Goal: Task Accomplishment & Management: Complete application form

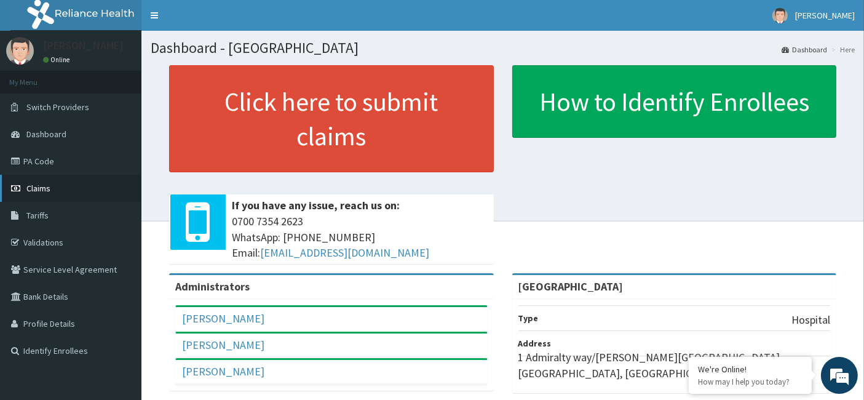
drag, startPoint x: 48, startPoint y: 187, endPoint x: 53, endPoint y: 4, distance: 183.3
click at [47, 187] on span "Claims" at bounding box center [38, 188] width 24 height 11
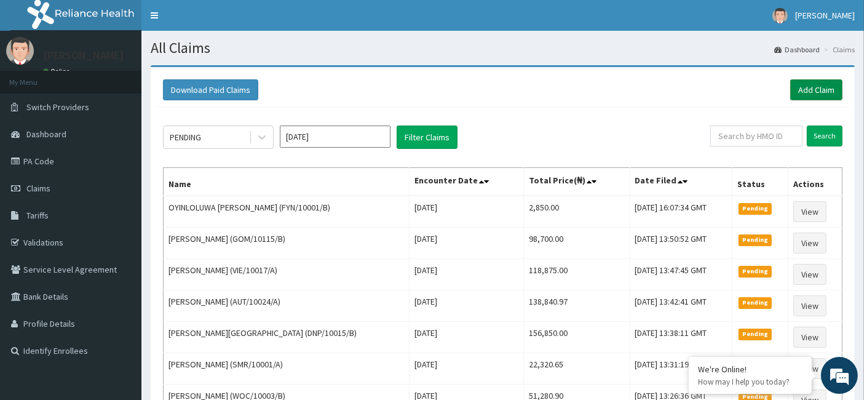
click at [813, 89] on link "Add Claim" at bounding box center [816, 89] width 52 height 21
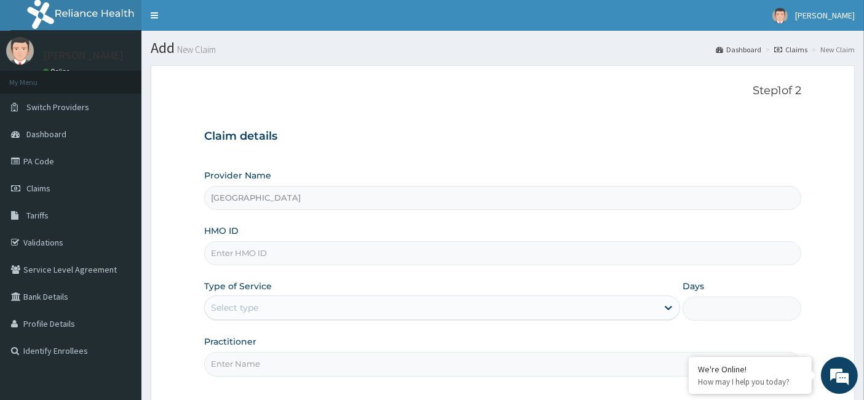
click at [242, 257] on input "HMO ID" at bounding box center [502, 253] width 597 height 24
paste input "REB/10091/A"
type input "REB/10091/A"
click at [258, 302] on div "Select type" at bounding box center [431, 308] width 452 height 20
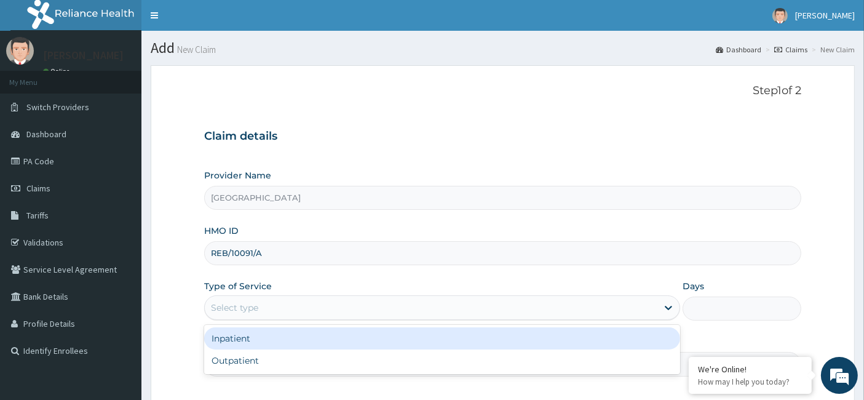
click at [243, 336] on div "Inpatient" at bounding box center [442, 338] width 476 height 22
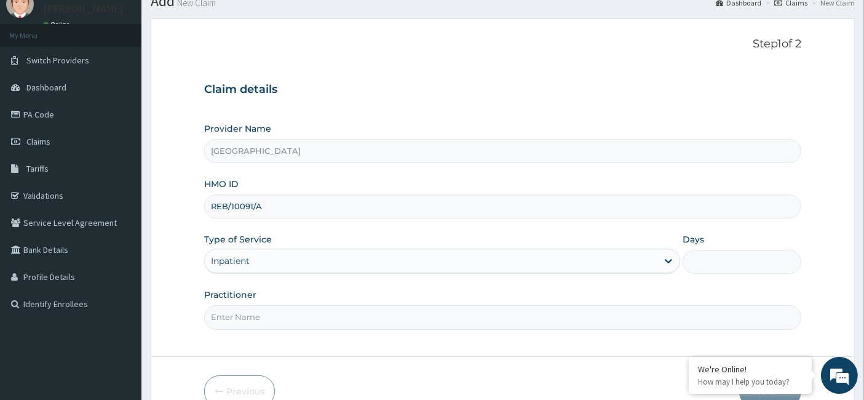
scroll to position [68, 0]
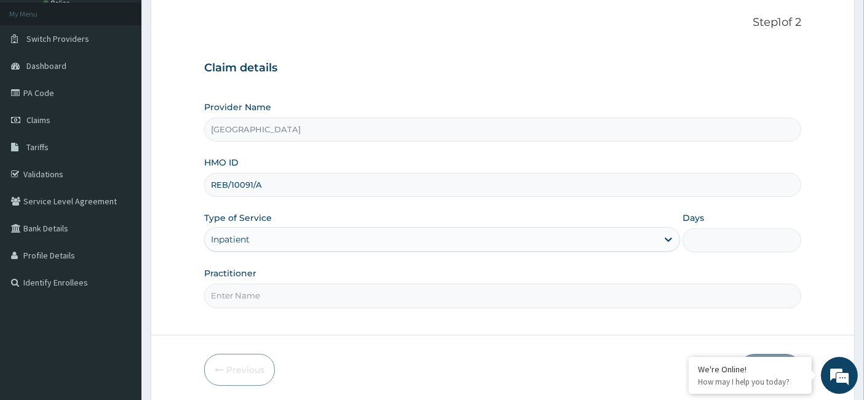
click at [734, 246] on input "Days" at bounding box center [741, 240] width 119 height 24
type input "6"
click at [242, 298] on input "Practitioner" at bounding box center [502, 295] width 597 height 24
paste input "Hammed Ninalowo"
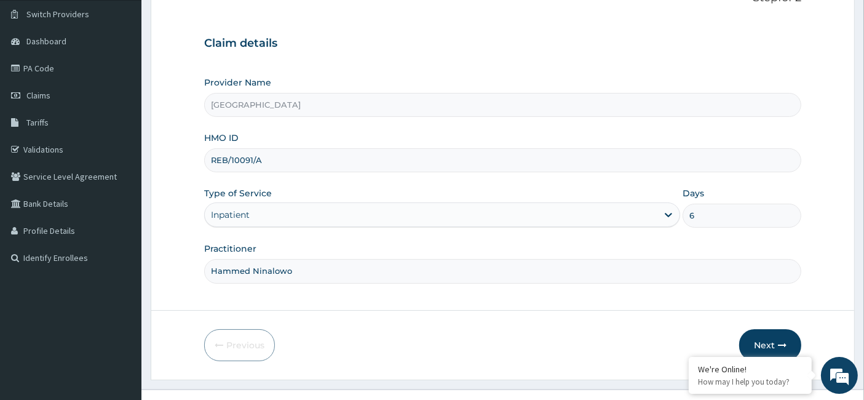
scroll to position [112, 0]
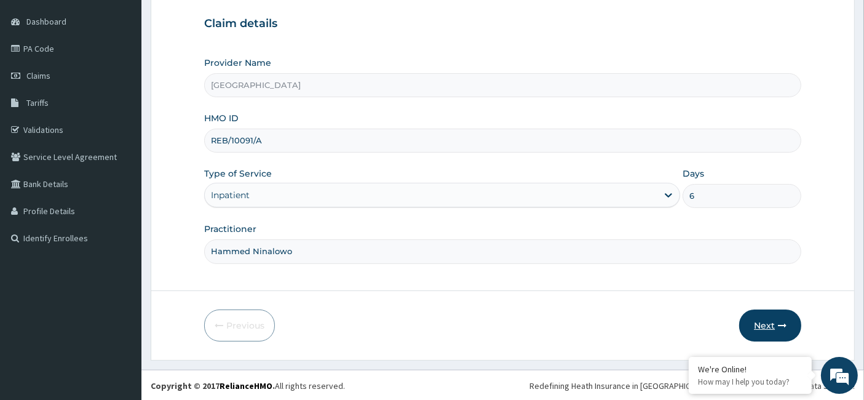
type input "Hammed Ninalowo"
click at [779, 323] on icon "button" at bounding box center [782, 325] width 9 height 9
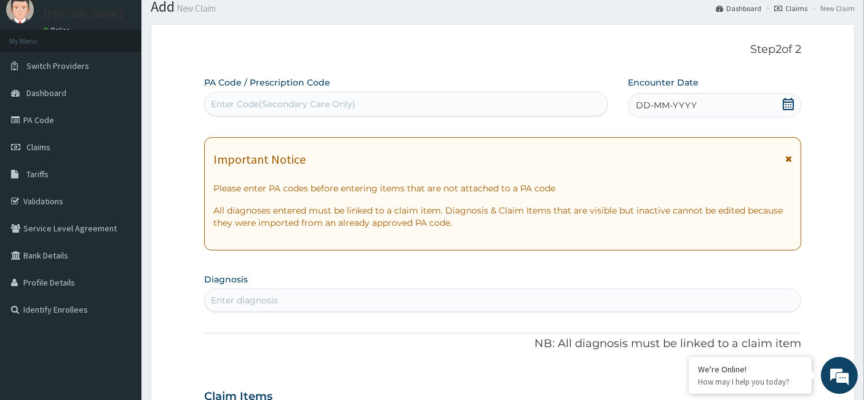
scroll to position [0, 0]
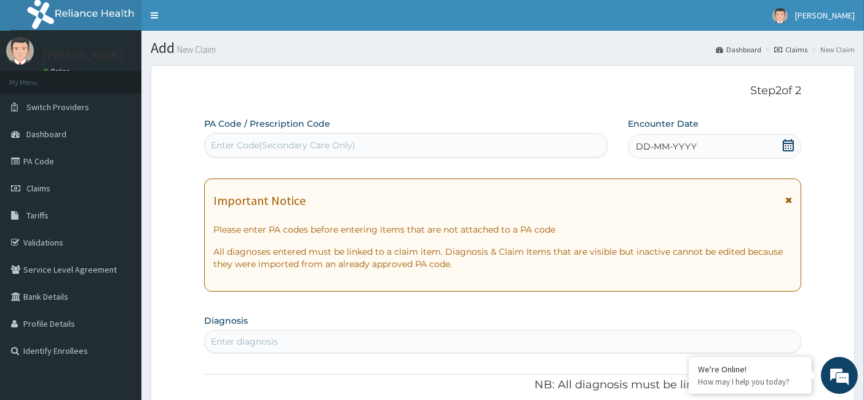
click at [789, 146] on icon at bounding box center [788, 145] width 12 height 12
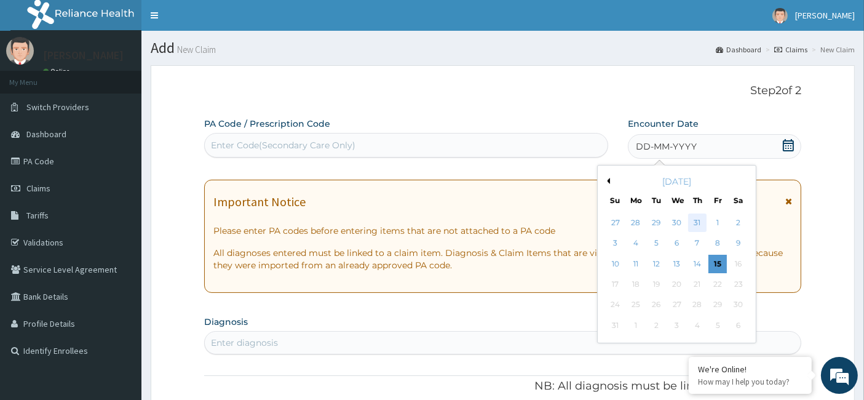
click at [701, 220] on div "31" at bounding box center [697, 222] width 18 height 18
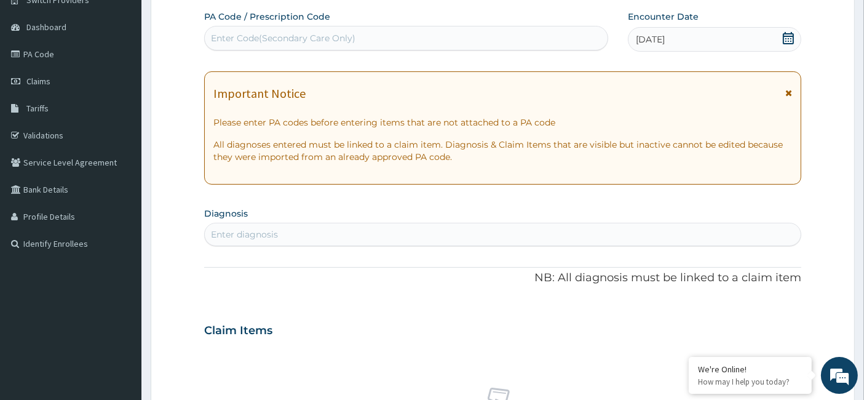
scroll to position [136, 0]
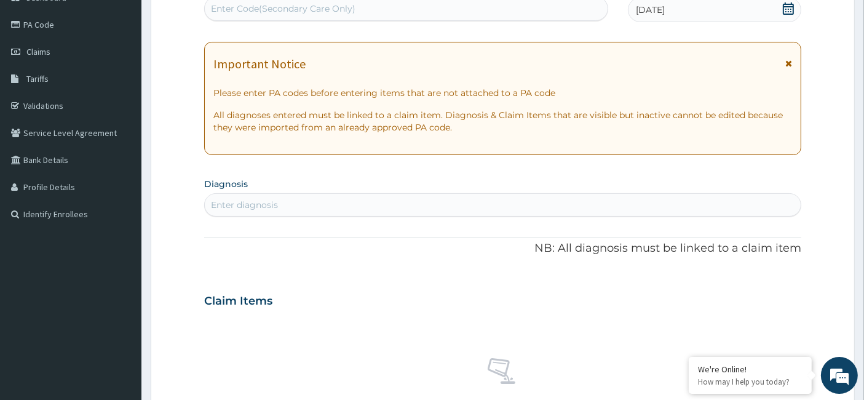
click at [243, 207] on div "Enter diagnosis" at bounding box center [244, 205] width 67 height 12
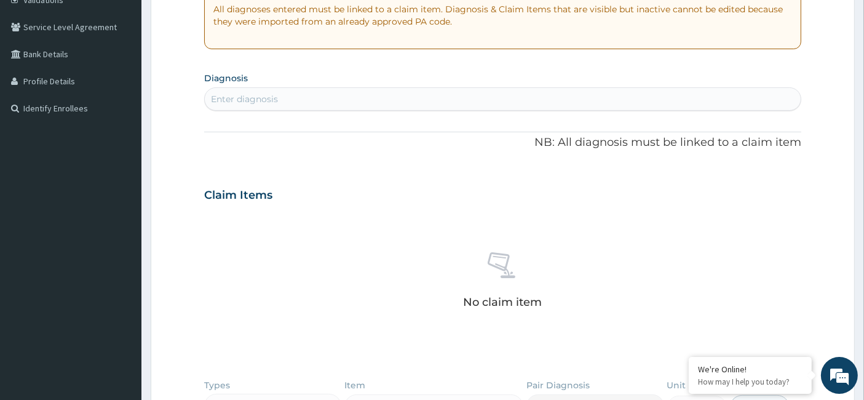
scroll to position [478, 0]
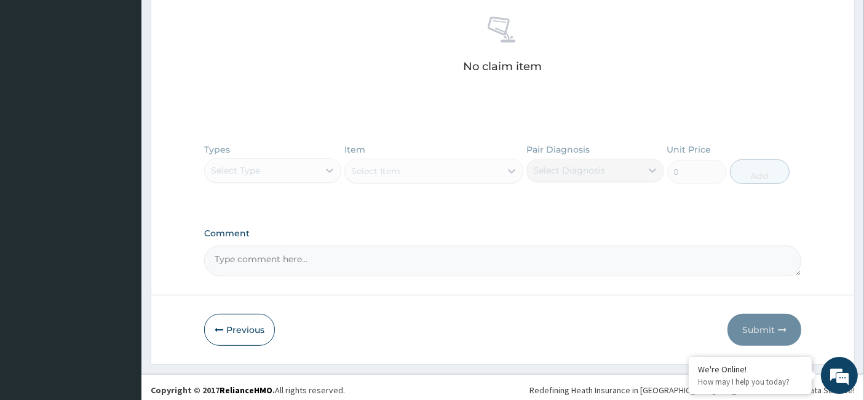
click at [275, 253] on textarea "Comment" at bounding box center [502, 260] width 597 height 31
paste textarea "HERNIORRHAPHY"
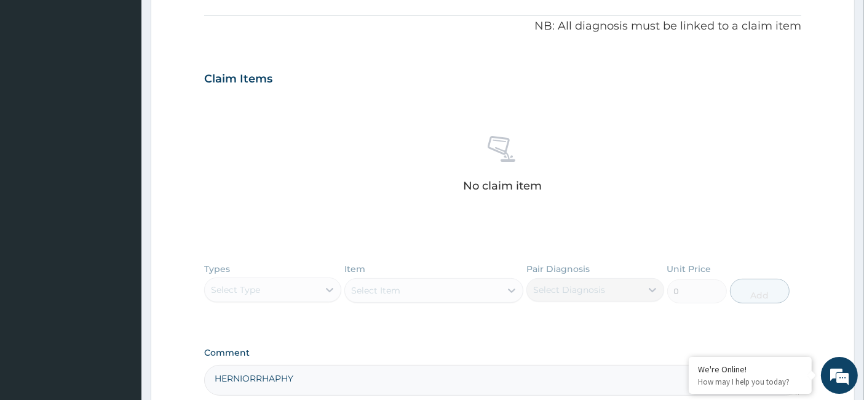
scroll to position [273, 0]
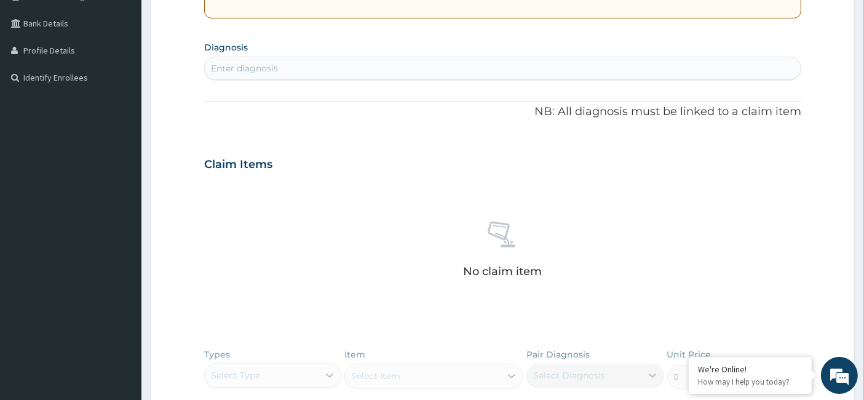
type textarea "HERNIORRHAPHY"
click at [291, 70] on div "Enter diagnosis" at bounding box center [503, 68] width 596 height 20
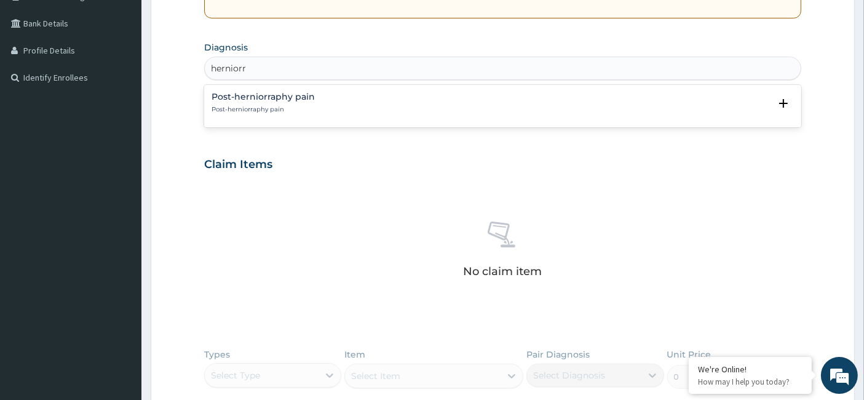
type input "herniorr"
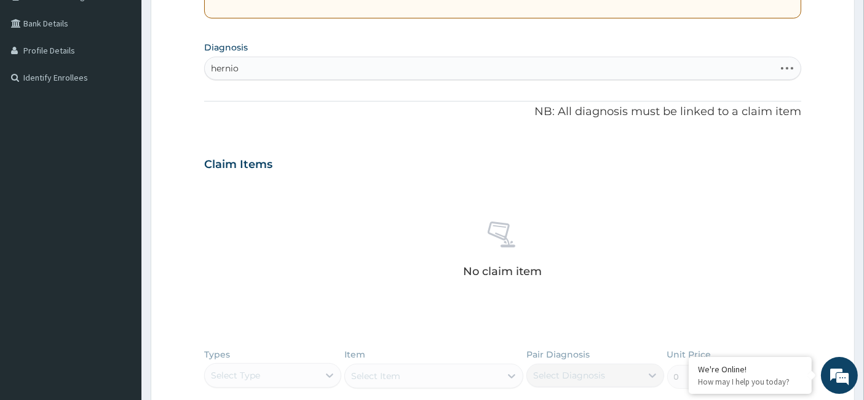
type input "hernior"
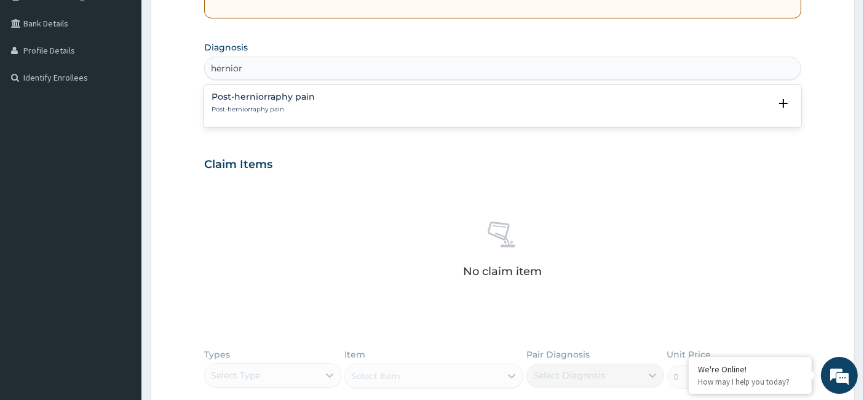
click at [357, 104] on div "Post-herniorraphy pain Post-herniorraphy pain" at bounding box center [502, 103] width 583 height 22
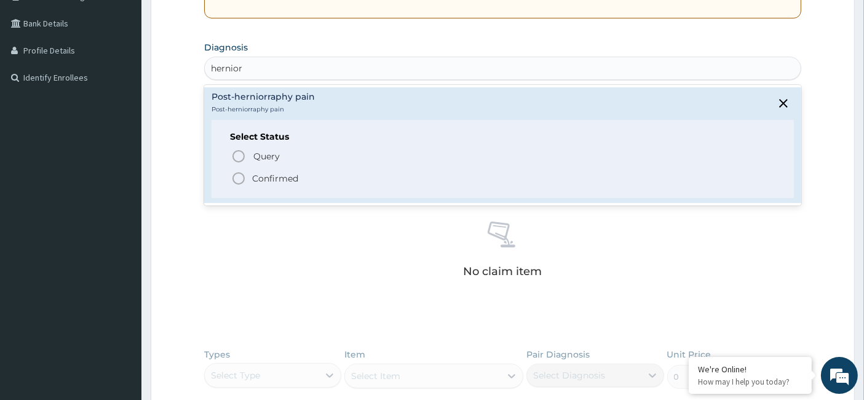
click at [239, 181] on icon "status option filled" at bounding box center [238, 178] width 15 height 15
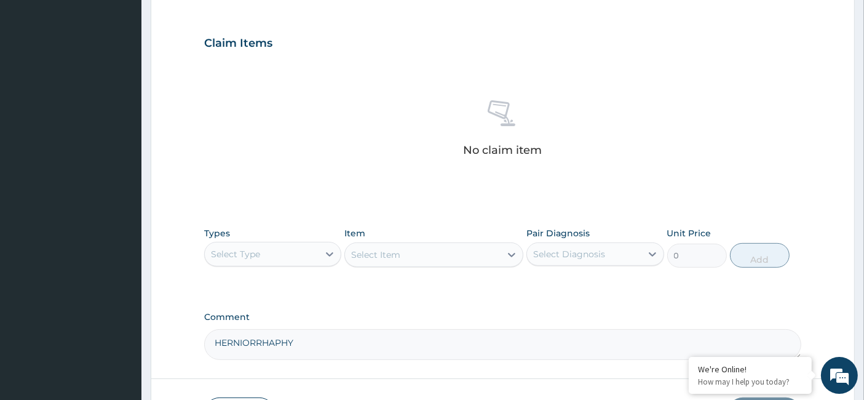
scroll to position [484, 0]
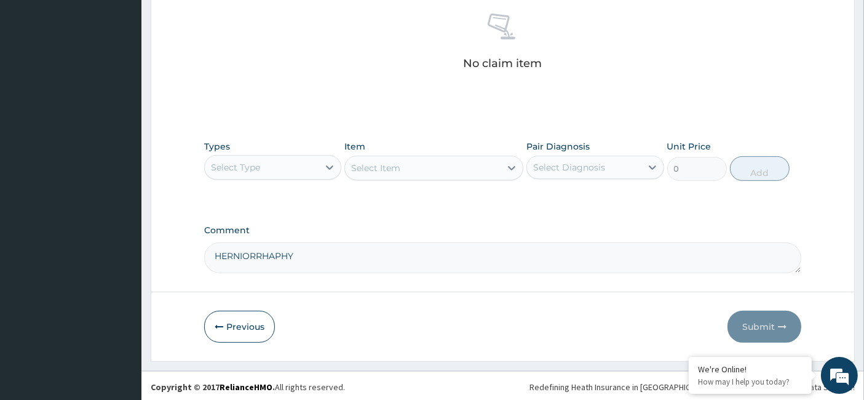
click at [321, 253] on textarea "HERNIORRHAPHY" at bounding box center [502, 257] width 597 height 31
paste textarea "Hernia inguinal repair with mesh"
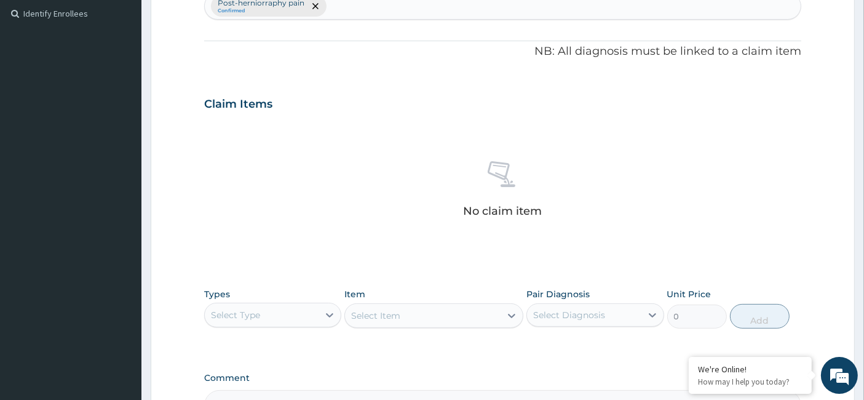
scroll to position [211, 0]
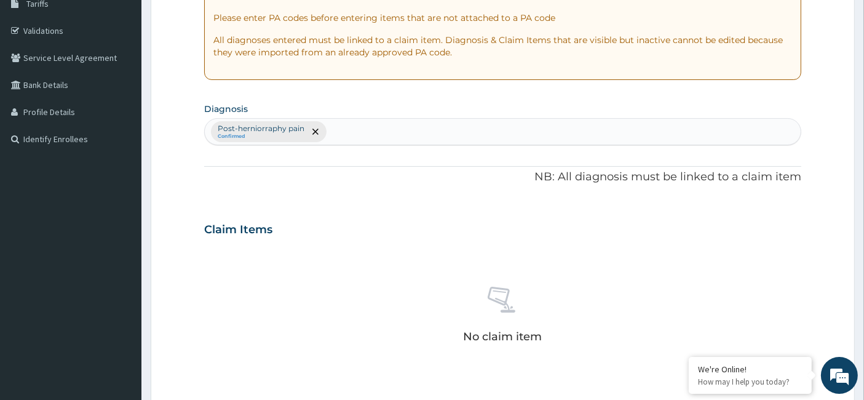
type textarea "HERNIORRHAPHY Hernia inguinal repair with mesh"
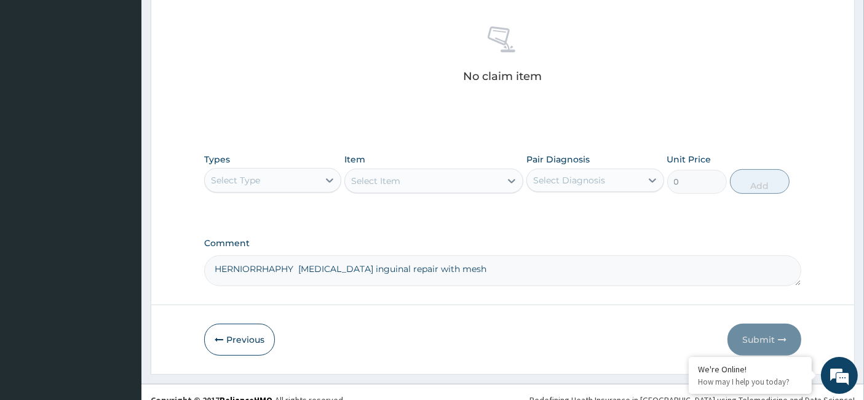
scroll to position [484, 0]
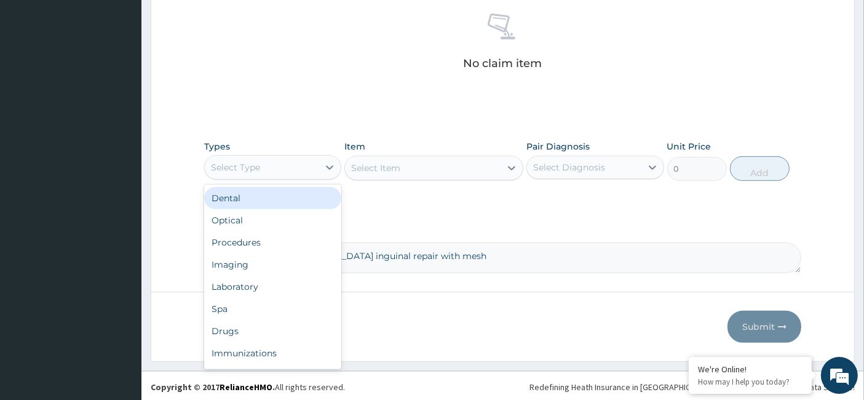
click at [274, 166] on div "Select Type" at bounding box center [262, 167] width 114 height 20
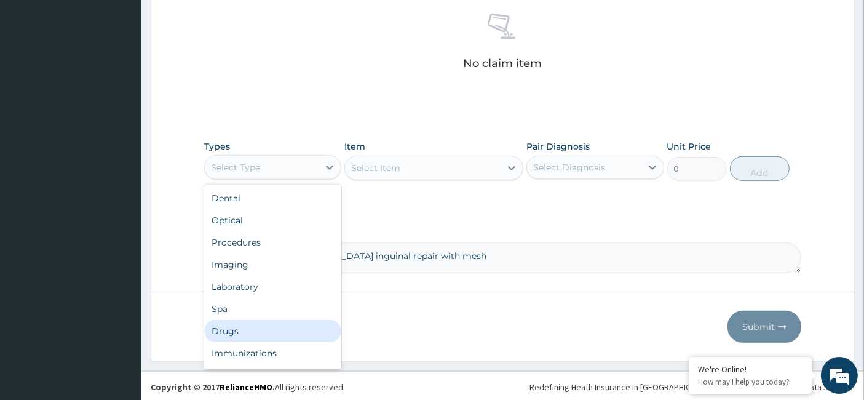
click at [242, 333] on div "Drugs" at bounding box center [272, 331] width 137 height 22
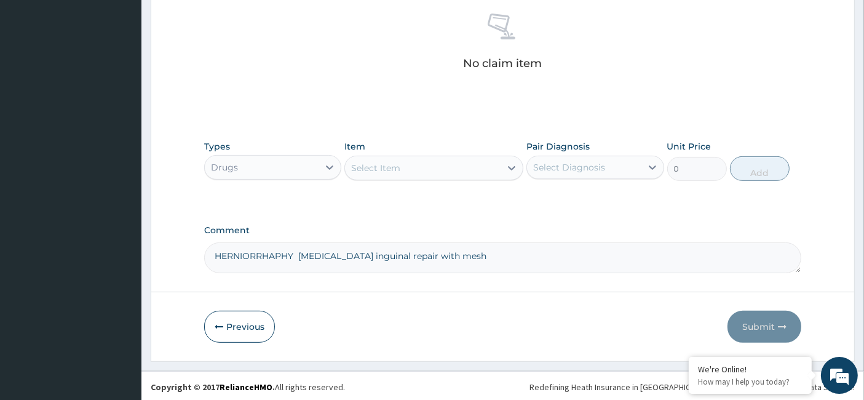
click at [436, 167] on div "Select Item" at bounding box center [423, 168] width 156 height 20
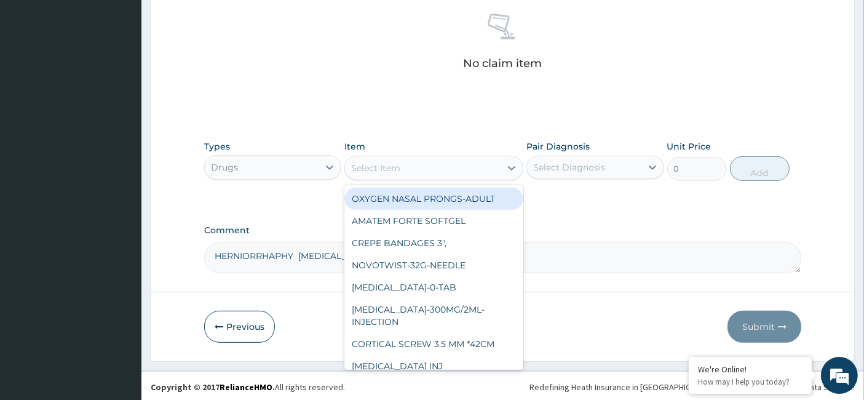
paste input "Alcohol Swabs"
type input "Alcohol Swabs"
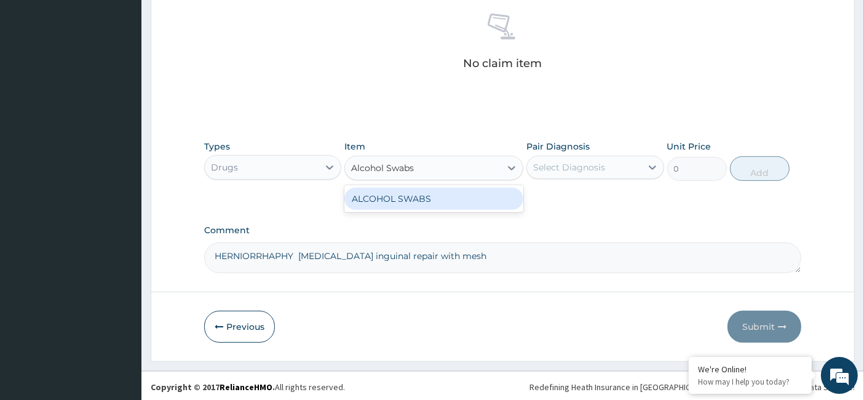
click at [436, 192] on div "ALCOHOL SWABS" at bounding box center [433, 198] width 179 height 22
type input "106.05"
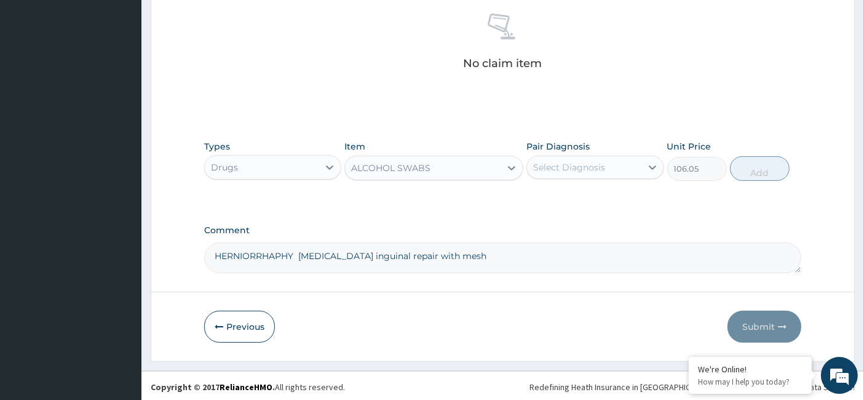
drag, startPoint x: 554, startPoint y: 170, endPoint x: 554, endPoint y: 177, distance: 6.8
click at [554, 170] on div "Select Diagnosis" at bounding box center [569, 167] width 72 height 12
click at [551, 195] on label "Post-herniorraphy pain" at bounding box center [597, 197] width 103 height 12
checkbox input "true"
click at [741, 170] on button "Add" at bounding box center [760, 168] width 60 height 25
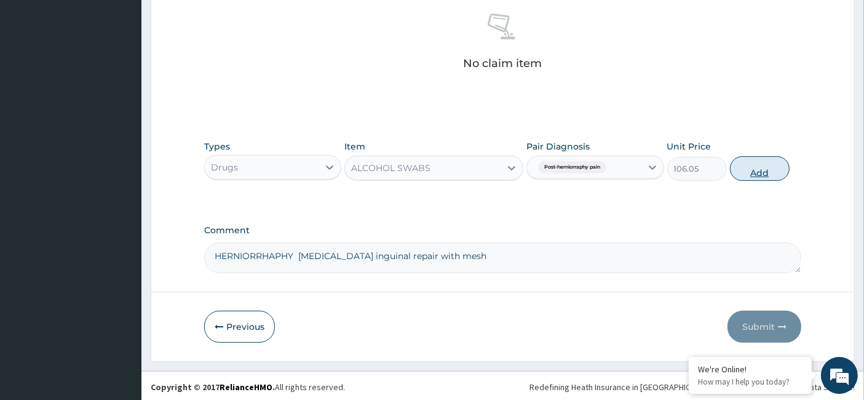
type input "0"
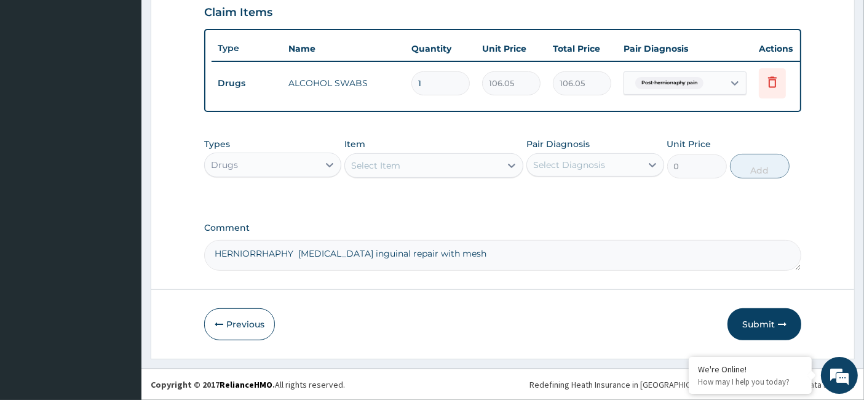
drag, startPoint x: 443, startPoint y: 74, endPoint x: 400, endPoint y: 82, distance: 43.1
click at [400, 82] on tr "Drugs ALCOHOL SWABS 1 106.05 106.05 Post-herniorraphy pain Delete" at bounding box center [512, 83] width 602 height 42
type input "4"
type input "424.20"
type input "4"
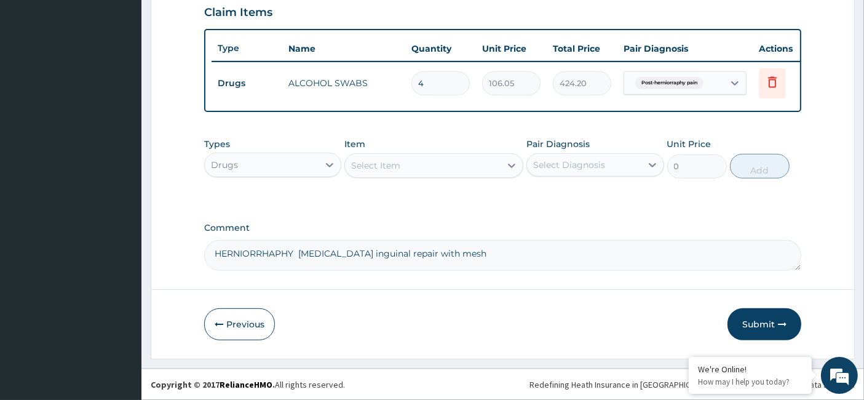
click at [400, 160] on div "Select Item" at bounding box center [423, 166] width 156 height 20
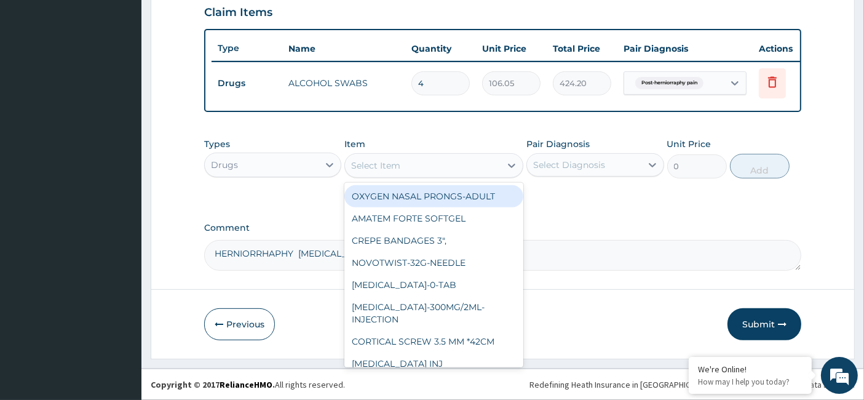
paste input "CLOFENAC-50MG-TAB"
type input "CLOFENAC-50MG-TAB"
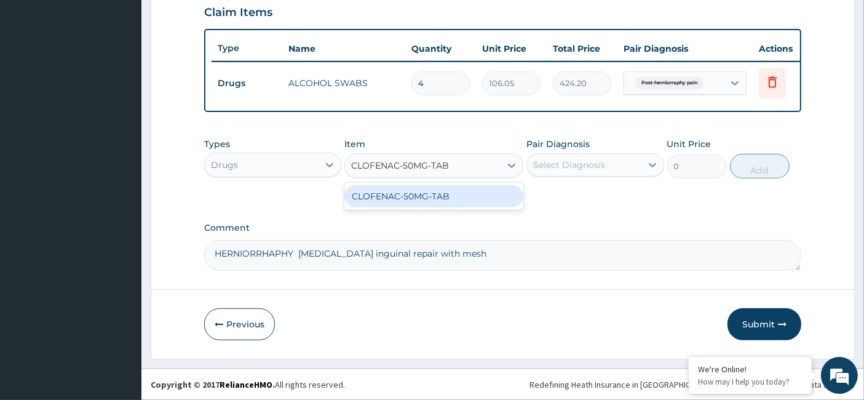
click at [411, 197] on div "CLOFENAC-50MG-TAB" at bounding box center [433, 196] width 179 height 22
type input "41"
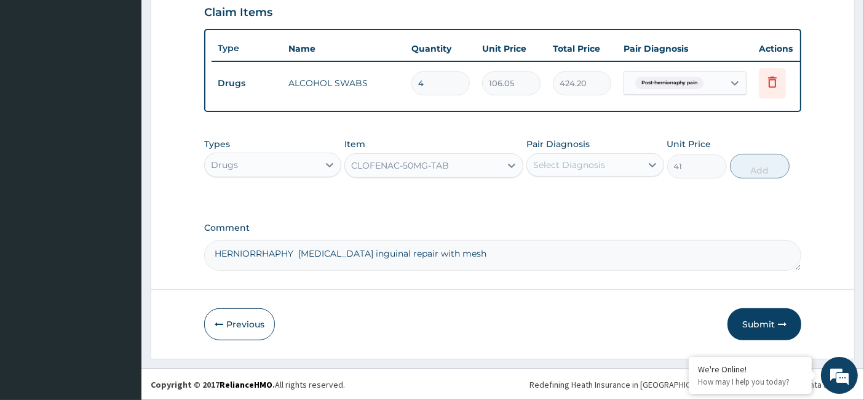
click at [593, 159] on div "Select Diagnosis" at bounding box center [584, 165] width 114 height 20
drag, startPoint x: 556, startPoint y: 198, endPoint x: 709, endPoint y: 187, distance: 153.4
click at [556, 199] on label "Post-herniorraphy pain" at bounding box center [597, 195] width 103 height 12
checkbox input "true"
click at [767, 173] on button "Add" at bounding box center [760, 166] width 60 height 25
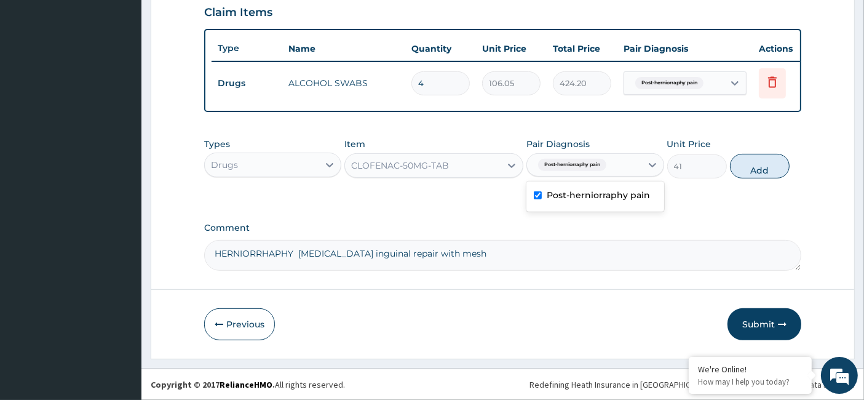
type input "0"
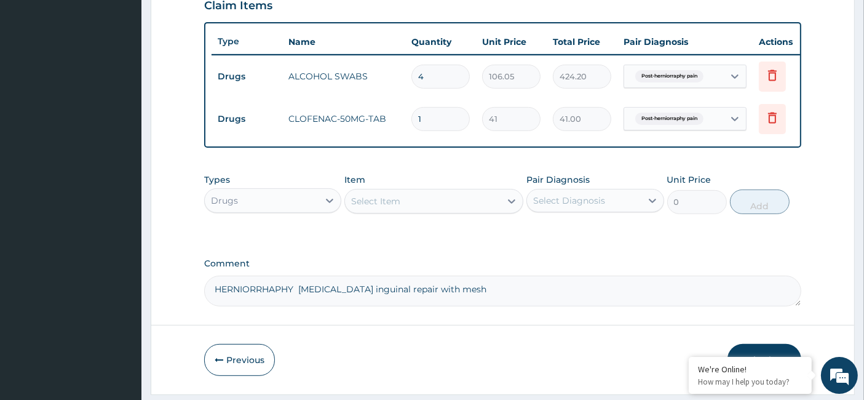
type input "14"
type input "574.00"
type input "14"
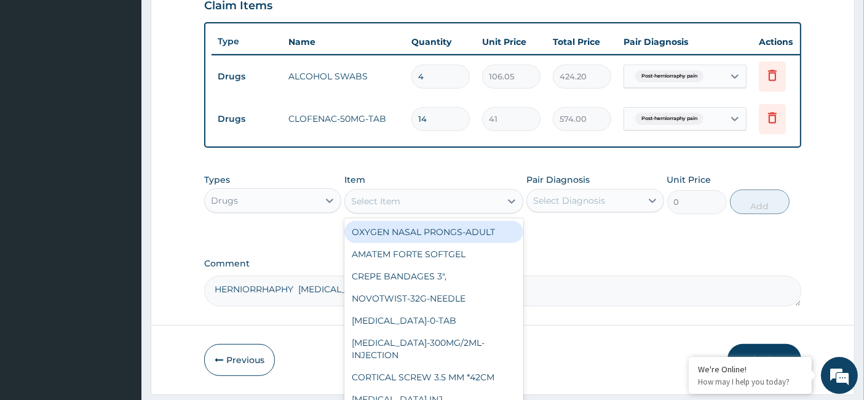
click at [389, 207] on div "Select Item" at bounding box center [375, 201] width 49 height 12
paste input "COCODAMOL-8/500MG-Tablet"
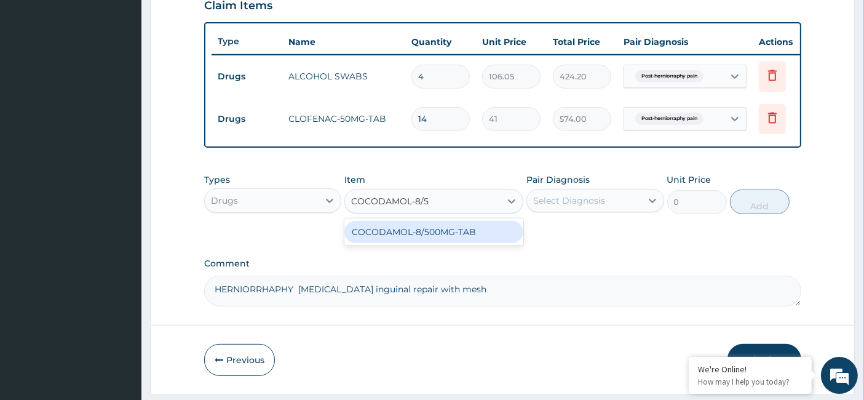
type input "COCODAMOL-8/"
click at [490, 240] on div "COCODAMOL-8/500MG-TAB" at bounding box center [433, 232] width 179 height 22
type input "306"
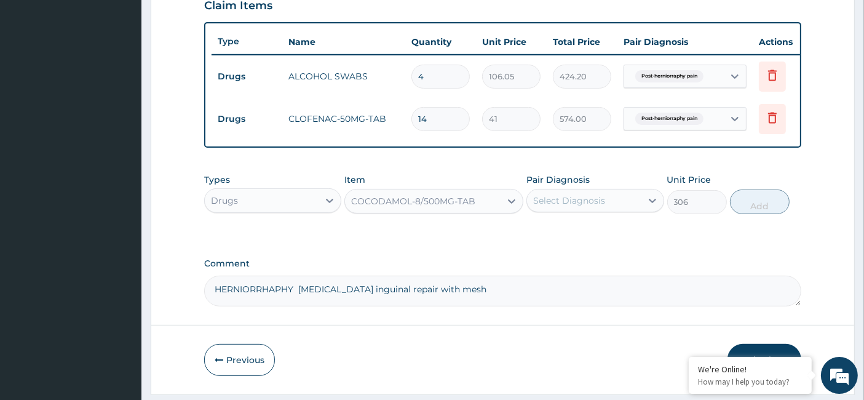
click at [548, 207] on div "Select Diagnosis" at bounding box center [569, 200] width 72 height 12
click at [542, 239] on div "Post-herniorraphy pain" at bounding box center [594, 231] width 137 height 25
checkbox input "true"
click at [762, 203] on button "Add" at bounding box center [760, 201] width 60 height 25
type input "0"
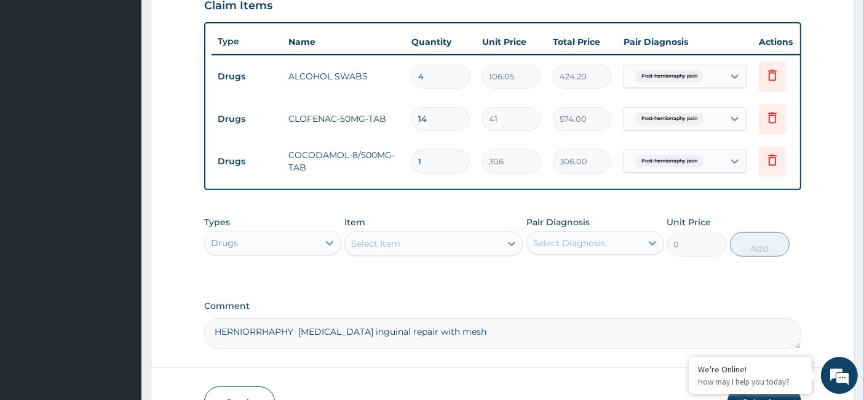
drag, startPoint x: 419, startPoint y: 157, endPoint x: 382, endPoint y: 164, distance: 37.5
click at [382, 164] on tr "Drugs COCODAMOL-8/500MG-TAB 1 306 306.00 Post-herniorraphy pain Delete" at bounding box center [512, 161] width 602 height 42
type input "4"
type input "1224.00"
type input "42"
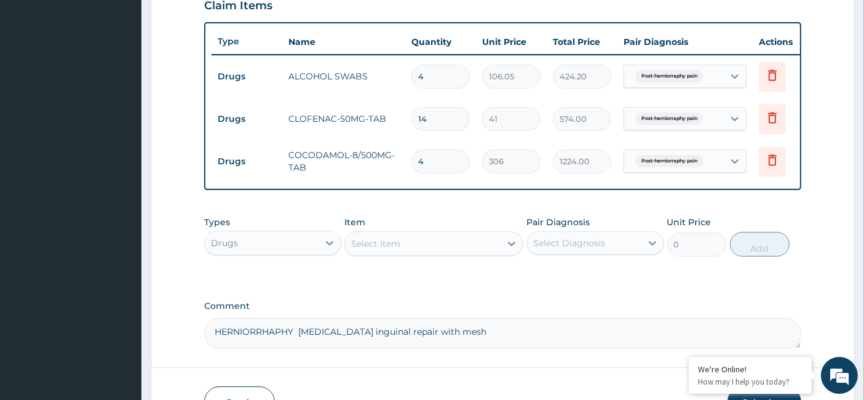
type input "12852.00"
type input "42"
click at [379, 270] on div "Types Drugs Item Select Item Pair Diagnosis Select Diagnosis Unit Price 0 Add" at bounding box center [502, 245] width 597 height 71
click at [374, 248] on div "Select Item" at bounding box center [375, 243] width 49 height 12
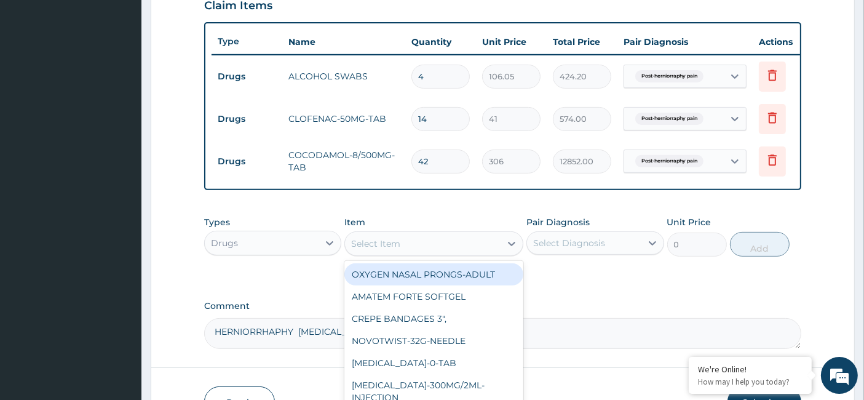
paste input "Diathermy Pad"
type input "Diathermy Pad"
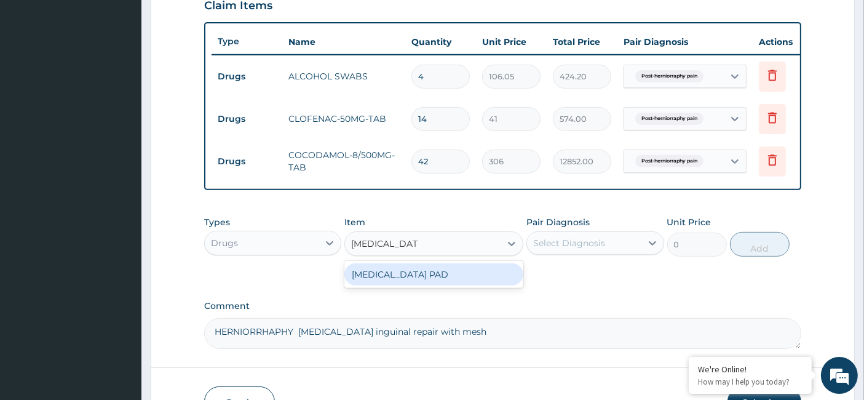
click at [392, 277] on div "[MEDICAL_DATA] PAD" at bounding box center [433, 274] width 179 height 22
type input "6164"
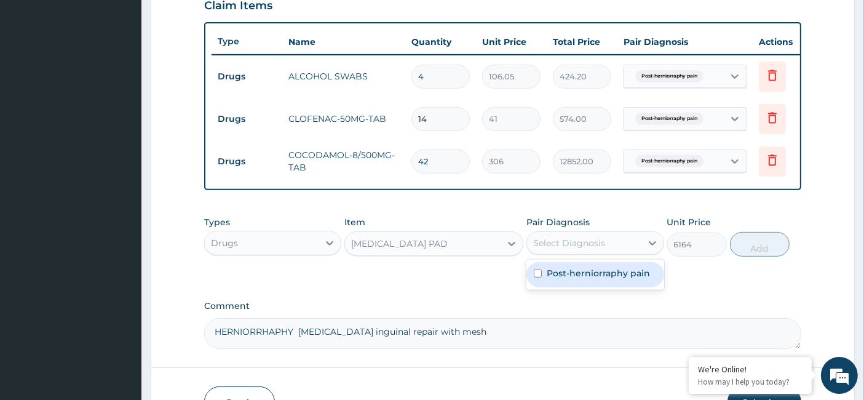
click at [561, 253] on div "Select Diagnosis" at bounding box center [584, 243] width 114 height 20
click at [553, 279] on label "Post-herniorraphy pain" at bounding box center [597, 273] width 103 height 12
checkbox input "true"
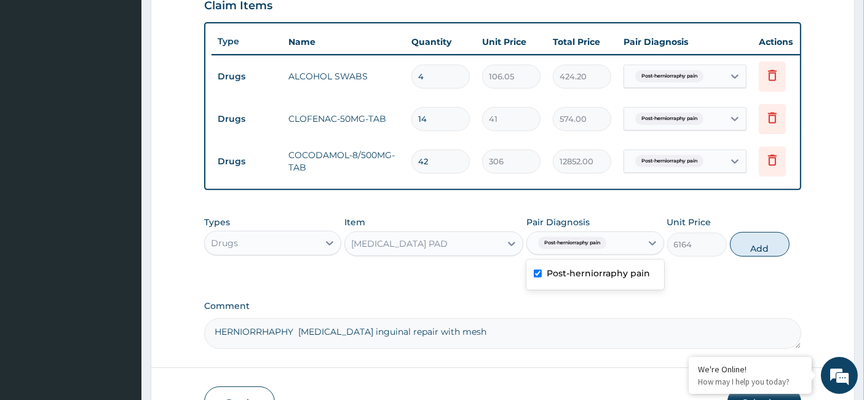
click at [773, 253] on button "Add" at bounding box center [760, 244] width 60 height 25
type input "0"
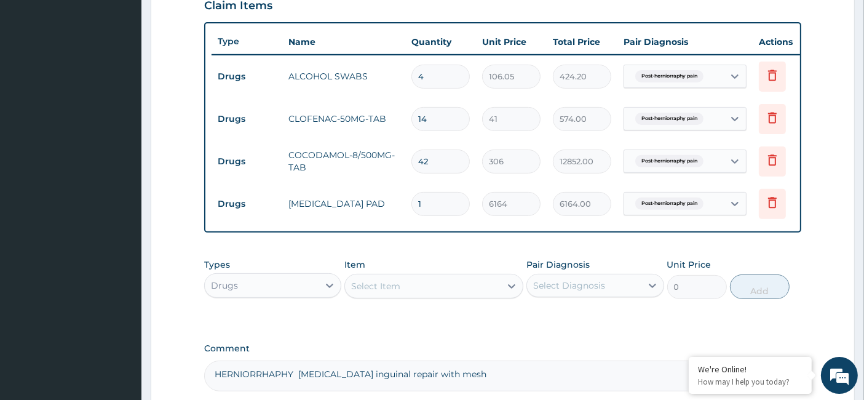
click at [392, 292] on div "Select Item" at bounding box center [375, 286] width 49 height 12
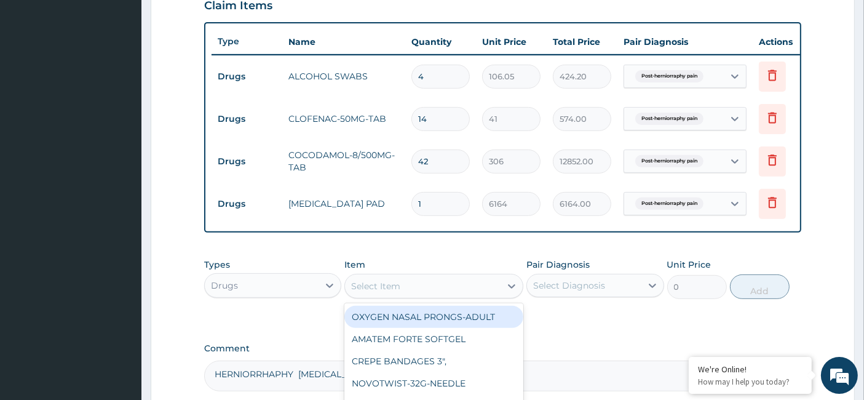
paste input "Diathermy Pencil"
type input "Diathermy Pencil"
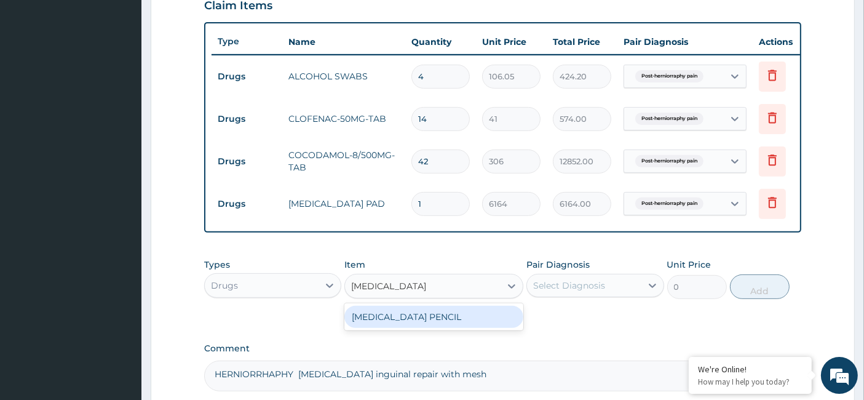
click at [404, 320] on div "[MEDICAL_DATA] PENCIL" at bounding box center [433, 317] width 179 height 22
type input "11967.26650703896"
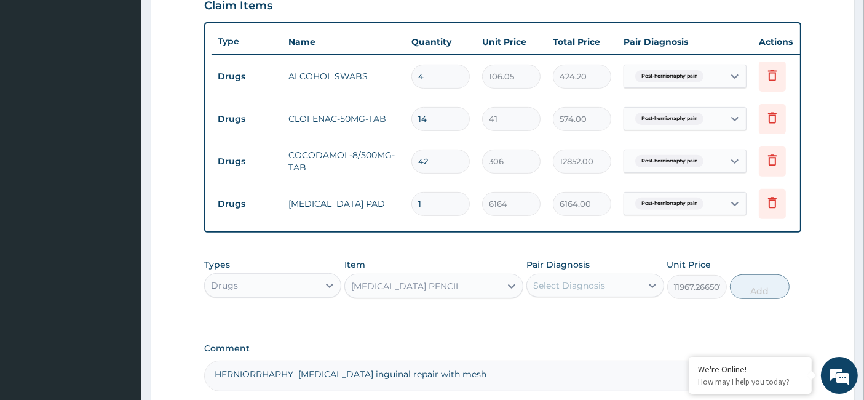
click at [562, 291] on div "Select Diagnosis" at bounding box center [569, 285] width 72 height 12
click at [551, 321] on label "Post-herniorraphy pain" at bounding box center [597, 315] width 103 height 12
checkbox input "true"
click at [755, 291] on button "Add" at bounding box center [760, 286] width 60 height 25
type input "0"
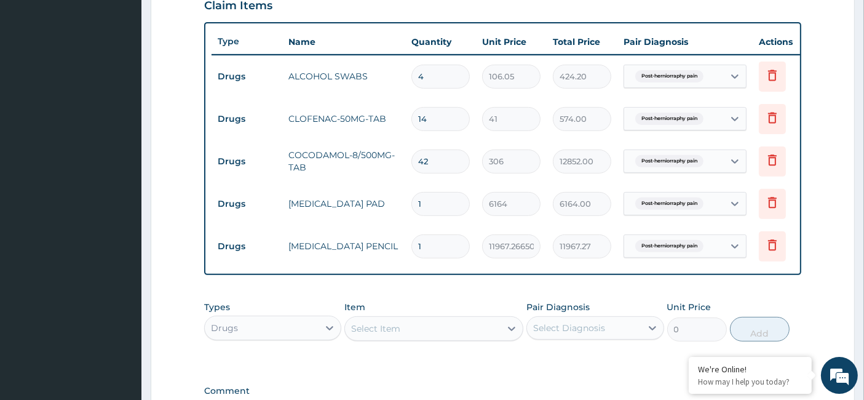
click at [396, 334] on div "Select Item" at bounding box center [375, 328] width 49 height 12
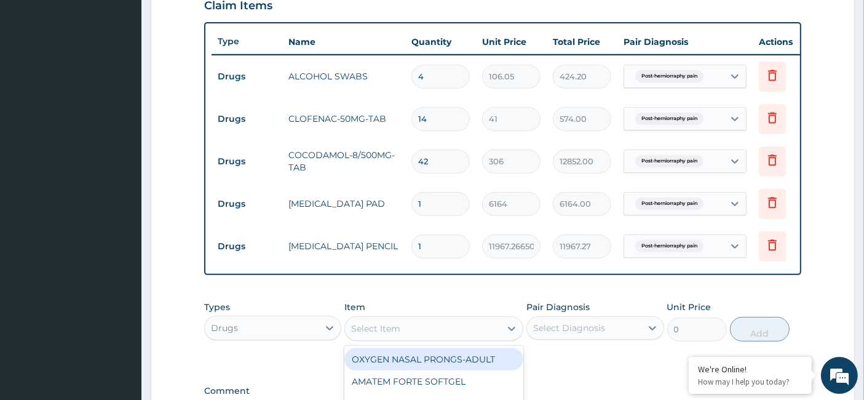
paste input "Disposable Gloves Powdered"
type input "Disposable Gloves Powdered"
click at [448, 365] on div "DISPOSABLE GLOVES POWDERED" at bounding box center [433, 359] width 179 height 22
type input "193.8907375563294"
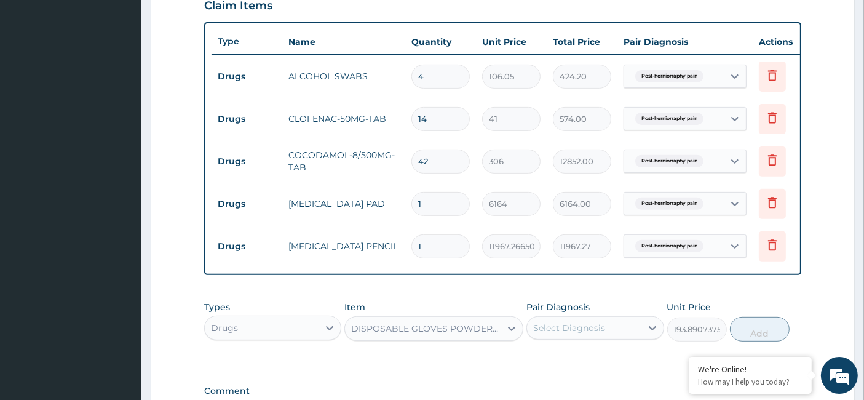
click at [565, 334] on div "Select Diagnosis" at bounding box center [569, 327] width 72 height 12
click at [556, 364] on label "Post-herniorraphy pain" at bounding box center [597, 358] width 103 height 12
checkbox input "true"
drag, startPoint x: 771, startPoint y: 336, endPoint x: 671, endPoint y: 331, distance: 100.3
click at [769, 335] on button "Add" at bounding box center [760, 329] width 60 height 25
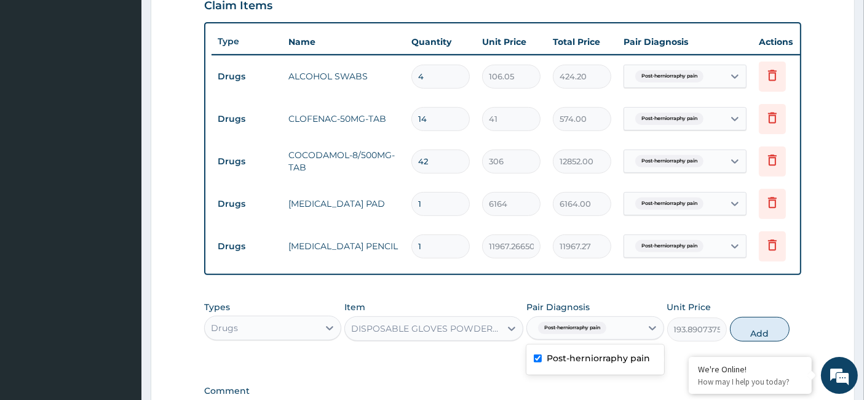
type input "0"
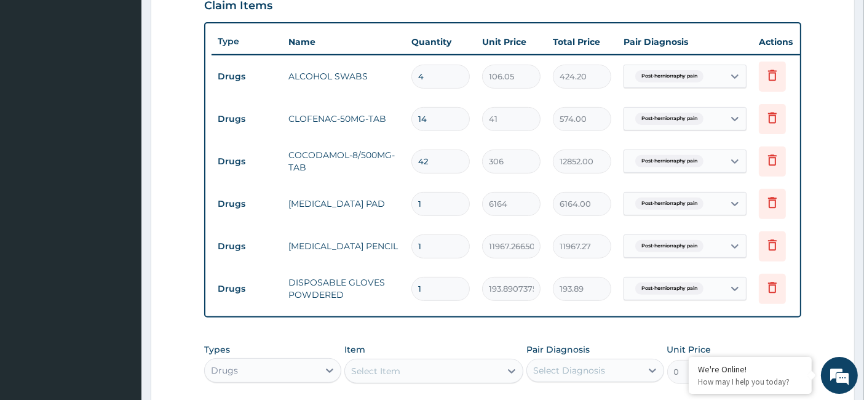
drag, startPoint x: 406, startPoint y: 293, endPoint x: 385, endPoint y: 294, distance: 21.0
click at [385, 294] on tr "Drugs DISPOSABLE GLOVES POWDERED 1 193.8907375563294 193.89 Post-herniorraphy p…" at bounding box center [512, 288] width 602 height 42
type input "2"
type input "387.78"
type input "20"
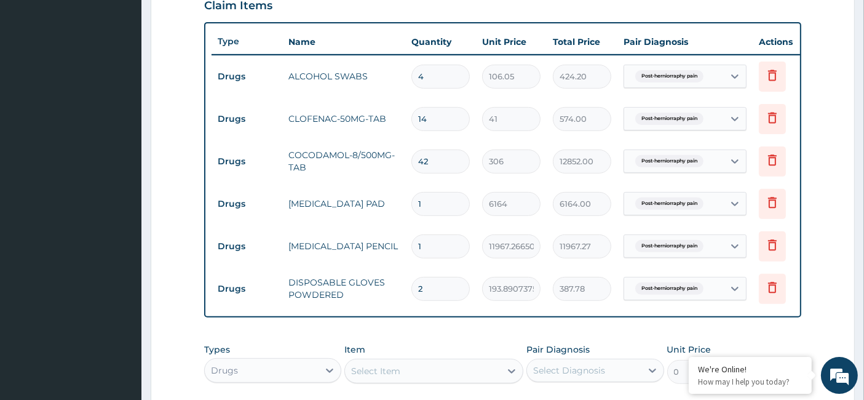
type input "3877.81"
type input "20"
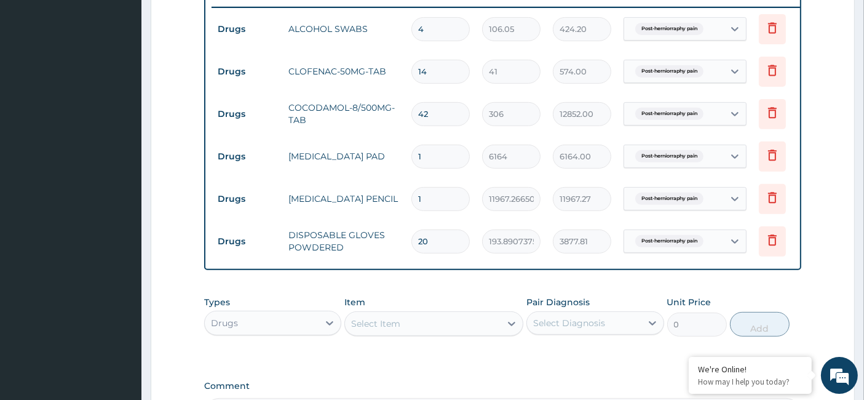
scroll to position [504, 0]
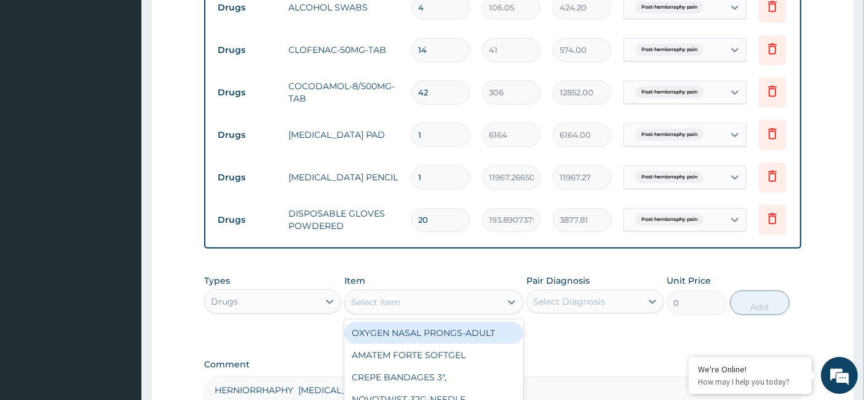
click at [418, 301] on div "Select Item" at bounding box center [433, 302] width 179 height 25
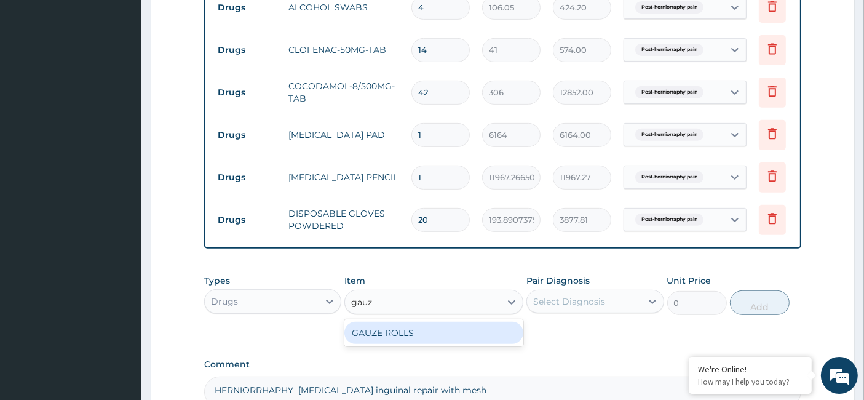
type input "gauze"
click at [405, 336] on div "GAUZE ROLLS" at bounding box center [433, 332] width 179 height 22
type input "7360"
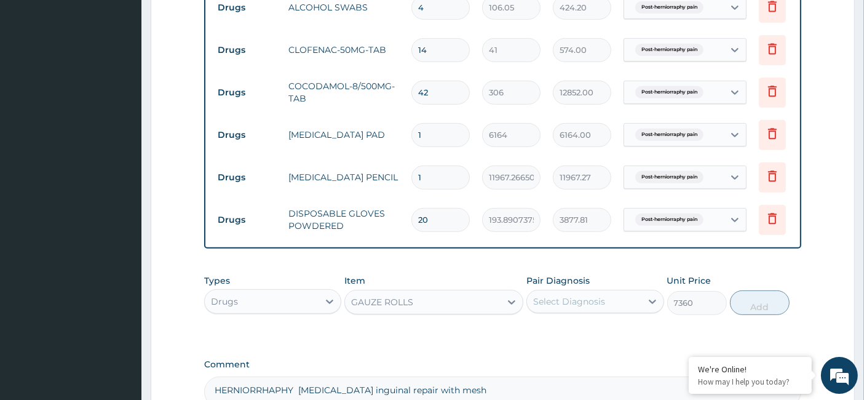
click at [566, 307] on div "Select Diagnosis" at bounding box center [569, 301] width 72 height 12
click at [553, 337] on label "Post-herniorraphy pain" at bounding box center [597, 331] width 103 height 12
checkbox input "true"
click at [758, 314] on button "Add" at bounding box center [760, 302] width 60 height 25
type input "0"
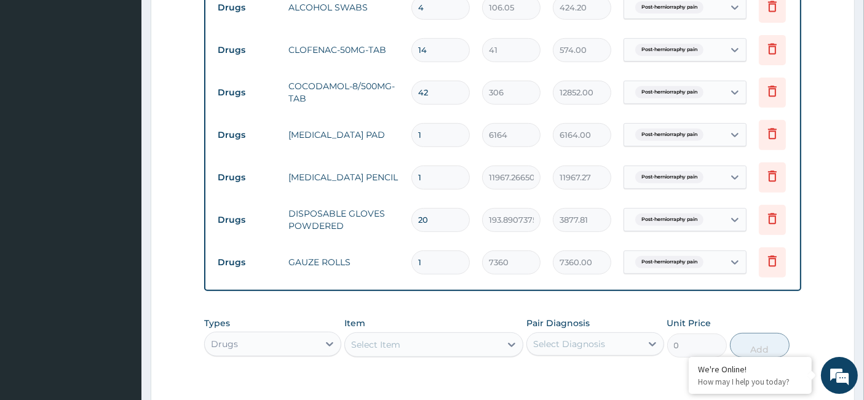
drag, startPoint x: 427, startPoint y: 261, endPoint x: 398, endPoint y: 266, distance: 28.7
click at [398, 266] on tr "Drugs GAUZE ROLLS 1 7360 7360.00 Post-herniorraphy pain Delete" at bounding box center [512, 262] width 602 height 42
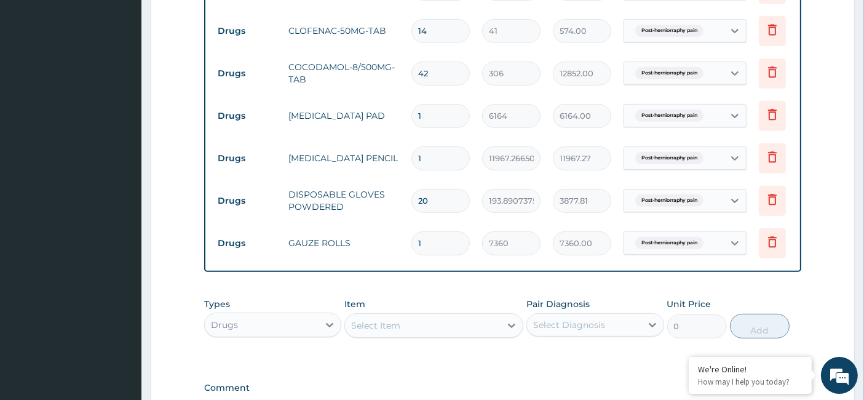
scroll to position [641, 0]
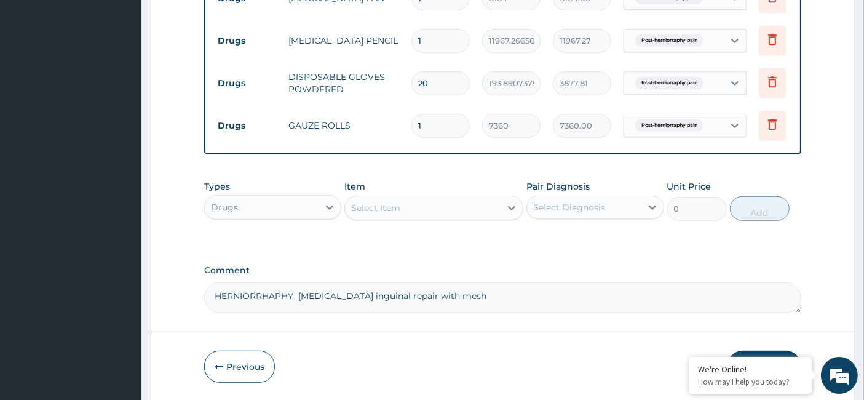
click at [266, 213] on div "Drugs" at bounding box center [262, 207] width 114 height 20
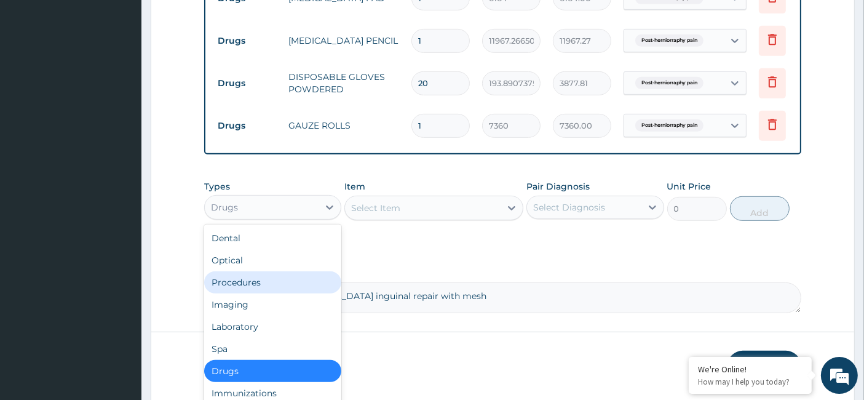
click at [264, 289] on div "Procedures" at bounding box center [272, 282] width 137 height 22
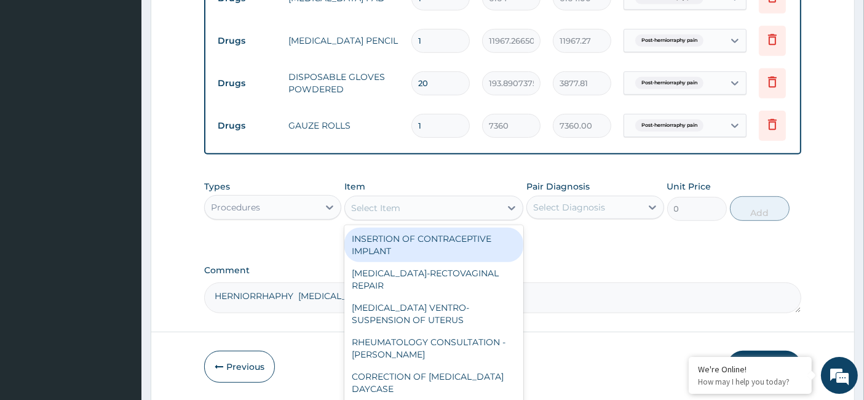
click at [388, 214] on div "Select Item" at bounding box center [375, 208] width 49 height 12
paste input "Hernia inguinal repair with mesh"
type input "Hernia inguinal repair with mesh"
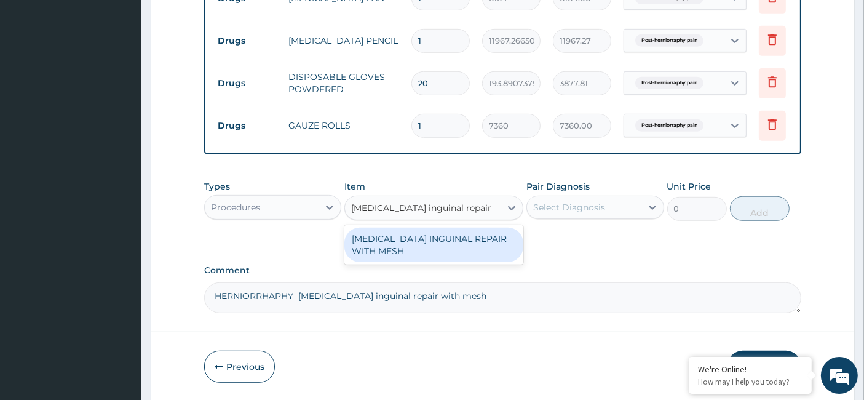
click at [381, 248] on div "[MEDICAL_DATA] INGUINAL REPAIR WITH MESH" at bounding box center [433, 244] width 179 height 34
type input "420000"
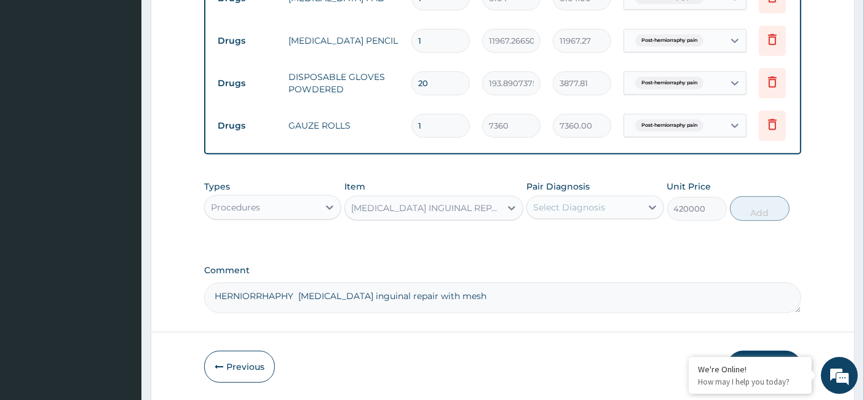
click at [589, 213] on div "Select Diagnosis" at bounding box center [569, 207] width 72 height 12
click at [537, 251] on div "Post-herniorraphy pain" at bounding box center [594, 238] width 137 height 25
checkbox input "true"
click at [763, 218] on button "Add" at bounding box center [760, 208] width 60 height 25
type input "0"
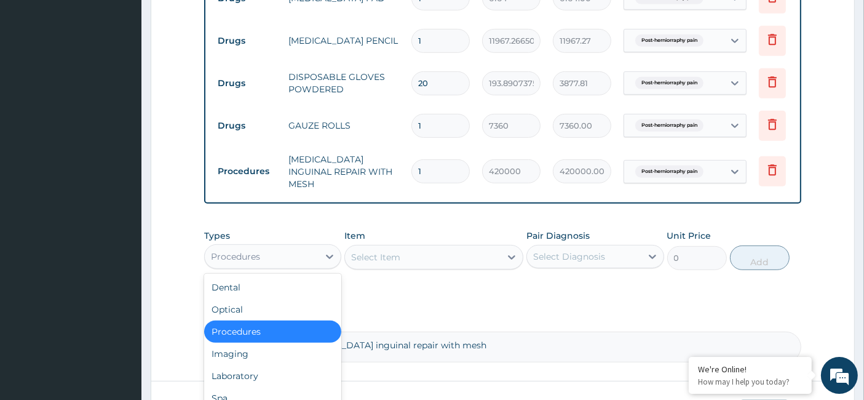
click at [267, 252] on div "Procedures" at bounding box center [262, 256] width 114 height 20
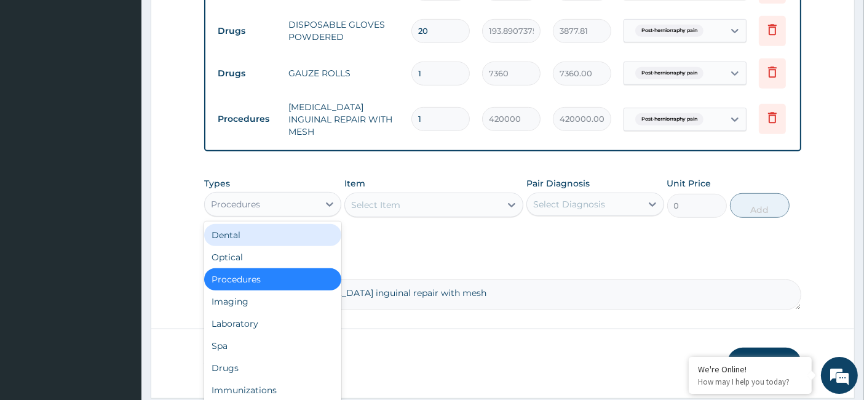
scroll to position [733, 0]
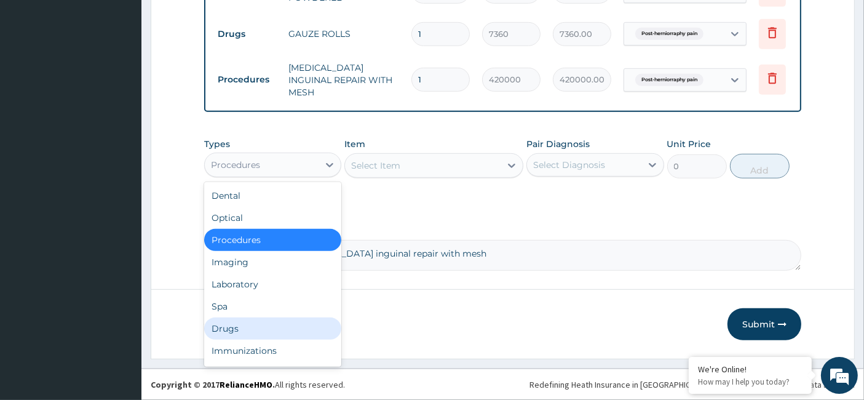
click at [250, 325] on div "Drugs" at bounding box center [272, 328] width 137 height 22
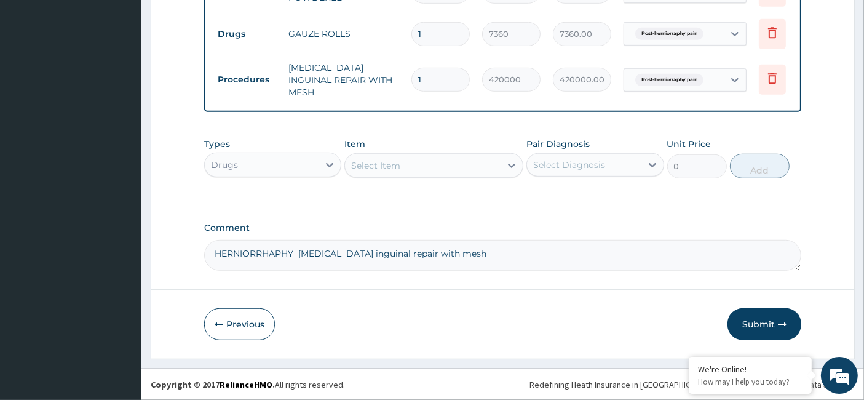
click at [400, 175] on div "Select Item" at bounding box center [423, 166] width 156 height 20
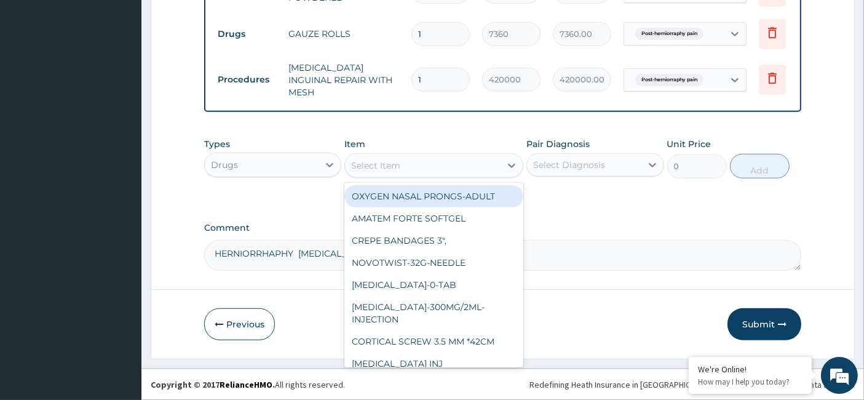
paste input "IV cannulae - 16G (Grey)"
type input "IV cannulae - 16G (Grey)"
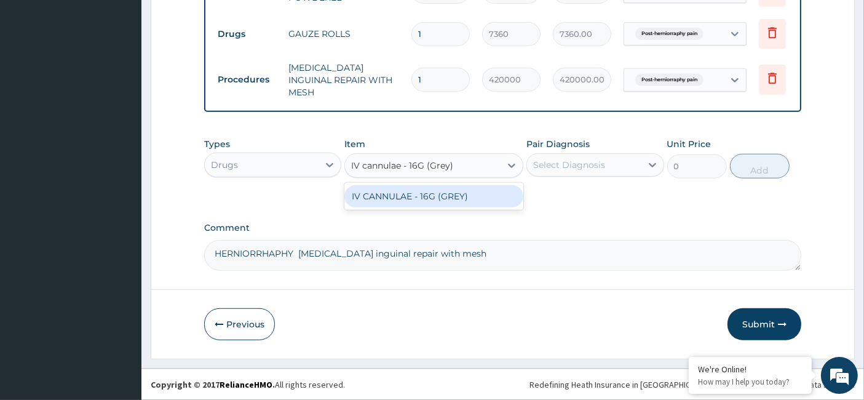
click at [430, 195] on div "IV CANNULAE - 16G (GREY)" at bounding box center [433, 196] width 179 height 22
type input "160"
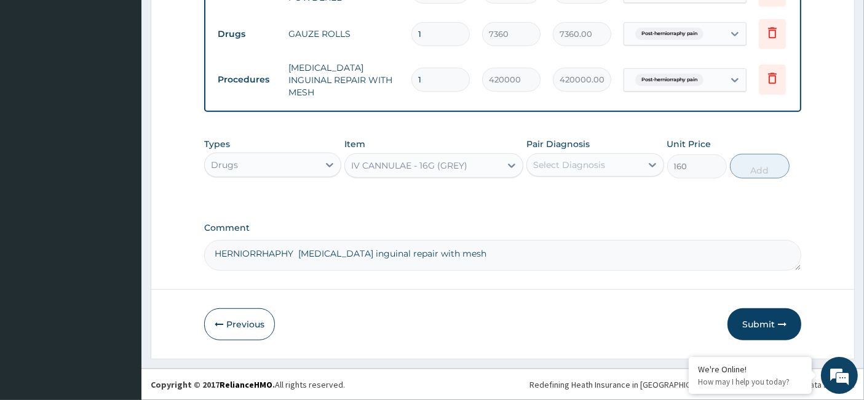
click at [592, 164] on div "Select Diagnosis" at bounding box center [569, 165] width 72 height 12
click at [554, 199] on label "Post-herniorraphy pain" at bounding box center [597, 195] width 103 height 12
checkbox input "true"
click at [756, 171] on button "Add" at bounding box center [760, 166] width 60 height 25
type input "0"
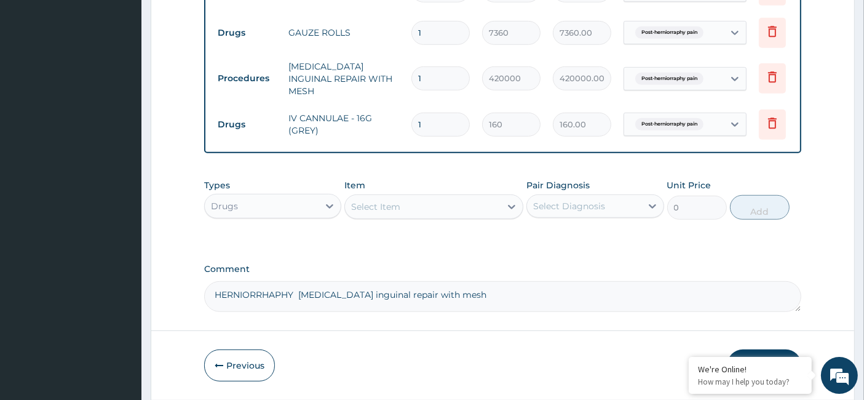
click at [373, 207] on div "Select Item" at bounding box center [375, 206] width 49 height 12
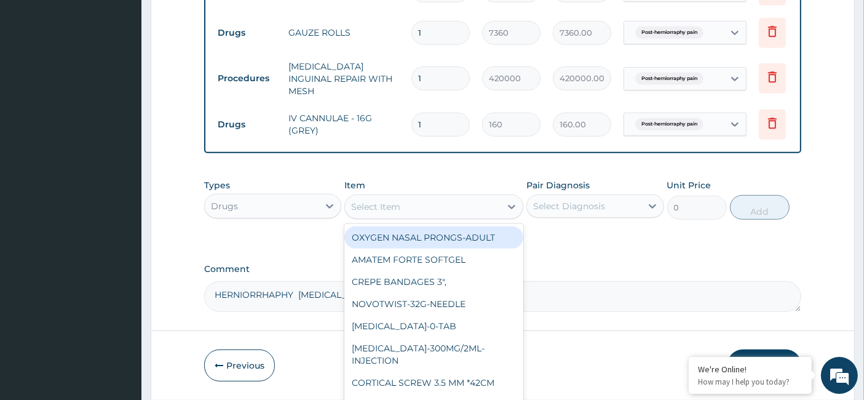
paste input "Nightingale (Spread Sheet)"
type input "Nightingale (Spread Sheet)"
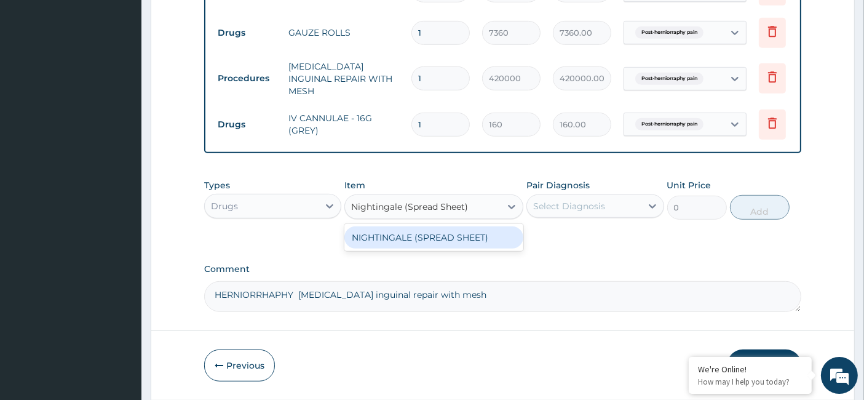
click at [411, 238] on div "NIGHTINGALE (SPREAD SHEET)" at bounding box center [433, 237] width 179 height 22
type input "1400"
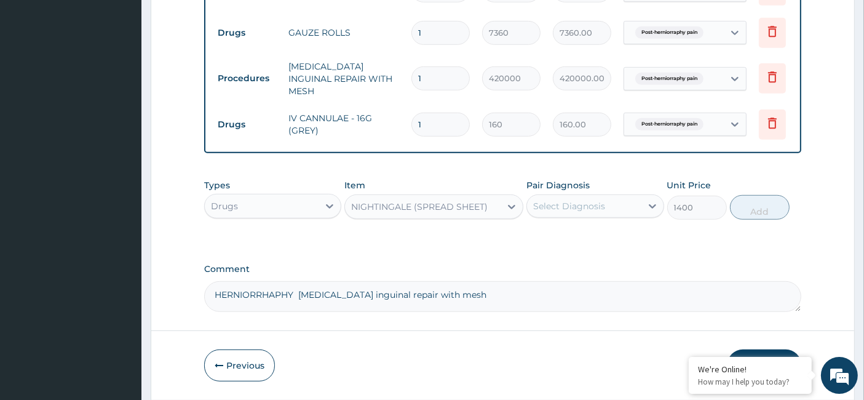
click at [578, 211] on div "Select Diagnosis" at bounding box center [569, 206] width 72 height 12
click at [567, 240] on label "Post-herniorraphy pain" at bounding box center [597, 236] width 103 height 12
checkbox input "true"
click at [748, 202] on button "Add" at bounding box center [760, 207] width 60 height 25
type input "0"
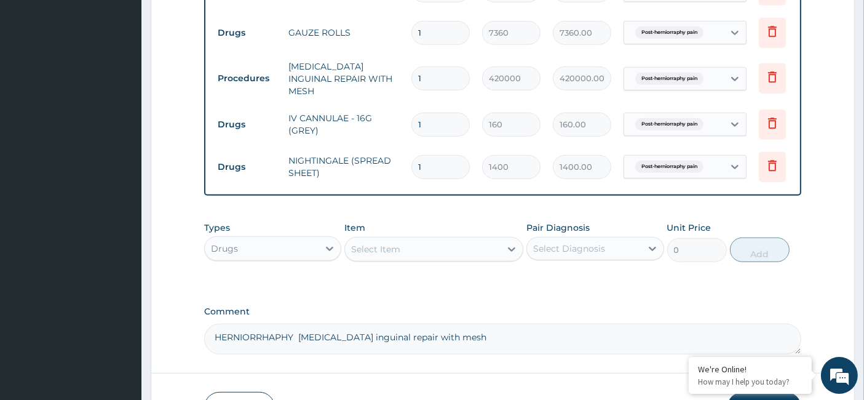
click at [365, 246] on div "Select Item" at bounding box center [375, 249] width 49 height 12
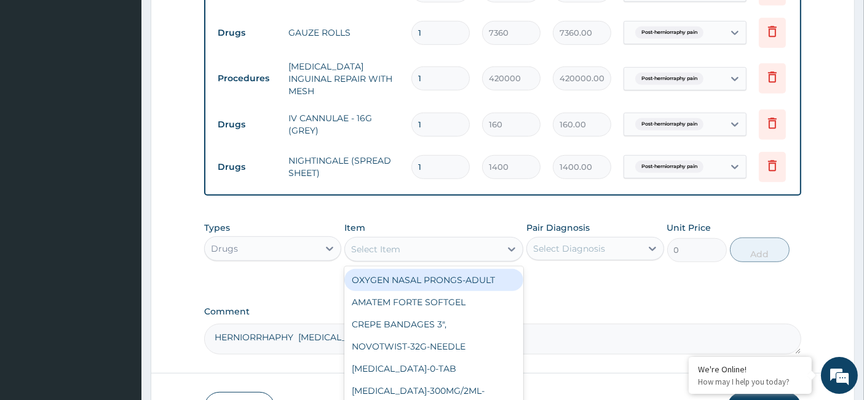
paste input "NORMAL-1000MLS([PERSON_NAME])-INFUSION"
type input "NORMAL-1000MLS([PERSON_NAME])-INFUSION"
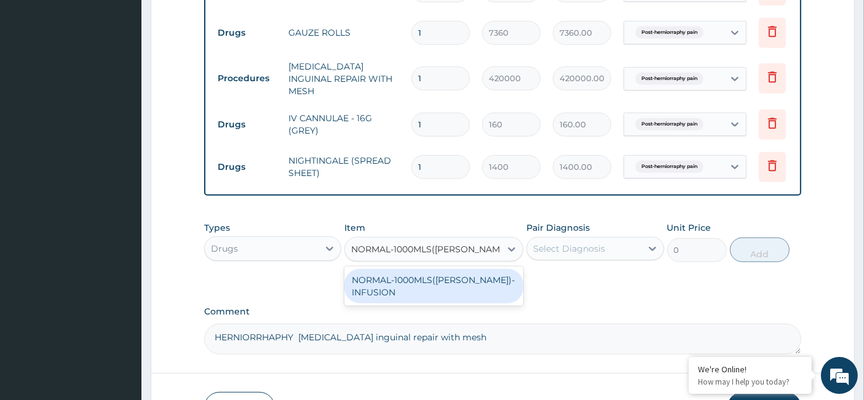
scroll to position [0, 10]
click at [393, 278] on div "NORMAL-1000MLS([PERSON_NAME])-INFUSION" at bounding box center [433, 286] width 179 height 34
type input "3240"
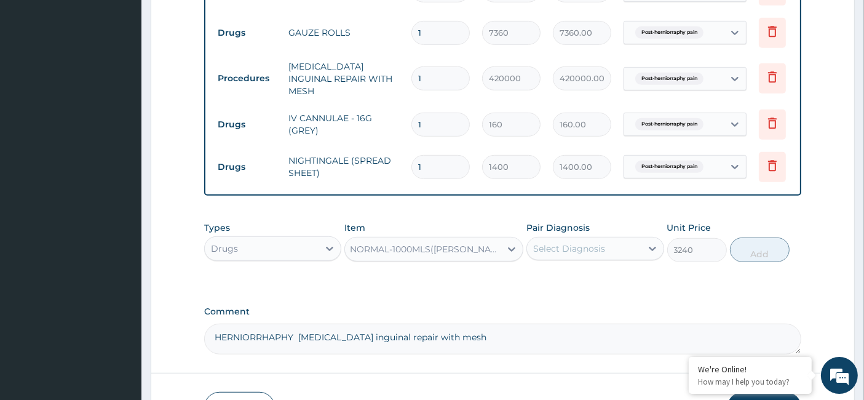
click at [571, 240] on div "Select Diagnosis" at bounding box center [584, 249] width 114 height 20
click at [556, 287] on div "Post-herniorraphy pain" at bounding box center [594, 279] width 137 height 25
checkbox input "true"
click at [751, 258] on button "Add" at bounding box center [760, 249] width 60 height 25
type input "0"
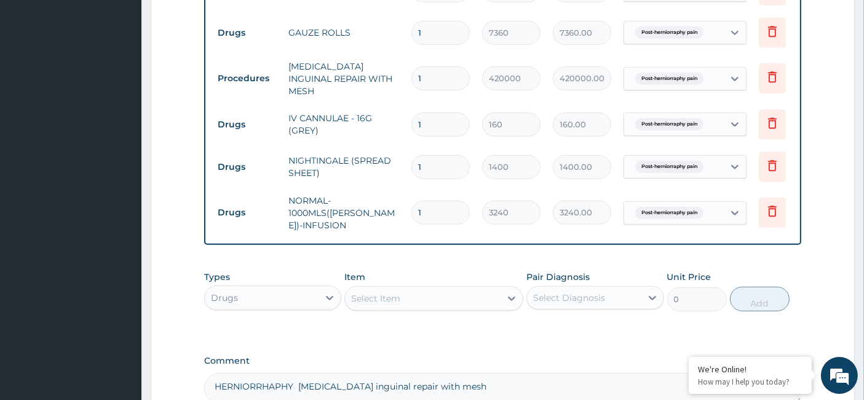
scroll to position [0, 0]
drag, startPoint x: 398, startPoint y: 205, endPoint x: 369, endPoint y: 209, distance: 29.1
click at [369, 209] on tr "Drugs NORMAL-1000MLS(DANA)-INFUSION 1 3240 3240.00 Post-herniorraphy pain Delete" at bounding box center [512, 212] width 602 height 49
type input "2"
type input "6480.00"
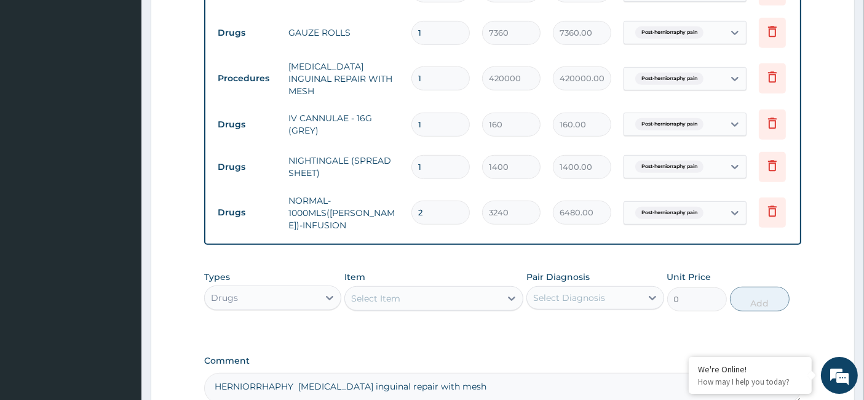
type input "2"
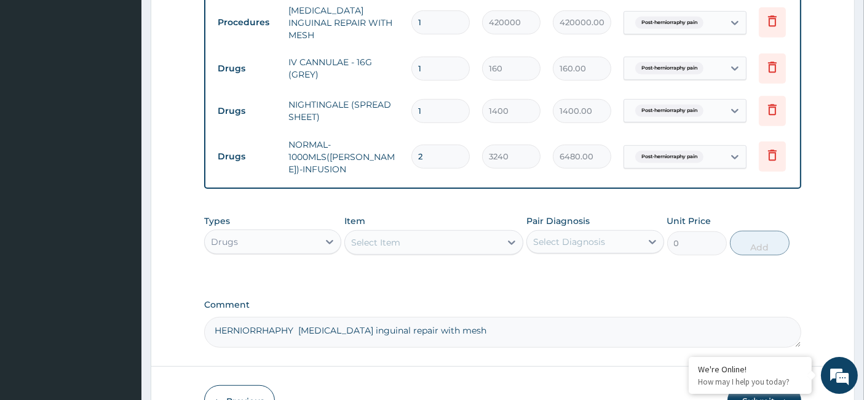
scroll to position [867, 0]
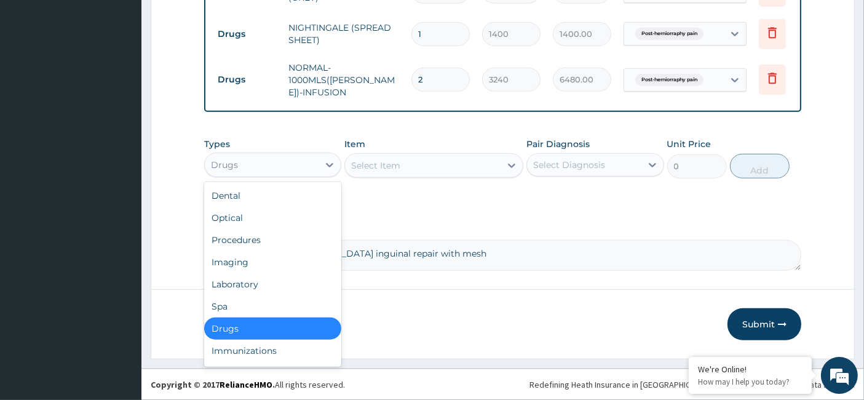
click at [293, 155] on div "Drugs" at bounding box center [262, 165] width 114 height 20
click at [247, 242] on div "Procedures" at bounding box center [272, 240] width 137 height 22
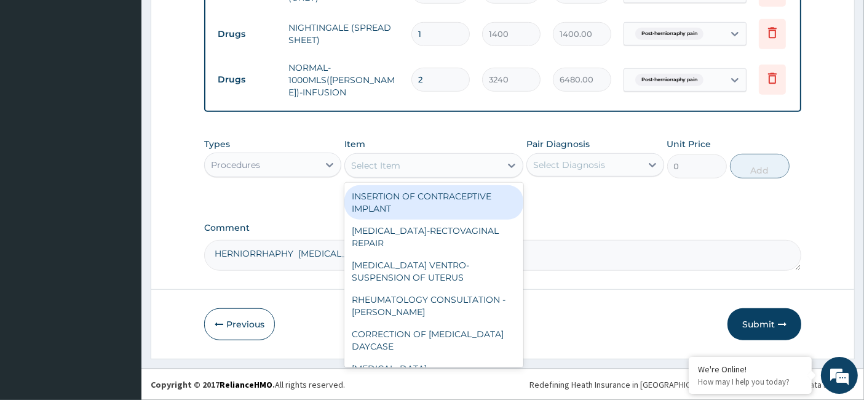
click at [379, 164] on div "Select Item" at bounding box center [375, 165] width 49 height 12
paste input "Nursing care"
type input "Nursing care"
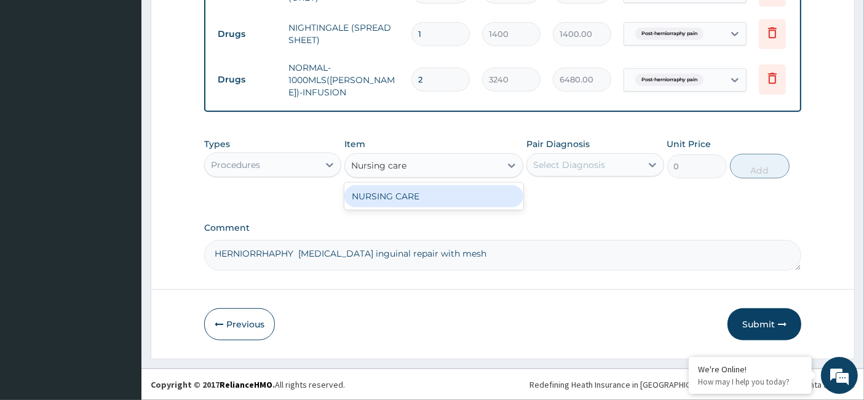
drag, startPoint x: 411, startPoint y: 197, endPoint x: 543, endPoint y: 190, distance: 132.4
click at [412, 197] on div "NURSING CARE" at bounding box center [433, 196] width 179 height 22
type input "8400"
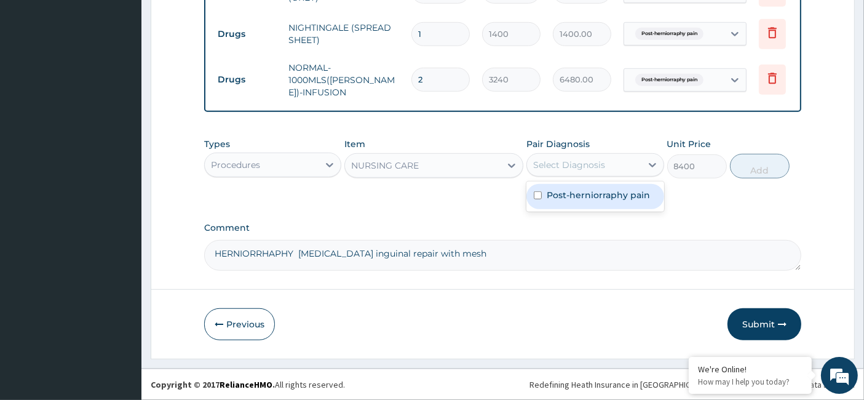
click at [577, 167] on div "Select Diagnosis" at bounding box center [569, 165] width 72 height 12
click at [562, 195] on label "Post-herniorraphy pain" at bounding box center [597, 195] width 103 height 12
checkbox input "true"
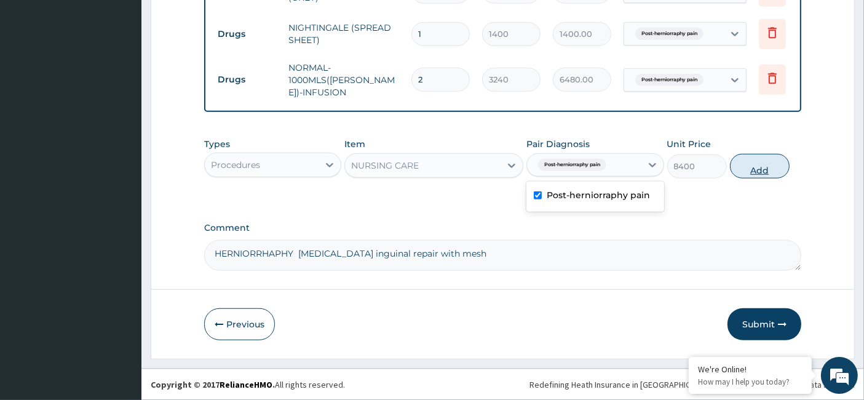
click at [762, 172] on button "Add" at bounding box center [760, 166] width 60 height 25
type input "0"
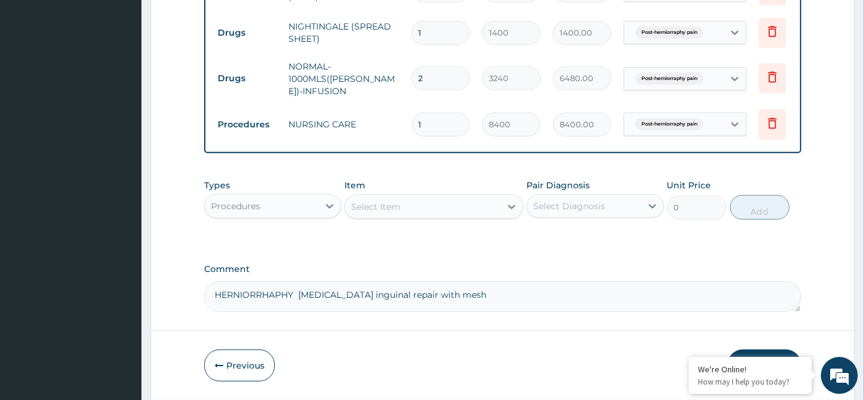
click at [304, 207] on div "Procedures" at bounding box center [262, 206] width 114 height 20
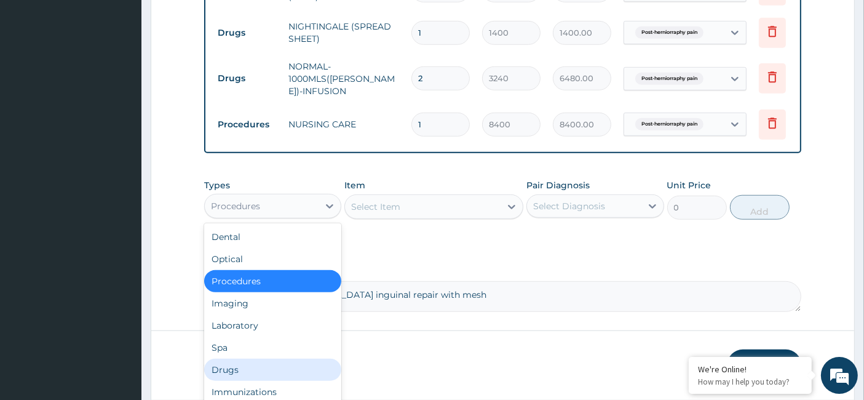
click at [254, 374] on div "Drugs" at bounding box center [272, 369] width 137 height 22
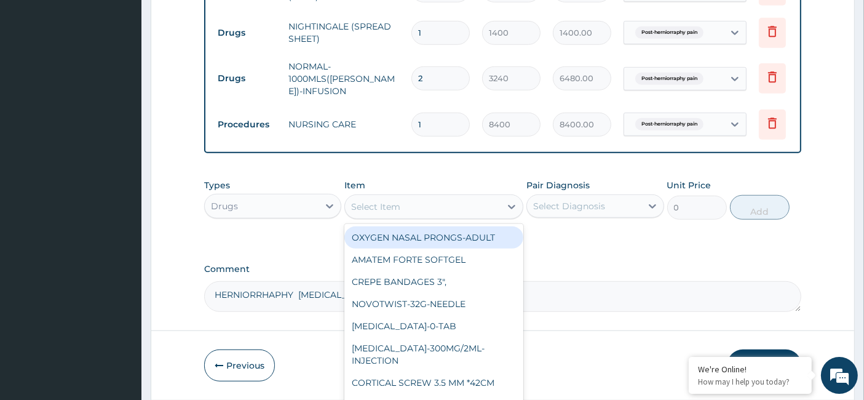
click at [376, 208] on div "Select Item" at bounding box center [375, 206] width 49 height 12
paste input "Primapore 20cmx10cm"
type input "Primapore 20cmx10cm"
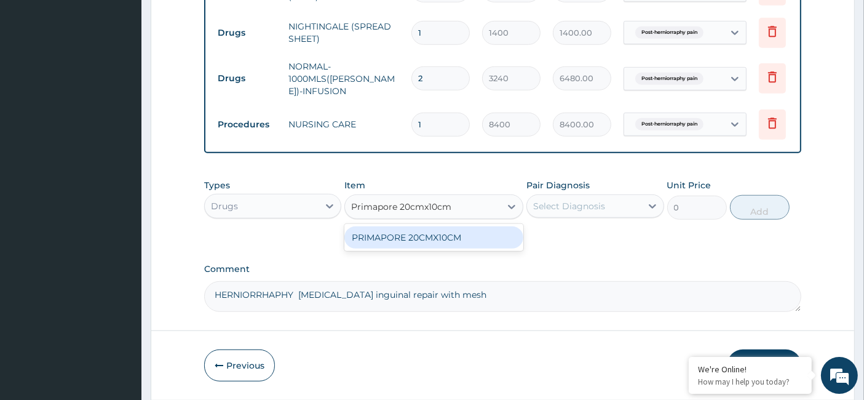
click at [411, 246] on div "PRIMAPORE 20CMX10CM" at bounding box center [433, 237] width 179 height 22
type input "7007"
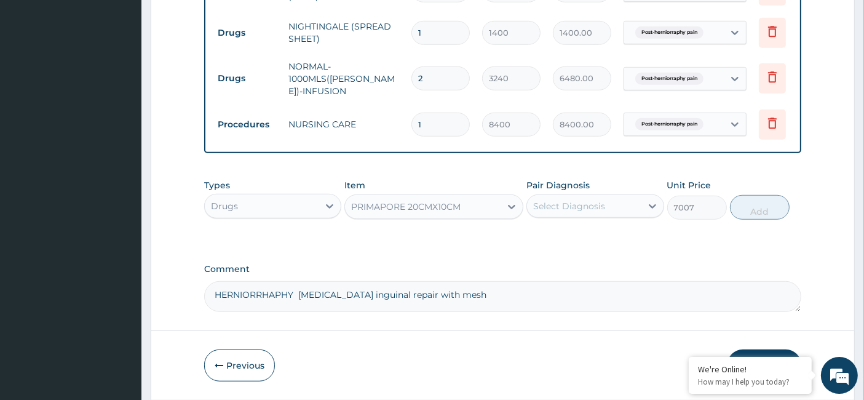
drag, startPoint x: 569, startPoint y: 224, endPoint x: 558, endPoint y: 232, distance: 13.6
click at [570, 224] on div "Types Drugs Item option PRIMAPORE 20CMX10CM, selected. Select is focused ,type …" at bounding box center [502, 199] width 597 height 53
click at [559, 211] on div "Select Diagnosis" at bounding box center [569, 206] width 72 height 12
click at [547, 238] on label "Post-herniorraphy pain" at bounding box center [597, 236] width 103 height 12
checkbox input "true"
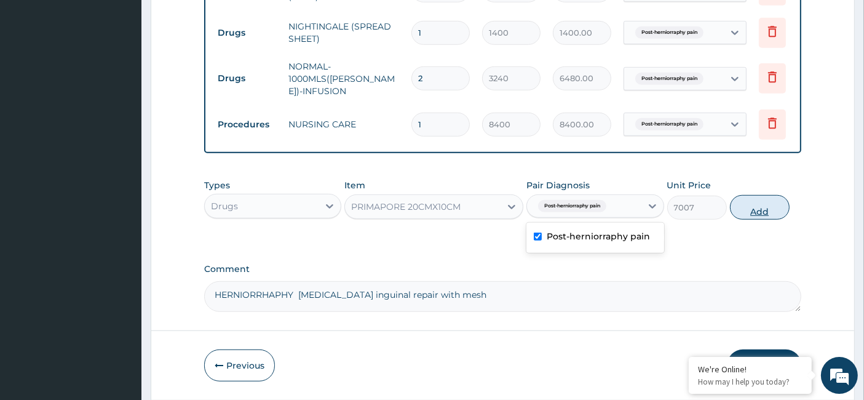
click at [751, 213] on button "Add" at bounding box center [760, 207] width 60 height 25
type input "0"
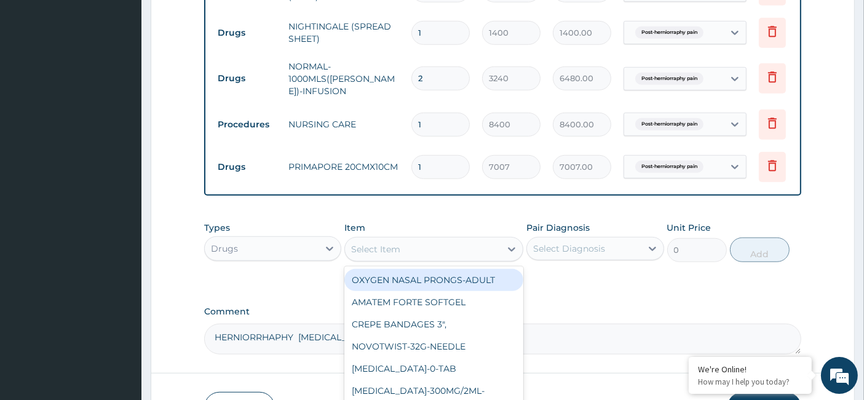
click at [376, 248] on div "Select Item" at bounding box center [375, 249] width 49 height 12
paste input "PROLENE 2/0 RB"
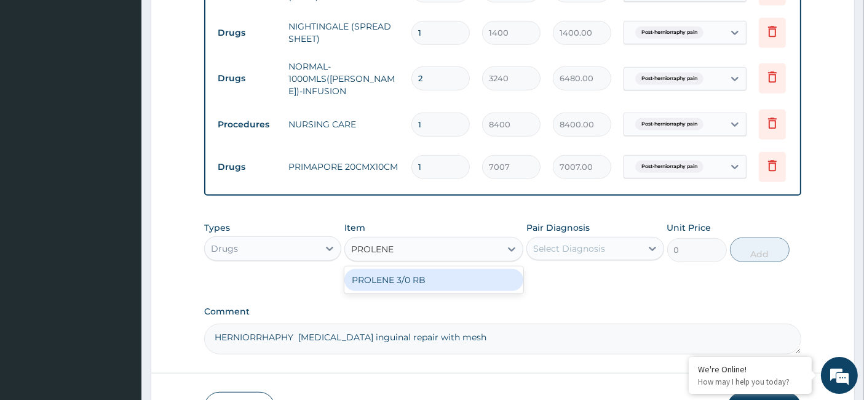
type input "PROLENE"
click at [424, 285] on div "PROLENE 3/0 RB" at bounding box center [433, 280] width 179 height 22
type input "4266.56"
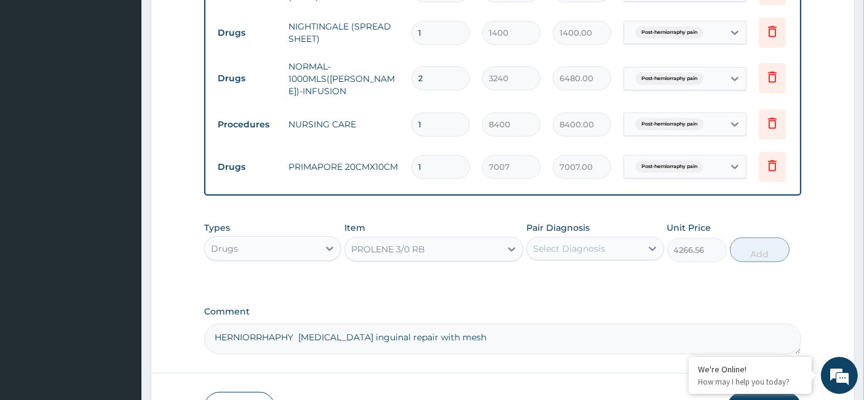
click at [575, 250] on div "Select Diagnosis" at bounding box center [569, 248] width 72 height 12
click at [564, 280] on label "Post-herniorraphy pain" at bounding box center [597, 278] width 103 height 12
checkbox input "true"
click at [751, 255] on button "Add" at bounding box center [760, 249] width 60 height 25
type input "0"
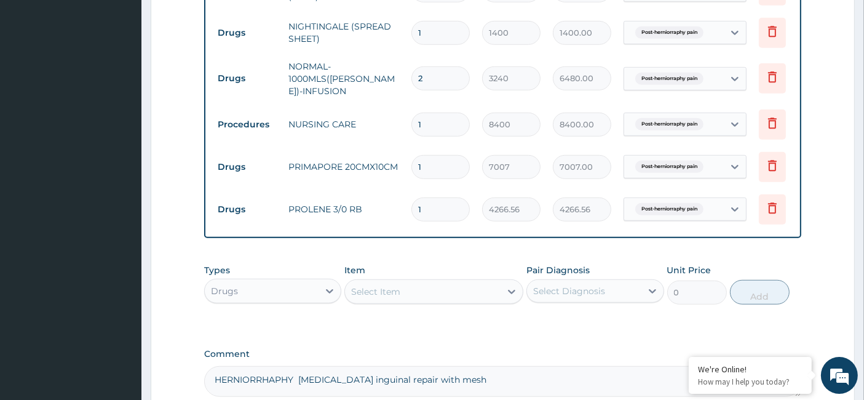
click at [411, 207] on div "1" at bounding box center [440, 209] width 58 height 24
type input "2"
type input "8533.12"
type input "2"
click at [403, 301] on div "Select Item" at bounding box center [423, 292] width 156 height 20
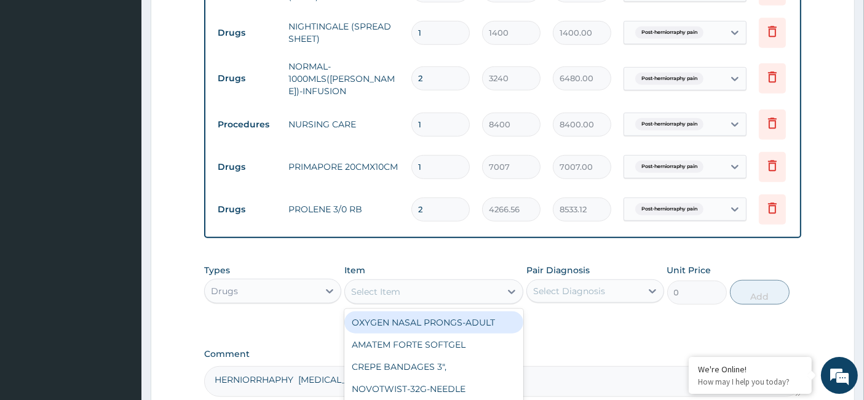
paste input "Radial TR (Plain fenestrated Drape)"
type input "Radial TR (Plain fenestrated Drape)"
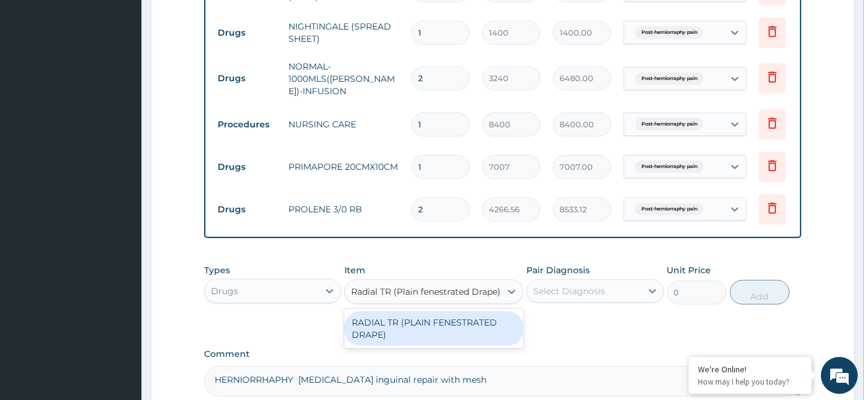
click at [423, 321] on div "RADIAL TR (PLAIN FENESTRATED DRAPE)" at bounding box center [433, 328] width 179 height 34
type input "3440"
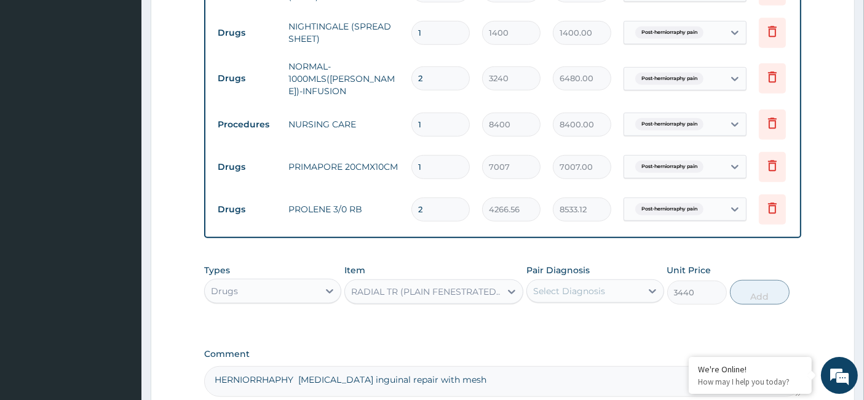
click at [580, 296] on div "Select Diagnosis" at bounding box center [569, 291] width 72 height 12
click at [560, 322] on label "Post-herniorraphy pain" at bounding box center [597, 321] width 103 height 12
checkbox input "true"
click at [757, 290] on button "Add" at bounding box center [760, 292] width 60 height 25
type input "0"
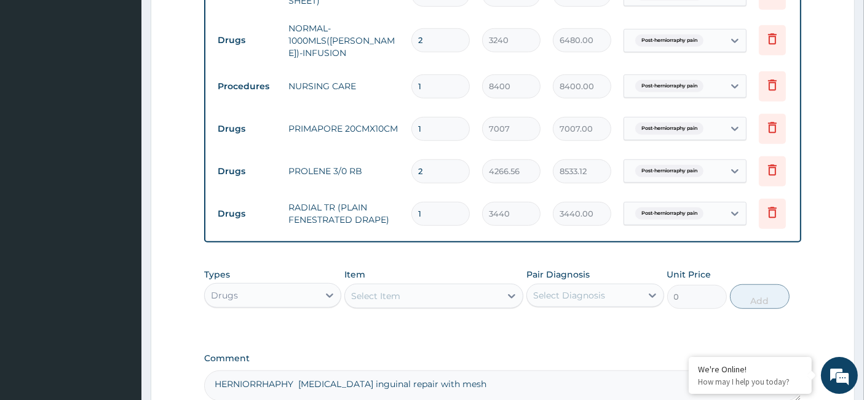
scroll to position [936, 0]
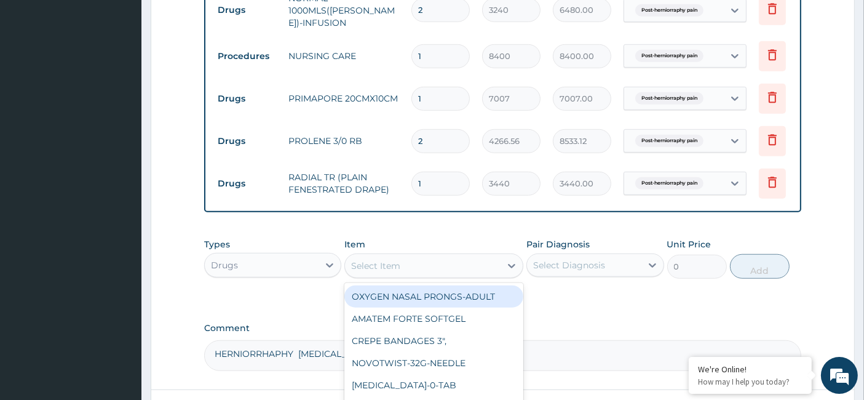
click at [388, 271] on div "Select Item" at bounding box center [375, 265] width 49 height 12
paste input "Raytec Swabs (10x10))"
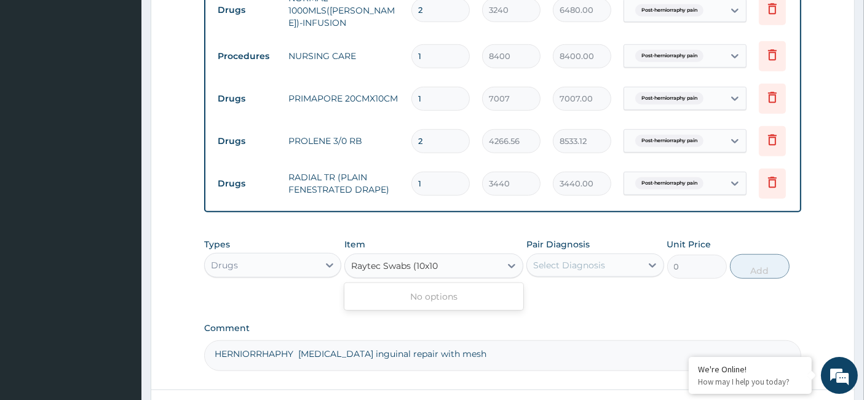
type input "Raytec Swabs (10x10"
click at [376, 268] on div "Select Item" at bounding box center [375, 265] width 49 height 12
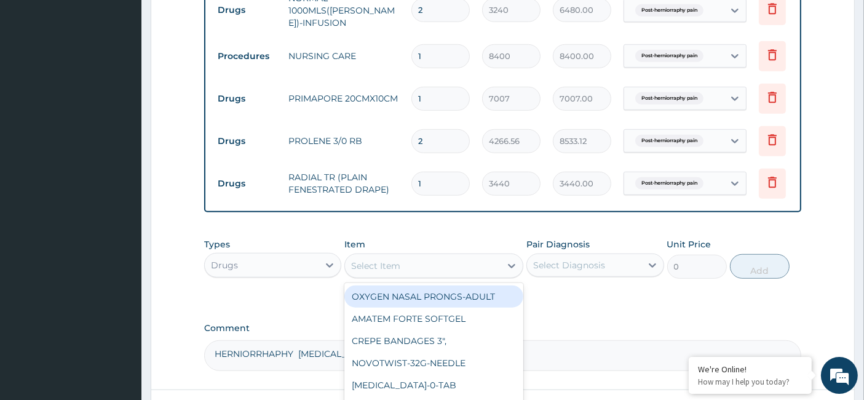
paste input "SURGICAL BLADE 11"
type input "SURGICAL BLADE 11"
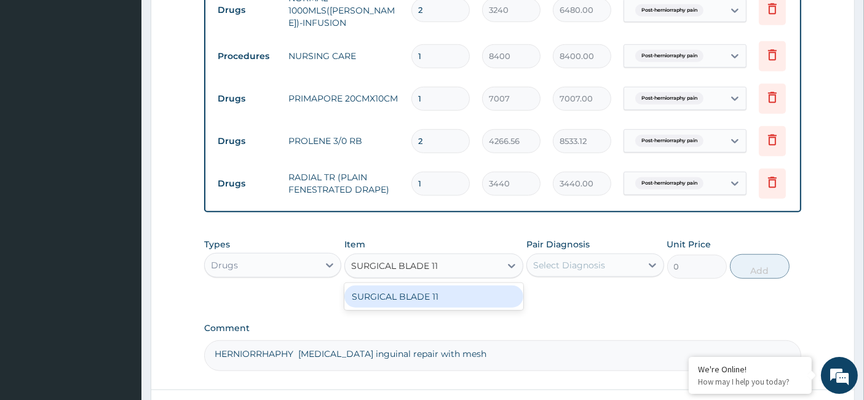
click at [433, 299] on div "SURGICAL BLADE 11" at bounding box center [433, 296] width 179 height 22
type input "112"
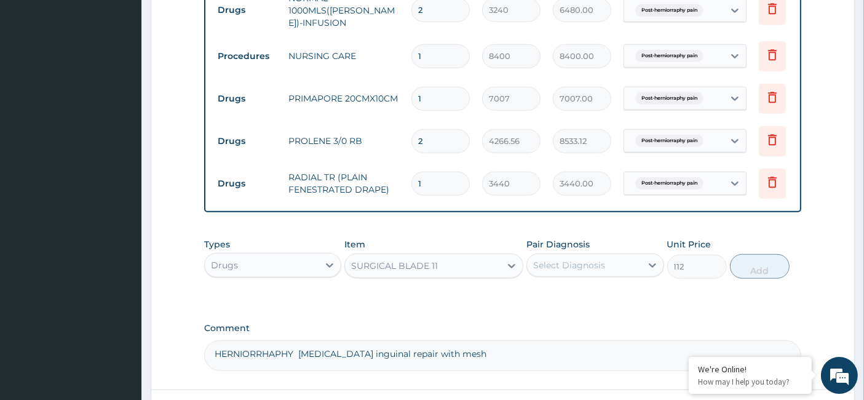
drag, startPoint x: 644, startPoint y: 270, endPoint x: 593, endPoint y: 275, distance: 51.3
click at [644, 270] on div at bounding box center [652, 265] width 22 height 22
click at [538, 299] on input "checkbox" at bounding box center [538, 295] width 8 height 8
checkbox input "true"
click at [755, 264] on button "Add" at bounding box center [760, 266] width 60 height 25
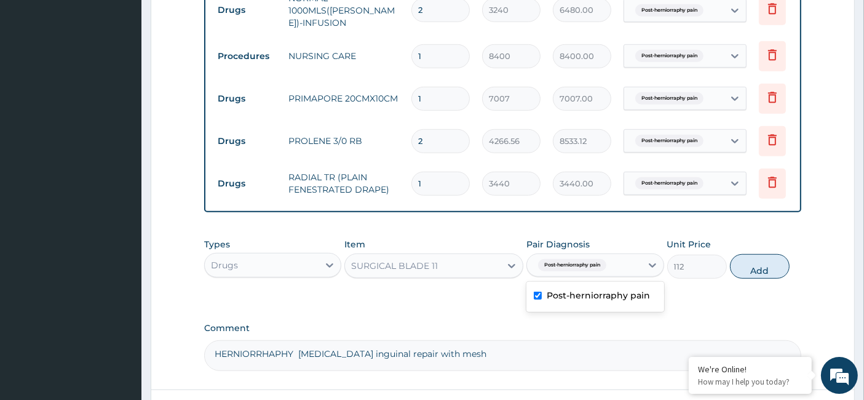
type input "0"
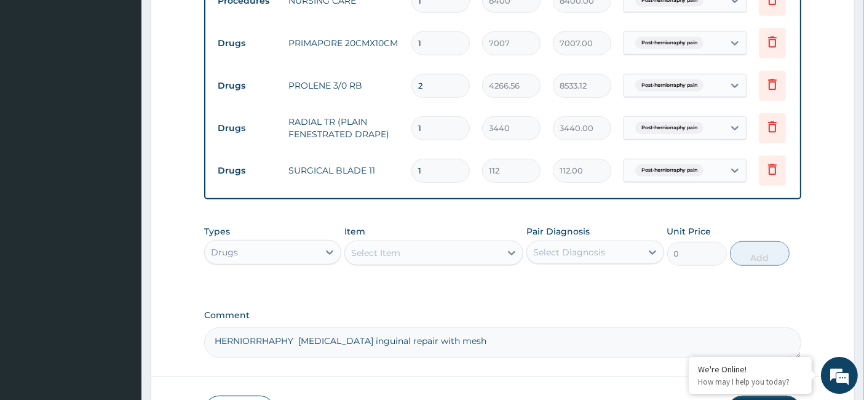
scroll to position [1004, 0]
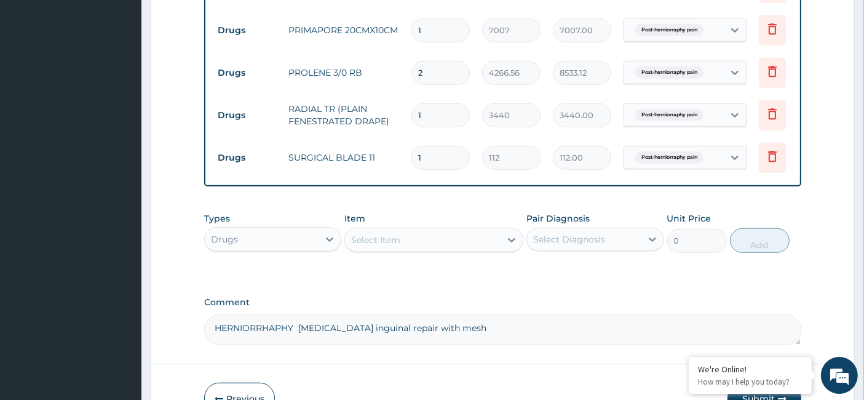
drag, startPoint x: 426, startPoint y: 146, endPoint x: 401, endPoint y: 149, distance: 25.3
click at [401, 149] on tr "Drugs SURGICAL BLADE 11 1 112 112.00 Post-herniorraphy pain Delete" at bounding box center [512, 157] width 602 height 42
type input "2"
type input "224.00"
type input "2"
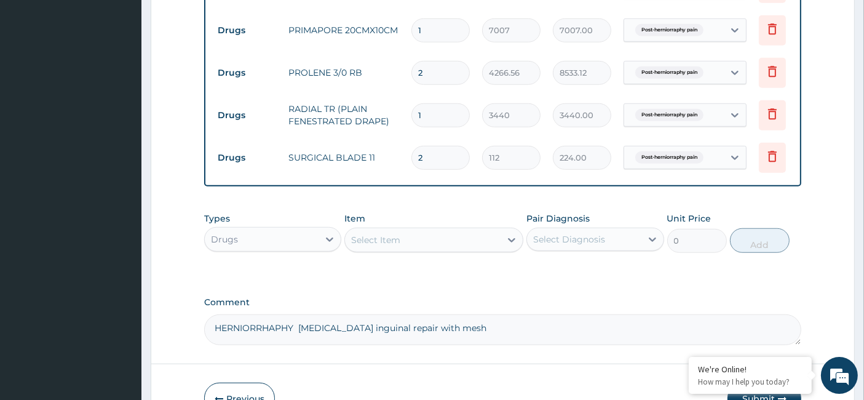
click at [398, 237] on div "Select Item" at bounding box center [375, 240] width 49 height 12
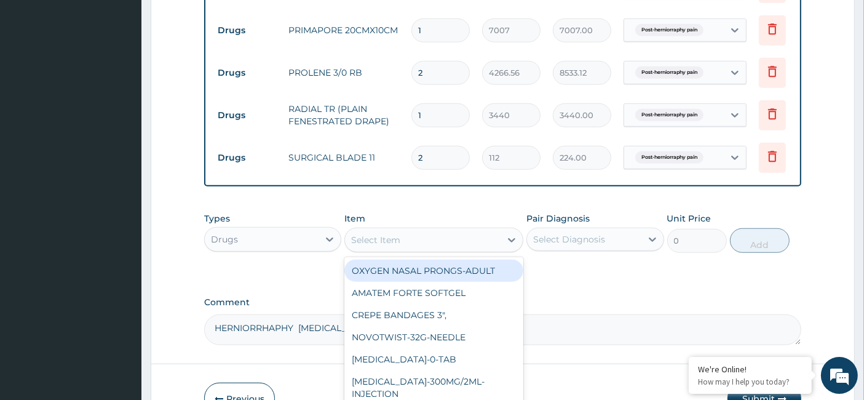
paste input "SURGICAL BLADE 22"
type input "SURGICAL BLADE 22"
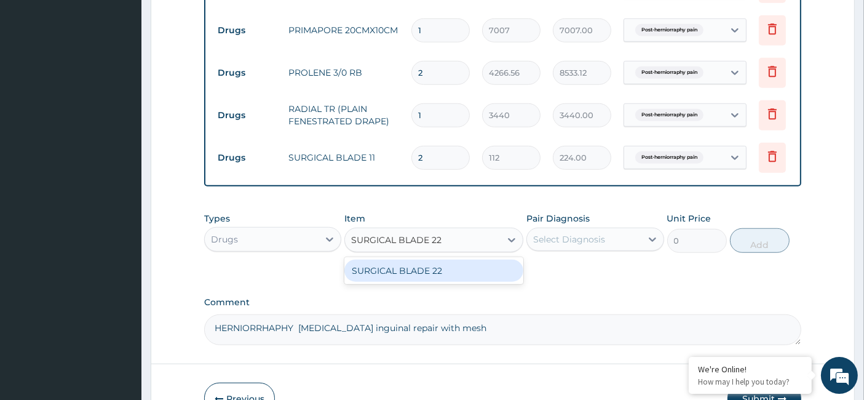
click at [409, 278] on div "SURGICAL BLADE 22" at bounding box center [433, 270] width 179 height 22
type input "245"
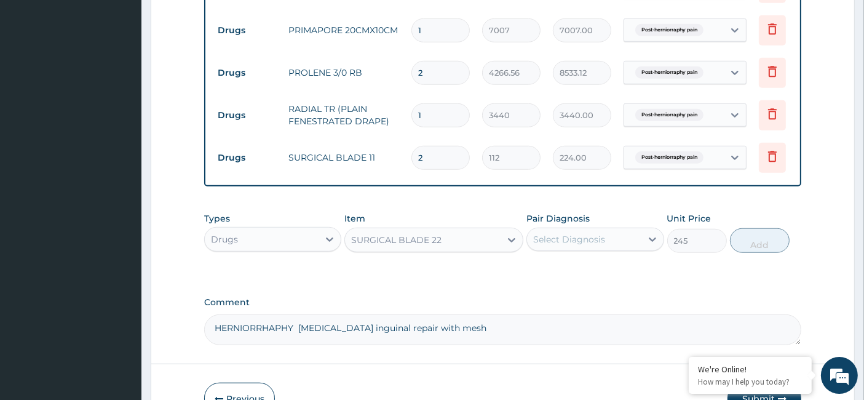
click at [579, 245] on div "Select Diagnosis" at bounding box center [569, 239] width 72 height 12
click at [550, 275] on label "Post-herniorraphy pain" at bounding box center [597, 269] width 103 height 12
checkbox input "true"
click at [757, 243] on button "Add" at bounding box center [760, 240] width 60 height 25
type input "0"
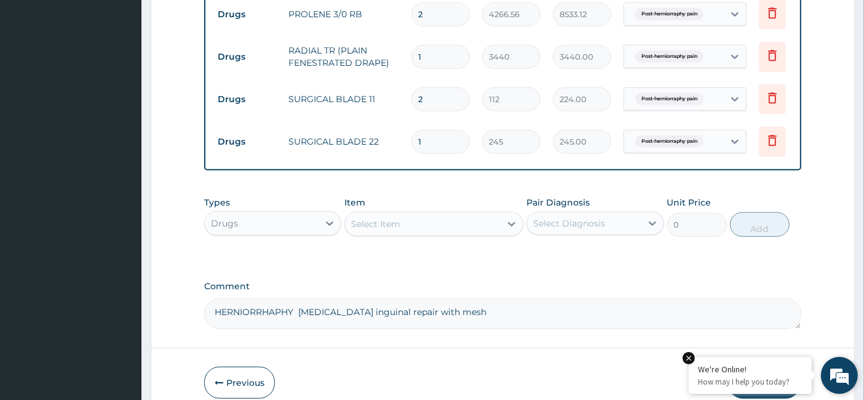
scroll to position [1122, 0]
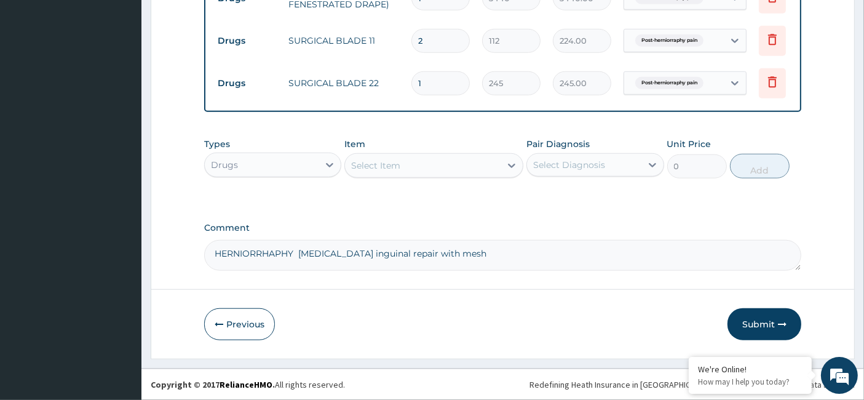
click at [374, 162] on div "Select Item" at bounding box center [375, 165] width 49 height 12
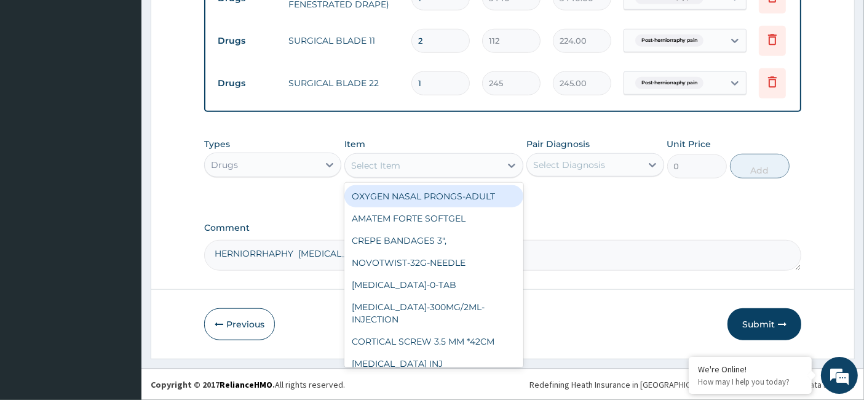
paste input "Surgical Gloves 8"
type input "Surgical Gloves 8"
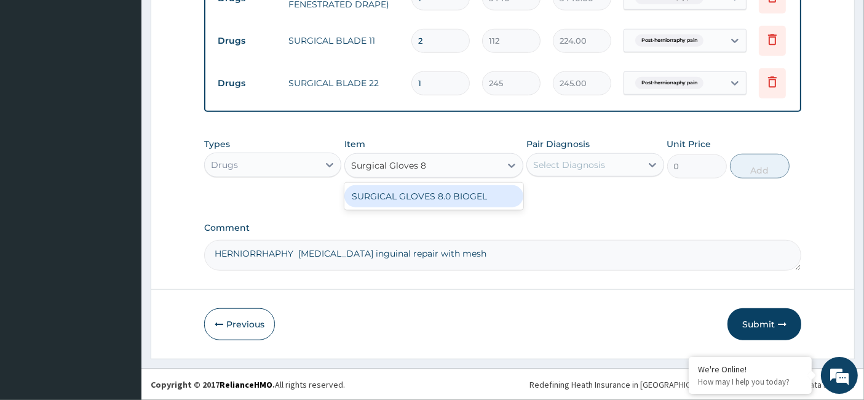
click at [406, 199] on div "SURGICAL GLOVES 8.0 BIOGEL" at bounding box center [433, 196] width 179 height 22
type input "6400"
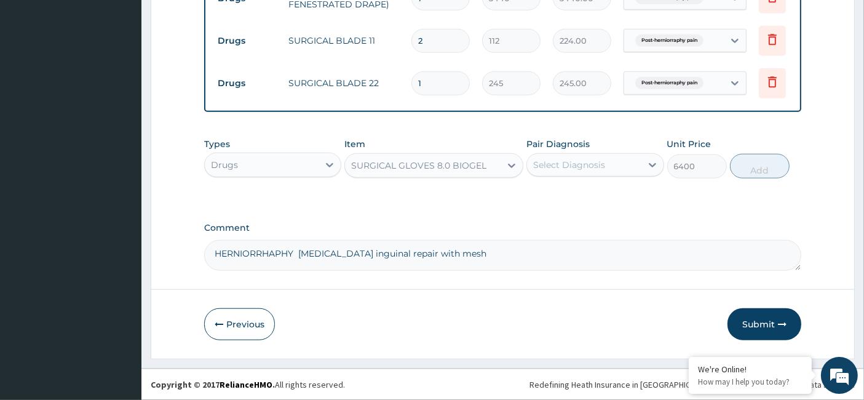
click at [592, 173] on div "Select Diagnosis" at bounding box center [584, 165] width 114 height 20
click at [564, 197] on label "Post-herniorraphy pain" at bounding box center [597, 195] width 103 height 12
checkbox input "true"
click at [756, 173] on button "Add" at bounding box center [760, 166] width 60 height 25
type input "0"
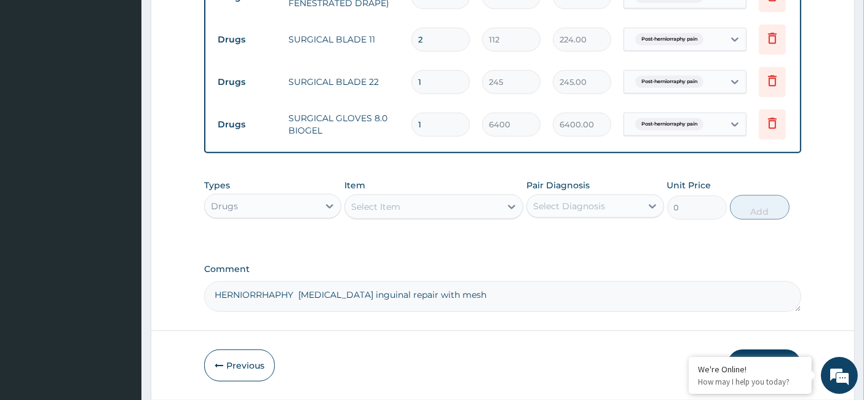
drag, startPoint x: 384, startPoint y: 122, endPoint x: 374, endPoint y: 122, distance: 9.2
click at [374, 122] on tr "Drugs SURGICAL GLOVES 8.0 BIOGEL 1 6400 6400.00 Post-herniorraphy pain Delete" at bounding box center [512, 124] width 602 height 42
type input "4"
type input "25600.00"
type input "4"
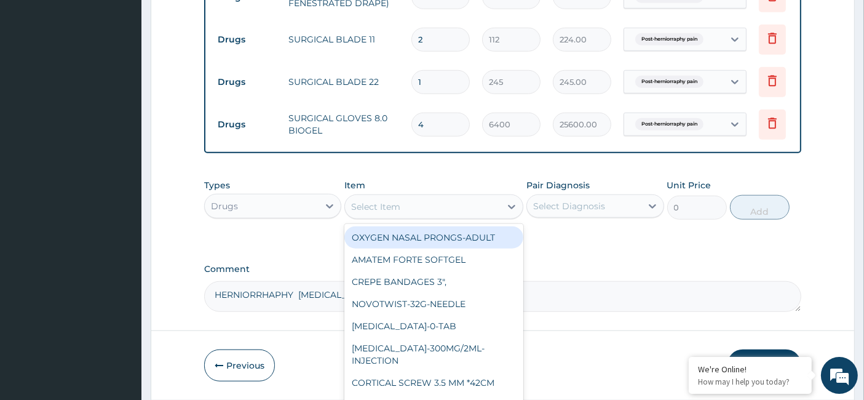
click at [367, 216] on div "Select Item" at bounding box center [423, 207] width 156 height 20
paste input "Surgical Gown XXL(Barrier)"
type input "Surgical Gown XXL(Barrier)"
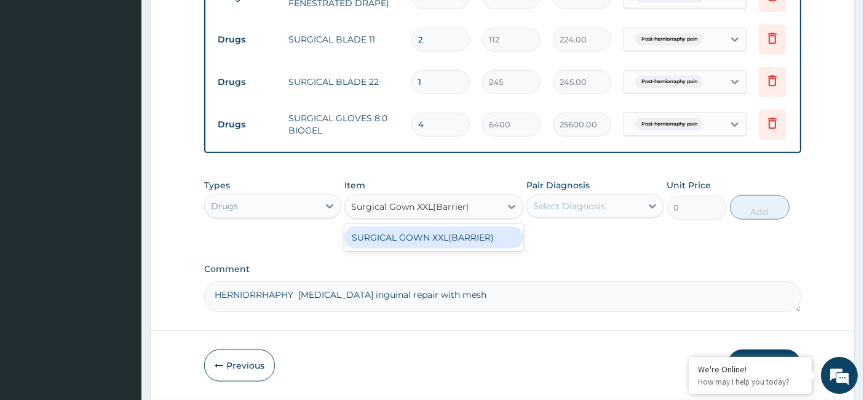
click at [408, 242] on div "SURGICAL GOWN XXL(BARRIER)" at bounding box center [433, 237] width 179 height 22
type input "8800"
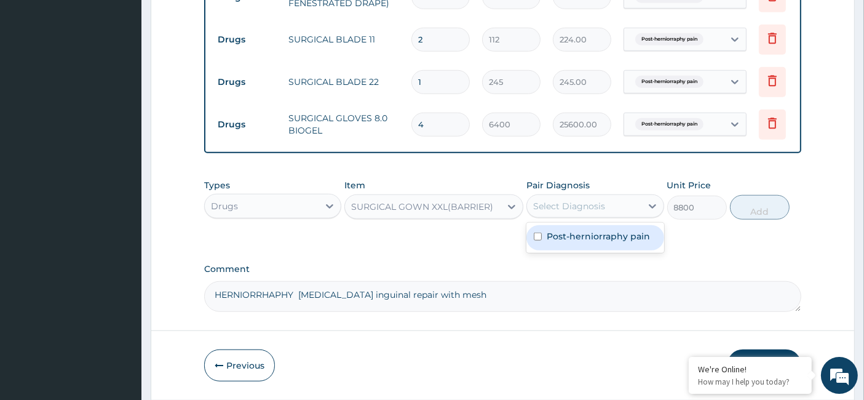
click at [618, 205] on div "Select Diagnosis" at bounding box center [584, 206] width 114 height 20
click at [543, 235] on div "Post-herniorraphy pain" at bounding box center [594, 237] width 137 height 25
checkbox input "true"
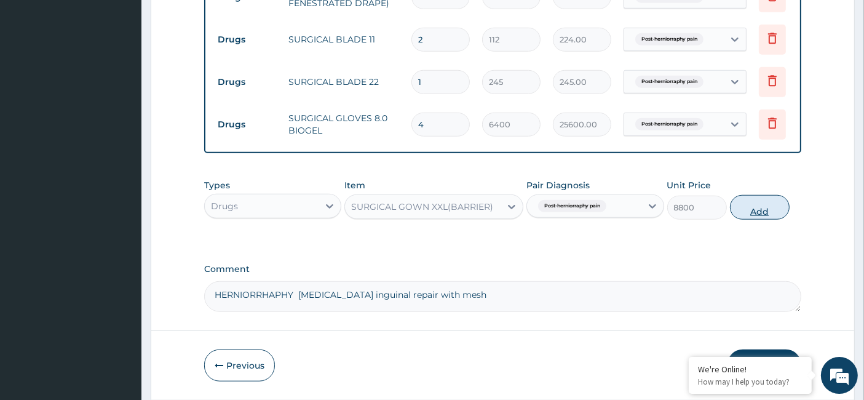
click at [775, 210] on button "Add" at bounding box center [760, 207] width 60 height 25
type input "0"
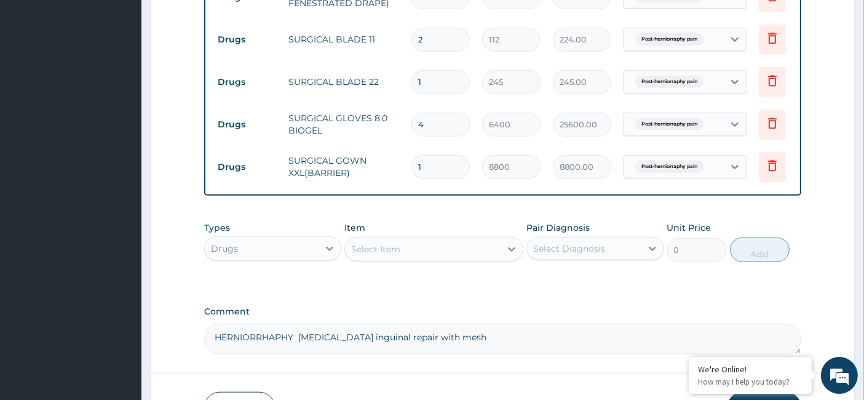
drag, startPoint x: 439, startPoint y: 157, endPoint x: 384, endPoint y: 162, distance: 54.9
click at [384, 162] on tr "Drugs SURGICAL GOWN XXL(BARRIER) 1 8800 8800.00 Post-herniorraphy pain Delete" at bounding box center [512, 167] width 602 height 42
type input "2"
type input "17600.00"
type input "2"
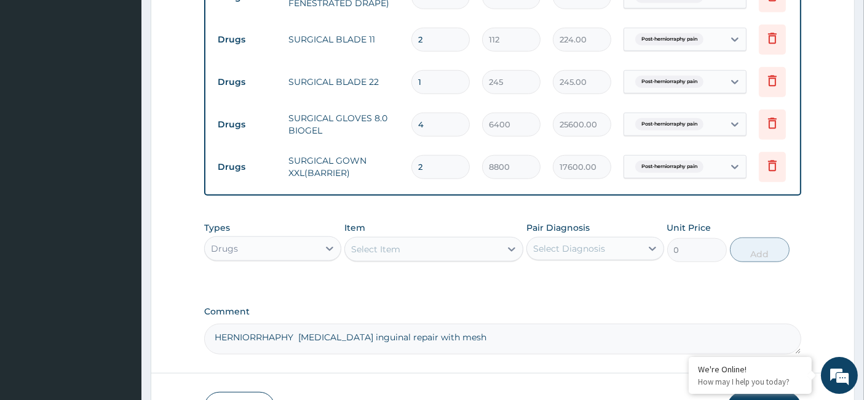
click at [397, 258] on div "Select Item" at bounding box center [423, 249] width 156 height 20
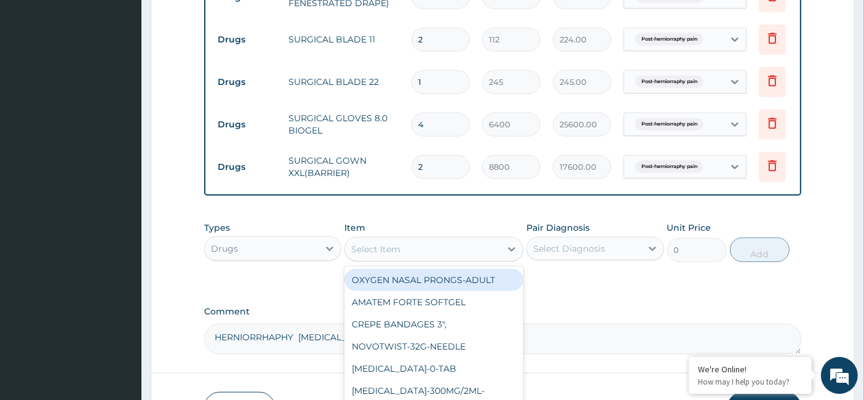
paste input "Surgical Scrub Brush"
type input "Surgical Scrub Brush"
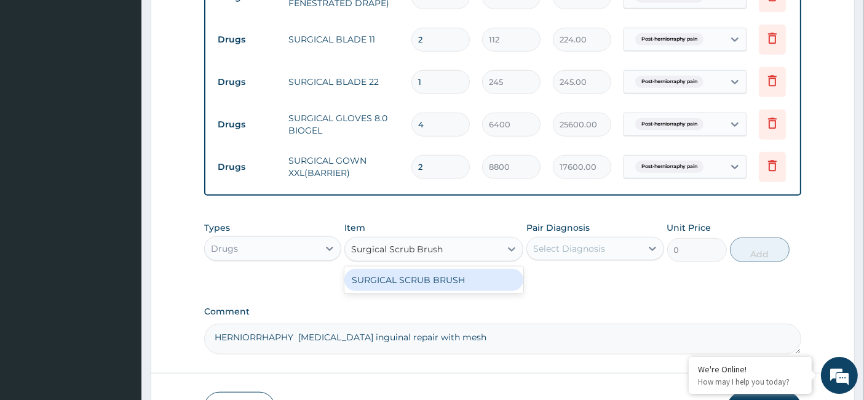
click at [462, 291] on div "SURGICAL SCRUB BRUSH" at bounding box center [433, 280] width 179 height 22
type input "3439.430159643772"
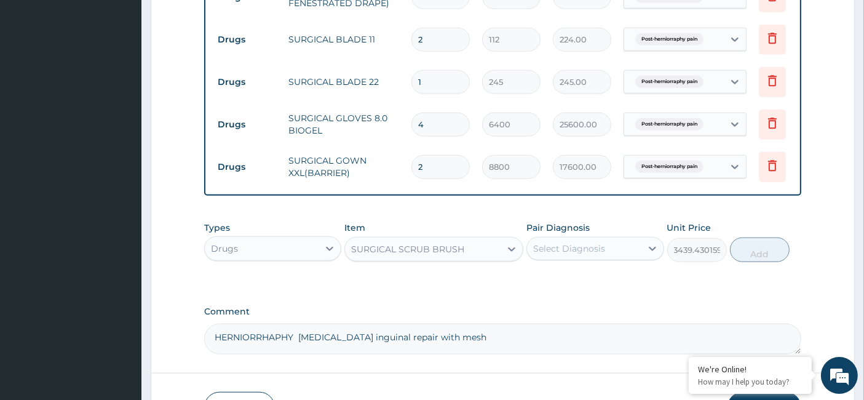
click at [585, 248] on div "Select Diagnosis" at bounding box center [569, 248] width 72 height 12
click at [554, 285] on label "Post-herniorraphy pain" at bounding box center [597, 278] width 103 height 12
checkbox input "true"
click at [767, 250] on button "Add" at bounding box center [760, 249] width 60 height 25
type input "0"
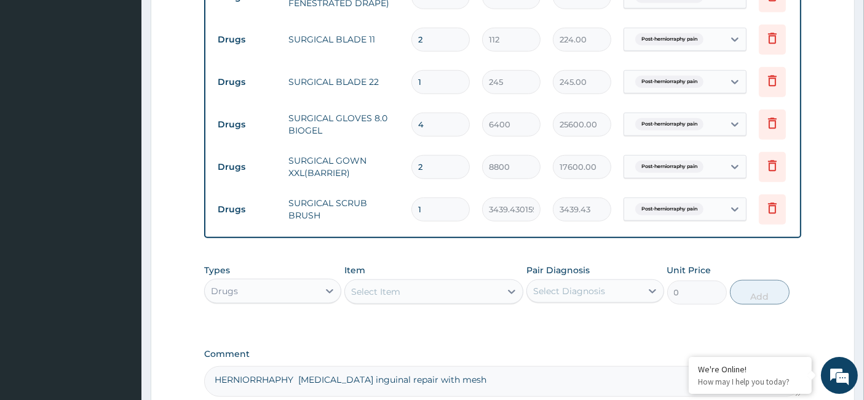
drag, startPoint x: 441, startPoint y: 199, endPoint x: 355, endPoint y: 203, distance: 86.8
click at [355, 203] on tr "Drugs SURGICAL SCRUB BRUSH 1 3439.430159643772 3439.43 Post-herniorraphy pain D…" at bounding box center [512, 209] width 602 height 42
type input "2"
type input "6878.86"
type input "2"
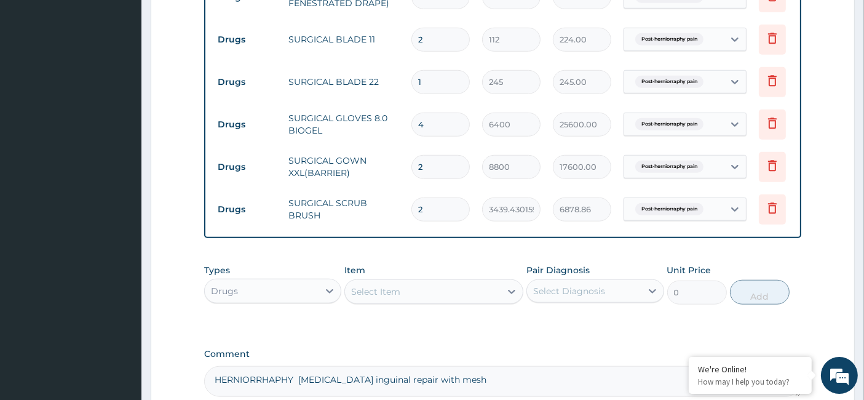
drag, startPoint x: 357, startPoint y: 298, endPoint x: 363, endPoint y: 301, distance: 7.4
click at [358, 298] on div "Select Item" at bounding box center [375, 291] width 49 height 12
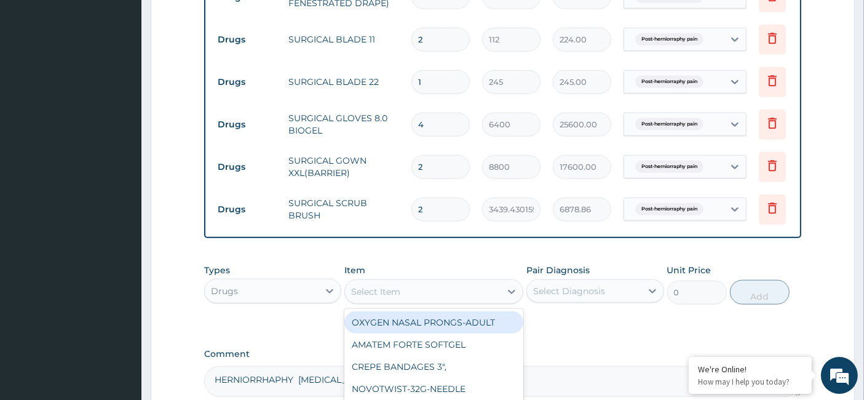
paste input "Syringes - 10mL"
type input "Syringes - 10mL"
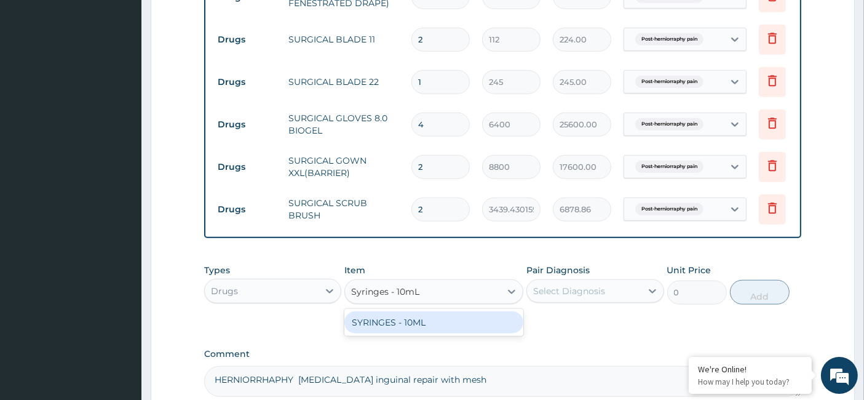
click at [420, 329] on div "SYRINGES - 10ML" at bounding box center [433, 322] width 179 height 22
type input "48"
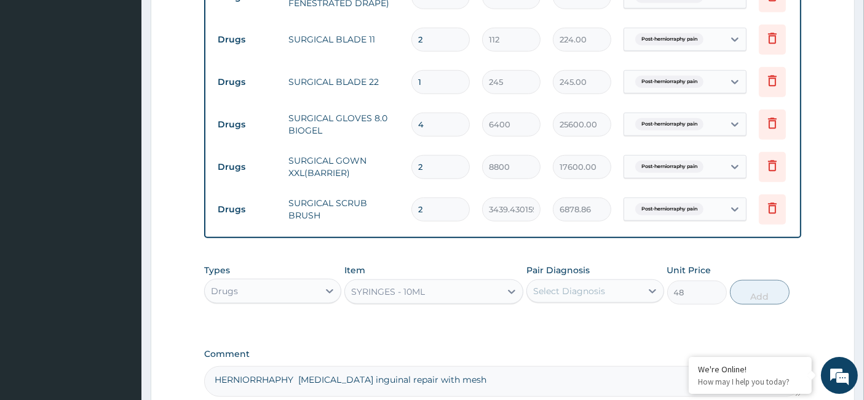
click at [592, 286] on div "Select Diagnosis" at bounding box center [584, 291] width 114 height 20
click at [562, 335] on div "Post-herniorraphy pain" at bounding box center [594, 322] width 137 height 25
checkbox input "true"
click at [757, 295] on button "Add" at bounding box center [760, 292] width 60 height 25
type input "0"
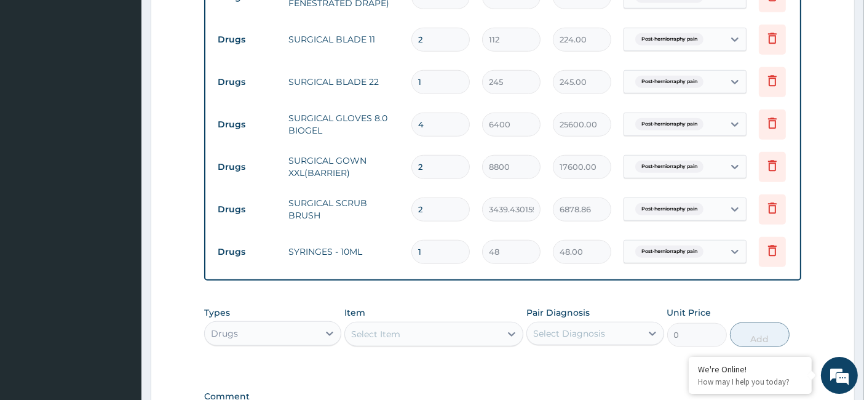
drag, startPoint x: 426, startPoint y: 238, endPoint x: 404, endPoint y: 245, distance: 22.7
click at [405, 245] on td "1" at bounding box center [440, 252] width 71 height 36
type input "2"
type input "96.00"
type input "2"
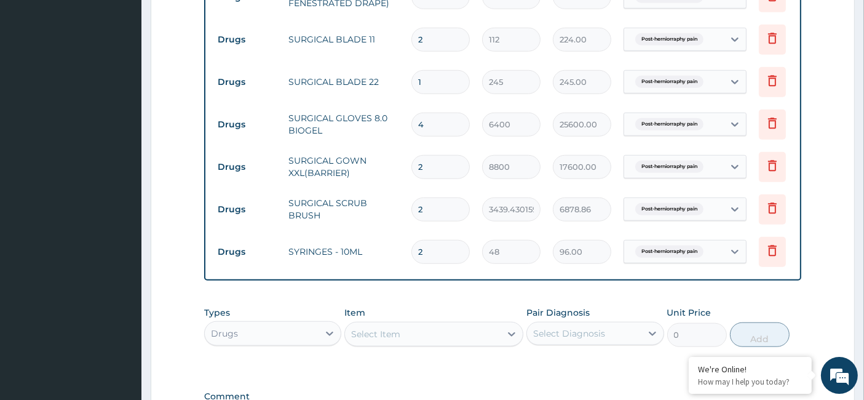
click at [376, 332] on div "Select Item" at bounding box center [375, 334] width 49 height 12
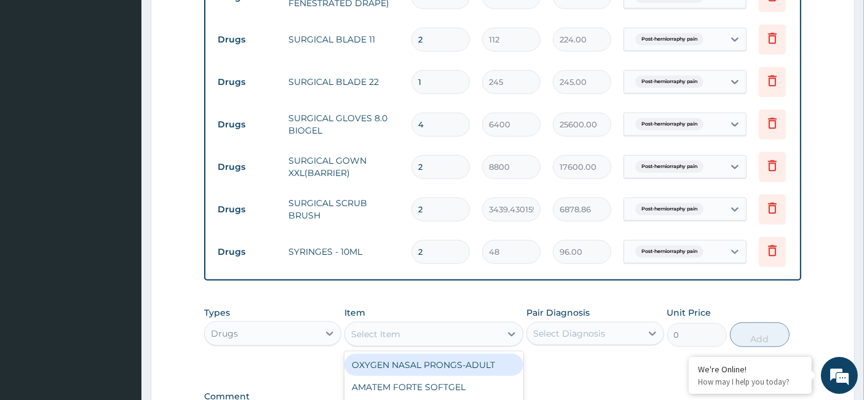
paste input "Syringes - 20ml"
type input "Syringes -"
click at [289, 327] on div "Drugs" at bounding box center [262, 333] width 114 height 20
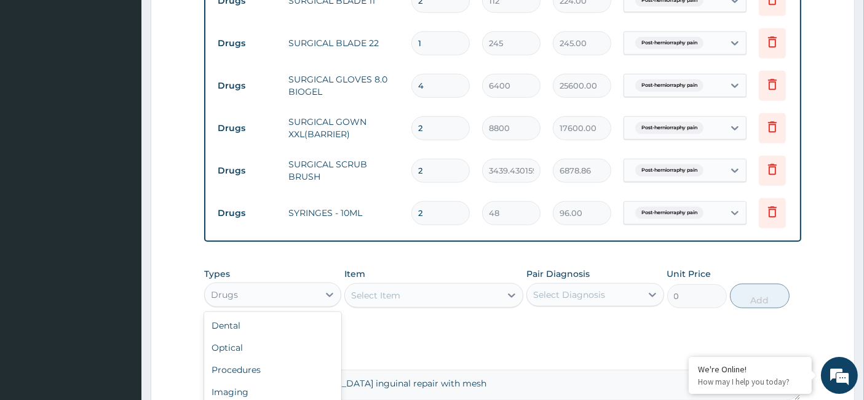
scroll to position [1191, 0]
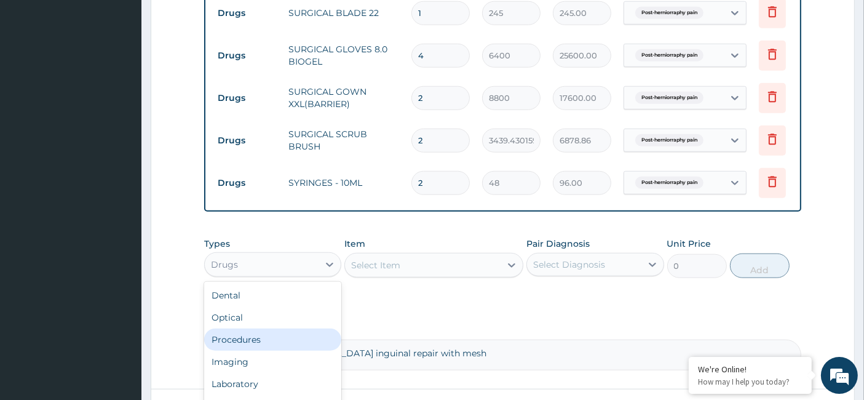
click at [262, 347] on div "Procedures" at bounding box center [272, 339] width 137 height 22
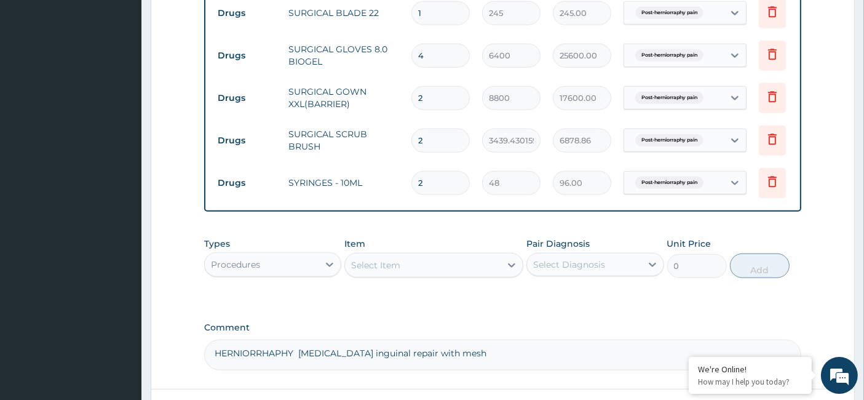
drag, startPoint x: 412, startPoint y: 268, endPoint x: 393, endPoint y: 277, distance: 21.2
click at [405, 272] on div "Select Item" at bounding box center [423, 265] width 156 height 20
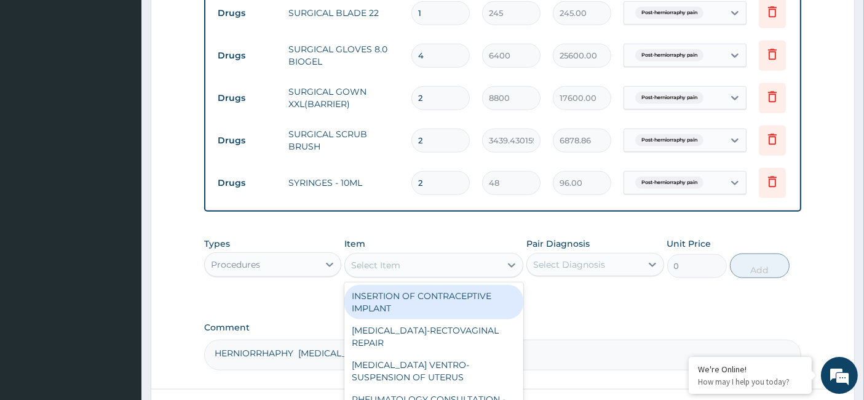
paste input "Syringes - 20ml"
type input "Syringes - 20ml"
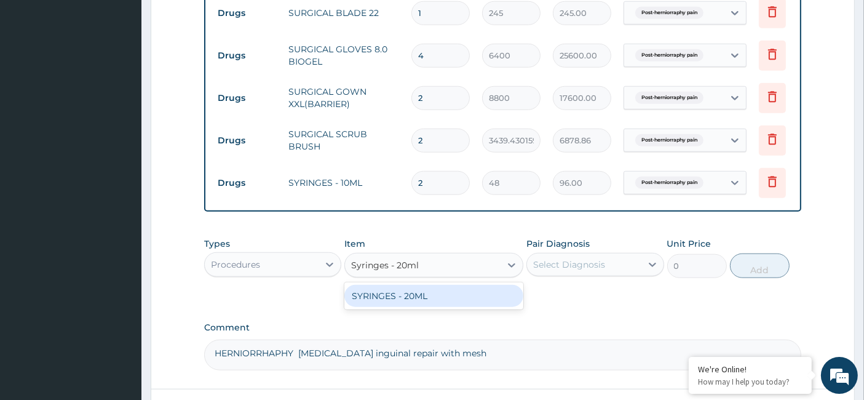
click at [447, 302] on div "SYRINGES - 20ML" at bounding box center [433, 296] width 179 height 22
type input "360"
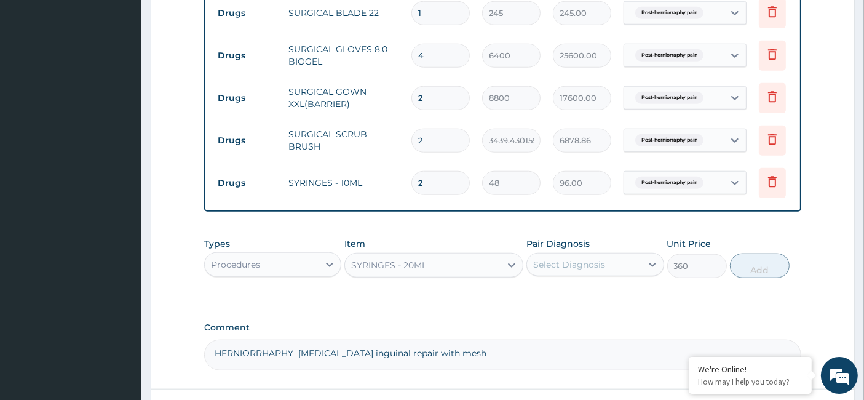
click at [591, 264] on div "Select Diagnosis" at bounding box center [569, 264] width 72 height 12
click at [578, 287] on div "Post-herniorraphy pain" at bounding box center [594, 295] width 137 height 25
checkbox input "true"
click at [773, 266] on button "Add" at bounding box center [760, 265] width 60 height 25
type input "0"
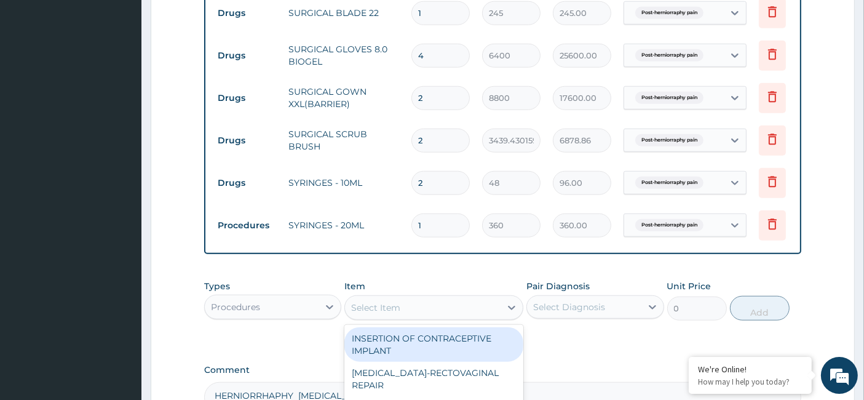
click at [363, 303] on div "Select Item" at bounding box center [423, 308] width 156 height 20
paste input "VICRYL 0 RB"
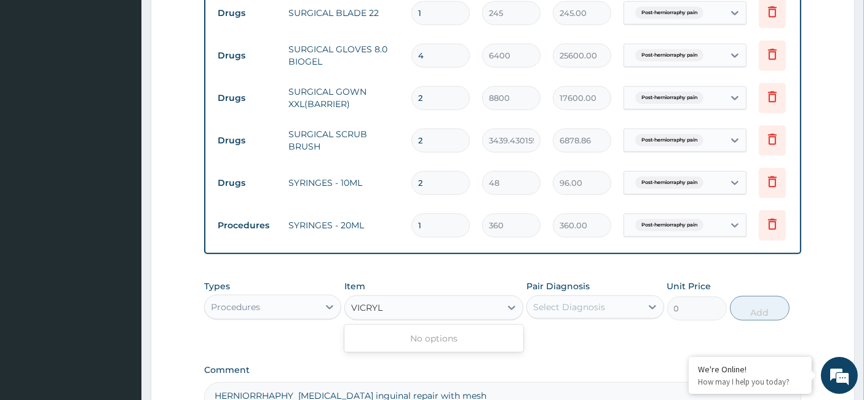
type input "VICRYL"
click at [277, 298] on div "Procedures" at bounding box center [272, 306] width 137 height 25
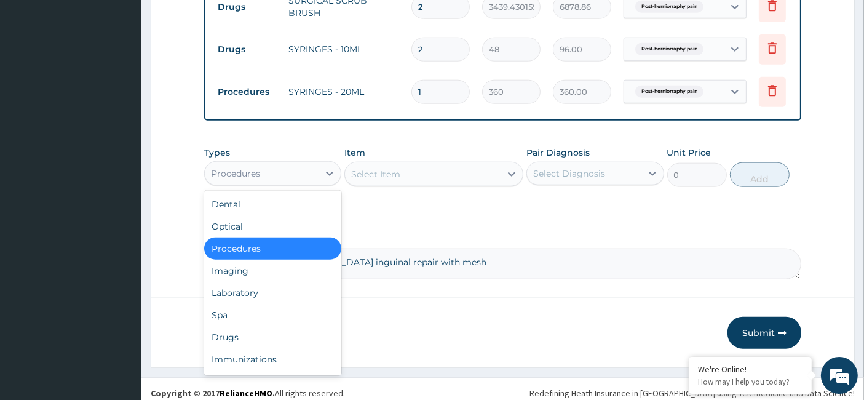
scroll to position [1327, 0]
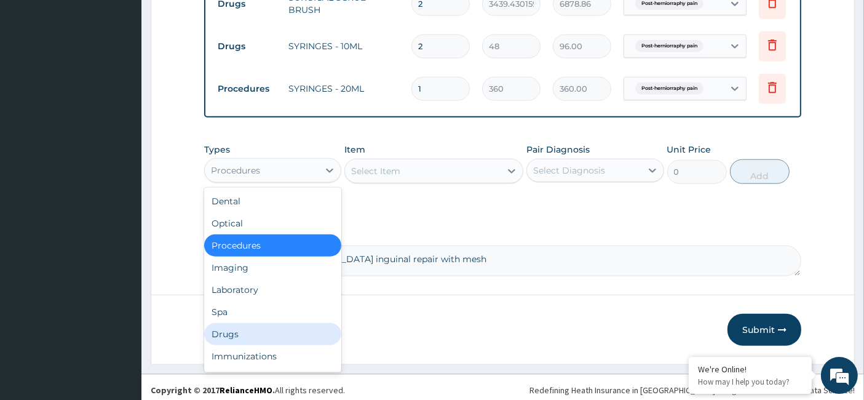
click at [274, 341] on div "Drugs" at bounding box center [272, 334] width 137 height 22
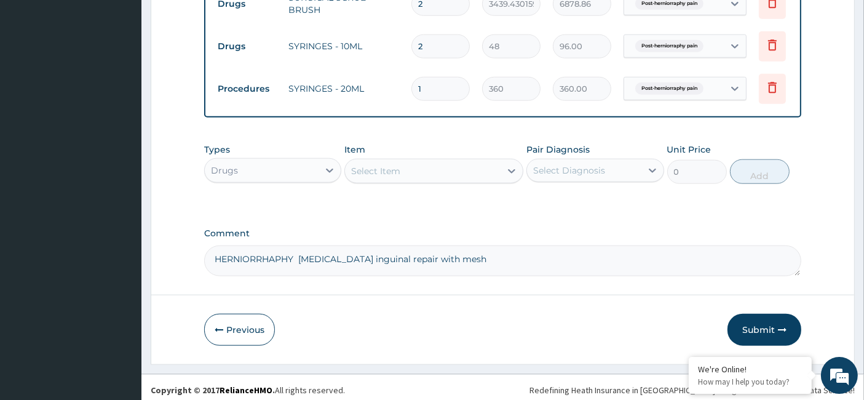
click at [376, 177] on div "Select Item" at bounding box center [375, 171] width 49 height 12
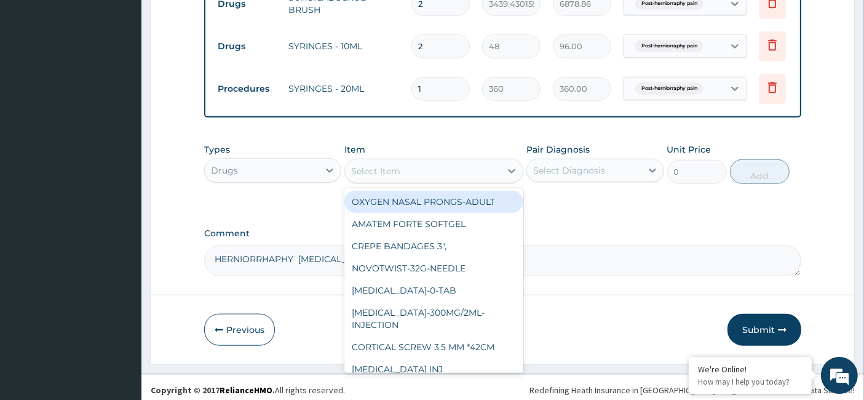
paste input "VICRYL 0 RB"
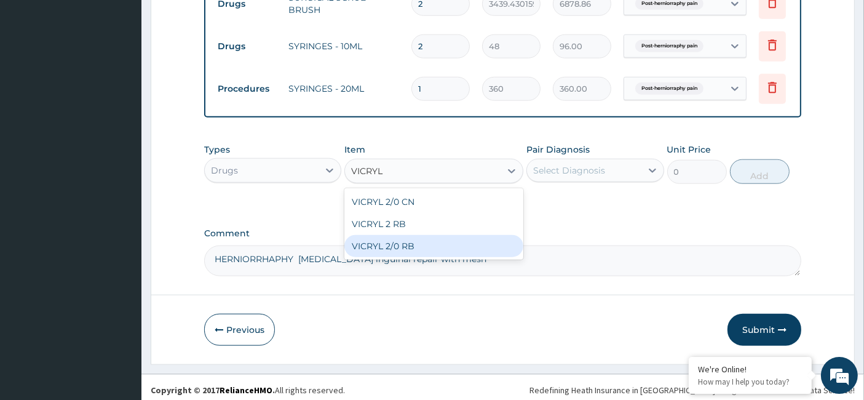
type input "VICRYL"
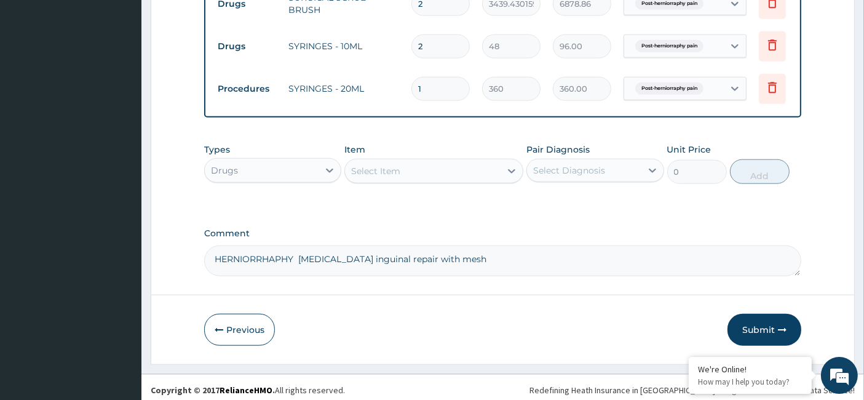
paste input "VICRYL 0 RB"
type input "VICRYL"
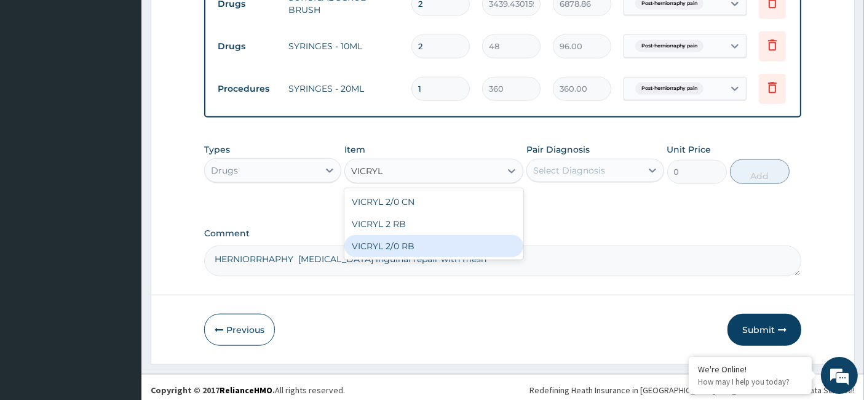
click at [386, 249] on div "VICRYL 2/0 RB" at bounding box center [433, 246] width 179 height 22
type input "3404.8"
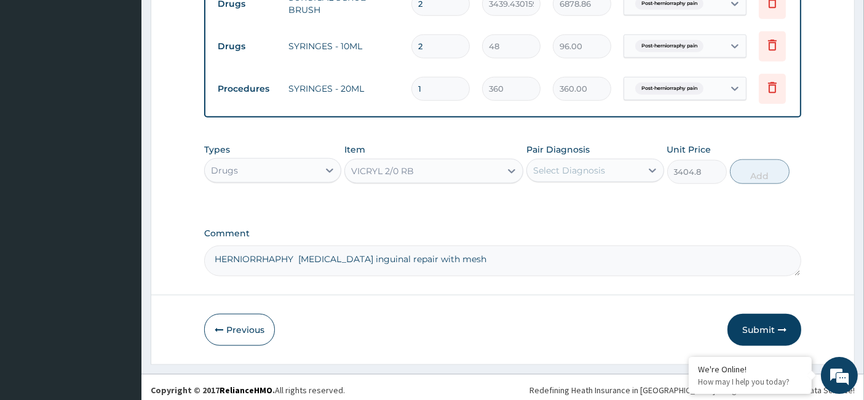
click at [574, 175] on div "Select Diagnosis" at bounding box center [569, 170] width 72 height 12
click at [553, 204] on label "Post-herniorraphy pain" at bounding box center [597, 200] width 103 height 12
checkbox input "true"
click at [760, 184] on button "Add" at bounding box center [760, 171] width 60 height 25
type input "0"
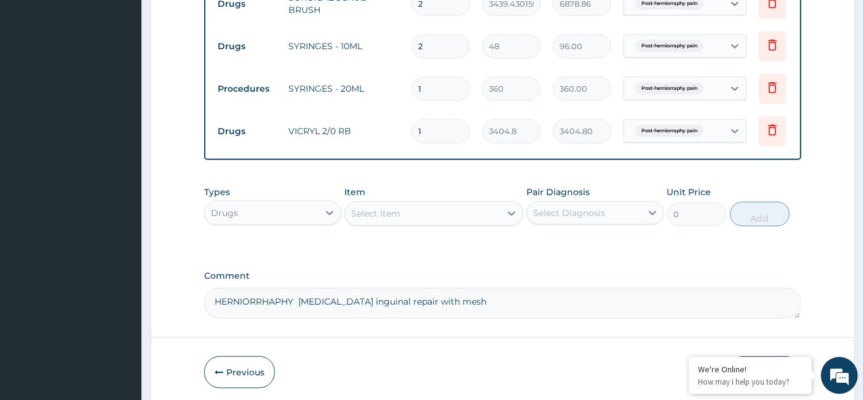
drag, startPoint x: 430, startPoint y: 126, endPoint x: 368, endPoint y: 127, distance: 62.7
click at [368, 127] on tr "Drugs VICRYL 2/0 RB 1 3404.8 3404.80 Post-herniorraphy pain Delete" at bounding box center [512, 131] width 602 height 42
type input "3"
type input "10214.40"
type input "3"
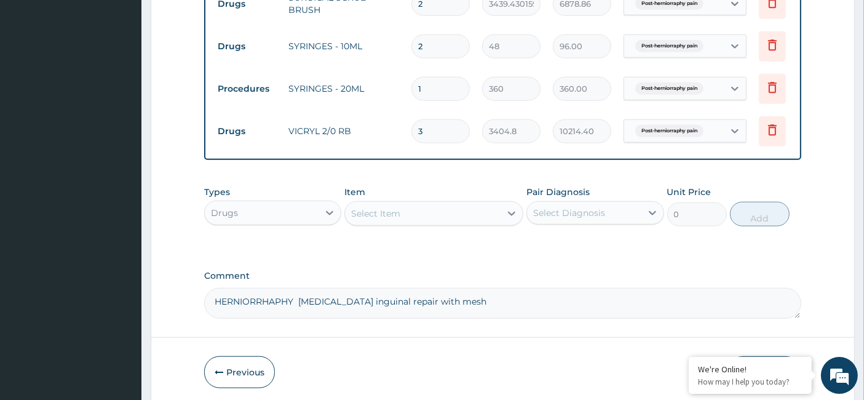
click at [378, 202] on div "Item Select Item" at bounding box center [433, 206] width 179 height 41
click at [380, 215] on div "Select Item" at bounding box center [375, 213] width 49 height 12
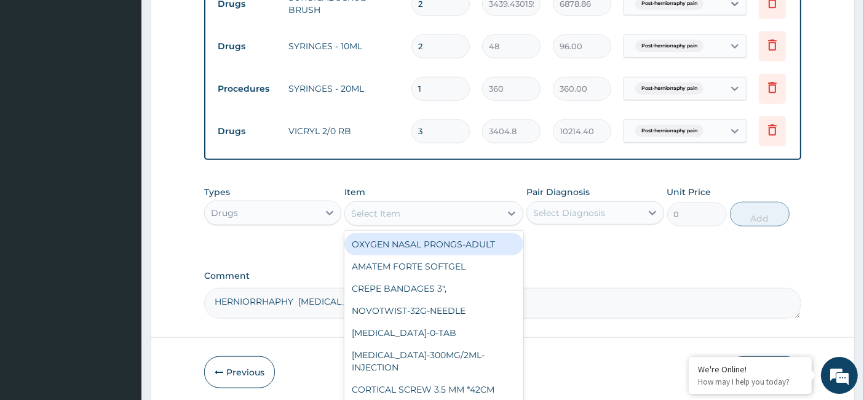
paste input "Vitamin C 100mg"
type input "Vitamin C 100mg"
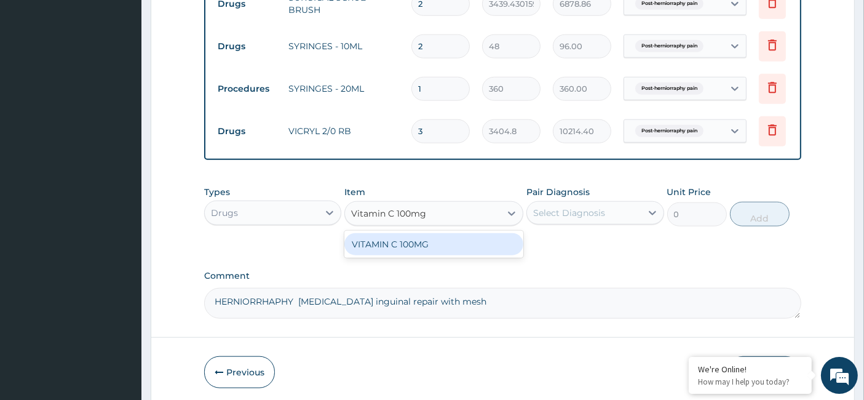
click at [385, 246] on div "VITAMIN C 100MG" at bounding box center [433, 244] width 179 height 22
type input "7.175"
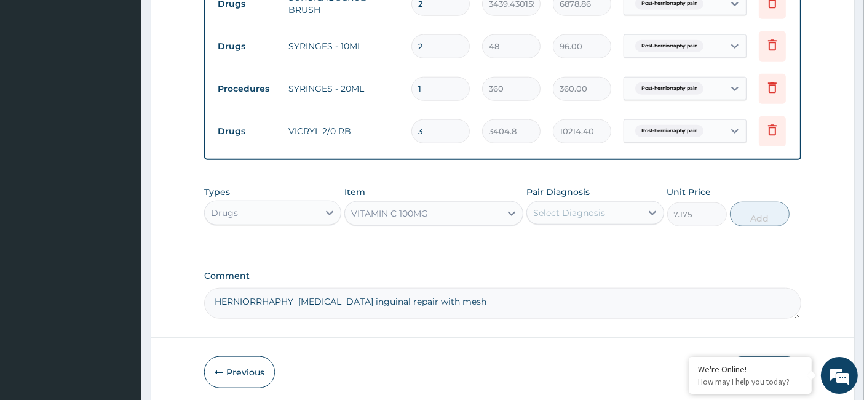
click at [604, 208] on div "Select Diagnosis" at bounding box center [584, 213] width 114 height 20
click at [574, 257] on div "Post-herniorraphy pain" at bounding box center [594, 244] width 137 height 25
checkbox input "true"
click at [764, 216] on button "Add" at bounding box center [760, 214] width 60 height 25
type input "0"
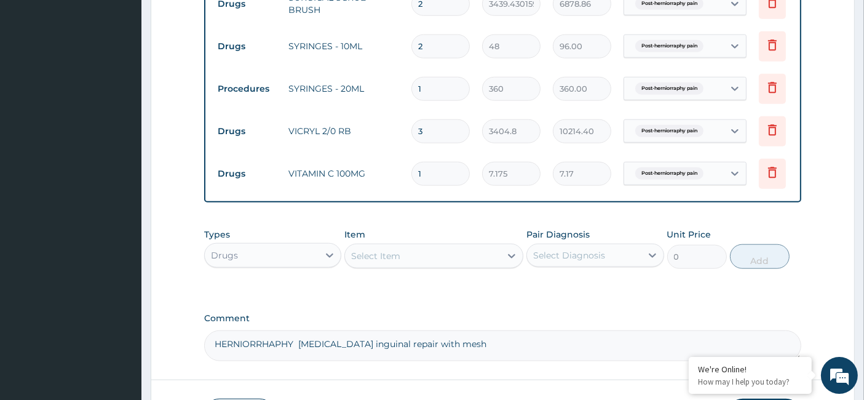
drag, startPoint x: 433, startPoint y: 167, endPoint x: 411, endPoint y: 168, distance: 22.8
click at [411, 168] on input "1" at bounding box center [440, 174] width 58 height 24
type input "2"
type input "14.35"
type input "21"
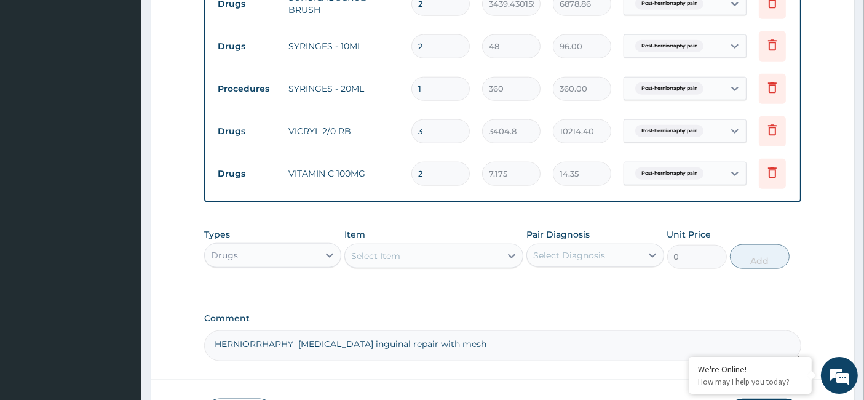
type input "150.67"
type input "21"
click at [372, 253] on div "Select Item" at bounding box center [375, 256] width 49 height 12
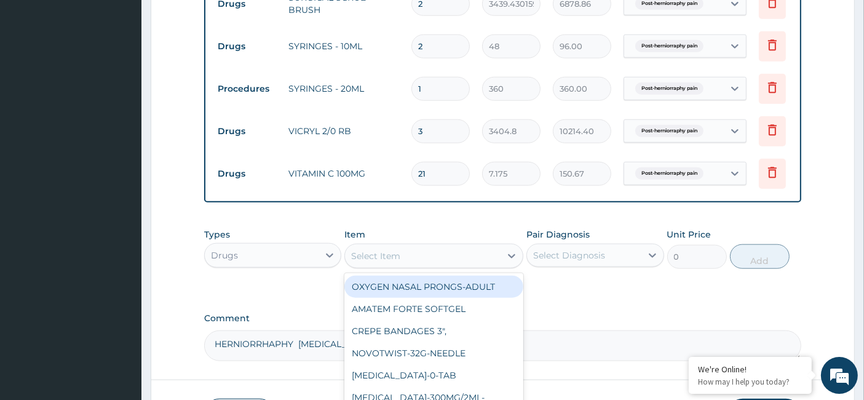
paste input "VYPRO II MESH UND/VIO 6X11CM"
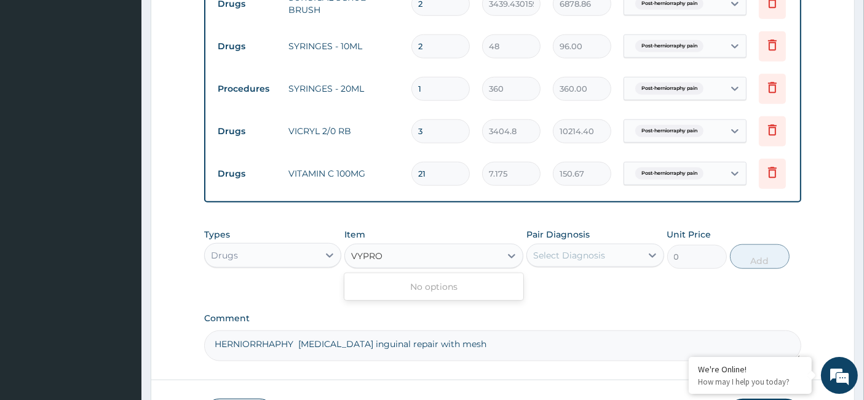
type input "VYPRO"
click at [282, 261] on div "Drugs" at bounding box center [262, 255] width 114 height 20
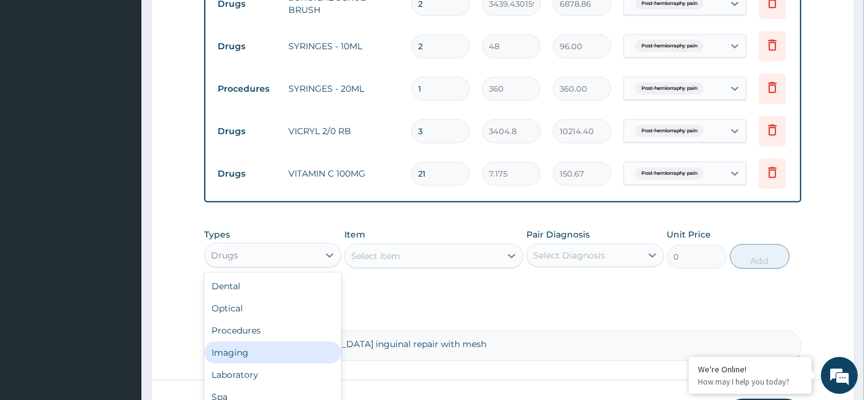
click at [268, 341] on div "Procedures" at bounding box center [272, 330] width 137 height 22
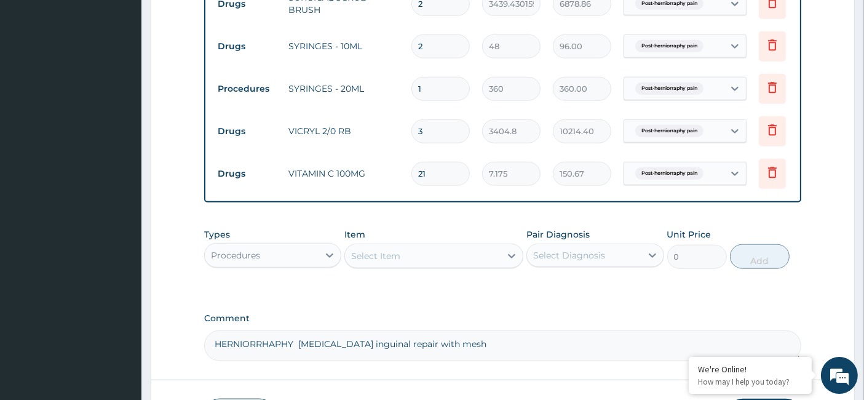
click at [390, 257] on div "Select Item" at bounding box center [375, 256] width 49 height 12
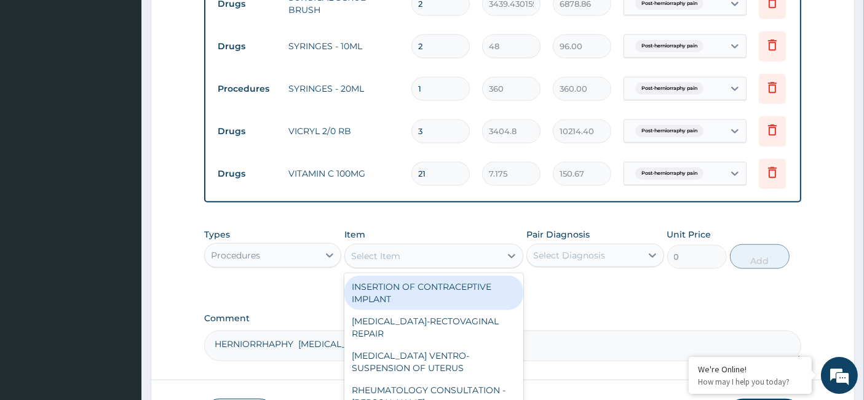
paste input "VYPRO II MESH UND/VIO 6X11CM"
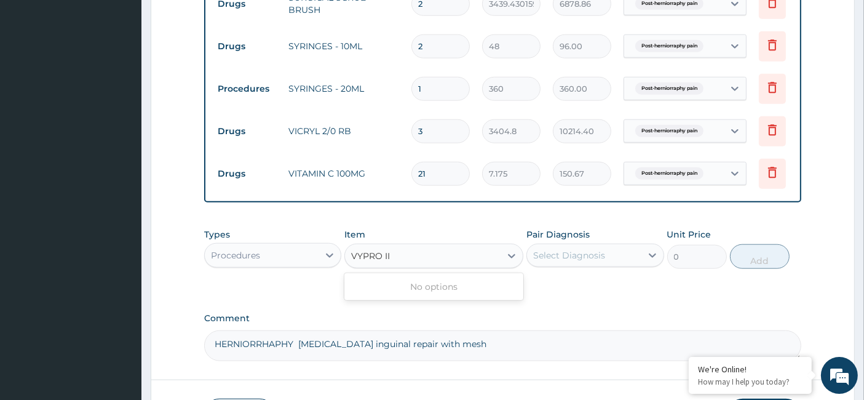
type input "VYPRO II"
click at [275, 263] on div "Procedures" at bounding box center [262, 255] width 114 height 20
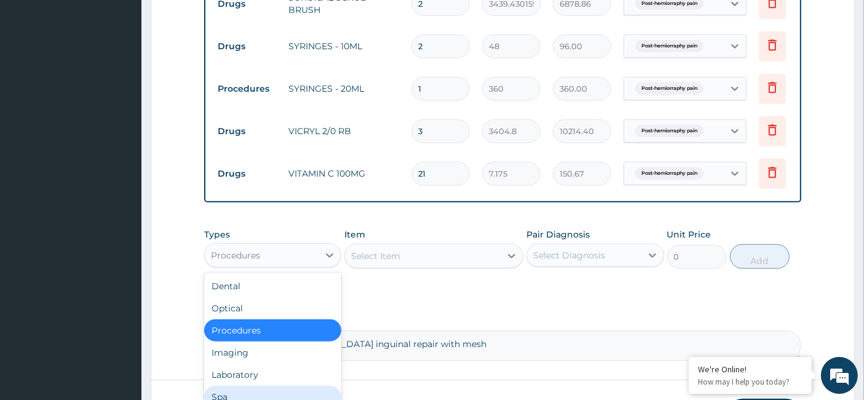
scroll to position [42, 0]
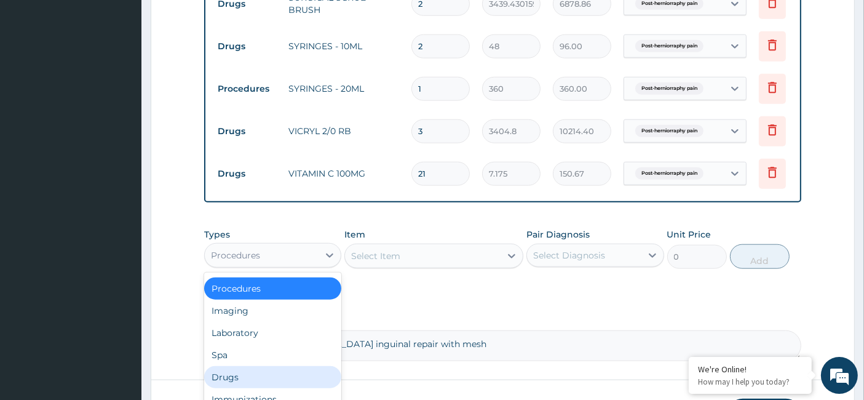
click at [238, 377] on div "Drugs" at bounding box center [272, 377] width 137 height 22
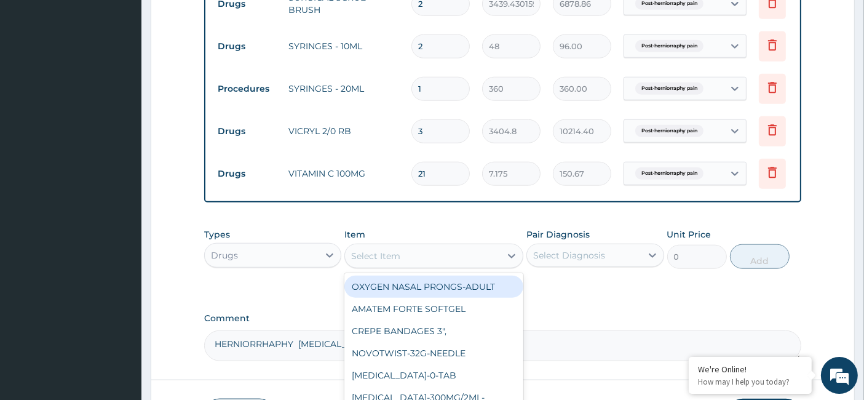
click at [357, 256] on div "Select Item" at bounding box center [375, 256] width 49 height 12
paste input "VYPRO II MESH UND/VIO 6X11CM"
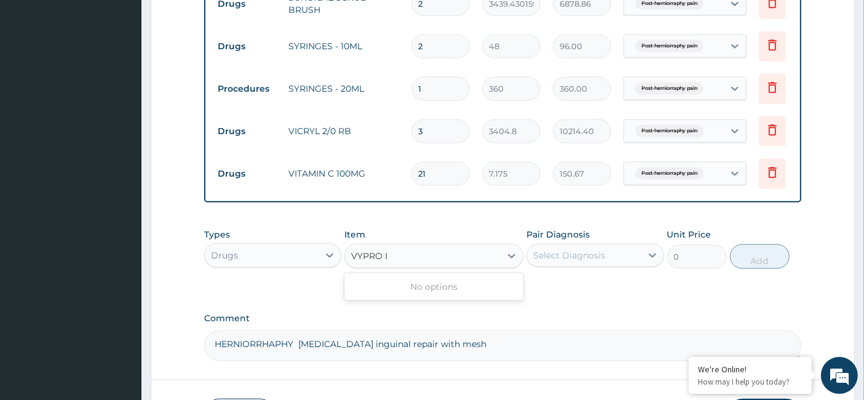
type input "VYPRO I"
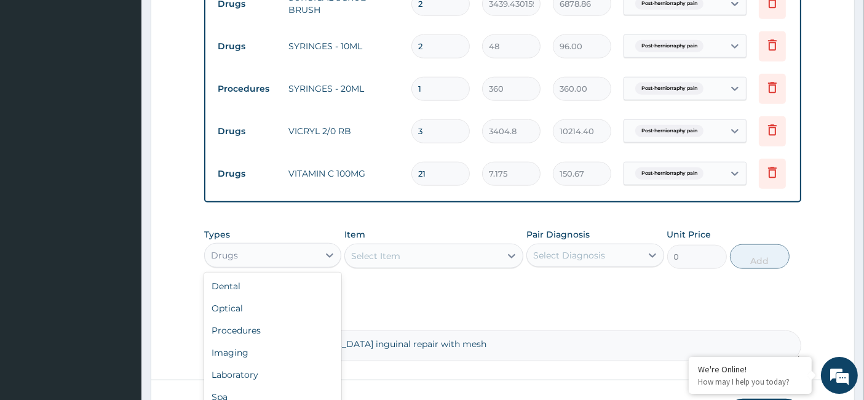
click at [253, 261] on div "Drugs" at bounding box center [262, 255] width 114 height 20
drag, startPoint x: 262, startPoint y: 337, endPoint x: 337, endPoint y: 307, distance: 81.0
click at [262, 337] on div "Procedures" at bounding box center [272, 330] width 137 height 22
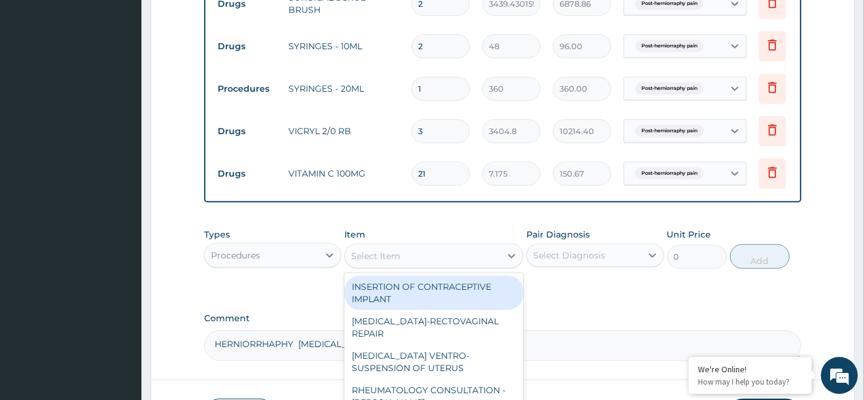
click at [385, 260] on div "Select Item" at bounding box center [375, 256] width 49 height 12
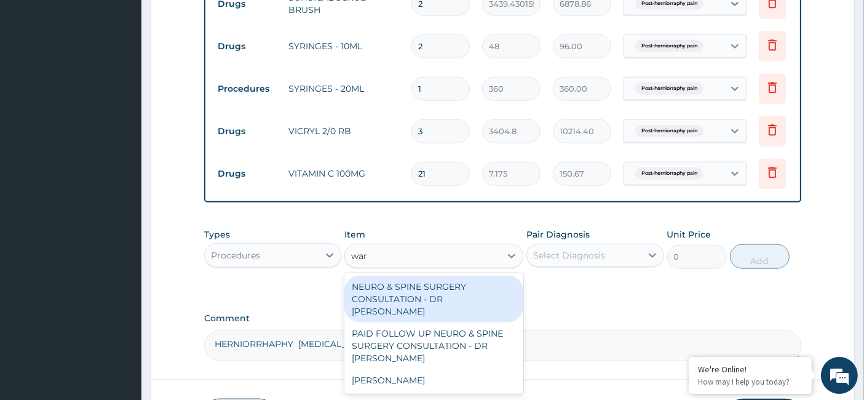
type input "ward"
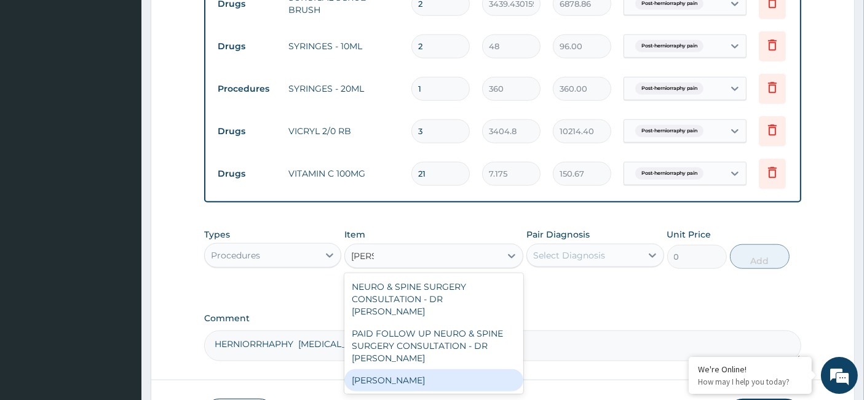
click at [392, 376] on div "[PERSON_NAME]" at bounding box center [433, 380] width 179 height 22
type input "15600"
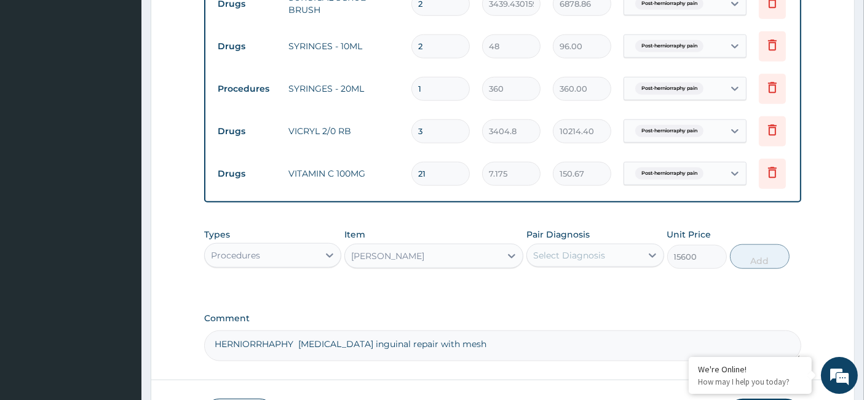
click at [556, 261] on div "Select Diagnosis" at bounding box center [569, 255] width 72 height 12
click at [542, 294] on div "Post-herniorraphy pain" at bounding box center [594, 286] width 137 height 25
checkbox input "true"
click at [762, 262] on button "Add" at bounding box center [760, 256] width 60 height 25
type input "0"
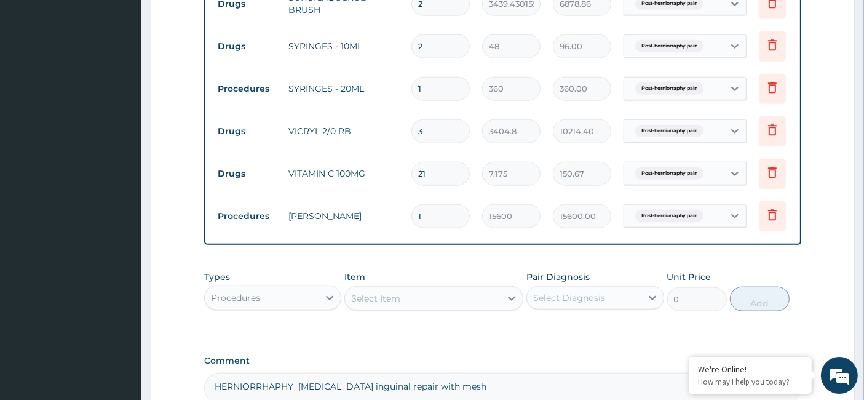
click at [275, 304] on div "Procedures" at bounding box center [262, 298] width 114 height 20
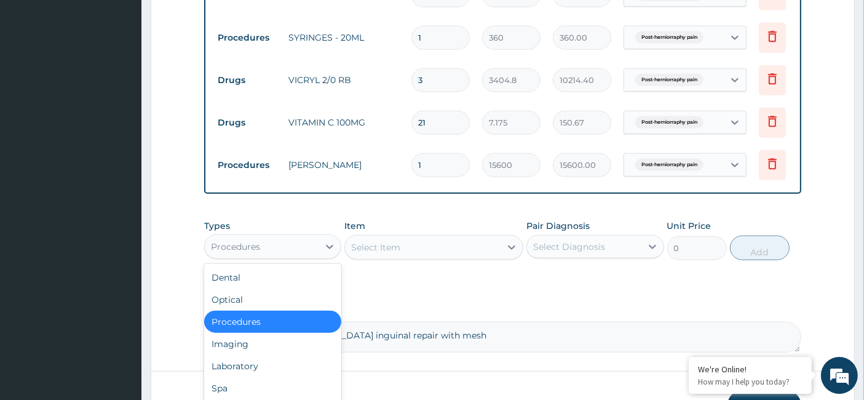
scroll to position [1462, 0]
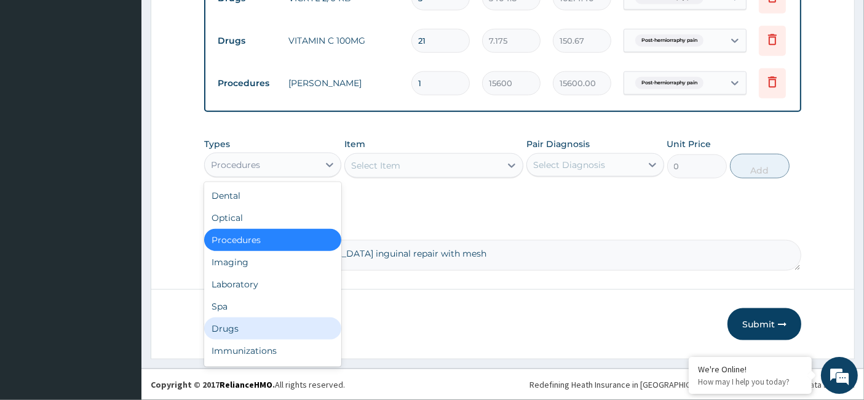
click at [257, 321] on div "Drugs" at bounding box center [272, 328] width 137 height 22
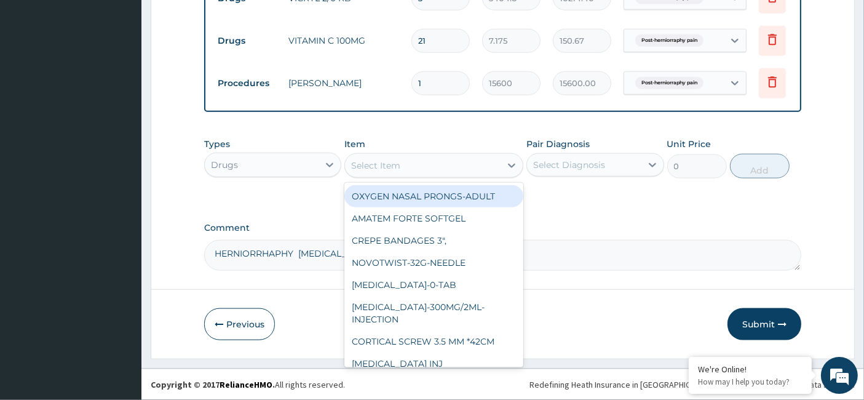
click at [414, 176] on div "Select Item" at bounding box center [433, 165] width 179 height 25
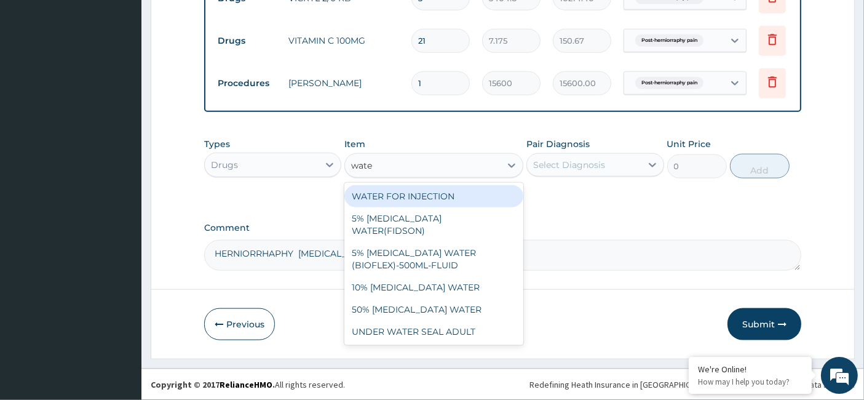
type input "water"
click at [431, 194] on div "WATER FOR INJECTION" at bounding box center [433, 196] width 179 height 22
type input "3750"
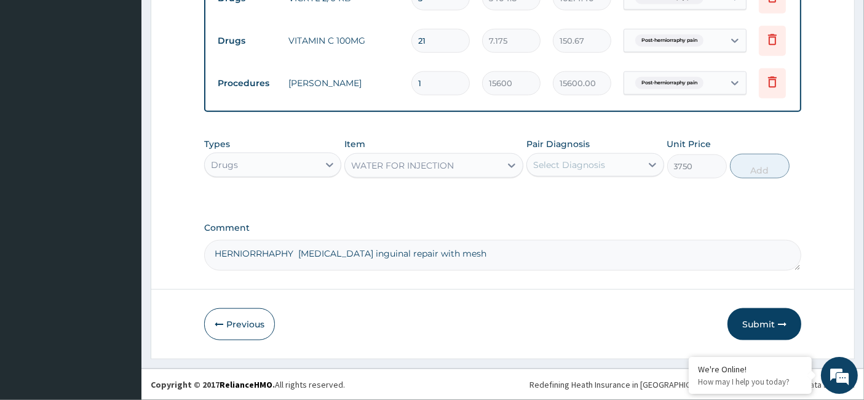
click at [581, 167] on div "Select Diagnosis" at bounding box center [569, 165] width 72 height 12
click at [569, 199] on label "Post-herniorraphy pain" at bounding box center [597, 195] width 103 height 12
checkbox input "true"
click at [750, 170] on button "Add" at bounding box center [760, 166] width 60 height 25
type input "0"
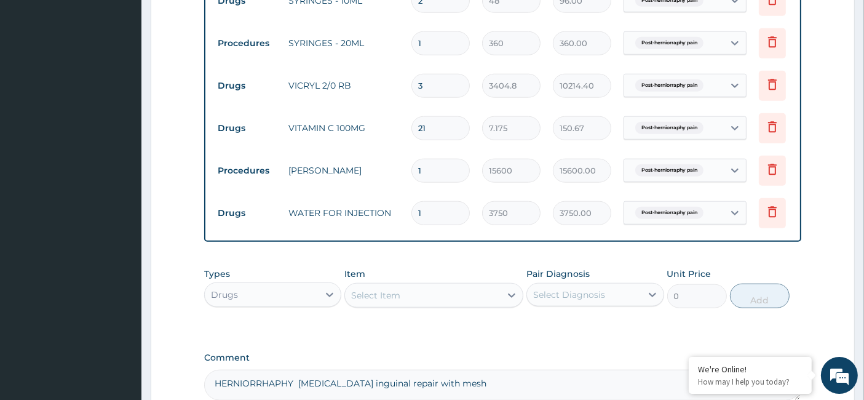
scroll to position [1394, 0]
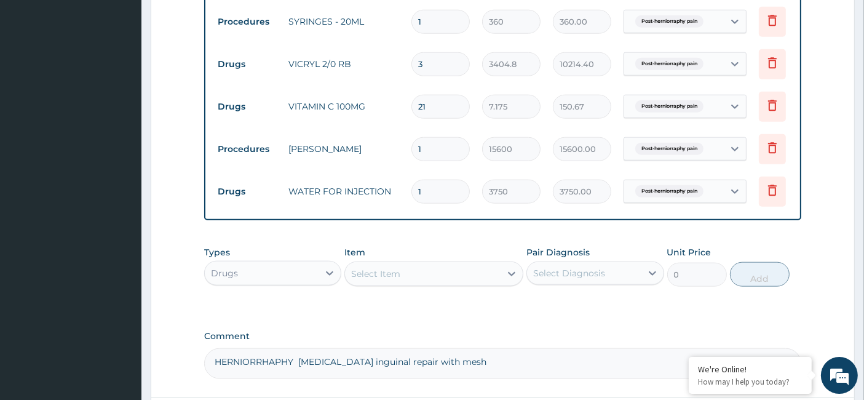
click at [384, 283] on div "Select Item" at bounding box center [423, 274] width 156 height 20
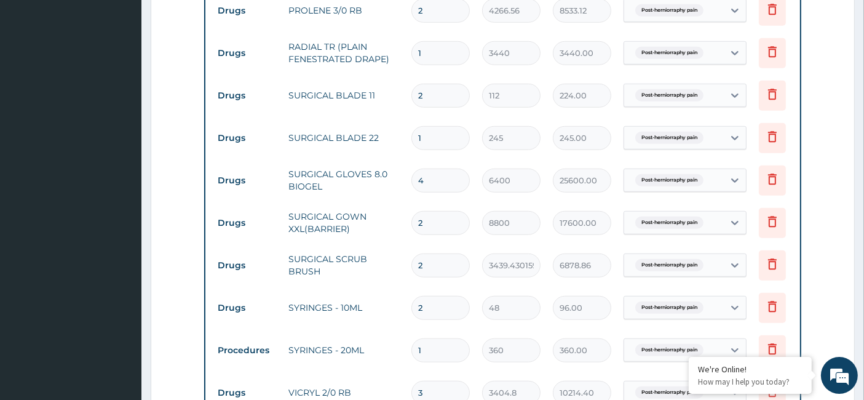
scroll to position [1505, 0]
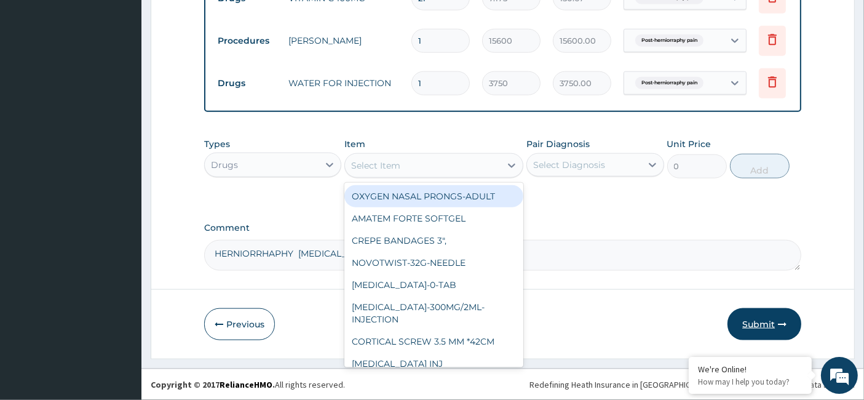
click at [753, 321] on button "Submit" at bounding box center [764, 324] width 74 height 32
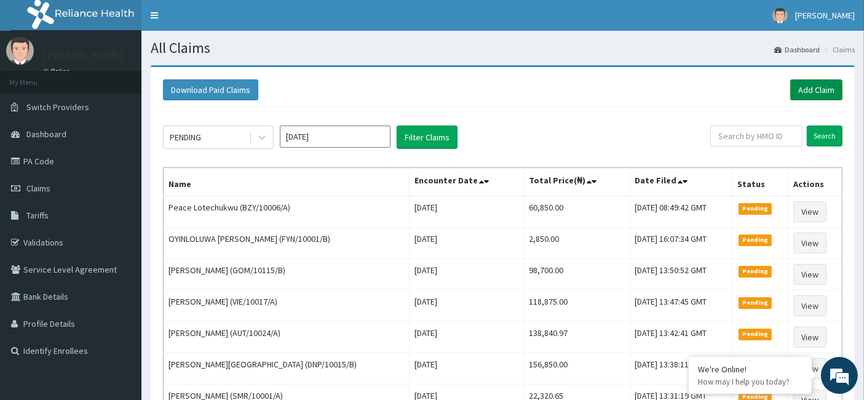
click at [804, 90] on link "Add Claim" at bounding box center [816, 89] width 52 height 21
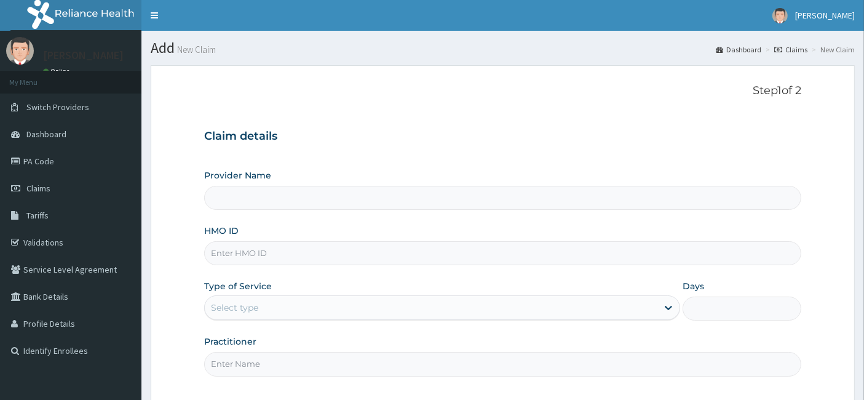
click at [231, 253] on input "HMO ID" at bounding box center [502, 253] width 597 height 24
paste input "FET/10152/C"
type input "FET/10152/C"
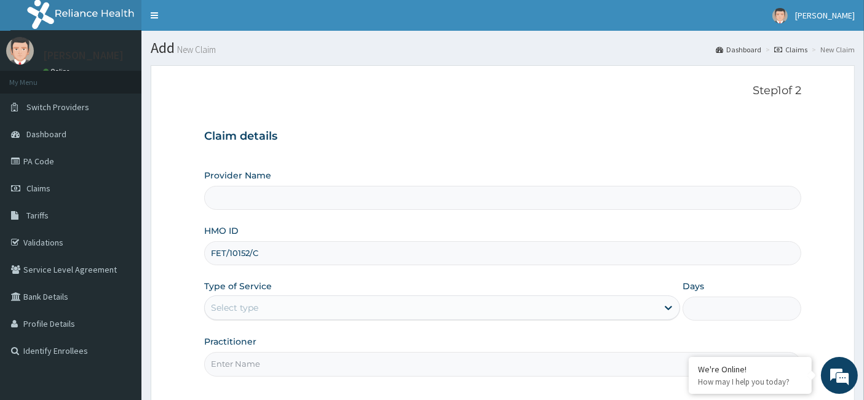
type input "Evercare Hospital"
type input "FET/10152/C"
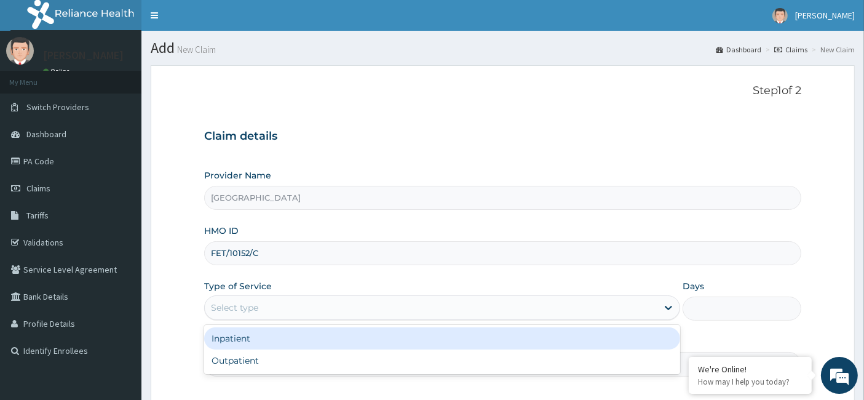
click at [262, 309] on div "Select type" at bounding box center [431, 308] width 452 height 20
click at [259, 338] on div "Inpatient" at bounding box center [442, 338] width 476 height 22
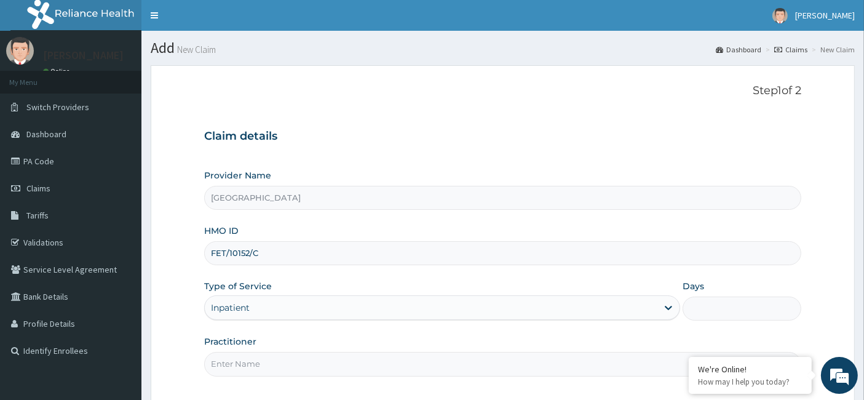
click at [716, 315] on input "Days" at bounding box center [741, 308] width 119 height 24
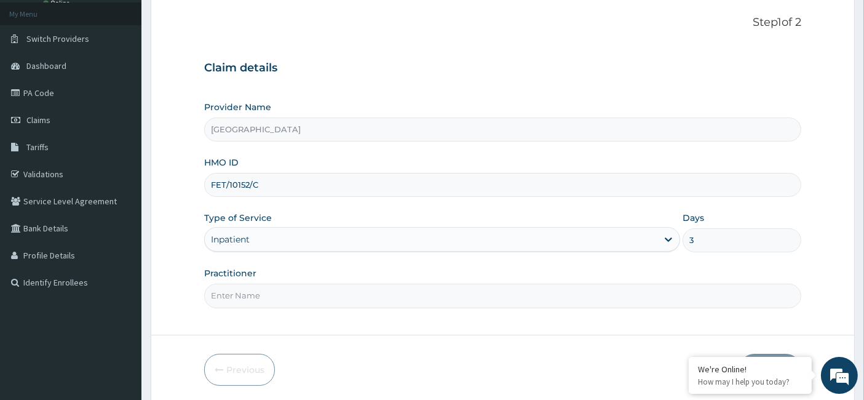
type input "3"
click at [261, 280] on div "Practitioner" at bounding box center [502, 287] width 597 height 41
click at [209, 283] on div at bounding box center [502, 295] width 597 height 24
drag, startPoint x: 226, startPoint y: 291, endPoint x: 202, endPoint y: 213, distance: 81.1
click at [226, 291] on input "Practitioner" at bounding box center [502, 295] width 597 height 24
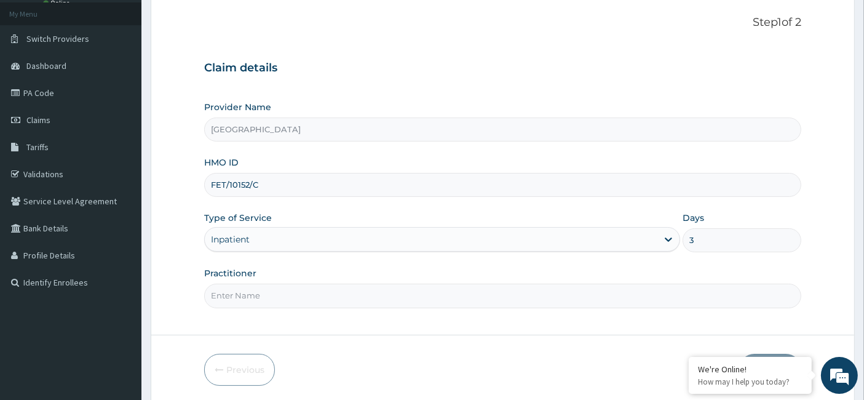
paste input "Ebere Agwu"
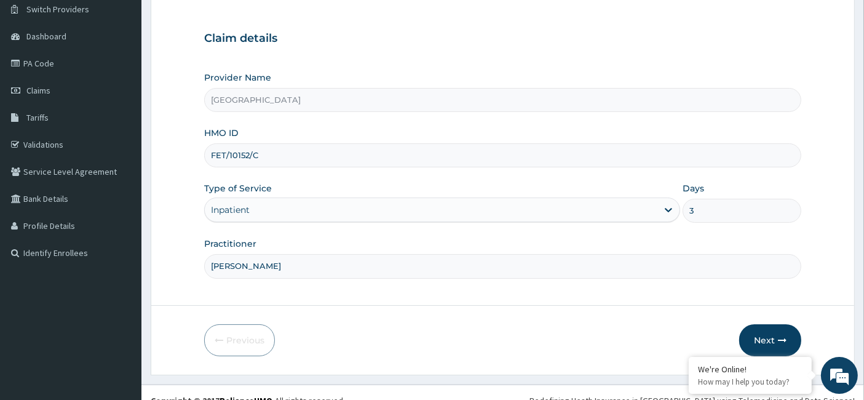
scroll to position [112, 0]
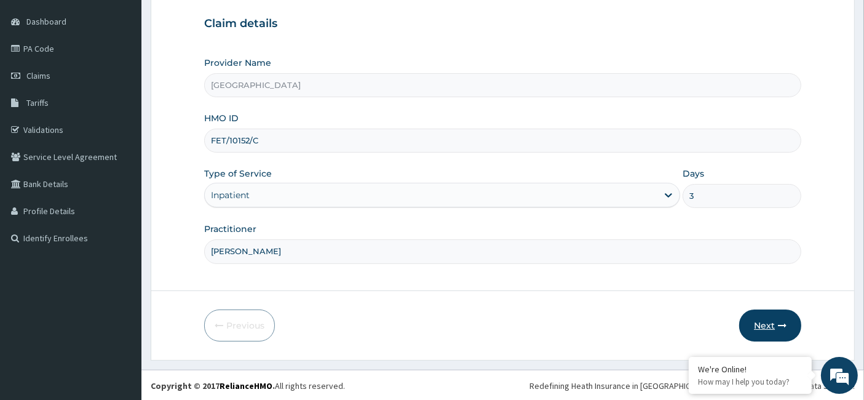
type input "Ebere Agwu"
click at [785, 321] on icon "button" at bounding box center [782, 325] width 9 height 9
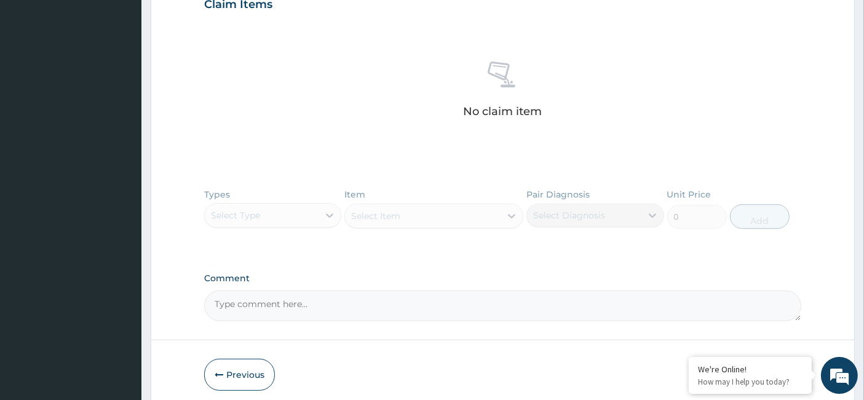
scroll to position [454, 0]
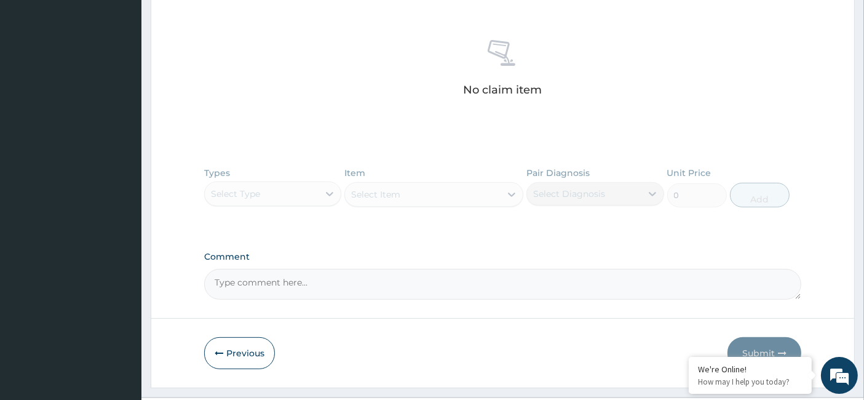
click at [265, 289] on textarea "Comment" at bounding box center [502, 284] width 597 height 31
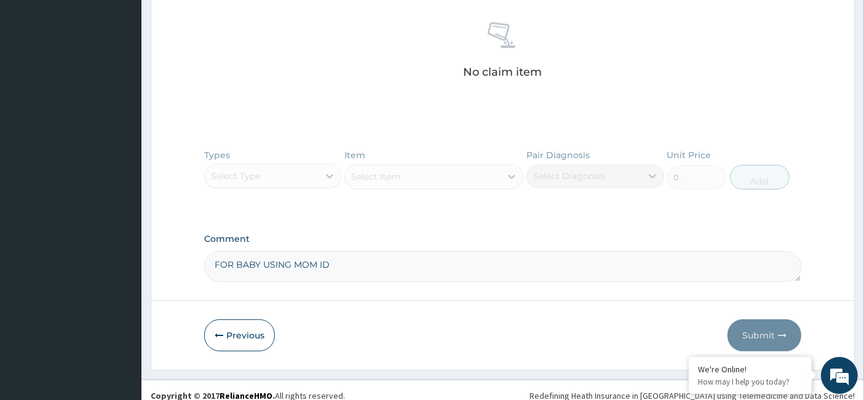
scroll to position [481, 0]
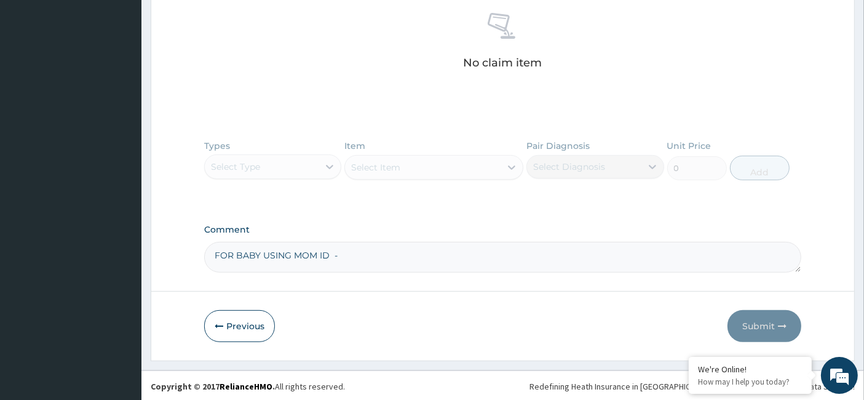
paste textarea "TERM FEMALE NEONATE WITH NEONATAL JAUNDICE"
type textarea "FOR BABY USING MOM ID - TERM FEMALE NEONATE WITH NEONATAL JAUNDICE"
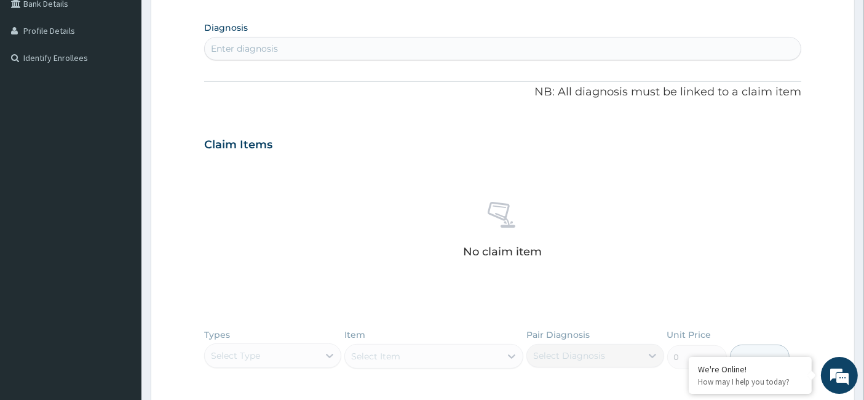
scroll to position [72, 0]
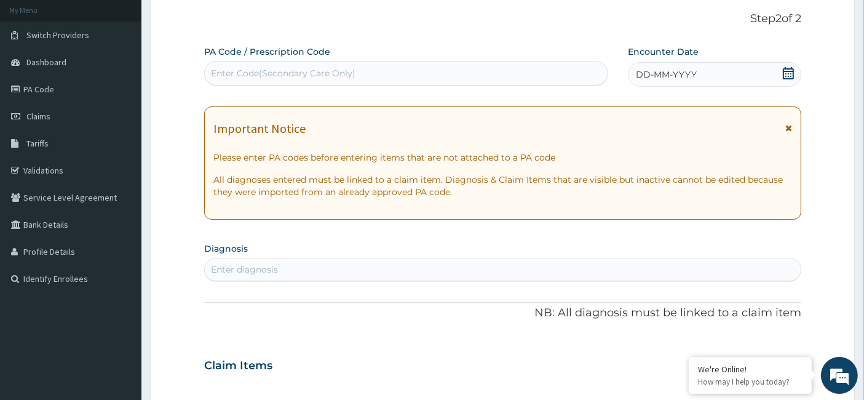
click at [272, 278] on div "Enter diagnosis" at bounding box center [503, 269] width 596 height 20
type input "JAUNDICE"
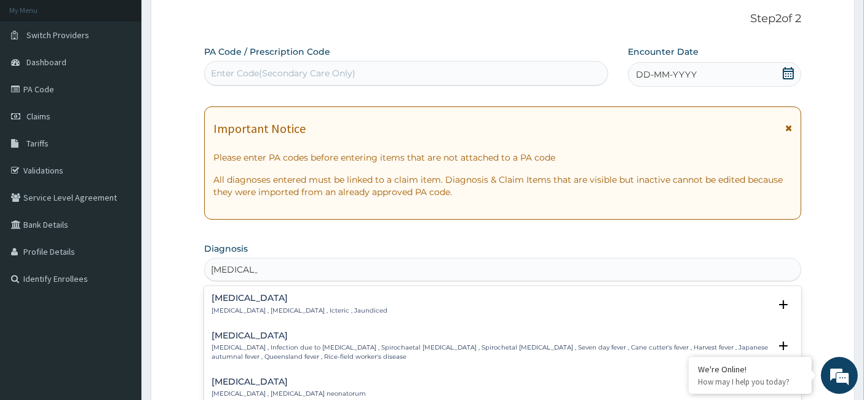
click at [239, 306] on p "Jaundice , Icterus , Icteric , Jaundiced" at bounding box center [299, 310] width 176 height 9
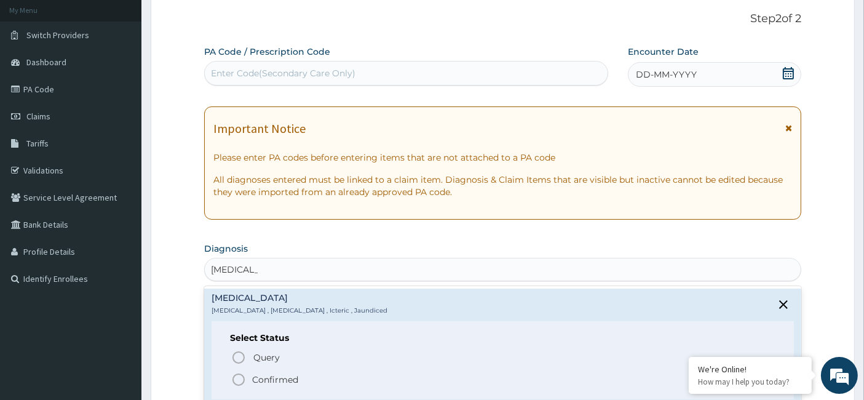
click at [233, 378] on circle "status option filled" at bounding box center [238, 379] width 11 height 11
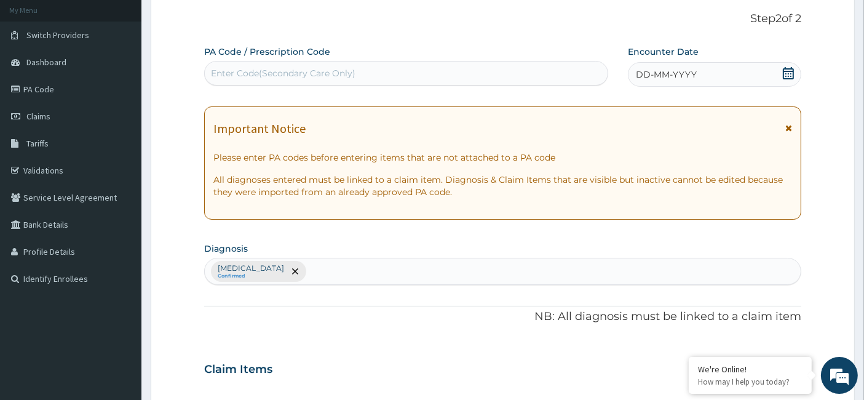
click at [790, 71] on icon at bounding box center [788, 73] width 12 height 12
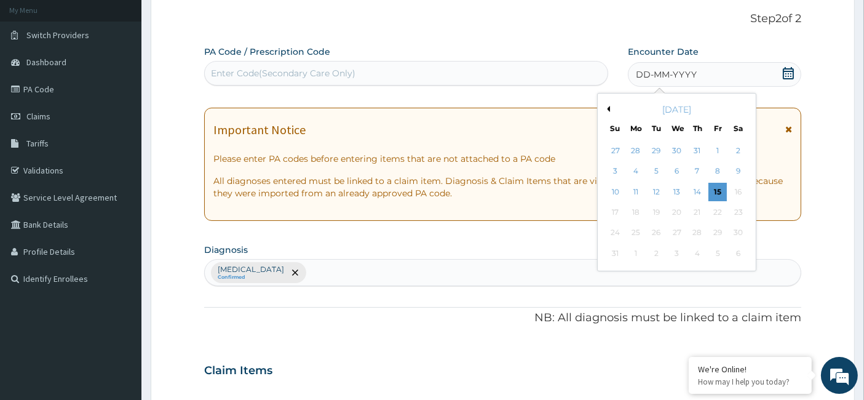
click at [697, 152] on div "31" at bounding box center [697, 150] width 18 height 18
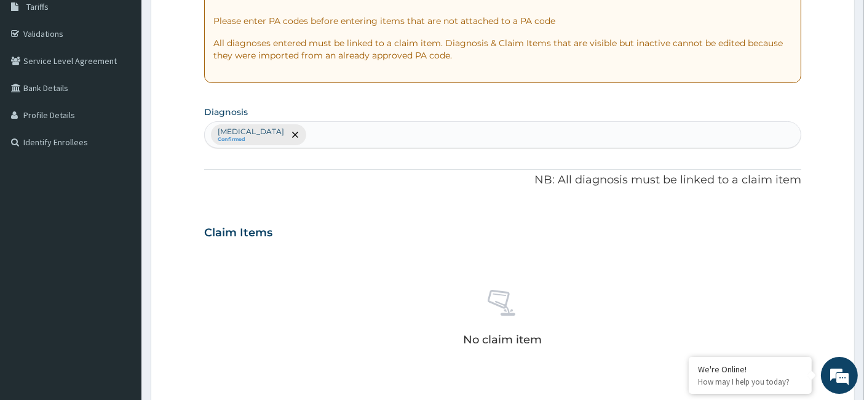
scroll to position [413, 0]
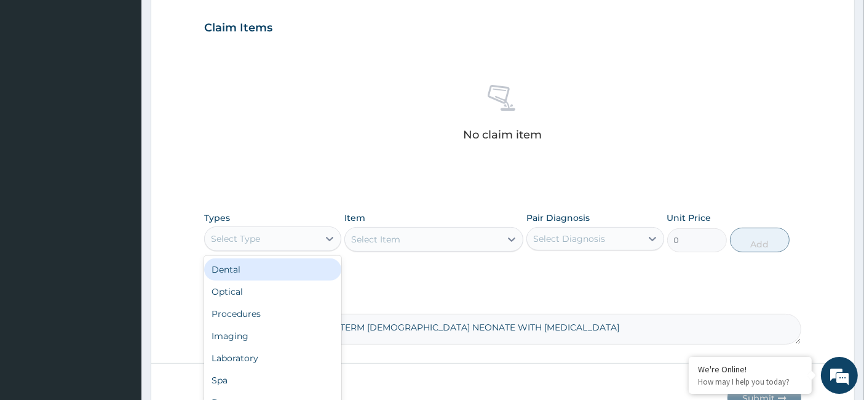
click at [277, 232] on div "Select Type" at bounding box center [262, 239] width 114 height 20
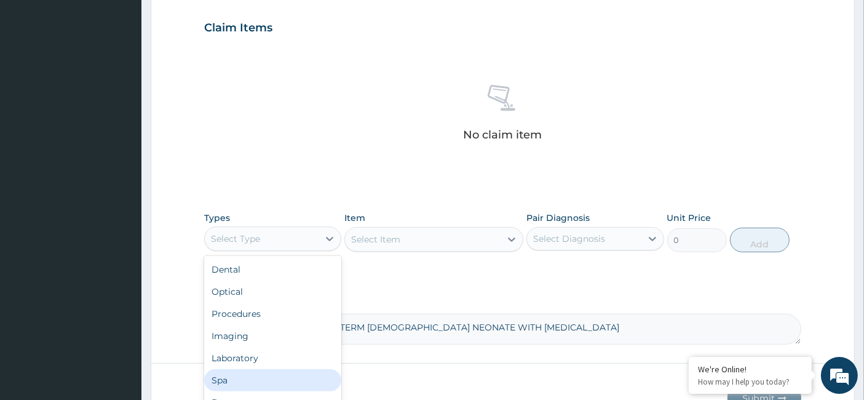
scroll to position [42, 0]
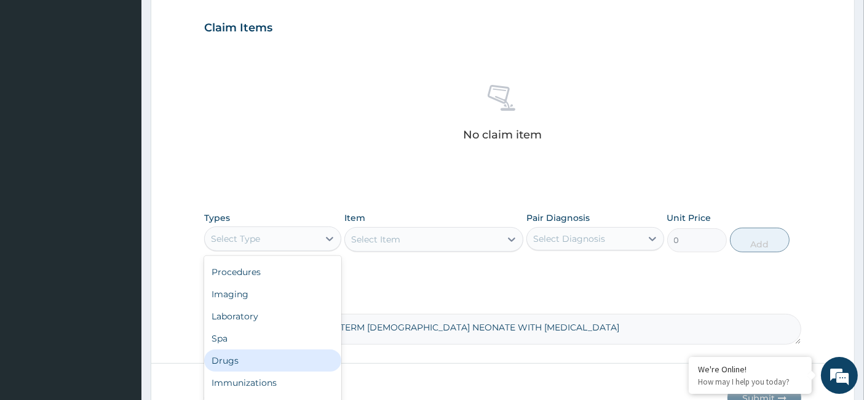
click at [237, 357] on div "Drugs" at bounding box center [272, 360] width 137 height 22
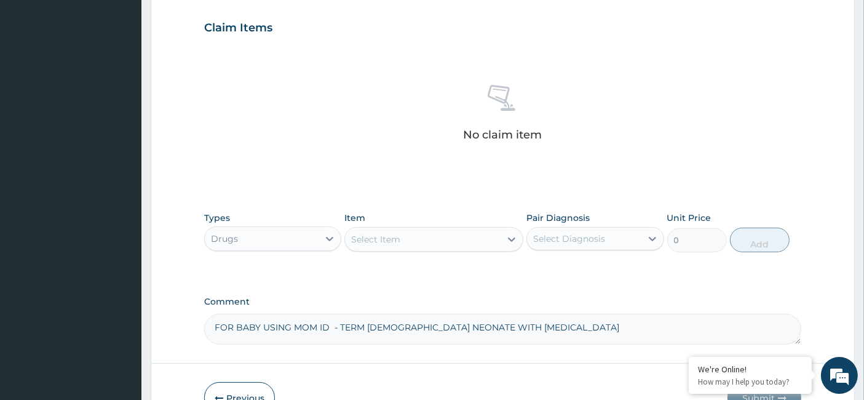
click at [380, 240] on div "Select Item" at bounding box center [375, 239] width 49 height 12
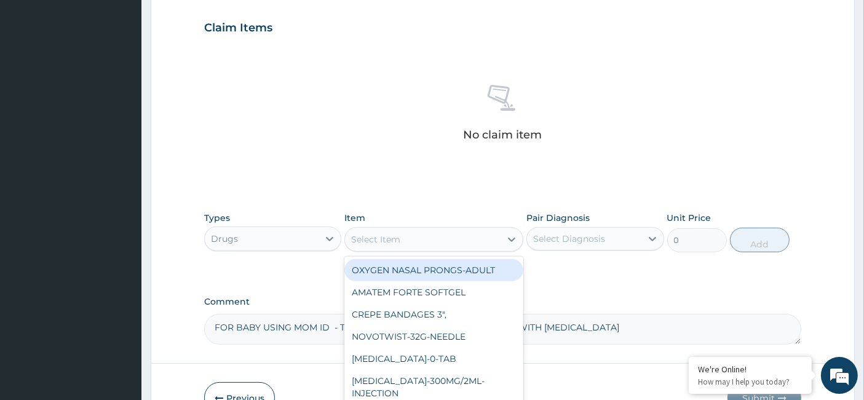
paste input "Cord Clamp"
type input "Cord Clamp"
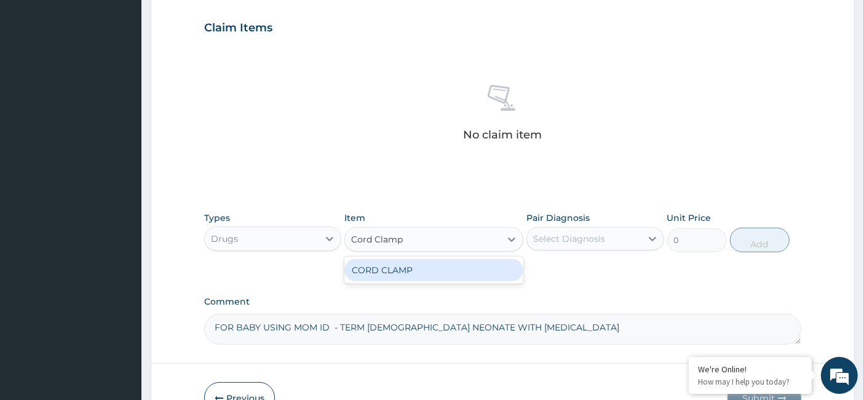
click at [393, 270] on div "CORD CLAMP" at bounding box center [433, 270] width 179 height 22
type input "188"
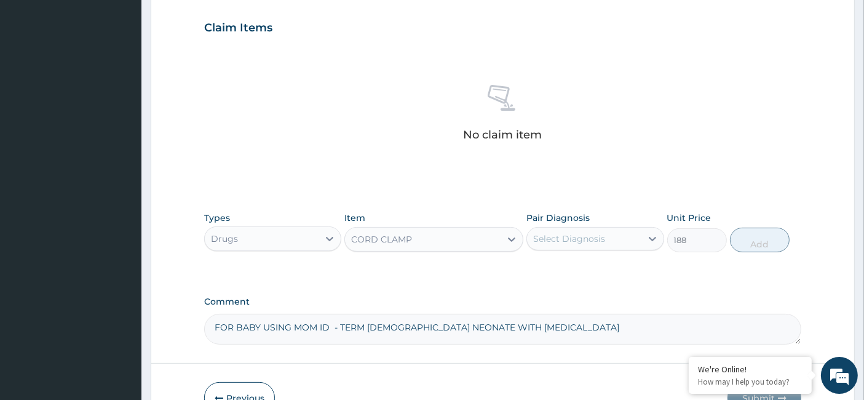
click at [581, 235] on div "Select Diagnosis" at bounding box center [569, 238] width 72 height 12
click at [561, 277] on div "Jaundice" at bounding box center [594, 270] width 137 height 25
checkbox input "true"
click at [747, 237] on button "Add" at bounding box center [760, 239] width 60 height 25
type input "0"
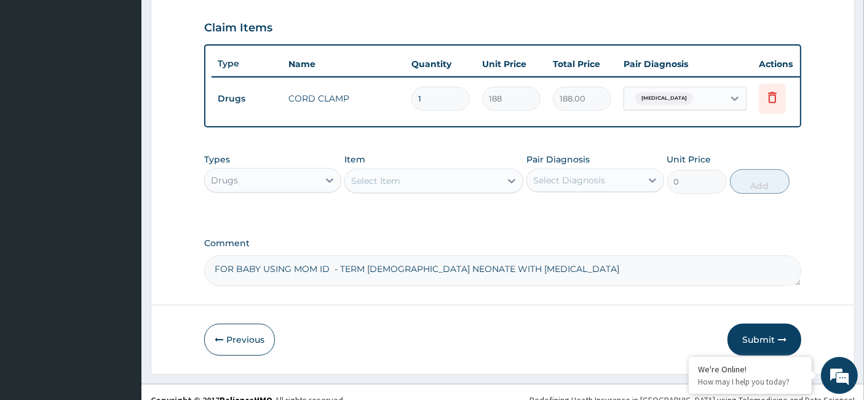
drag, startPoint x: 435, startPoint y: 90, endPoint x: 401, endPoint y: 108, distance: 38.2
click at [401, 108] on tr "Drugs CORD CLAMP 1 188 188.00 Jaundice Delete" at bounding box center [512, 98] width 602 height 42
type input "4"
type input "752.00"
type input "4"
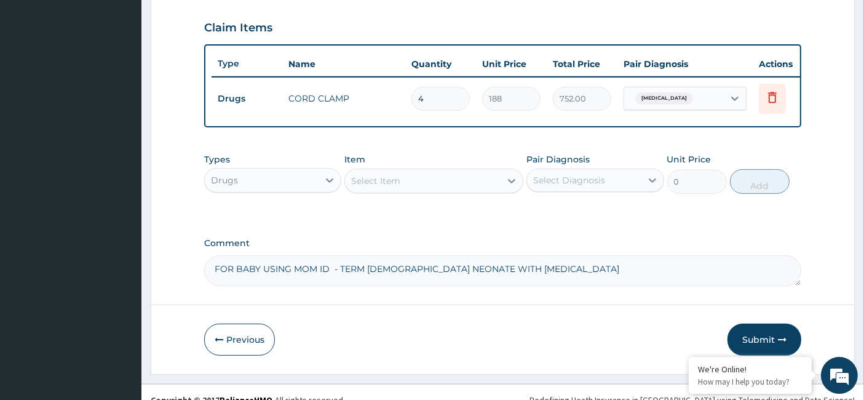
click at [265, 186] on div "Drugs" at bounding box center [262, 180] width 114 height 20
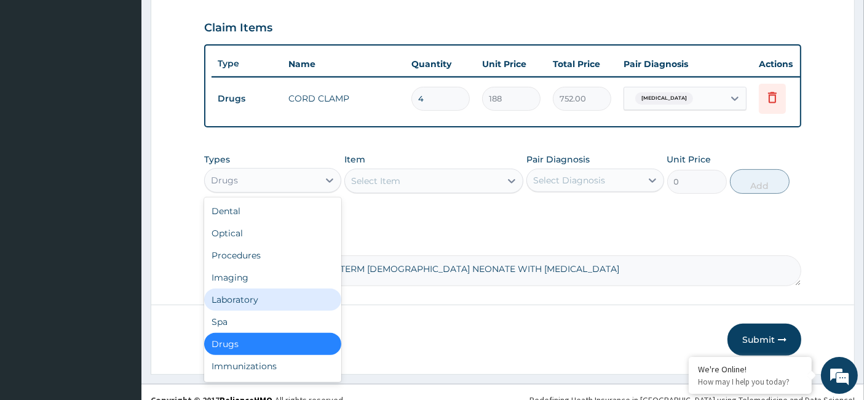
click at [263, 309] on div "Laboratory" at bounding box center [272, 299] width 137 height 22
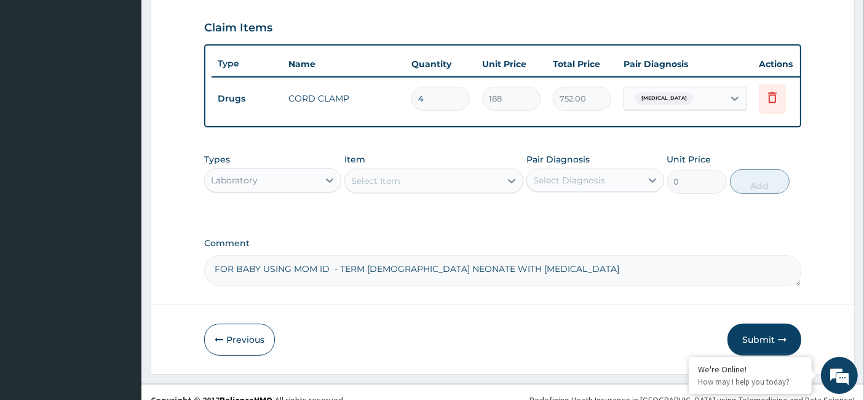
click at [414, 187] on div "Select Item" at bounding box center [423, 181] width 156 height 20
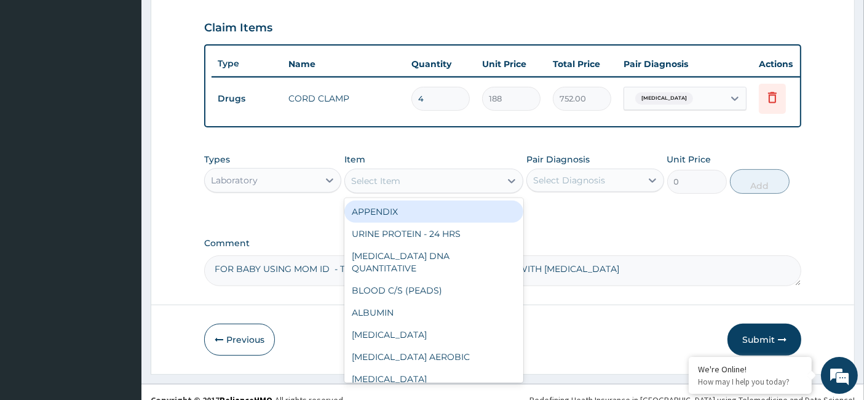
paste input "Direct Bilirubin"
type input "Direct Bilirubin"
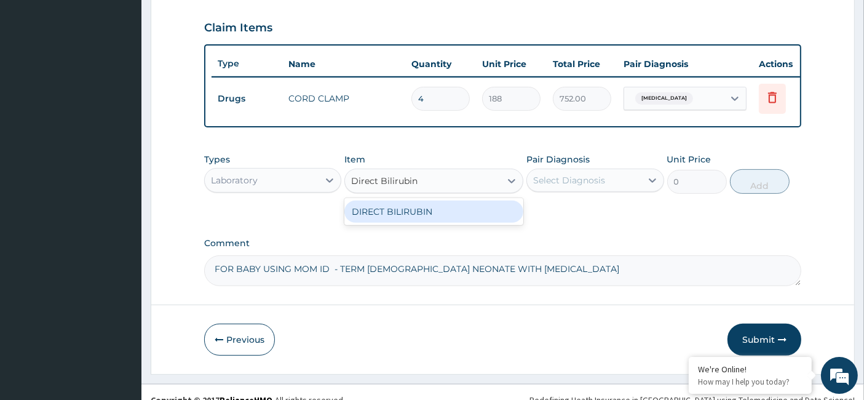
click at [411, 216] on div "DIRECT BILIRUBIN" at bounding box center [433, 211] width 179 height 22
type input "4800"
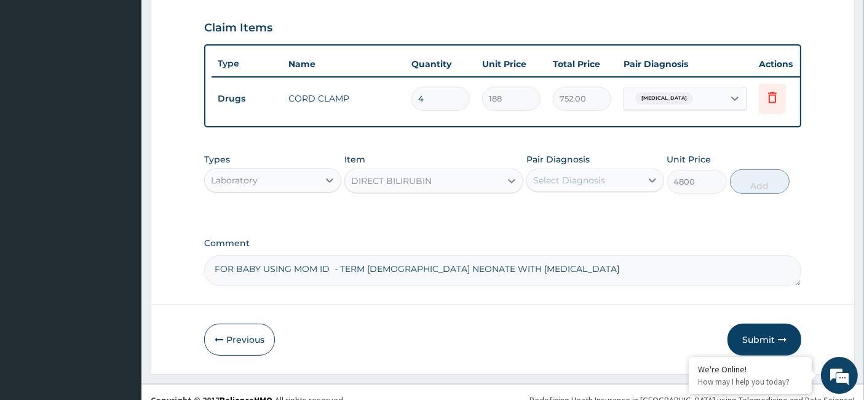
click at [619, 190] on div "Select Diagnosis" at bounding box center [584, 180] width 114 height 20
click at [578, 227] on div "Jaundice" at bounding box center [594, 212] width 137 height 30
click at [599, 214] on div "Jaundice" at bounding box center [594, 211] width 137 height 25
checkbox input "true"
click at [754, 185] on button "Add" at bounding box center [760, 181] width 60 height 25
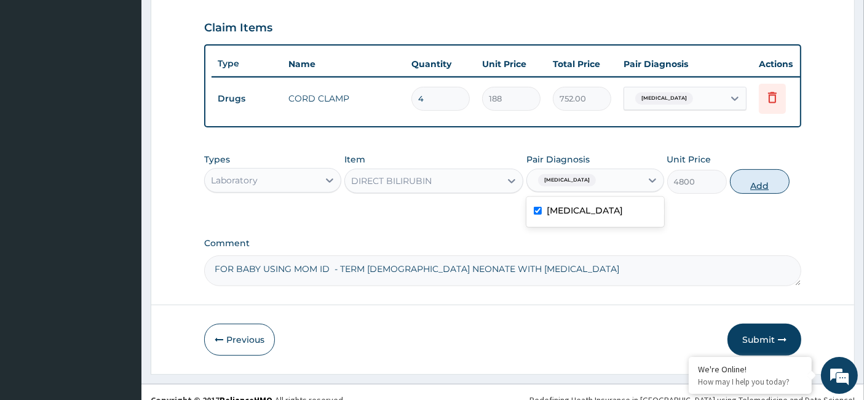
type input "0"
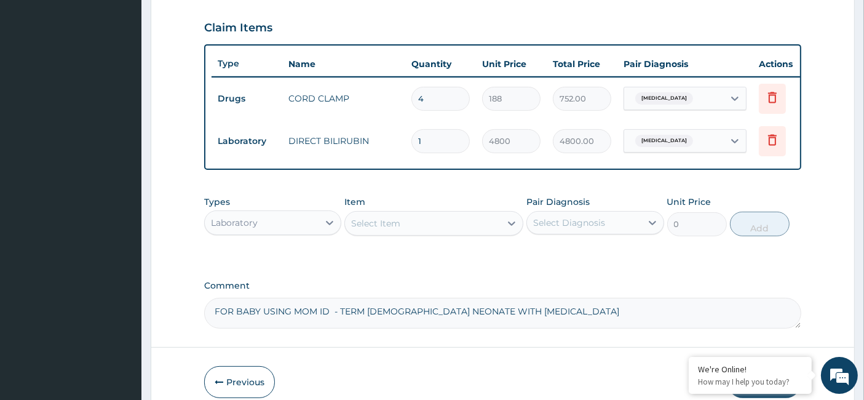
click at [239, 229] on div "Laboratory" at bounding box center [234, 222] width 47 height 12
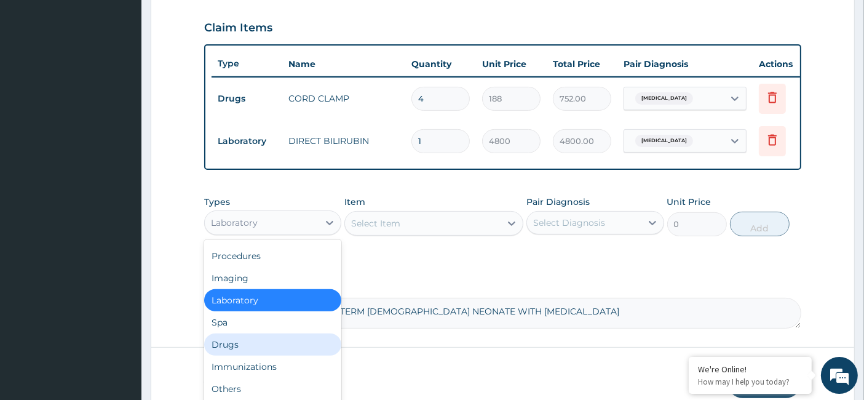
click at [244, 351] on div "Drugs" at bounding box center [272, 344] width 137 height 22
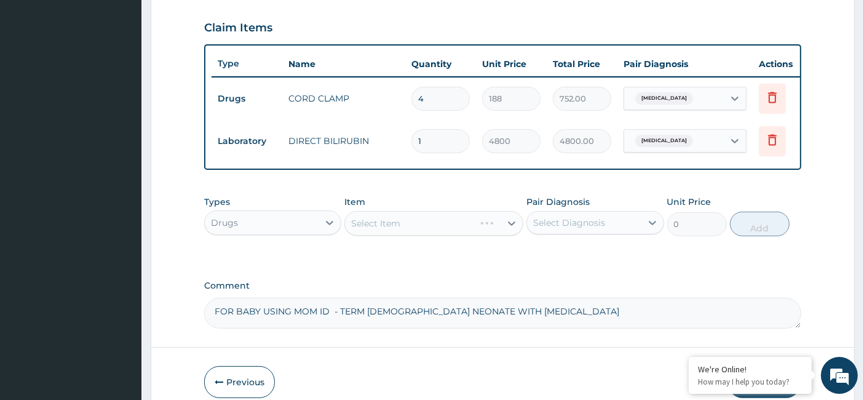
click at [392, 230] on div "Select Item" at bounding box center [433, 223] width 179 height 25
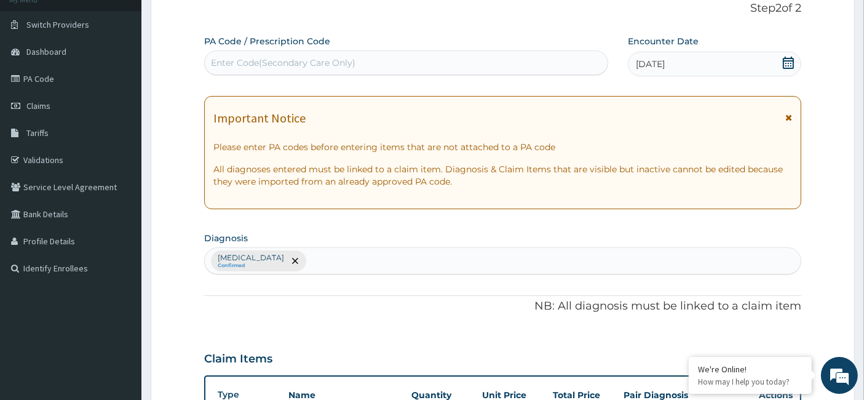
scroll to position [0, 0]
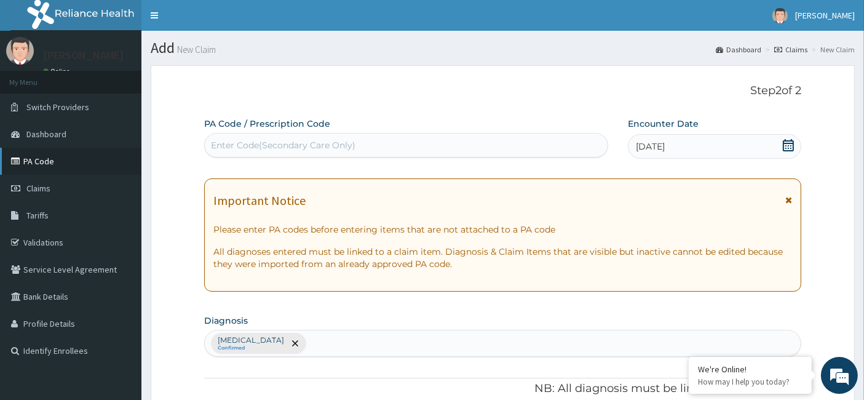
click at [55, 162] on link "PA Code" at bounding box center [70, 161] width 141 height 27
click at [46, 191] on span "Claims" at bounding box center [38, 188] width 24 height 11
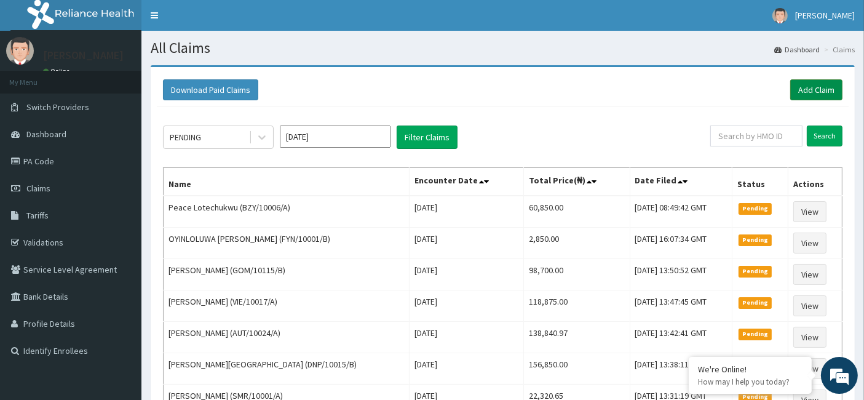
click at [806, 90] on link "Add Claim" at bounding box center [816, 89] width 52 height 21
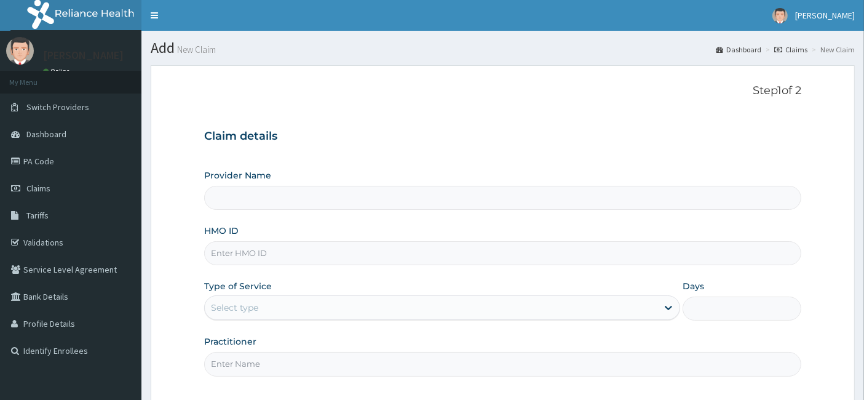
click at [245, 252] on input "HMO ID" at bounding box center [502, 253] width 597 height 24
paste input "FET/10152/C"
type input "FET/10152/C"
type input "Evercare Hospital"
type input "FET/10152/C"
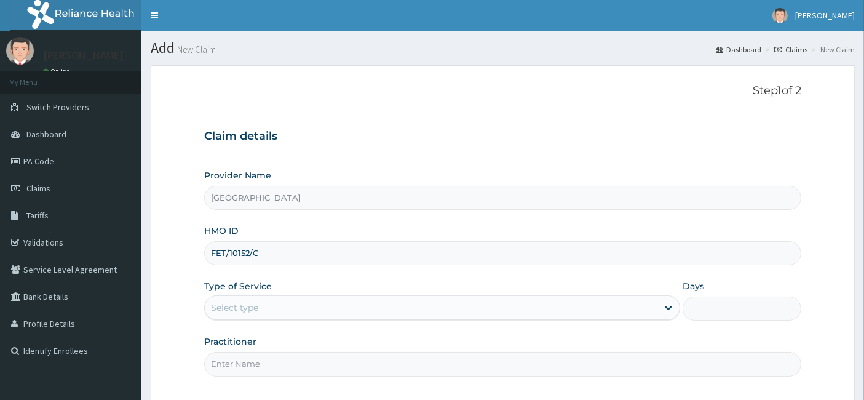
click at [330, 304] on div "Select type" at bounding box center [431, 308] width 452 height 20
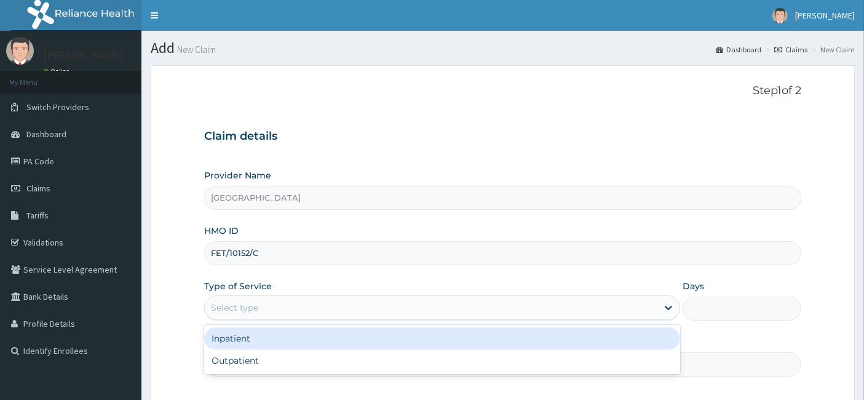
click at [255, 334] on div "Inpatient" at bounding box center [442, 338] width 476 height 22
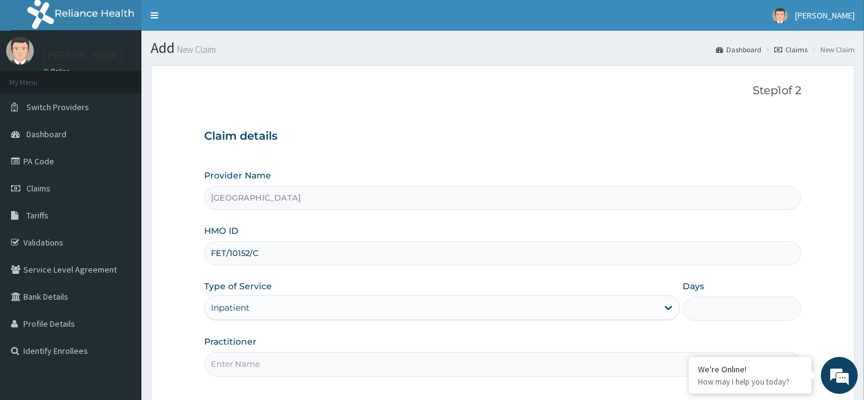
click at [713, 306] on input "Days" at bounding box center [741, 308] width 119 height 24
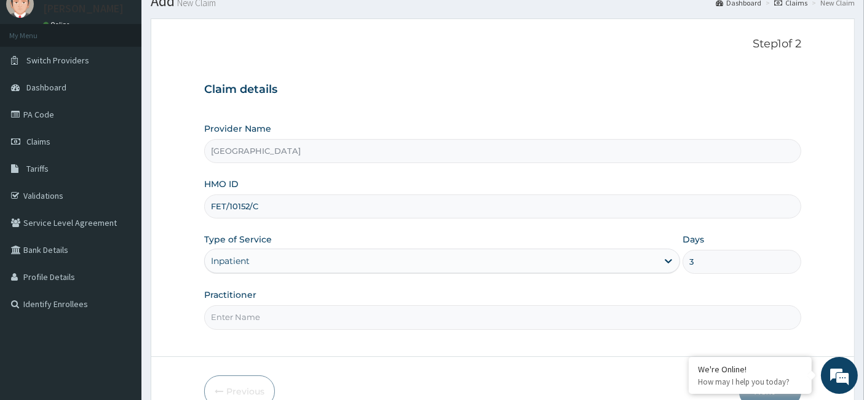
scroll to position [68, 0]
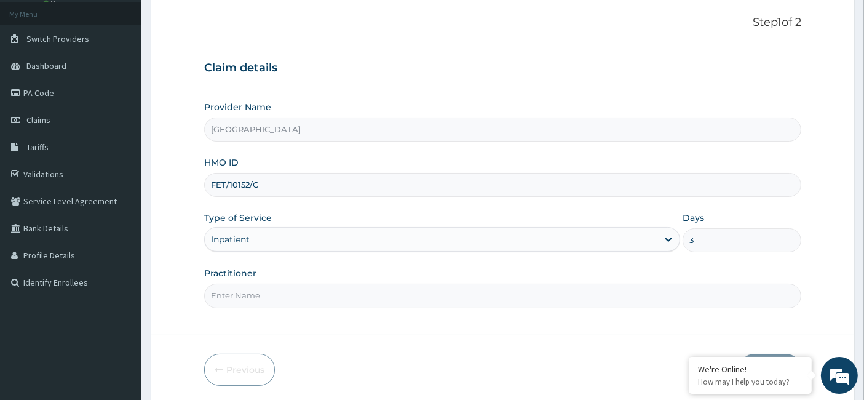
type input "3"
click at [300, 286] on input "Practitioner" at bounding box center [502, 295] width 597 height 24
paste input "Ebere Agwu"
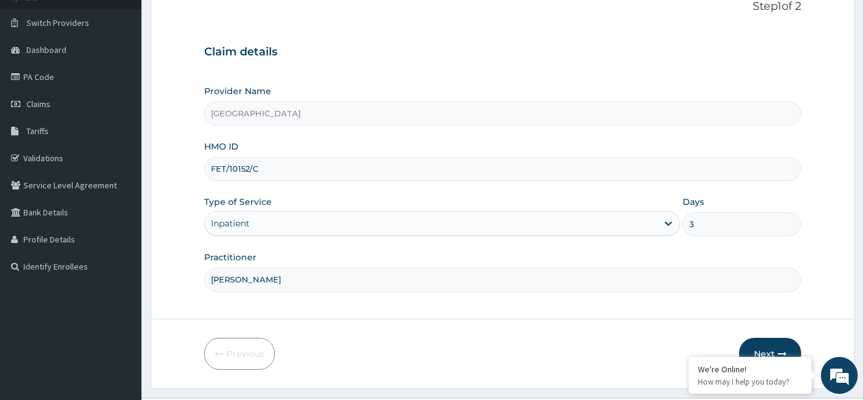
scroll to position [112, 0]
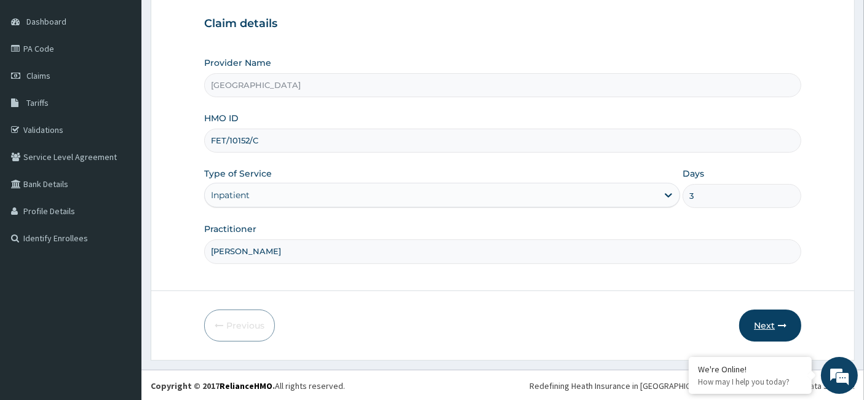
type input "Ebere Agwu"
click at [771, 324] on button "Next" at bounding box center [770, 325] width 62 height 32
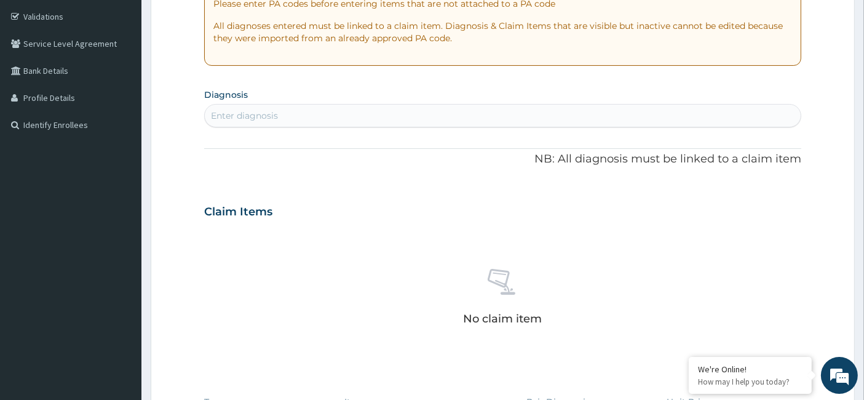
scroll to position [249, 0]
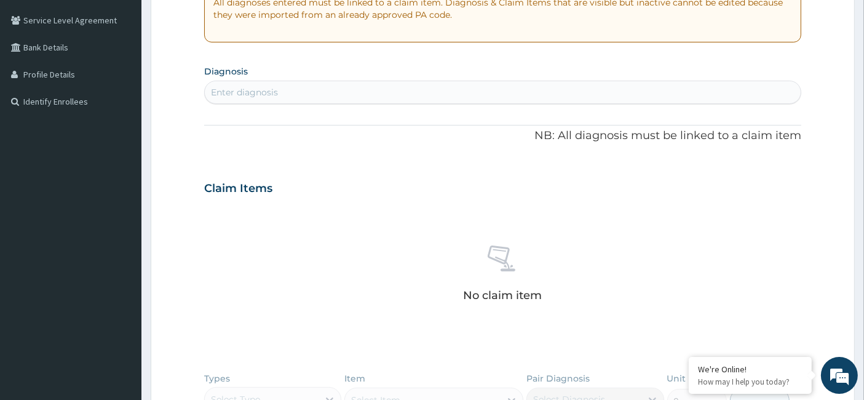
drag, startPoint x: 233, startPoint y: 89, endPoint x: 215, endPoint y: 62, distance: 31.9
click at [233, 87] on div "Enter diagnosis" at bounding box center [244, 92] width 67 height 12
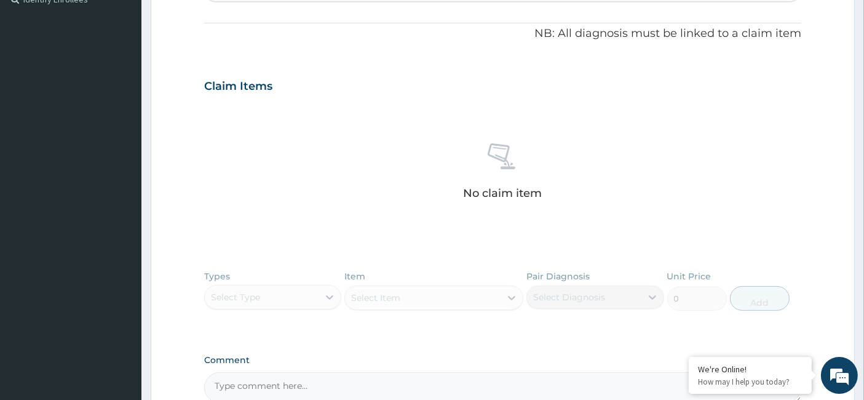
scroll to position [481, 0]
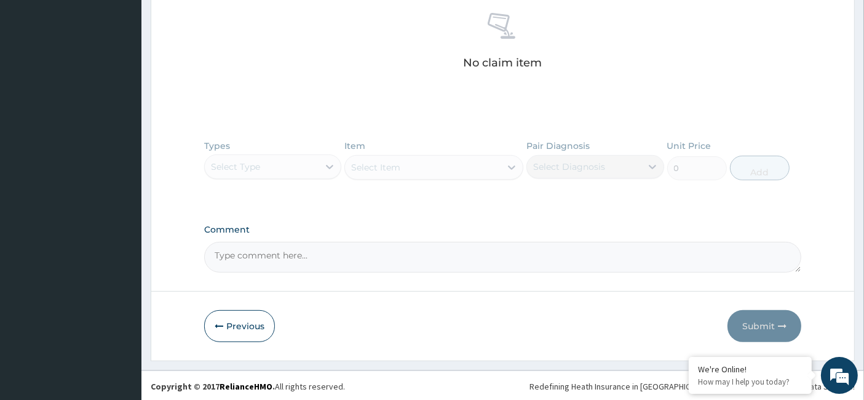
click at [283, 242] on textarea "Comment" at bounding box center [502, 257] width 597 height 31
paste textarea "TERM FEMALE NEONATE WITH NEONATAL JAUNDICE"
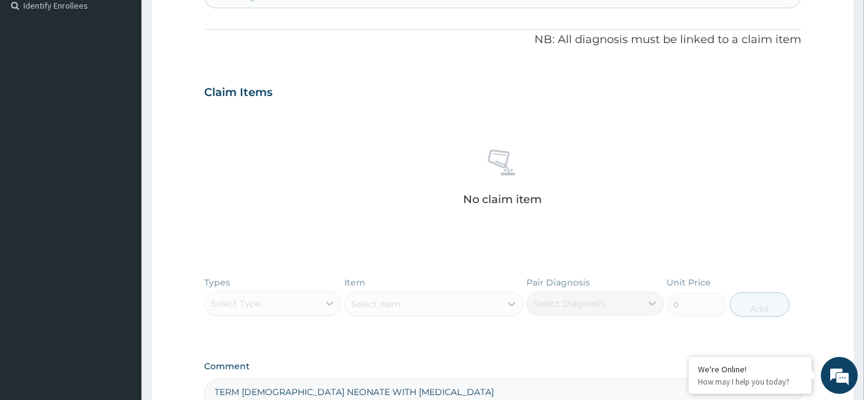
scroll to position [277, 0]
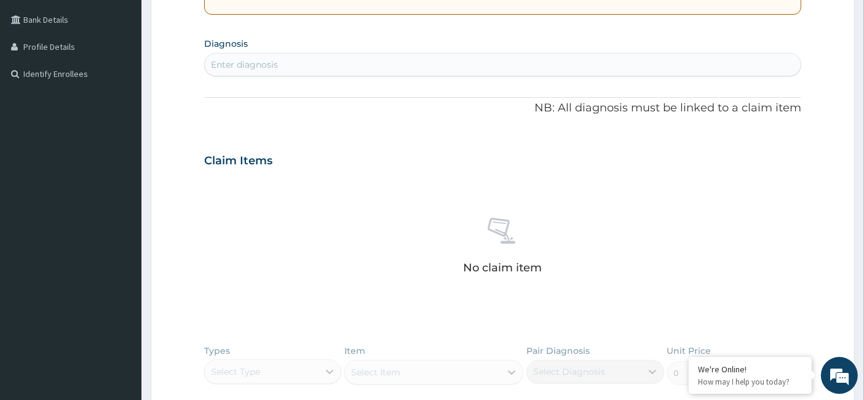
type textarea "TERM FEMALE NEONATE WITH NEONATAL JAUNDICE"
click at [251, 63] on div "Enter diagnosis" at bounding box center [244, 64] width 67 height 12
type input "jaund"
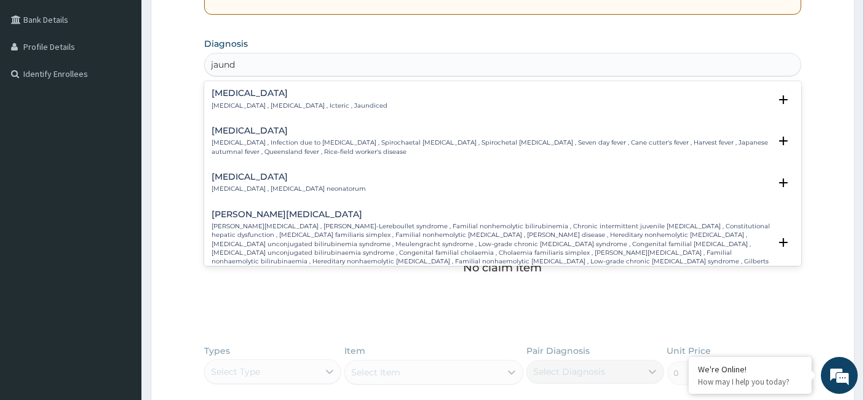
click at [250, 100] on div "Jaundice Jaundice , Icterus , Icteric , Jaundiced" at bounding box center [299, 100] width 176 height 22
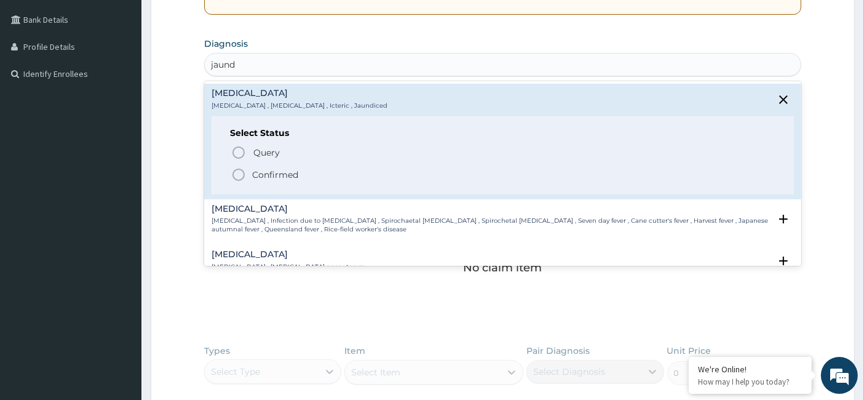
click at [237, 178] on icon "status option filled" at bounding box center [238, 174] width 15 height 15
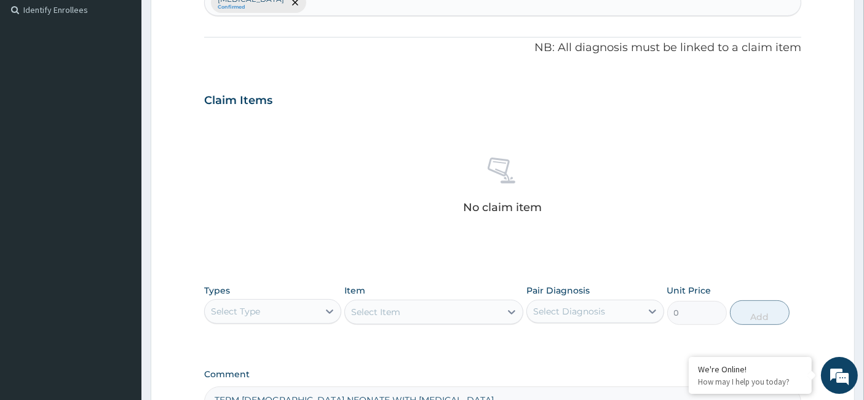
scroll to position [484, 0]
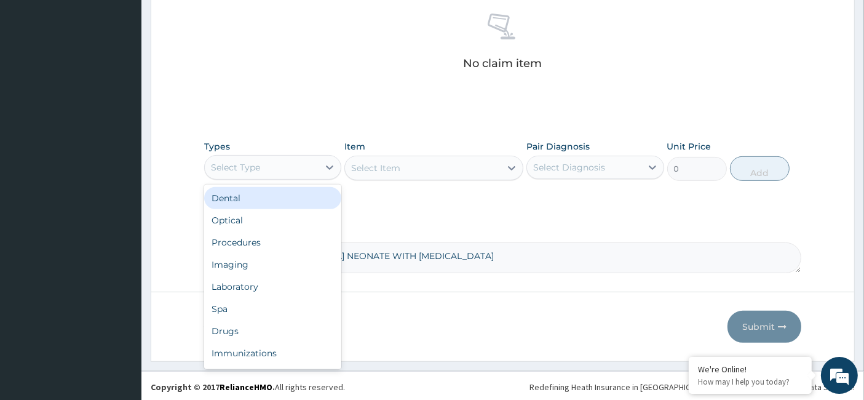
click at [253, 165] on div "Select Type" at bounding box center [235, 167] width 49 height 12
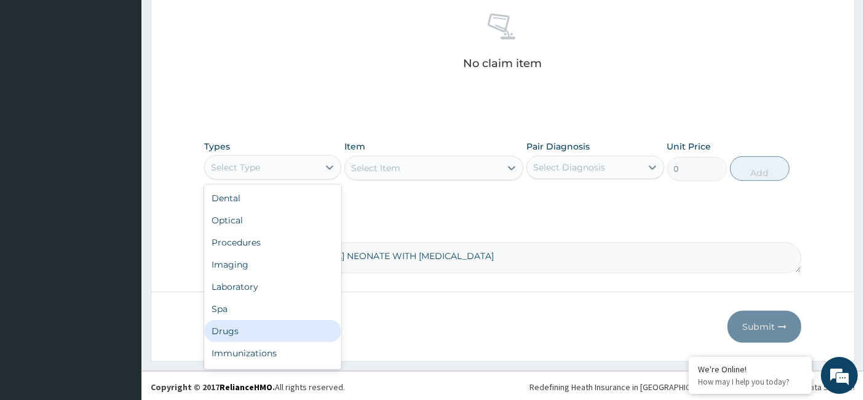
click at [246, 327] on div "Drugs" at bounding box center [272, 331] width 137 height 22
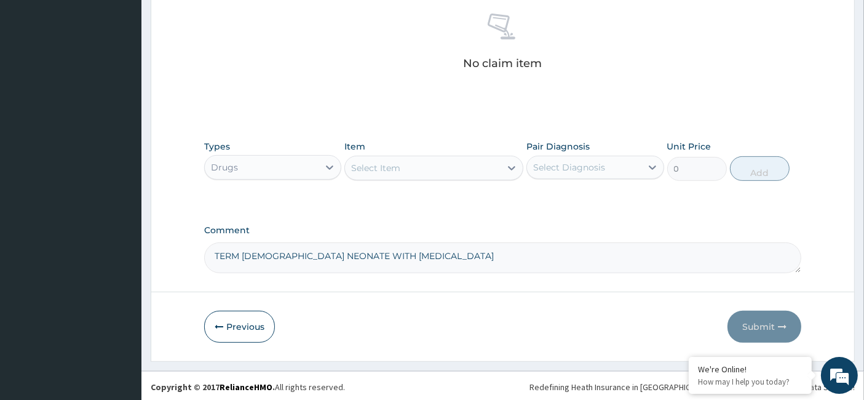
click at [398, 168] on div "Select Item" at bounding box center [375, 168] width 49 height 12
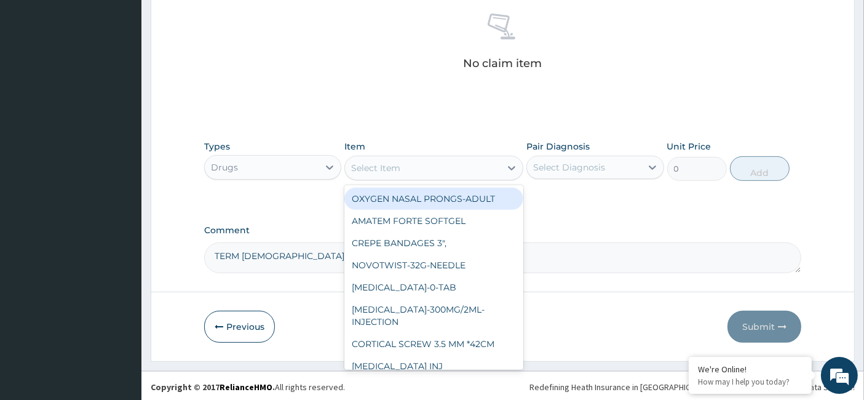
paste input "Cord Clamp"
type input "Cord Clamp"
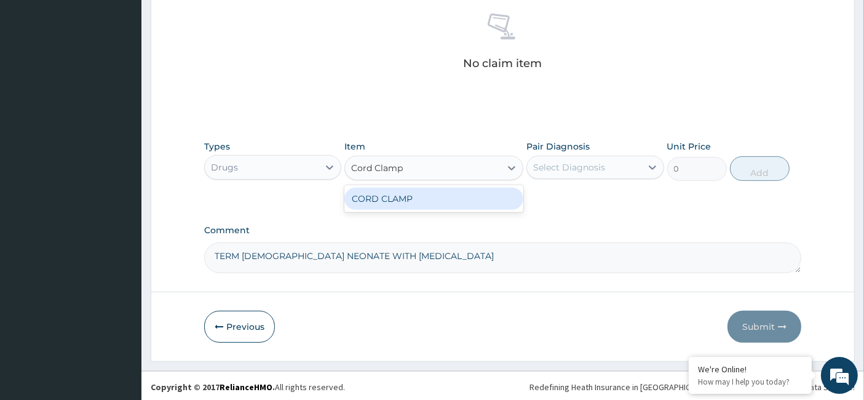
click at [392, 194] on div "CORD CLAMP" at bounding box center [433, 198] width 179 height 22
type input "188"
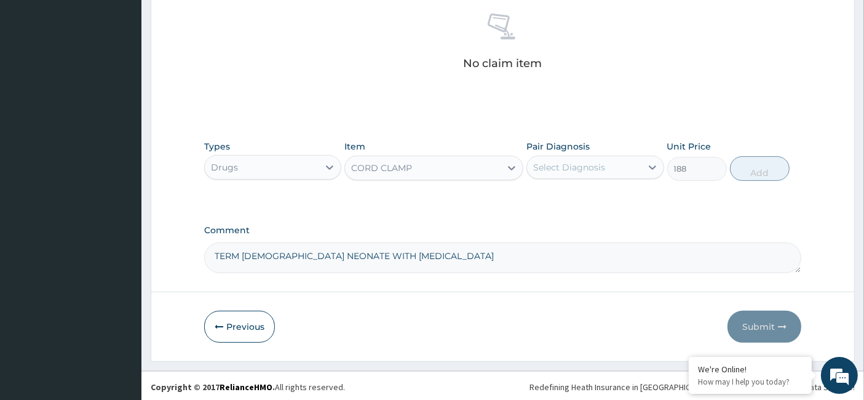
click at [587, 165] on div "Select Diagnosis" at bounding box center [569, 167] width 72 height 12
click at [564, 204] on div "Jaundice" at bounding box center [594, 198] width 137 height 25
checkbox input "true"
click at [760, 164] on button "Add" at bounding box center [760, 168] width 60 height 25
type input "0"
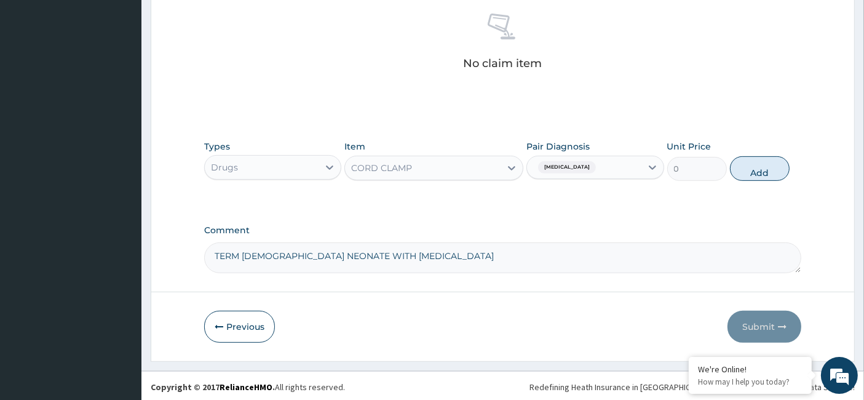
scroll to position [435, 0]
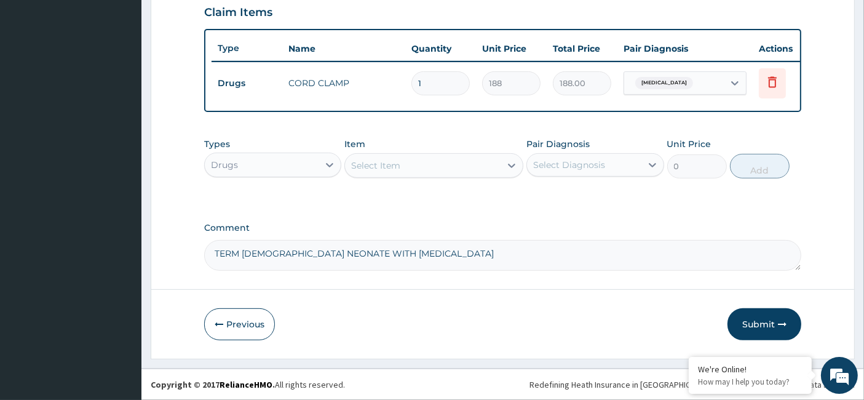
click at [385, 78] on tr "Drugs CORD CLAMP 1 188 188.00 Jaundice Delete" at bounding box center [512, 83] width 602 height 42
type input "4"
type input "752.00"
type input "4"
click at [275, 171] on div "Drugs" at bounding box center [262, 165] width 114 height 20
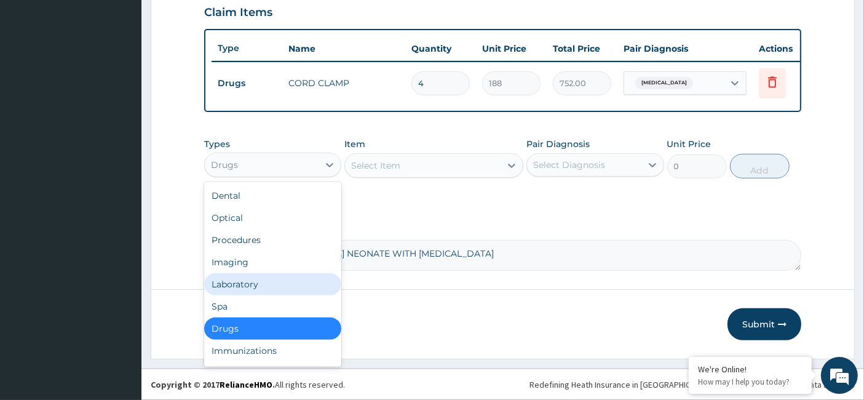
click at [259, 294] on div "Laboratory" at bounding box center [272, 284] width 137 height 22
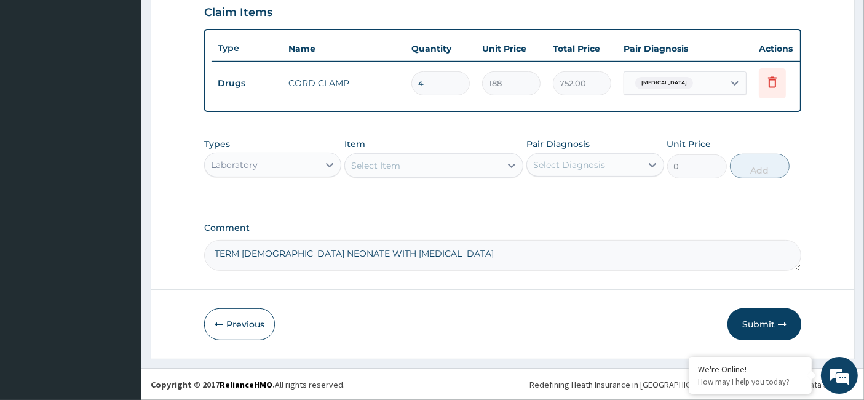
click at [377, 173] on div "Select Item" at bounding box center [423, 166] width 156 height 20
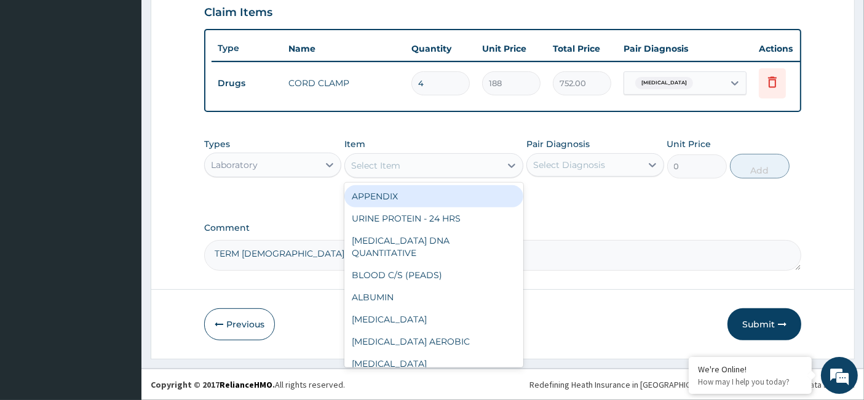
paste input "Direct Bilirubin"
type input "Direct Bilirubin"
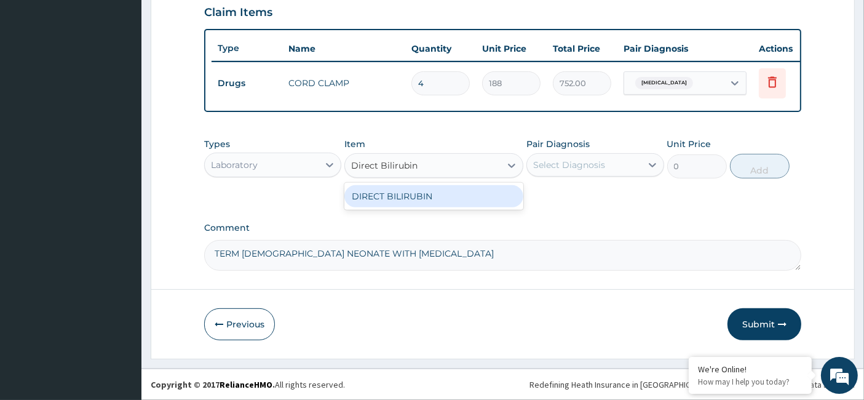
click at [470, 200] on div "DIRECT BILIRUBIN" at bounding box center [433, 196] width 179 height 22
type input "4800"
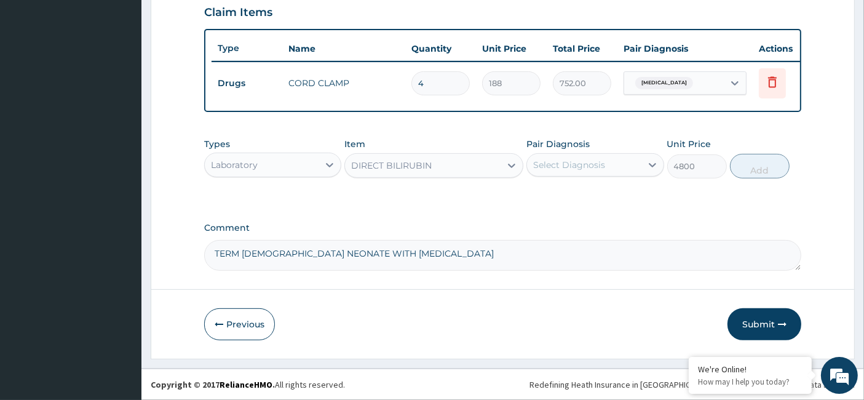
click at [576, 171] on div "Select Diagnosis" at bounding box center [569, 165] width 72 height 12
click at [566, 205] on div "Jaundice" at bounding box center [594, 196] width 137 height 25
checkbox input "true"
click at [749, 165] on button "Add" at bounding box center [760, 166] width 60 height 25
type input "0"
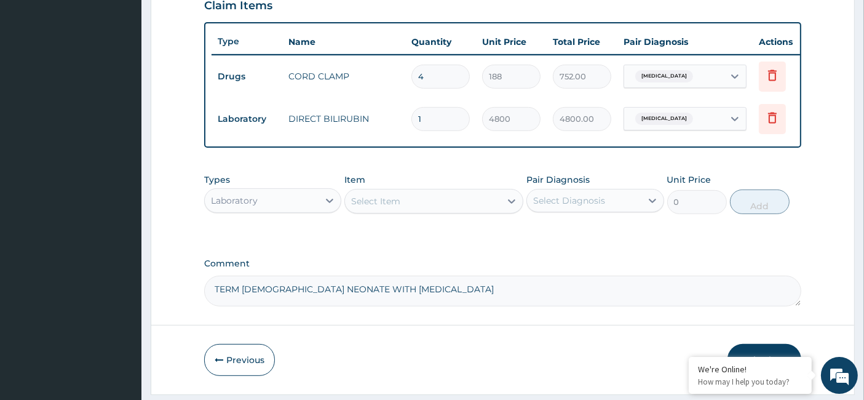
click at [299, 210] on div "Laboratory" at bounding box center [262, 201] width 114 height 20
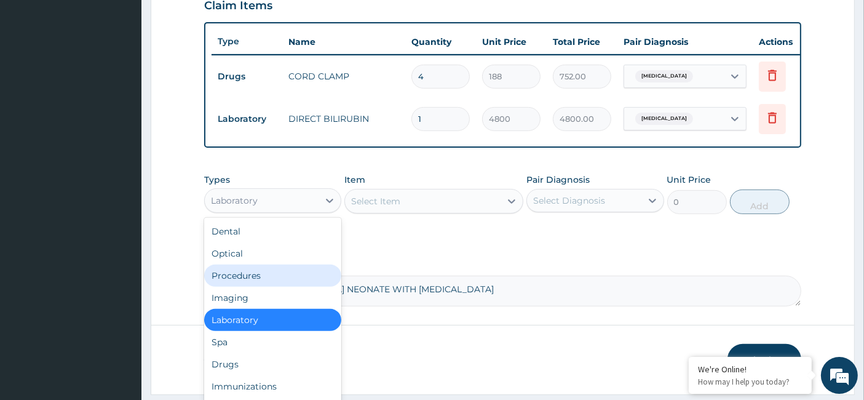
scroll to position [42, 0]
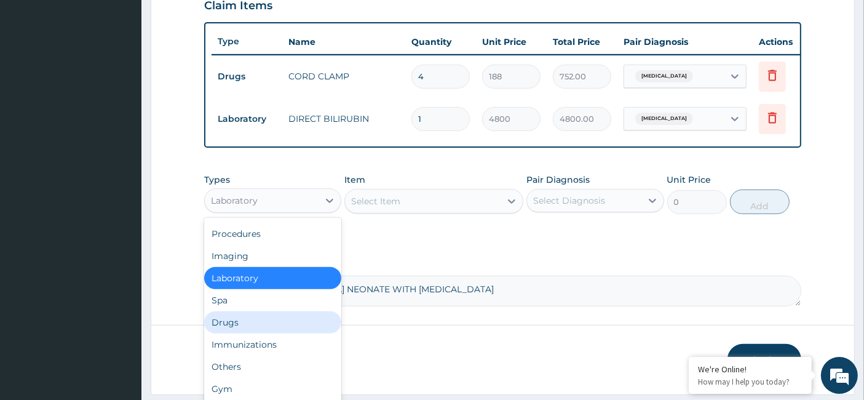
click at [254, 320] on div "Drugs" at bounding box center [272, 322] width 137 height 22
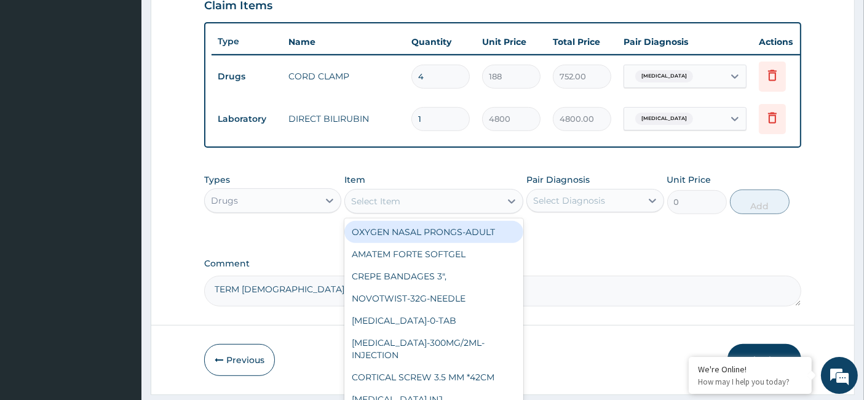
click at [376, 211] on div "Select Item" at bounding box center [423, 201] width 156 height 20
paste input "Disposable aApron (200)"
type input "Disposable aApron (200)"
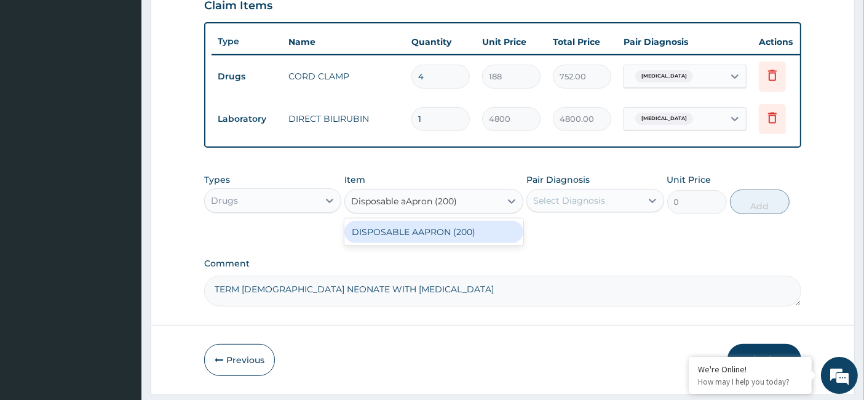
click at [398, 237] on div "DISPOSABLE AAPRON (200)" at bounding box center [433, 232] width 179 height 22
type input "99.2"
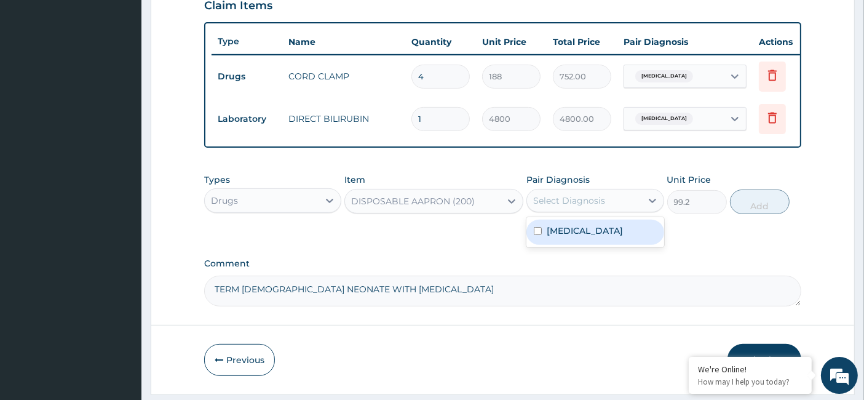
click at [563, 207] on div "Select Diagnosis" at bounding box center [569, 200] width 72 height 12
click at [546, 237] on label "Jaundice" at bounding box center [584, 230] width 76 height 12
checkbox input "true"
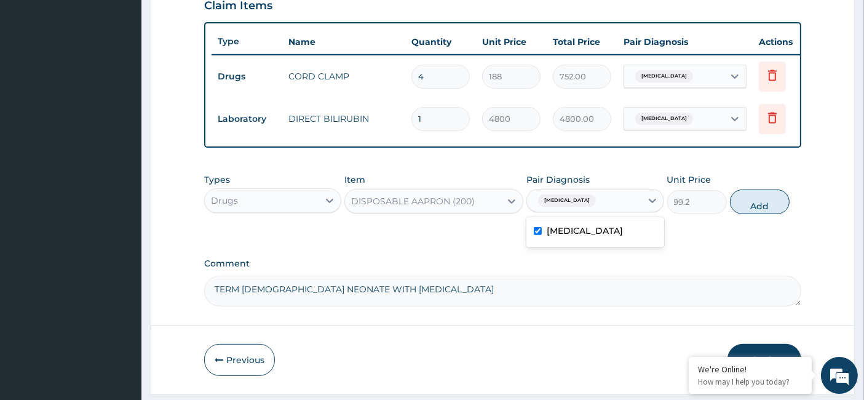
click at [770, 208] on button "Add" at bounding box center [760, 201] width 60 height 25
type input "0"
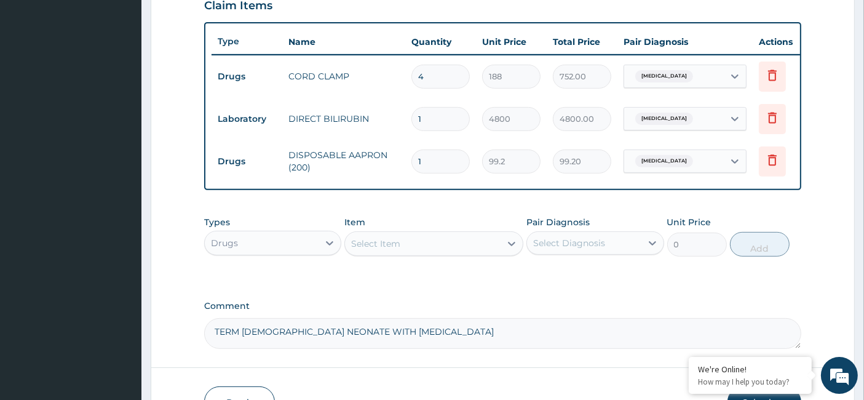
drag, startPoint x: 420, startPoint y: 168, endPoint x: 409, endPoint y: 168, distance: 11.1
click at [409, 168] on td "1" at bounding box center [440, 161] width 71 height 36
type input "8"
type input "793.60"
type input "8"
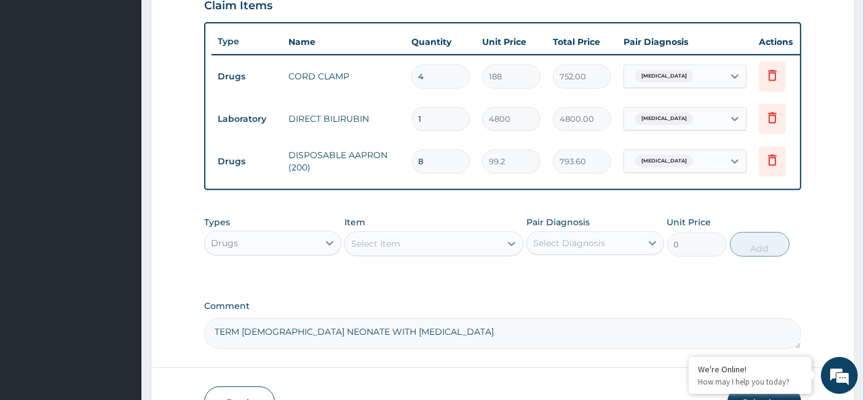
click at [391, 253] on div "Select Item" at bounding box center [423, 244] width 156 height 20
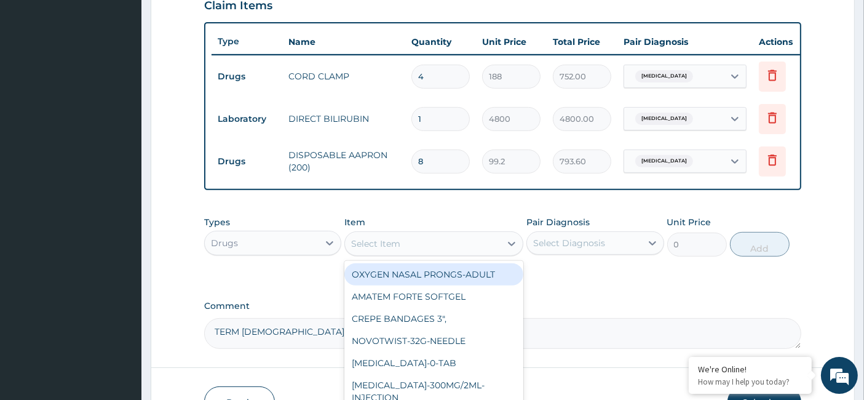
paste input "Disposable Gloves"
type input "Disposable Gloves"
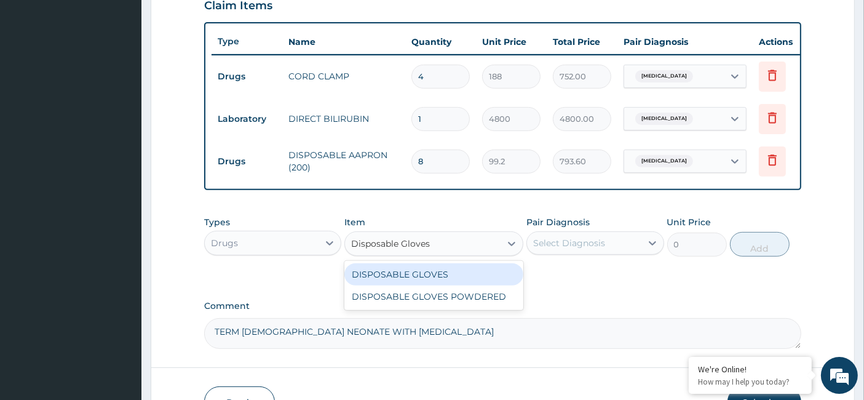
drag, startPoint x: 424, startPoint y: 284, endPoint x: 609, endPoint y: 262, distance: 186.3
click at [425, 284] on div "DISPOSABLE GLOVES" at bounding box center [433, 274] width 179 height 22
type input "192.5"
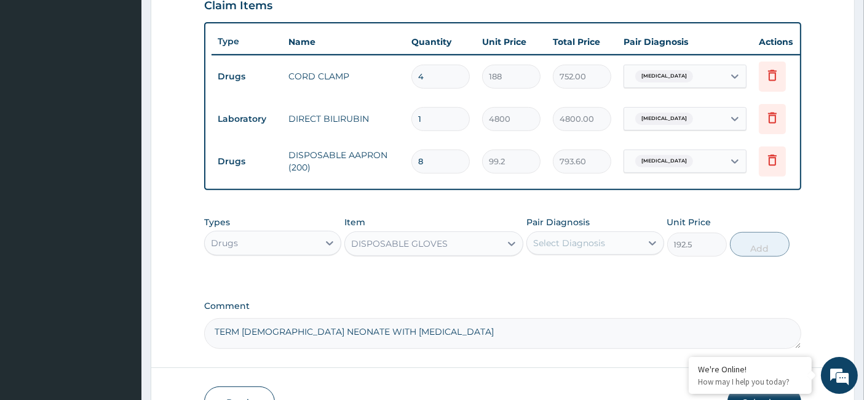
click at [605, 252] on div "Select Diagnosis" at bounding box center [584, 243] width 114 height 20
click at [578, 279] on label "Jaundice" at bounding box center [584, 273] width 76 height 12
checkbox input "true"
click at [757, 245] on button "Add" at bounding box center [760, 244] width 60 height 25
type input "0"
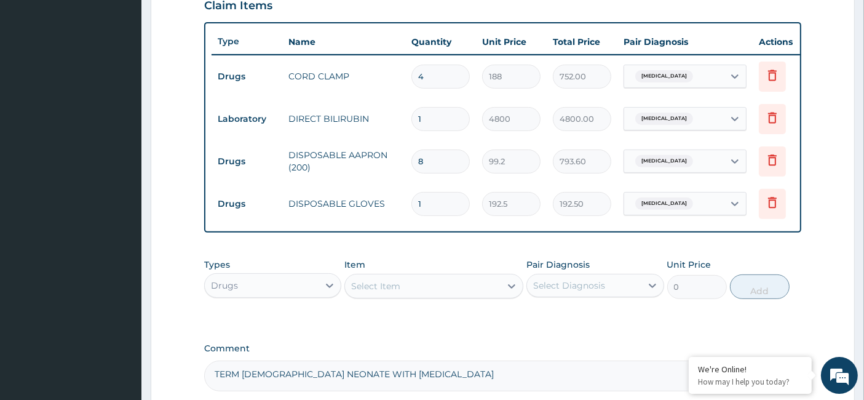
type input "10"
type input "1925.00"
type input "10"
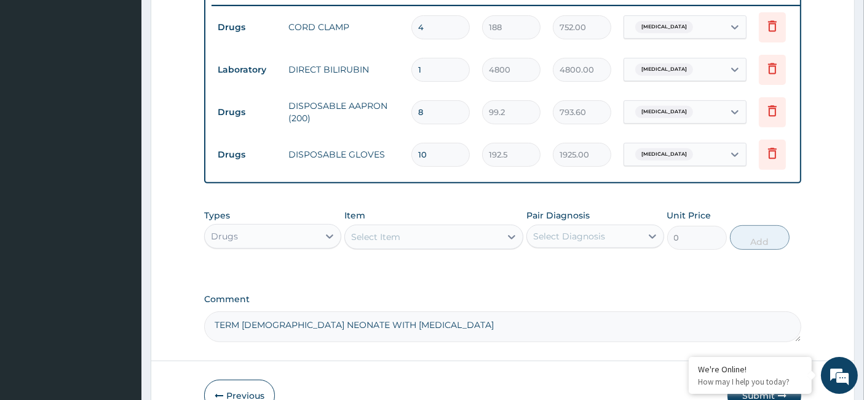
scroll to position [563, 0]
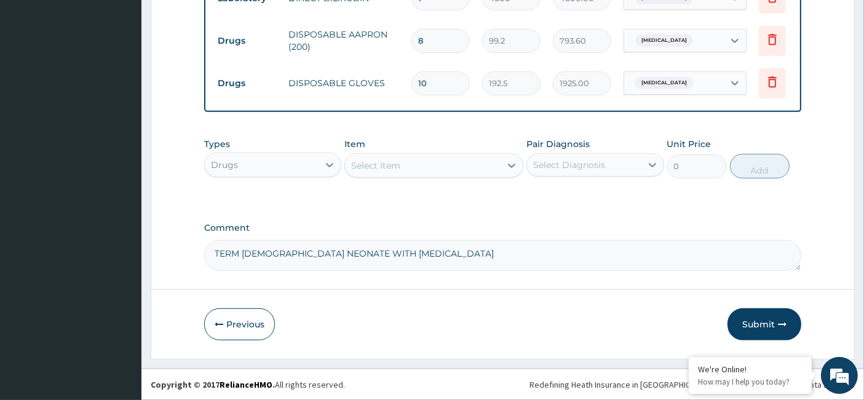
click at [266, 162] on div "Drugs" at bounding box center [262, 165] width 114 height 20
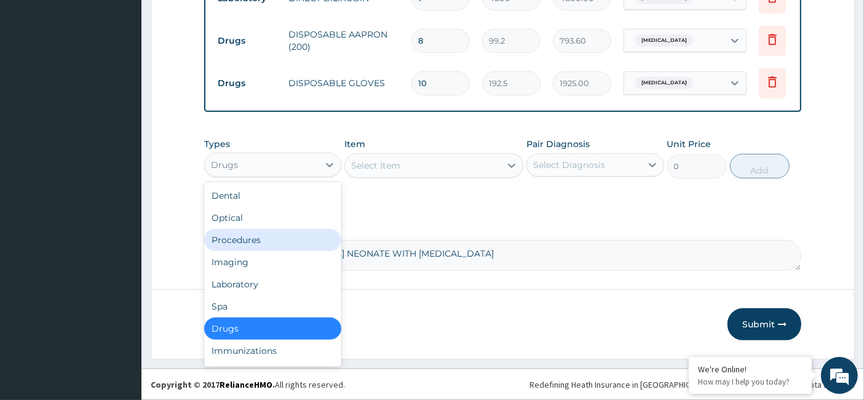
click at [266, 245] on div "Procedures" at bounding box center [272, 240] width 137 height 22
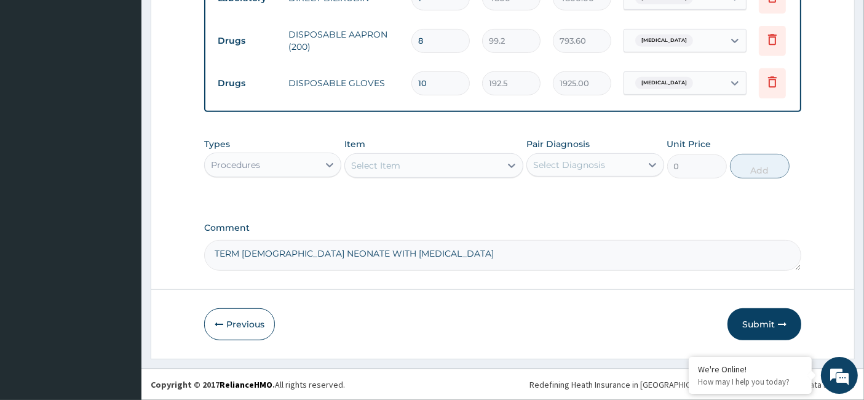
click at [398, 174] on div "Select Item" at bounding box center [423, 166] width 156 height 20
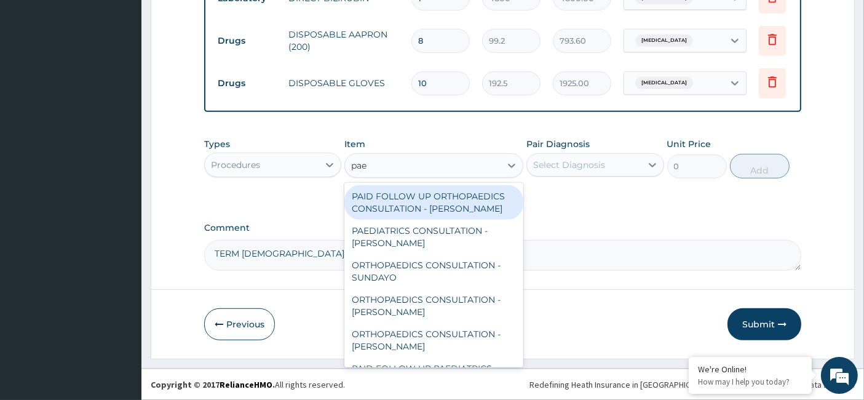
type input "paed"
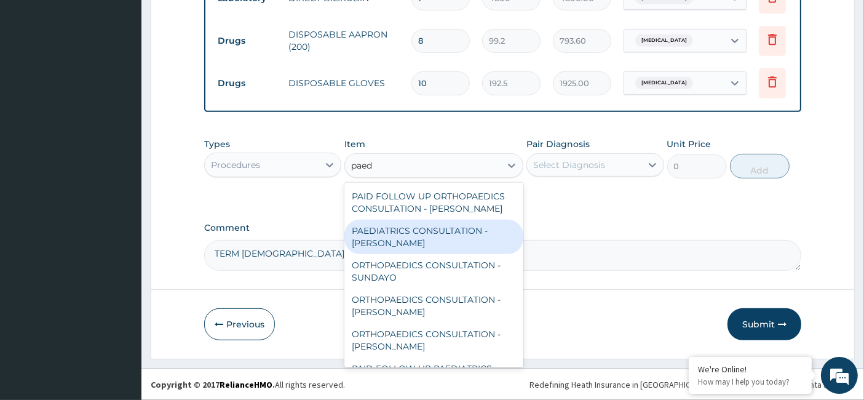
click at [398, 239] on div "PAEDIATRICS CONSULTATION - [PERSON_NAME]" at bounding box center [433, 236] width 179 height 34
type input "22000"
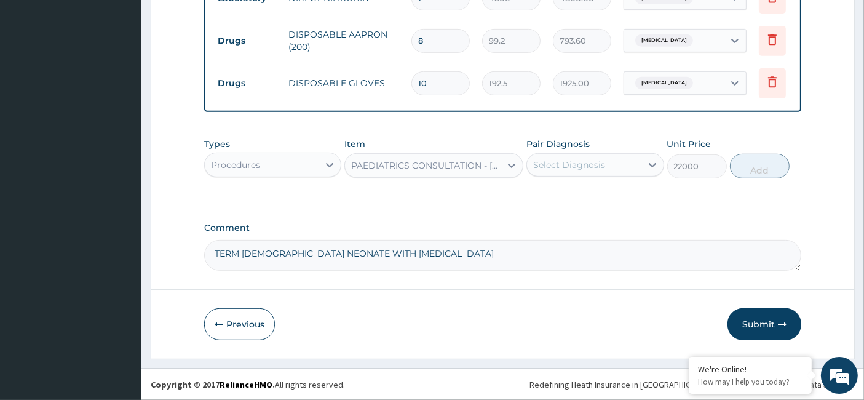
click at [572, 176] on div "Pair Diagnosis Select Diagnosis" at bounding box center [594, 158] width 137 height 41
click at [558, 167] on div "Select Diagnosis" at bounding box center [569, 165] width 72 height 12
click at [554, 197] on label "Jaundice" at bounding box center [584, 195] width 76 height 12
checkbox input "true"
click at [773, 171] on button "Add" at bounding box center [760, 166] width 60 height 25
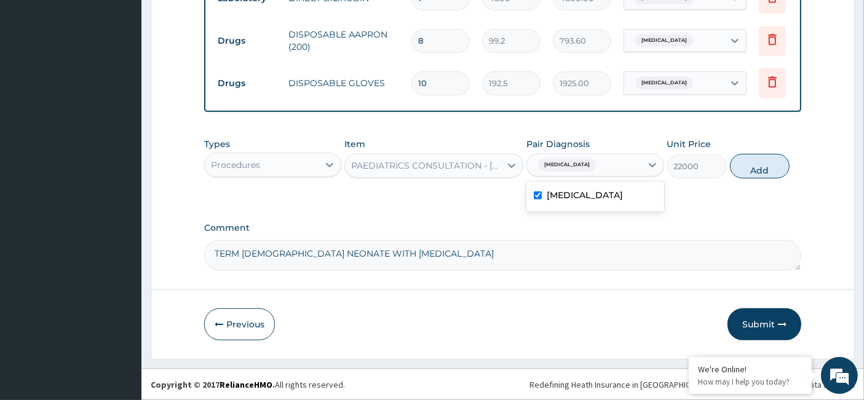
type input "0"
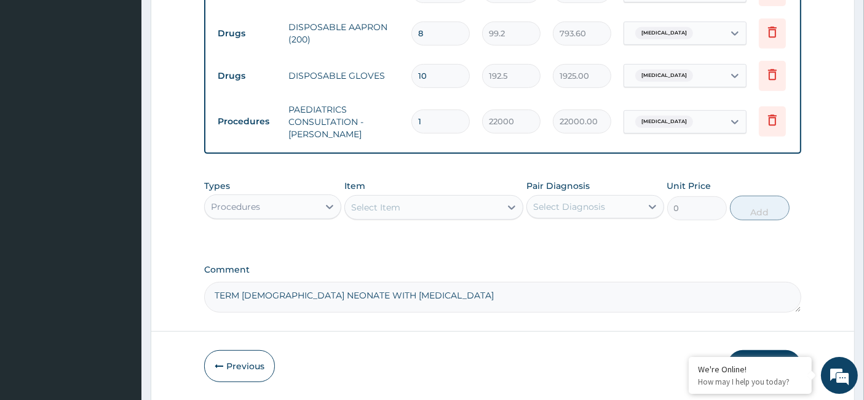
click at [365, 127] on tr "Procedures PAEDIATRICS CONSULTATION - DR UGONNA 1 22000 22000.00 Jaundice Delete" at bounding box center [512, 121] width 602 height 49
type input "4"
type input "88000.00"
type input "4"
click at [272, 216] on div "Procedures" at bounding box center [262, 207] width 114 height 20
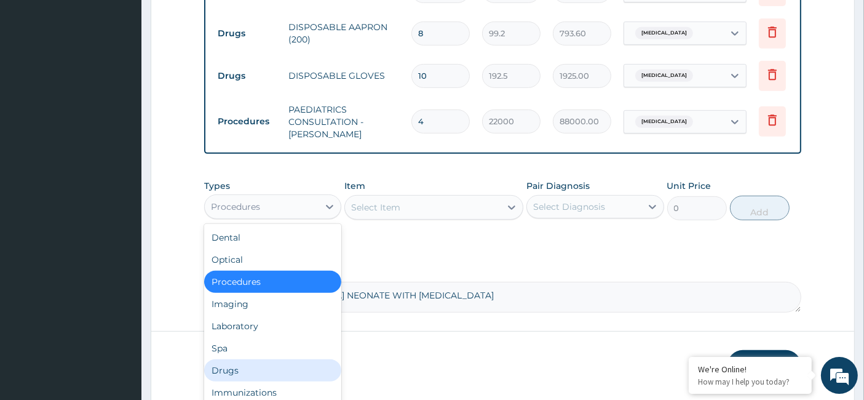
click at [276, 373] on div "Drugs" at bounding box center [272, 370] width 137 height 22
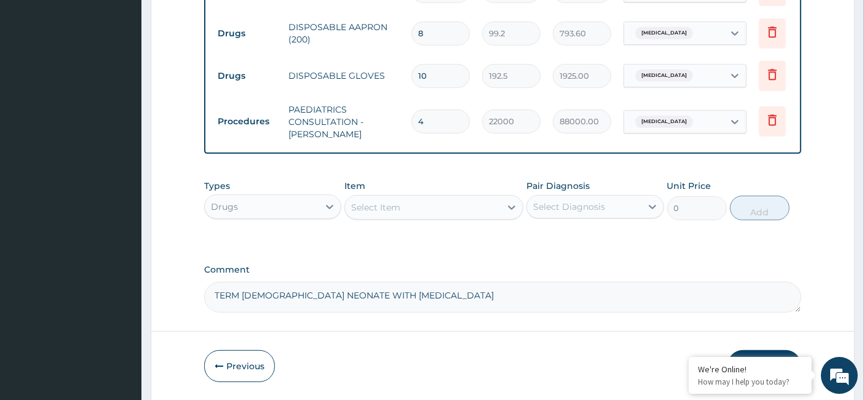
click at [377, 213] on div "Select Item" at bounding box center [375, 207] width 49 height 12
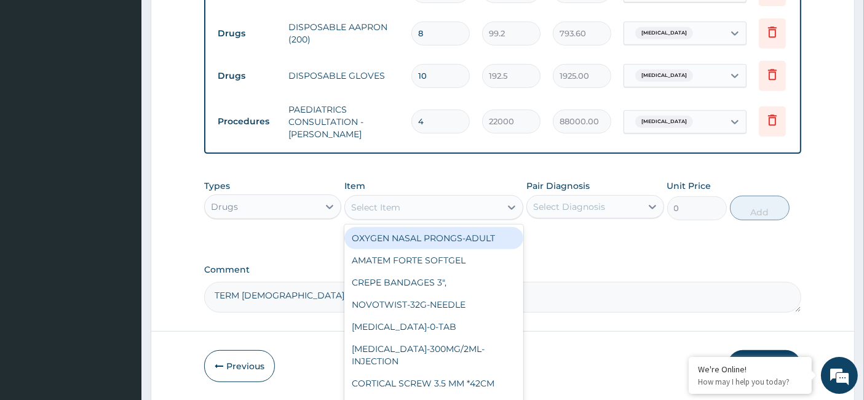
paste input "Nightingale (Spread Sheet)"
type input "Nightingale (Spread Sheet)"
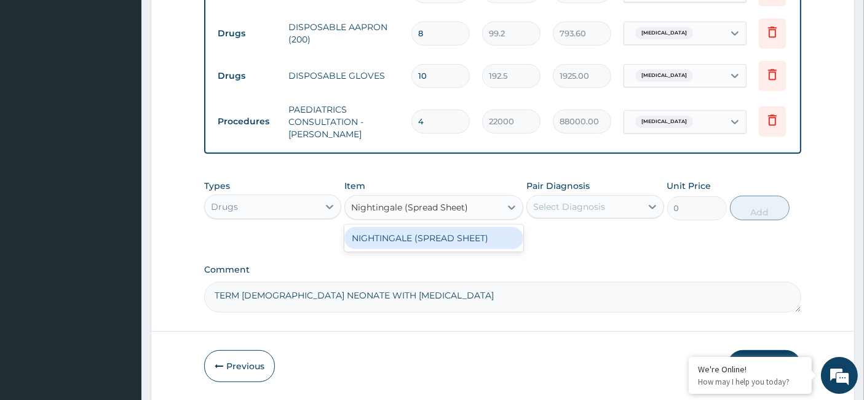
click at [400, 249] on div "NIGHTINGALE (SPREAD SHEET)" at bounding box center [433, 238] width 179 height 22
type input "1400"
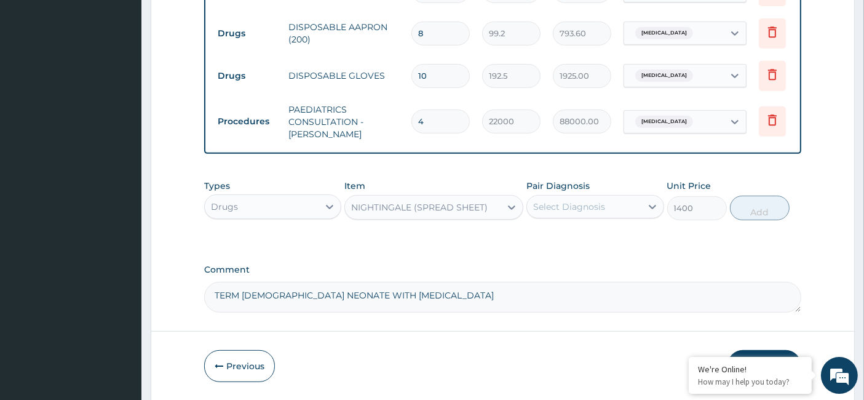
click at [562, 216] on div "Select Diagnosis" at bounding box center [584, 207] width 114 height 20
click at [542, 248] on div "Jaundice" at bounding box center [594, 238] width 137 height 25
checkbox input "true"
click at [763, 213] on button "Add" at bounding box center [760, 207] width 60 height 25
type input "0"
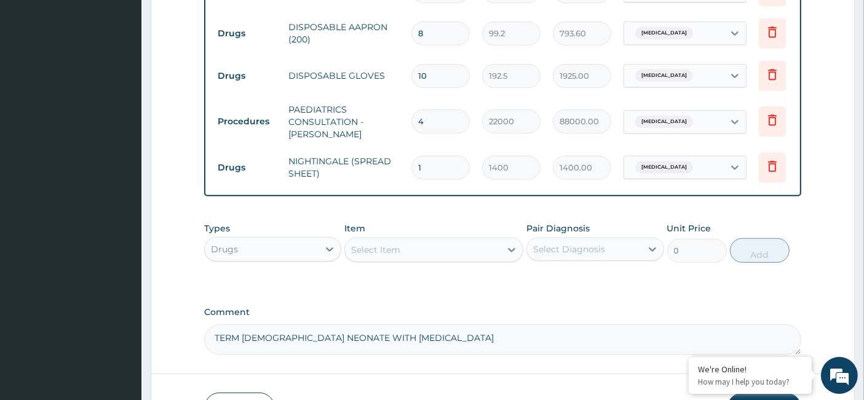
drag, startPoint x: 444, startPoint y: 170, endPoint x: 372, endPoint y: 173, distance: 72.6
click at [374, 173] on tr "Drugs NIGHTINGALE (SPREAD SHEET) 1 1400 1400.00 Jaundice Delete" at bounding box center [512, 167] width 602 height 42
type input "6"
type input "8400.00"
type input "6"
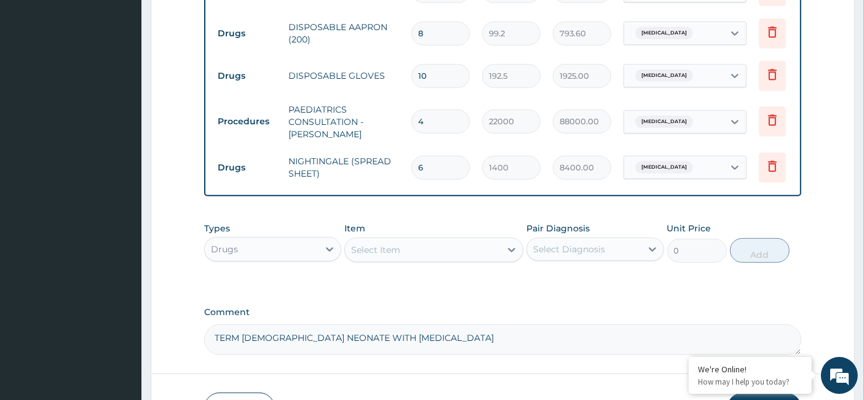
click at [268, 257] on div "Drugs" at bounding box center [262, 249] width 114 height 20
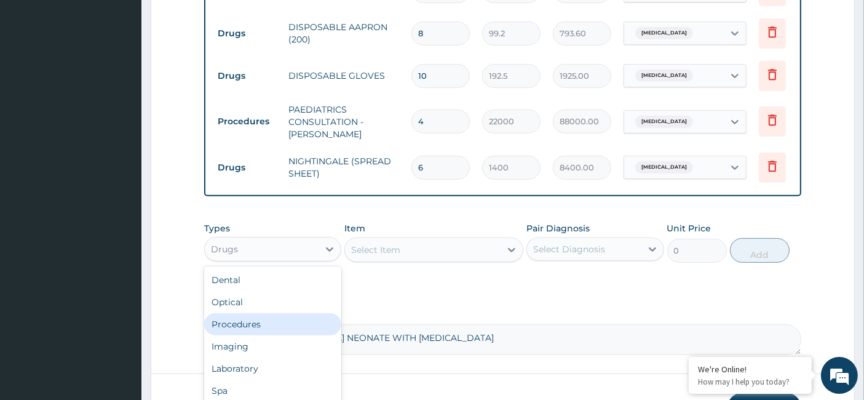
click at [274, 335] on div "Procedures" at bounding box center [272, 324] width 137 height 22
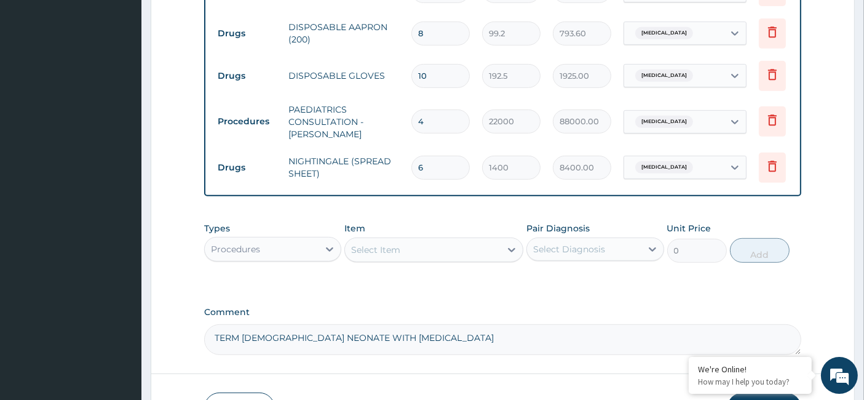
click at [395, 259] on div "Select Item" at bounding box center [423, 250] width 156 height 20
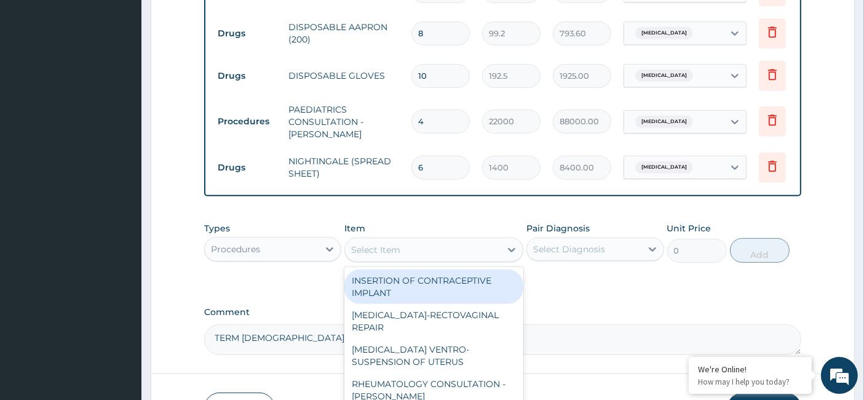
paste input "NURSERY"
type input "NURSERY"
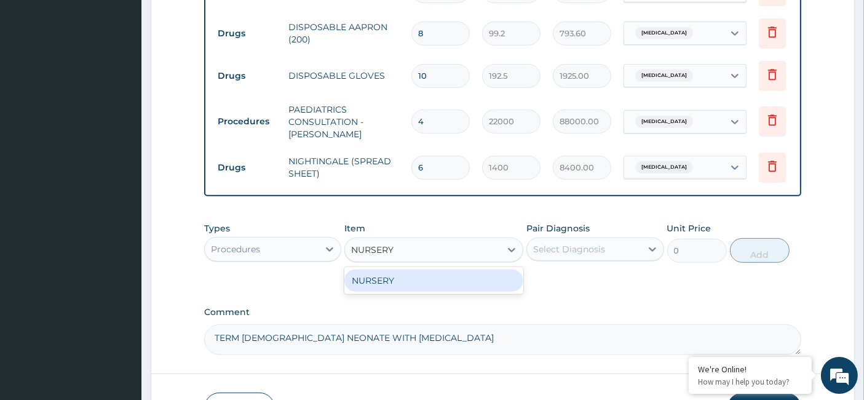
click at [441, 290] on div "NURSERY" at bounding box center [433, 280] width 179 height 22
type input "26600"
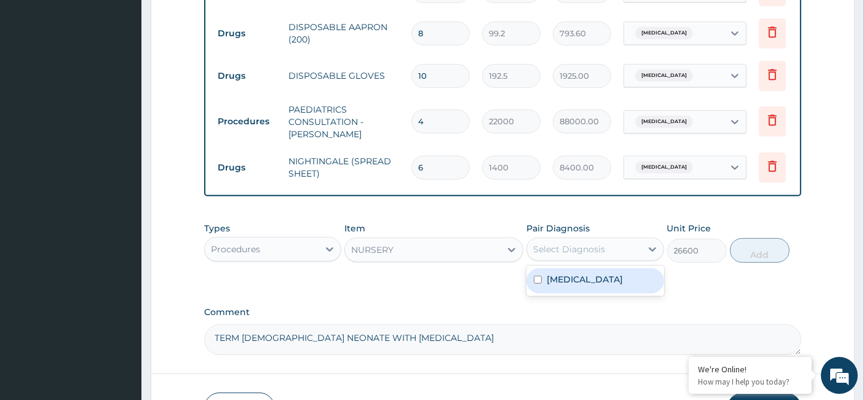
click at [572, 254] on div "Select Diagnosis" at bounding box center [569, 249] width 72 height 12
click at [557, 293] on div "Jaundice" at bounding box center [594, 280] width 137 height 25
checkbox input "true"
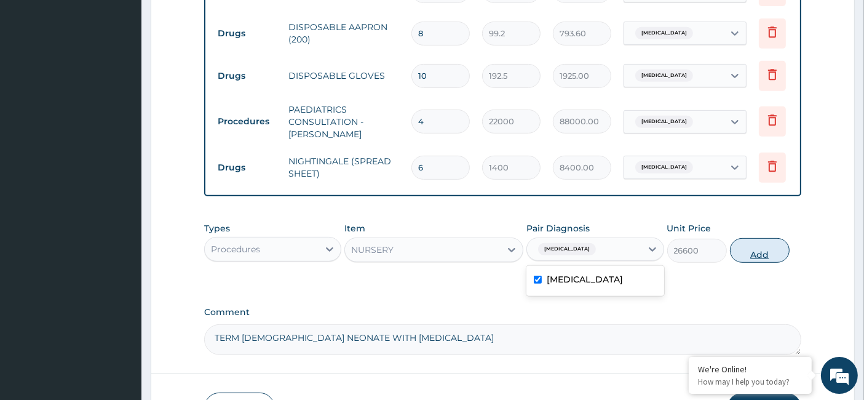
click at [759, 256] on button "Add" at bounding box center [760, 250] width 60 height 25
type input "0"
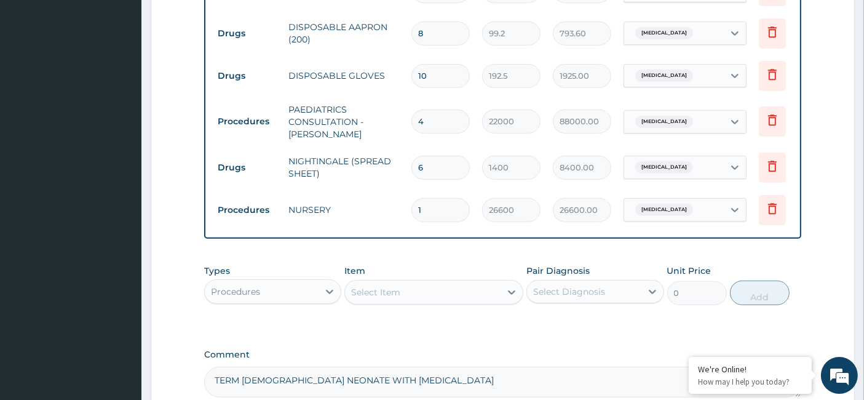
drag, startPoint x: 425, startPoint y: 208, endPoint x: 395, endPoint y: 213, distance: 29.9
click at [400, 212] on tr "Procedures NURSERY 1 26600 26600.00 Jaundice Delete" at bounding box center [512, 210] width 602 height 42
type input "2"
type input "53200.00"
type input "2"
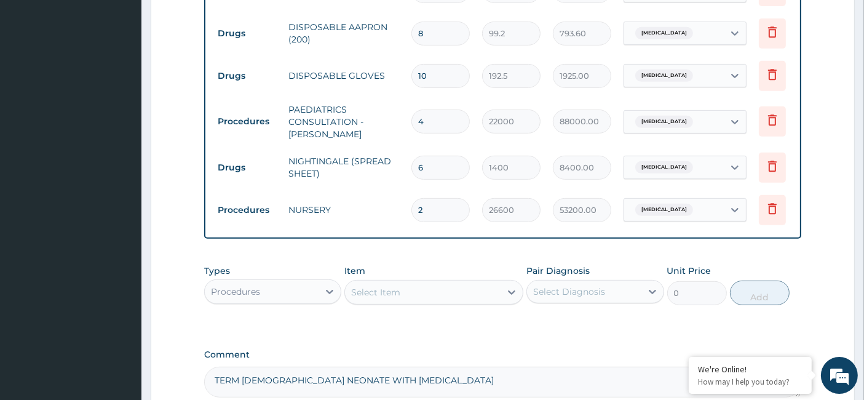
click at [428, 311] on div "Types Procedures Item Select Item Pair Diagnosis Select Diagnosis Unit Price 0 …" at bounding box center [502, 284] width 597 height 53
click at [376, 304] on div "Select Item" at bounding box center [433, 292] width 179 height 25
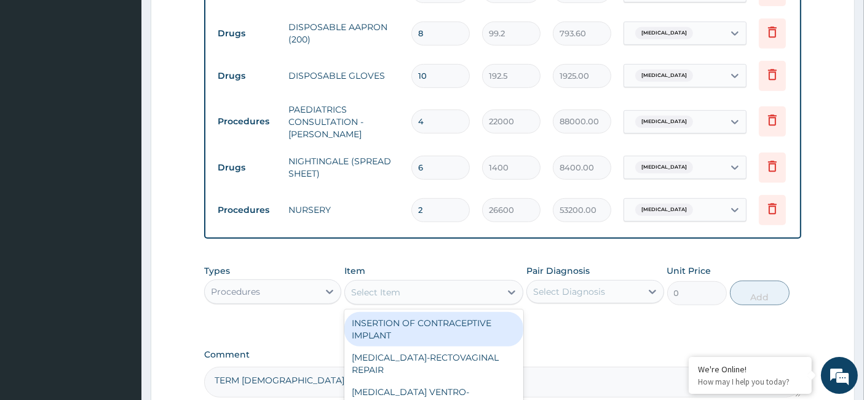
paste input "Nursing care"
type input "Nursing care"
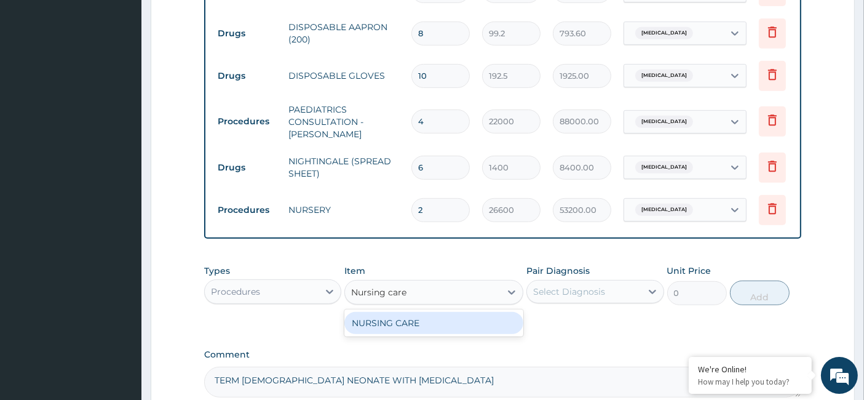
click at [369, 332] on div "NURSING CARE" at bounding box center [433, 323] width 179 height 22
type input "8400"
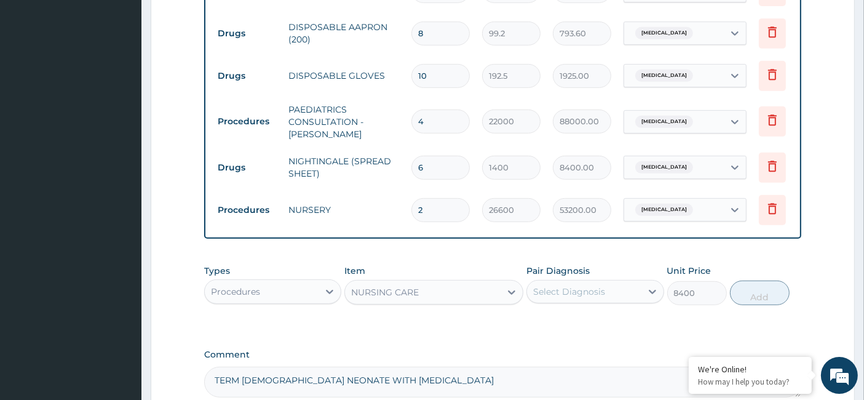
click at [585, 291] on div "Select Diagnosis" at bounding box center [584, 292] width 114 height 20
click at [553, 328] on label "Jaundice" at bounding box center [584, 321] width 76 height 12
checkbox input "true"
click at [763, 298] on button "Add" at bounding box center [760, 292] width 60 height 25
type input "0"
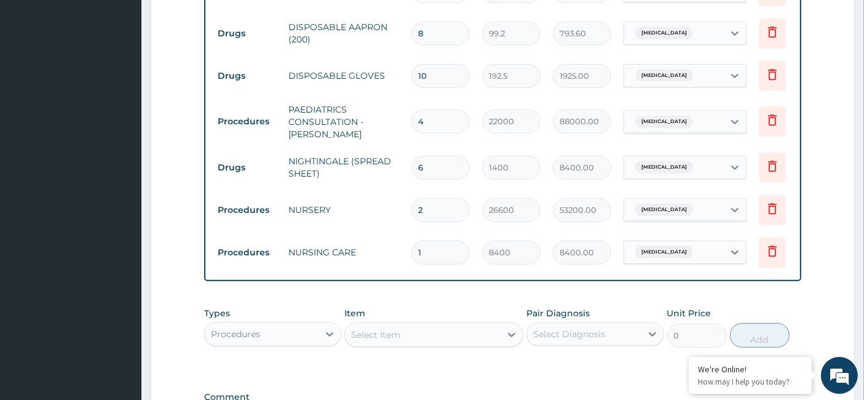
drag, startPoint x: 391, startPoint y: 265, endPoint x: 384, endPoint y: 266, distance: 6.9
click at [387, 267] on tr "Procedures NURSING CARE 1 8400 8400.00 Jaundice Delete" at bounding box center [512, 252] width 602 height 42
type input "2"
type input "16800.00"
type input "2"
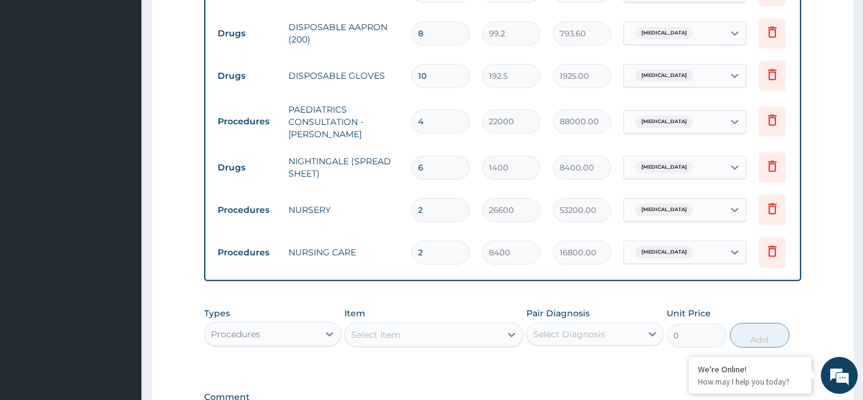
click at [406, 341] on div "Select Item" at bounding box center [423, 335] width 156 height 20
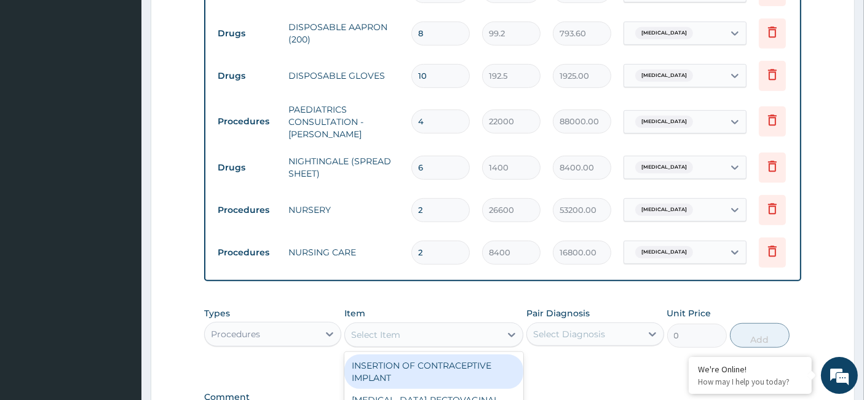
paste input "Photo therapy 24H"
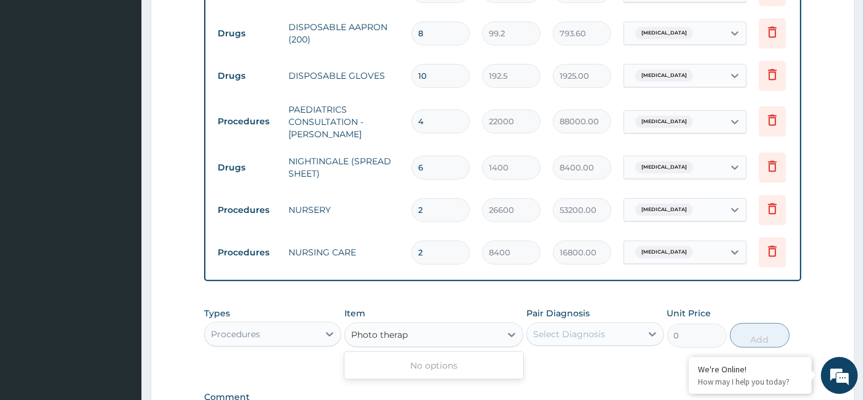
type input "Photo therap"
click at [367, 341] on div "Select Item" at bounding box center [375, 334] width 49 height 12
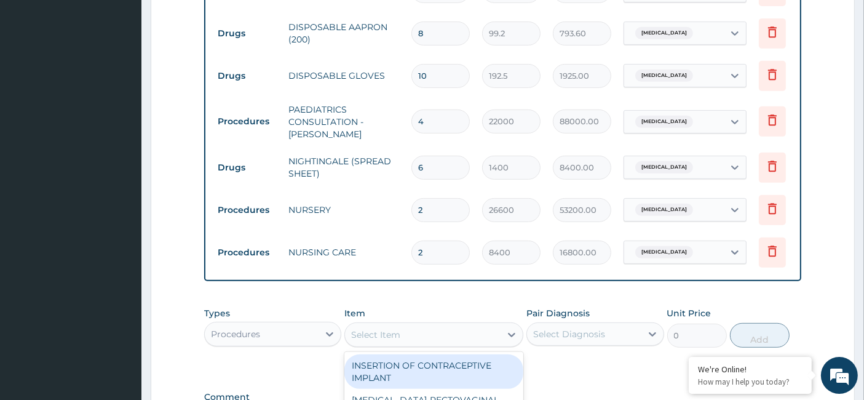
paste input "Registration fee"
type input "Registration fee"
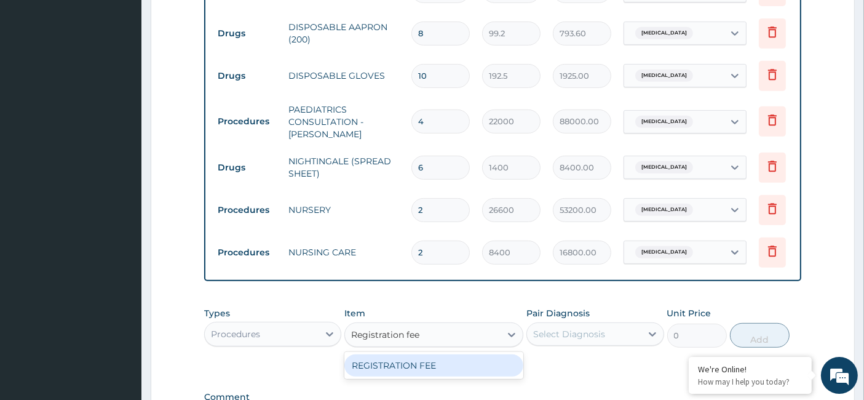
click at [414, 376] on div "REGISTRATION FEE" at bounding box center [433, 365] width 179 height 22
type input "4750"
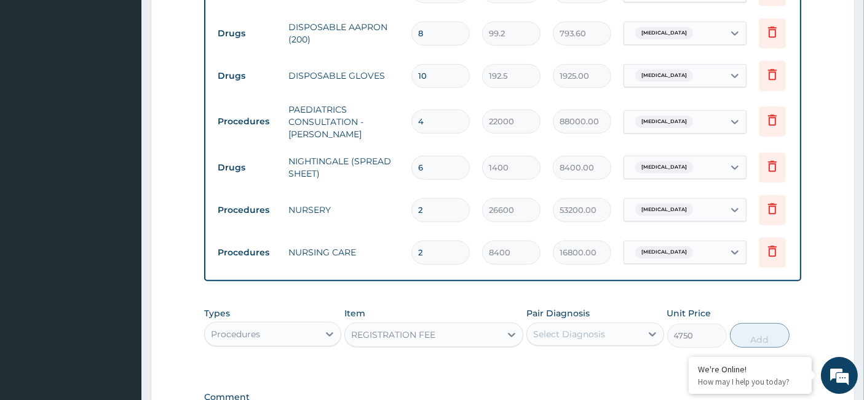
click at [593, 340] on div "Select Diagnosis" at bounding box center [569, 334] width 72 height 12
click at [567, 366] on div "Jaundice" at bounding box center [594, 365] width 137 height 25
checkbox input "true"
click at [758, 339] on button "Add" at bounding box center [760, 335] width 60 height 25
type input "0"
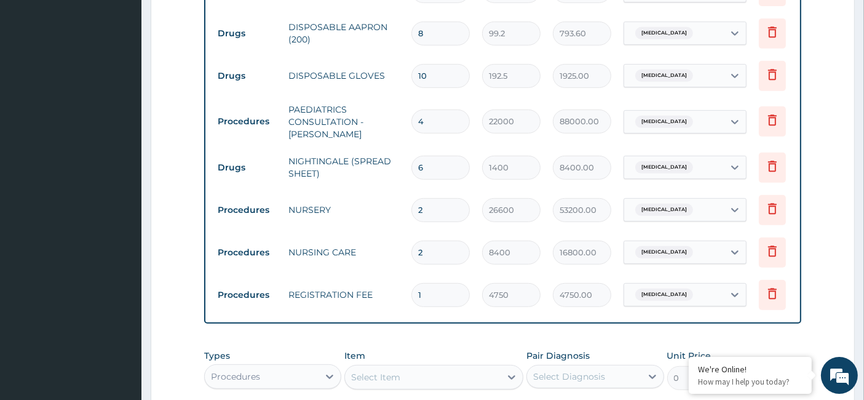
scroll to position [700, 0]
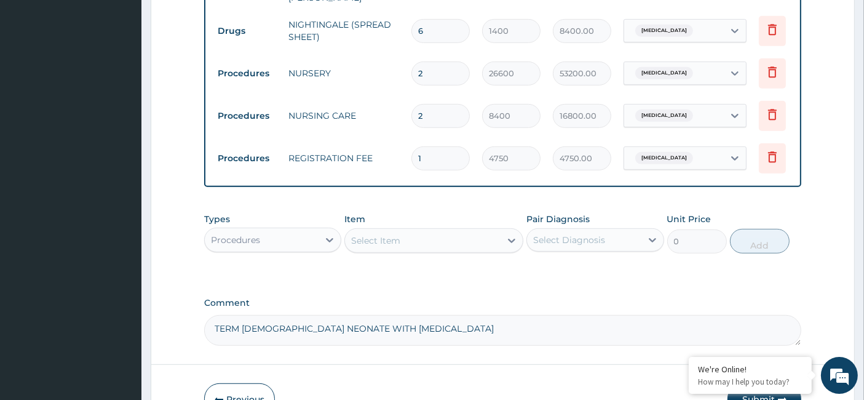
click at [257, 244] on div "Procedures" at bounding box center [235, 240] width 49 height 12
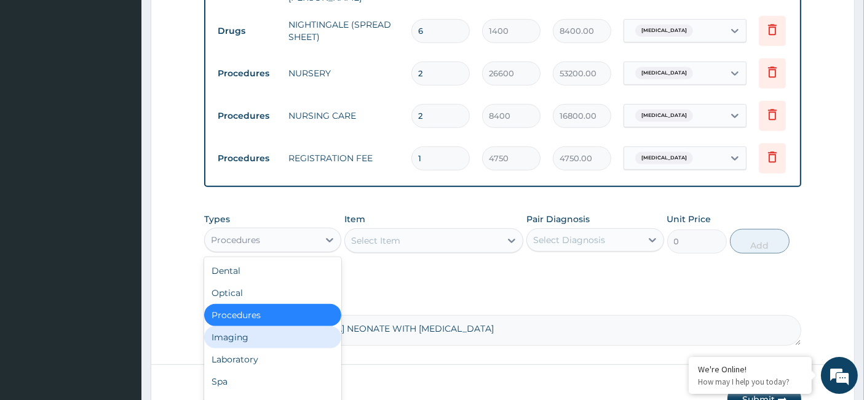
scroll to position [42, 0]
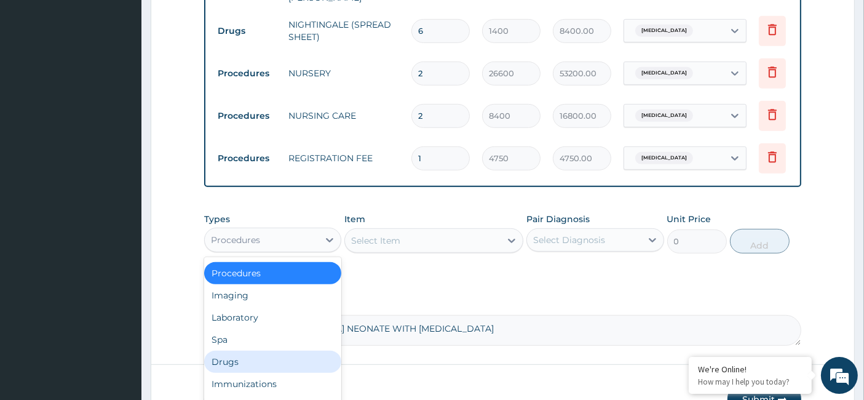
click at [237, 369] on div "Drugs" at bounding box center [272, 361] width 137 height 22
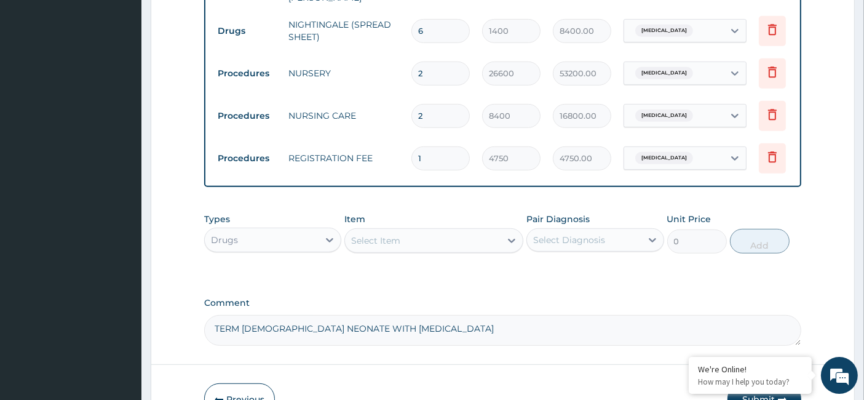
click at [400, 250] on div "Select Item" at bounding box center [423, 241] width 156 height 20
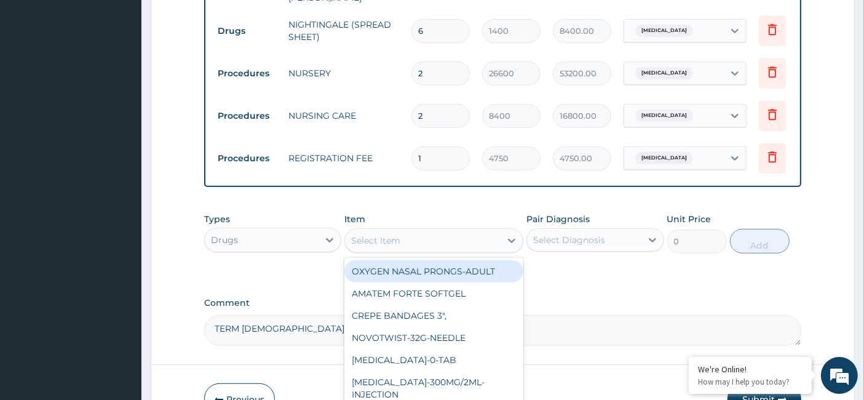
paste input "suction catheters (sizes)8"
type input "suction catheters (sizes)8"
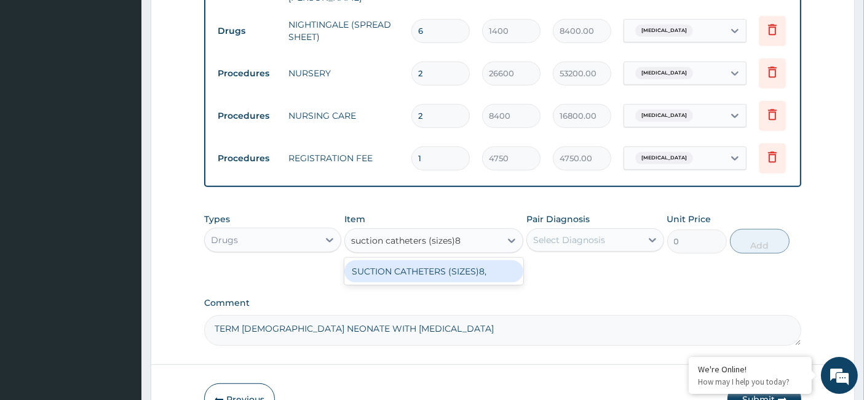
click at [425, 278] on div "SUCTION CATHETERS (SIZES)8," at bounding box center [433, 271] width 179 height 22
type input "176"
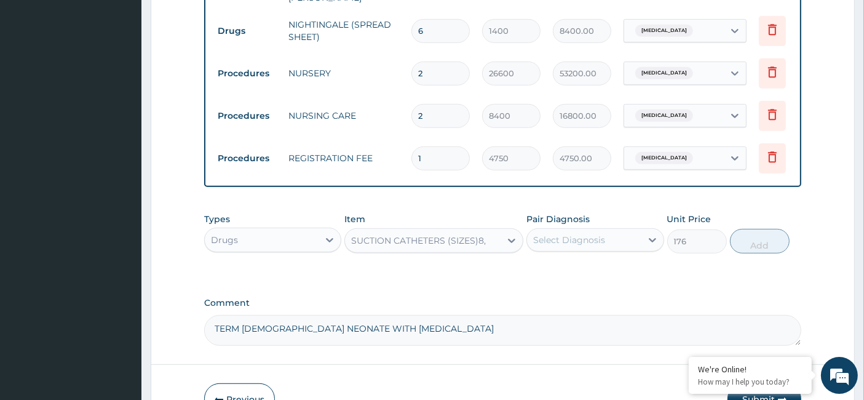
click at [549, 246] on div "Select Diagnosis" at bounding box center [569, 240] width 72 height 12
drag, startPoint x: 548, startPoint y: 262, endPoint x: 551, endPoint y: 282, distance: 19.3
click at [546, 276] on label "Jaundice" at bounding box center [584, 270] width 76 height 12
checkbox input "true"
click at [776, 245] on button "Add" at bounding box center [760, 241] width 60 height 25
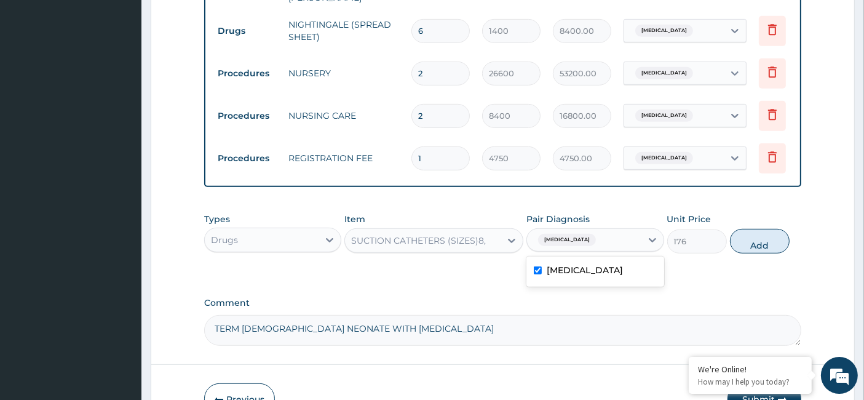
type input "0"
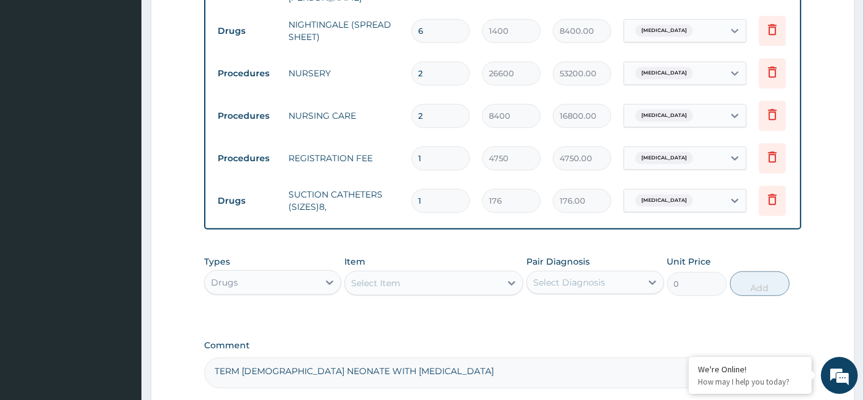
drag, startPoint x: 428, startPoint y: 191, endPoint x: 407, endPoint y: 200, distance: 23.2
click at [407, 200] on td "1" at bounding box center [440, 201] width 71 height 36
type input "2"
type input "352.00"
type input "2"
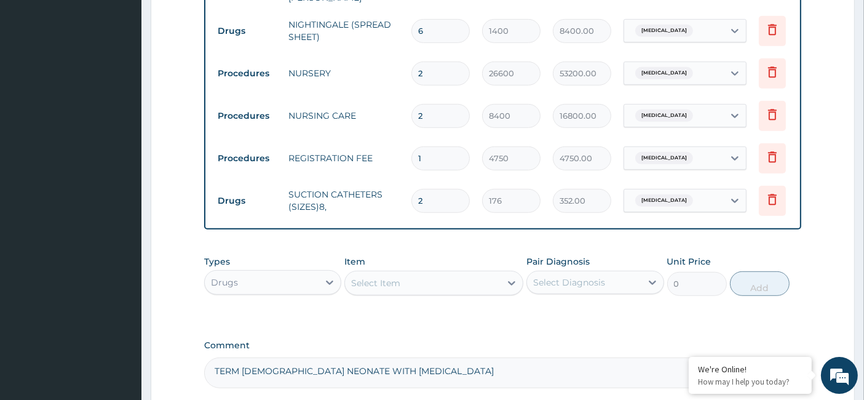
click at [393, 293] on div "Select Item" at bounding box center [423, 283] width 156 height 20
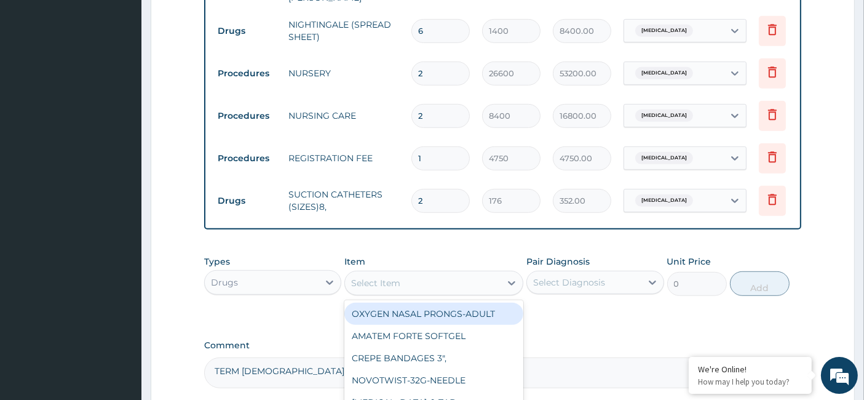
paste input "suction tube with Nozzles"
type input "suction tube with Nozzles"
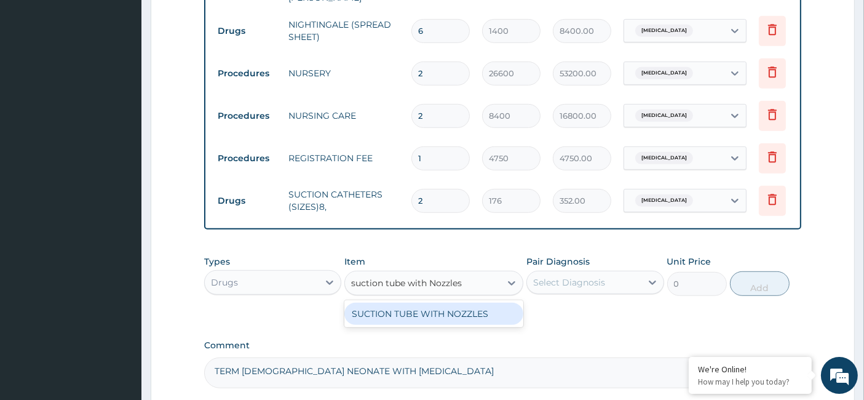
click at [428, 316] on div "SUCTION TUBE WITH NOZZLES" at bounding box center [433, 313] width 179 height 22
type input "2700"
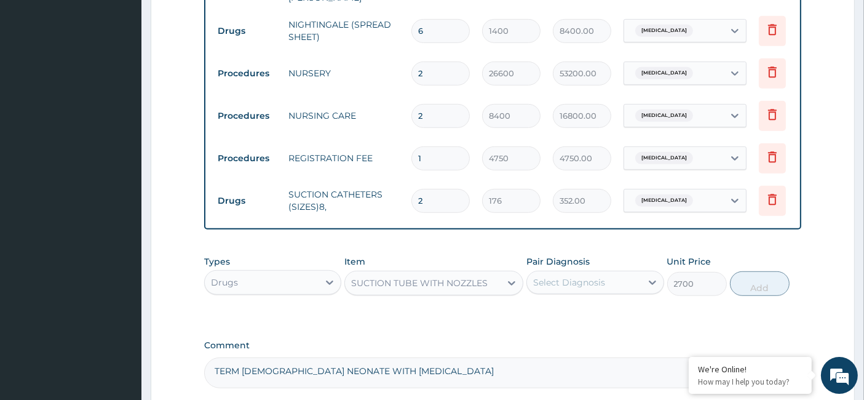
click at [586, 288] on div "Select Diagnosis" at bounding box center [569, 282] width 72 height 12
click at [556, 318] on label "Jaundice" at bounding box center [584, 312] width 76 height 12
checkbox input "true"
click at [755, 292] on button "Add" at bounding box center [760, 283] width 60 height 25
type input "0"
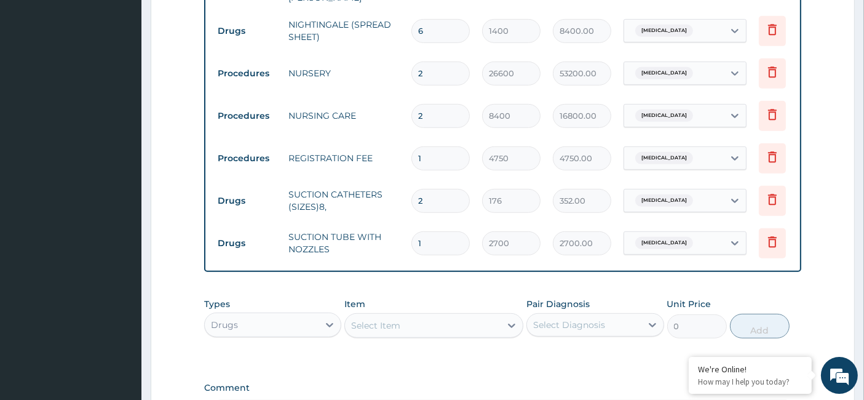
drag, startPoint x: 427, startPoint y: 245, endPoint x: 389, endPoint y: 255, distance: 39.4
click at [389, 255] on tr "Drugs SUCTION TUBE WITH NOZZLES 1 2700 2700.00 Jaundice Delete" at bounding box center [512, 243] width 602 height 42
type input "2"
type input "5400.00"
type input "2"
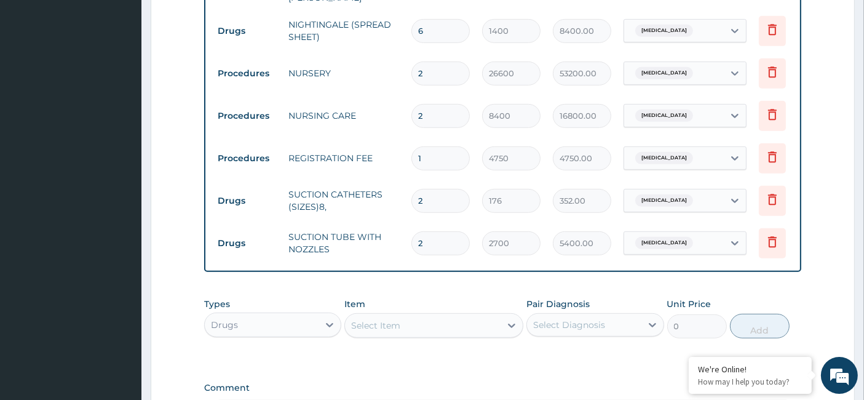
click at [387, 344] on div "Types Drugs Item Select Item Pair Diagnosis Select Diagnosis Unit Price 0 Add" at bounding box center [502, 317] width 597 height 53
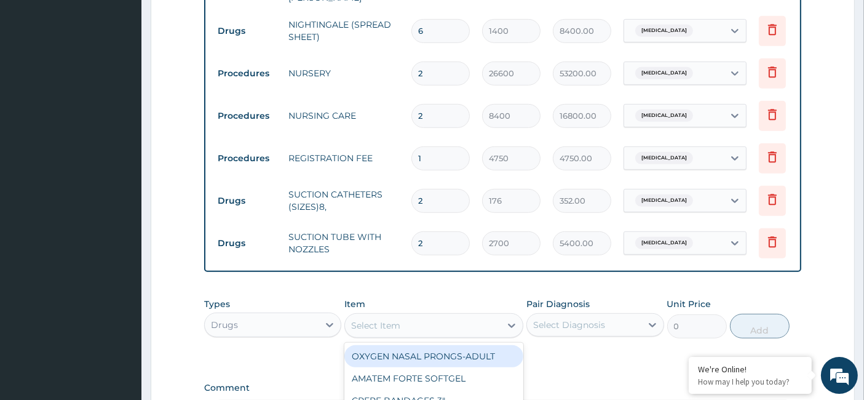
click at [386, 331] on div "Select Item" at bounding box center [375, 325] width 49 height 12
paste input "SURGICAL BLADE 22"
type input "SURGICAL BLADE 22"
click at [420, 367] on div "SURGICAL BLADE 22" at bounding box center [433, 356] width 179 height 22
type input "245"
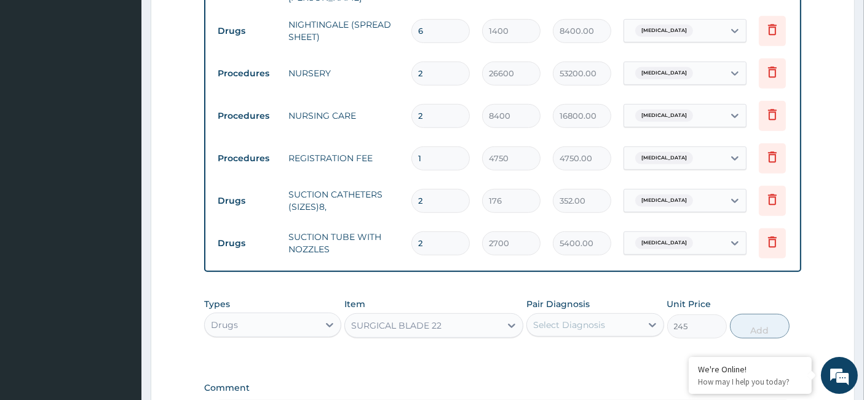
click at [578, 331] on div "Select Diagnosis" at bounding box center [569, 324] width 72 height 12
click at [561, 361] on label "Jaundice" at bounding box center [584, 355] width 76 height 12
checkbox input "true"
click at [758, 334] on button "Add" at bounding box center [760, 325] width 60 height 25
type input "0"
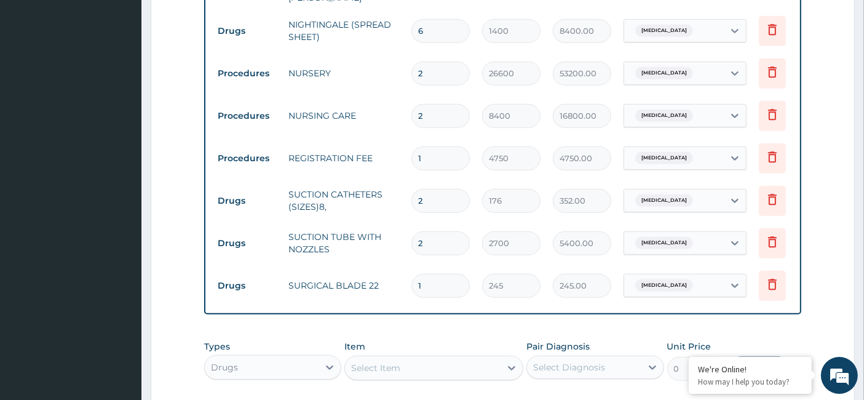
drag, startPoint x: 420, startPoint y: 282, endPoint x: 406, endPoint y: 288, distance: 15.4
click at [406, 288] on td "1" at bounding box center [440, 285] width 71 height 36
type input "2"
type input "490.00"
type input "2"
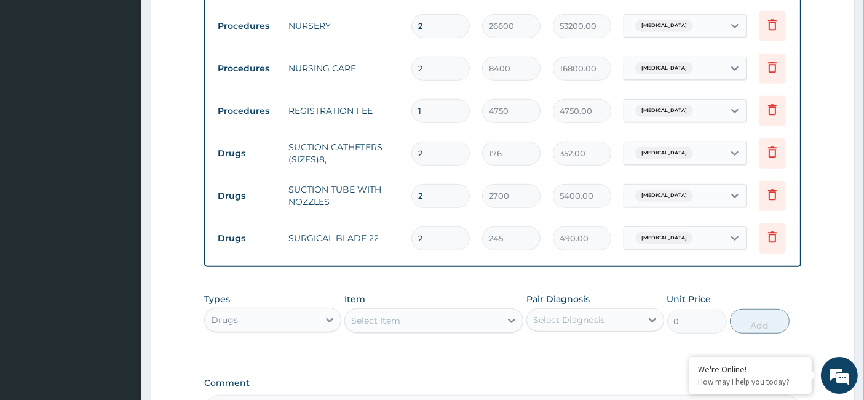
scroll to position [768, 0]
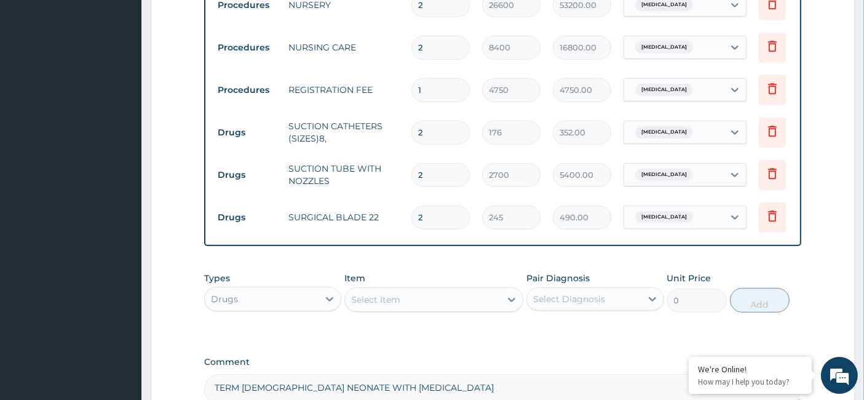
click at [388, 303] on div "Select Item" at bounding box center [375, 299] width 49 height 12
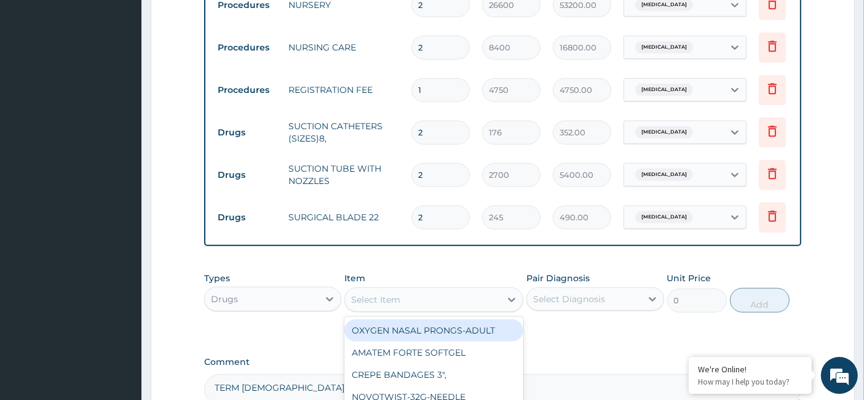
paste input "Syringes - 2mL"
type input "Syringes - 2mL"
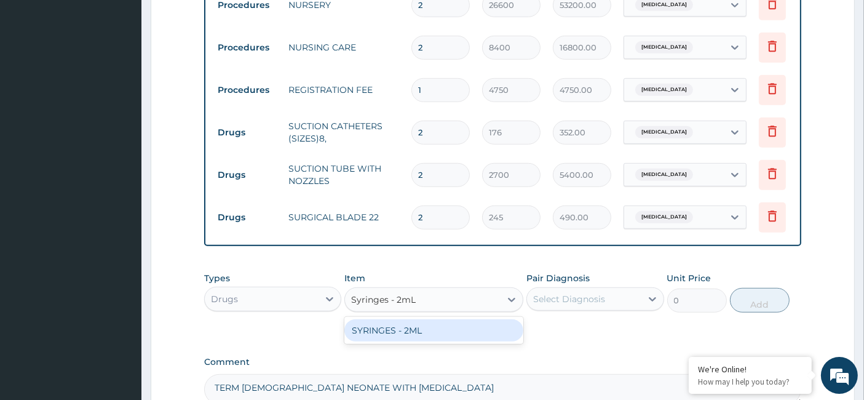
click at [425, 341] on div "SYRINGES - 2ML" at bounding box center [433, 330] width 179 height 22
type input "33.6"
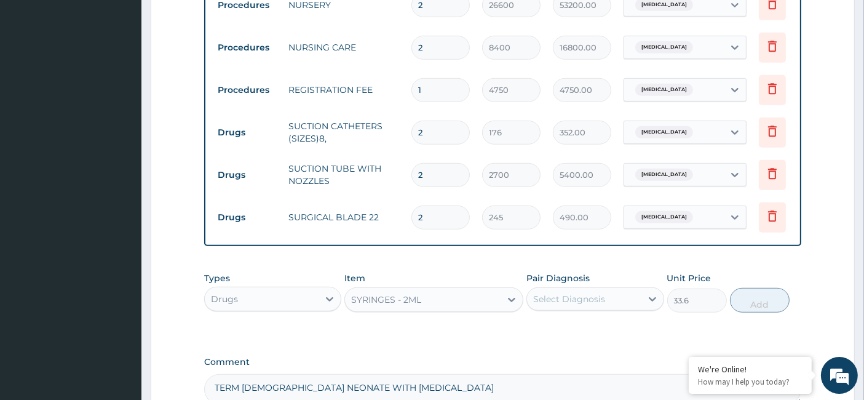
click at [613, 309] on div "Select Diagnosis" at bounding box center [584, 299] width 114 height 20
click at [576, 333] on label "Jaundice" at bounding box center [584, 329] width 76 height 12
checkbox input "true"
click at [766, 309] on button "Add" at bounding box center [760, 300] width 60 height 25
type input "0"
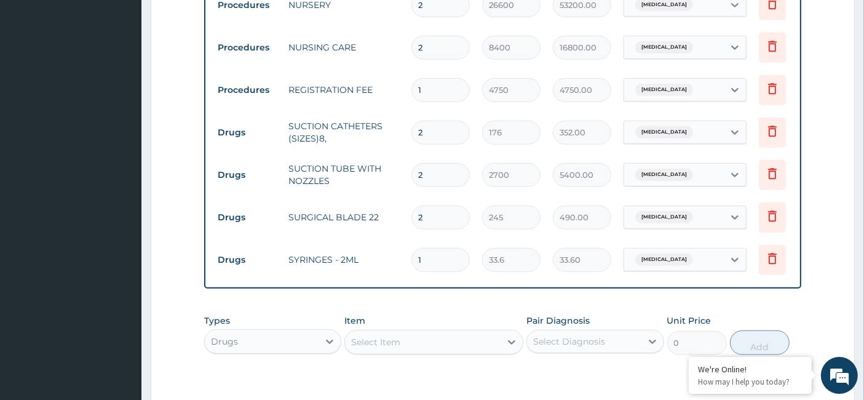
type input "10"
type input "336.00"
type input "10"
click at [374, 348] on div "Select Item" at bounding box center [375, 342] width 49 height 12
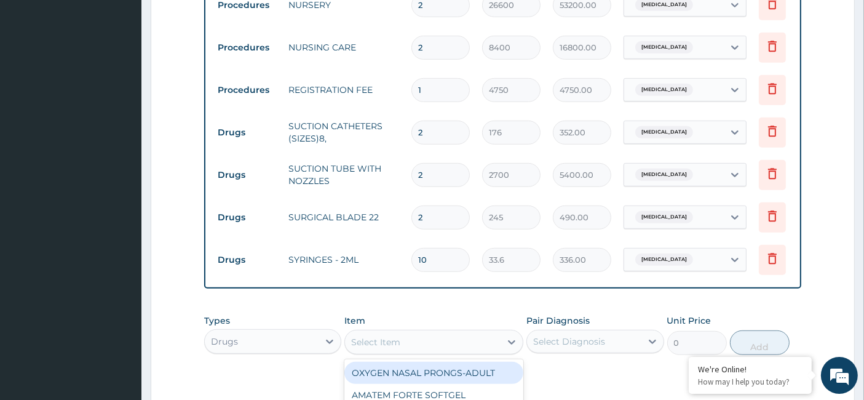
paste input "Syringes - 5mL"
type input "Syringes - 5mL"
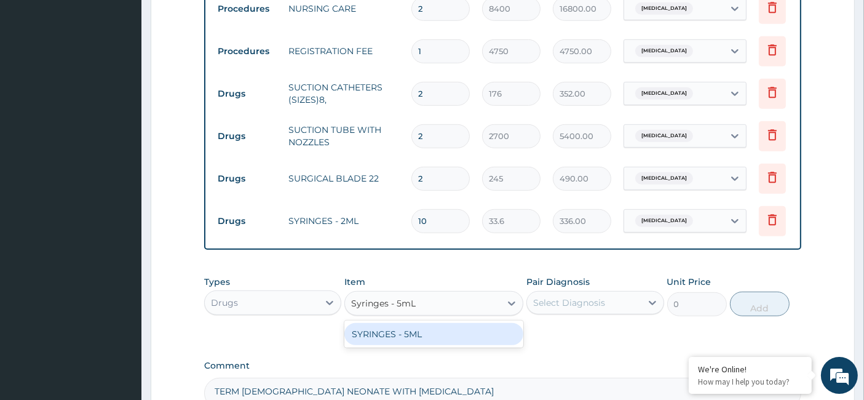
scroll to position [836, 0]
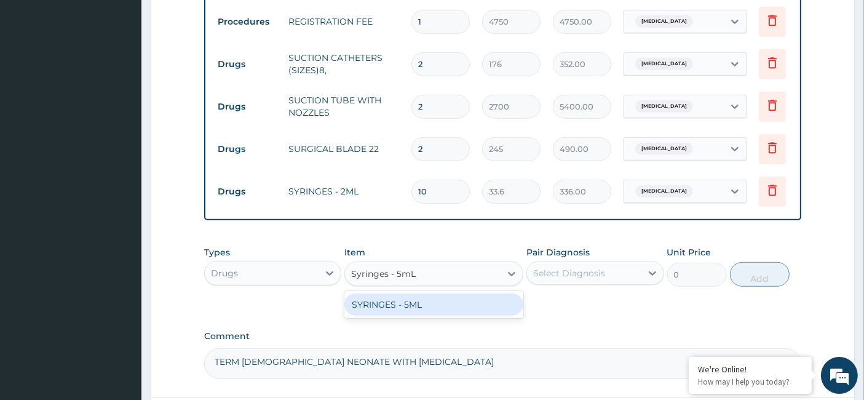
click at [417, 310] on div "SYRINGES - 5ML" at bounding box center [433, 304] width 179 height 22
type input "33.6"
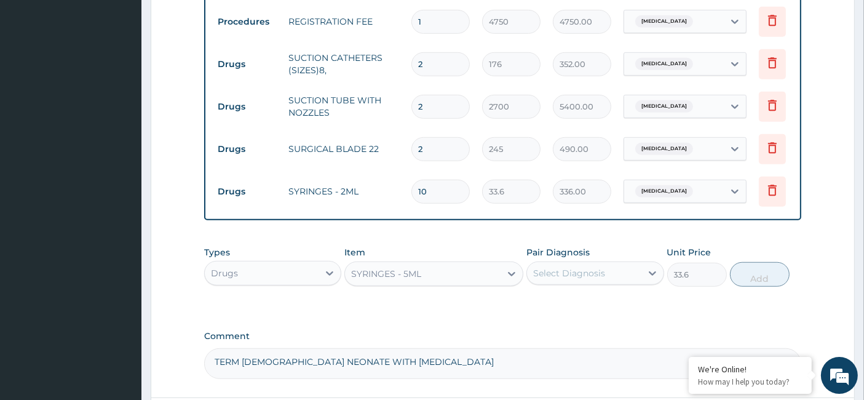
click at [569, 279] on div "Select Diagnosis" at bounding box center [569, 273] width 72 height 12
click at [562, 309] on label "Jaundice" at bounding box center [584, 303] width 76 height 12
checkbox input "true"
click at [759, 286] on button "Add" at bounding box center [760, 274] width 60 height 25
type input "0"
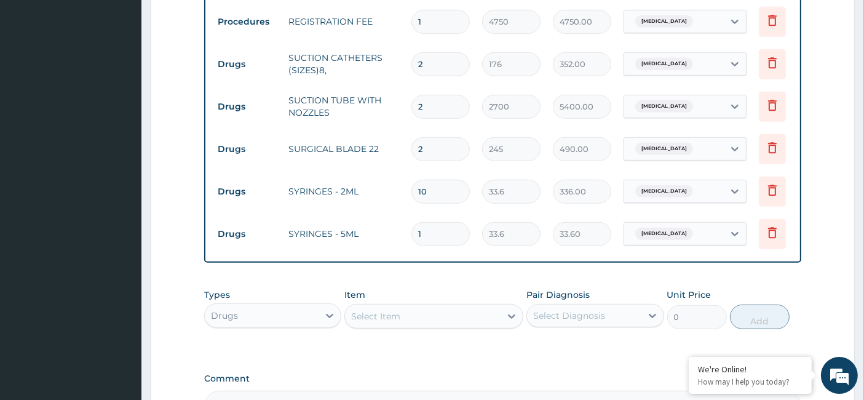
type input "10"
type input "336.00"
type input "10"
click at [269, 322] on div "Drugs" at bounding box center [262, 316] width 114 height 20
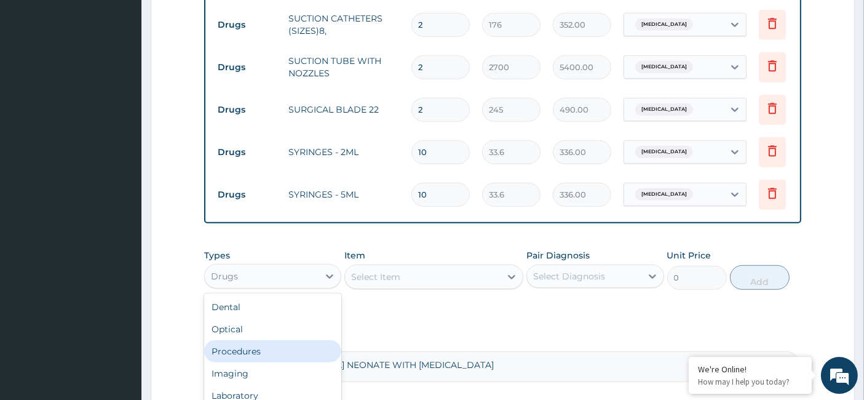
scroll to position [904, 0]
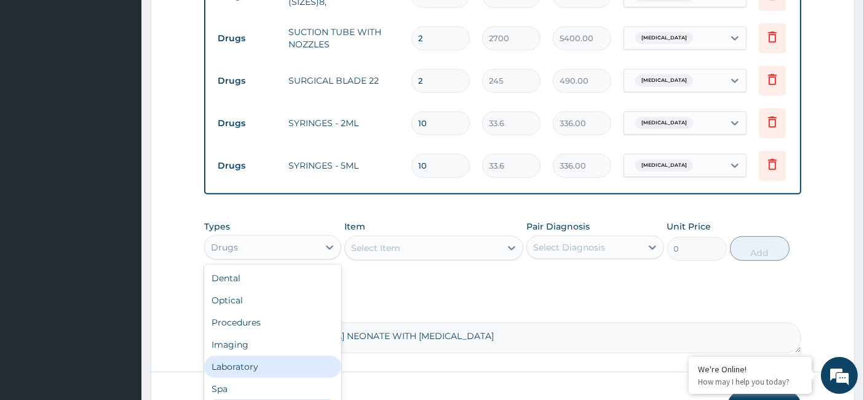
click at [253, 370] on div "Laboratory" at bounding box center [272, 366] width 137 height 22
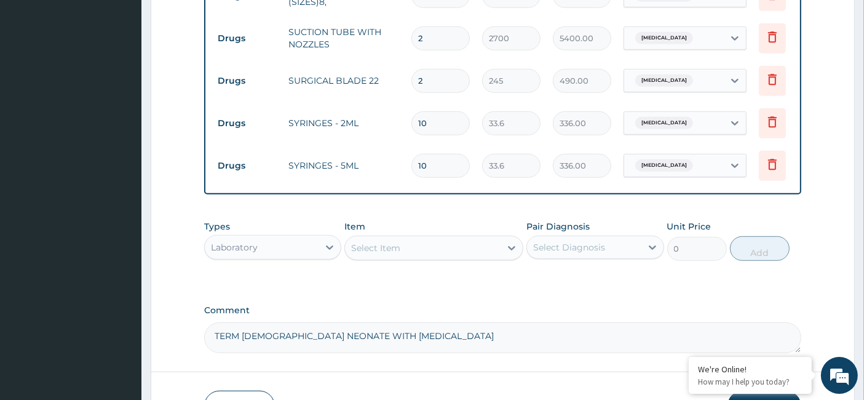
click at [386, 251] on div "Select Item" at bounding box center [375, 248] width 49 height 12
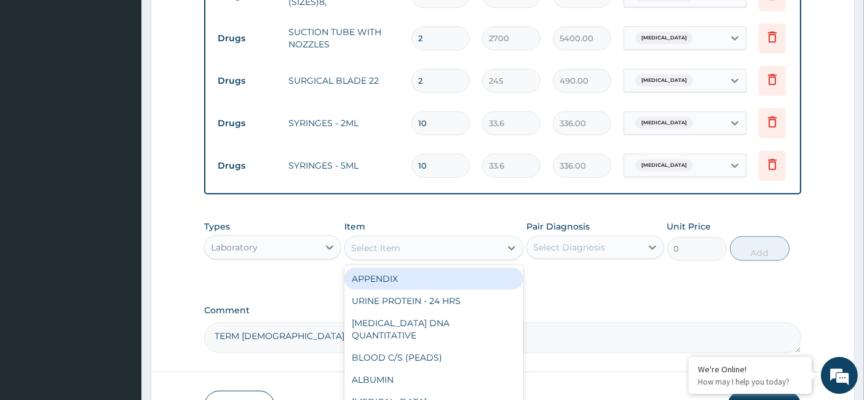
paste input "Total Bilirubin"
type input "Total Bilirubin"
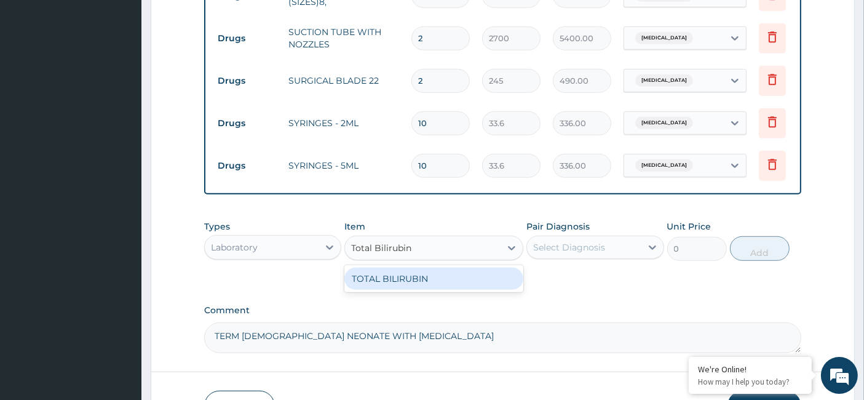
click at [437, 290] on div "TOTAL BILIRUBIN" at bounding box center [433, 278] width 179 height 22
type input "4800"
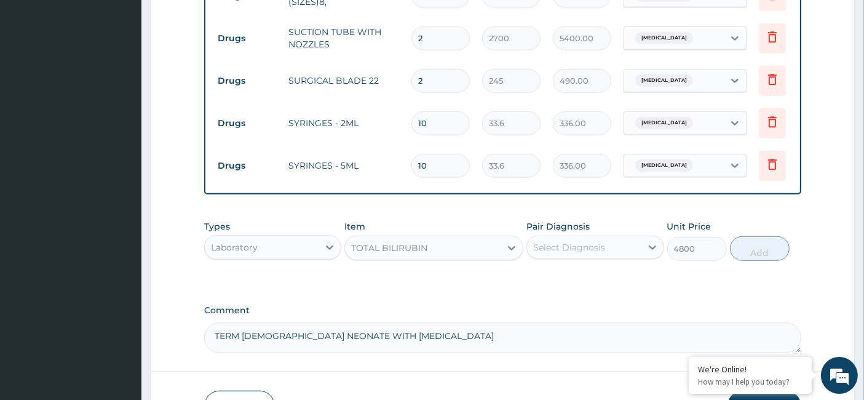
click at [585, 253] on div "Select Diagnosis" at bounding box center [569, 247] width 72 height 12
click at [574, 283] on label "Jaundice" at bounding box center [584, 277] width 76 height 12
checkbox input "true"
click at [767, 256] on button "Add" at bounding box center [760, 248] width 60 height 25
type input "0"
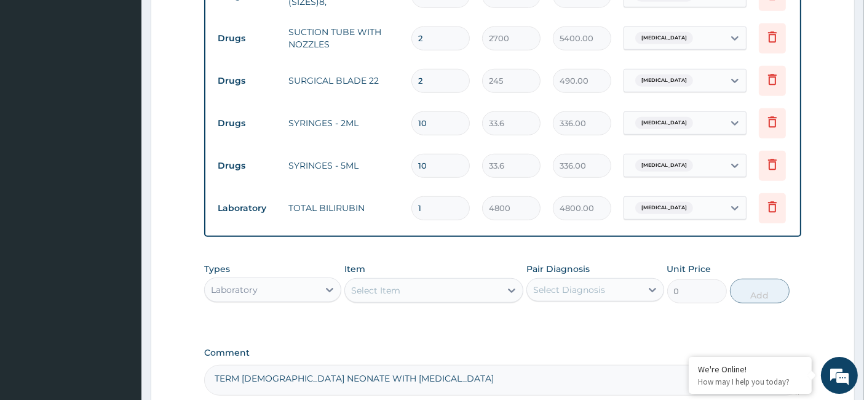
click at [280, 298] on div "Laboratory" at bounding box center [262, 290] width 114 height 20
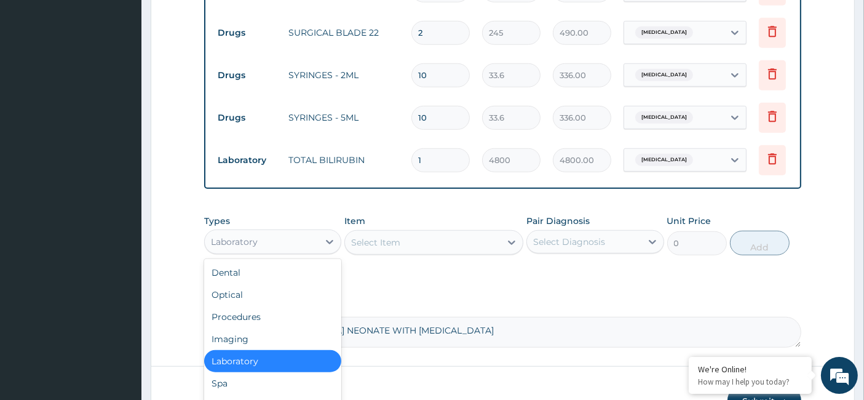
scroll to position [1038, 0]
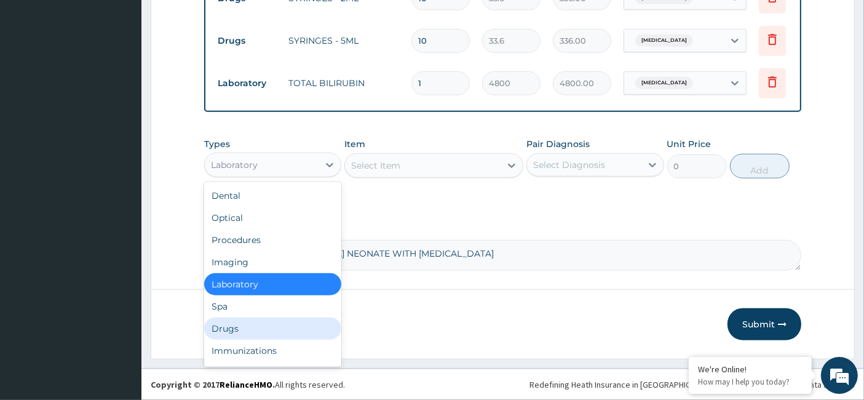
drag, startPoint x: 253, startPoint y: 331, endPoint x: 266, endPoint y: 320, distance: 17.0
click at [254, 331] on div "Drugs" at bounding box center [272, 328] width 137 height 22
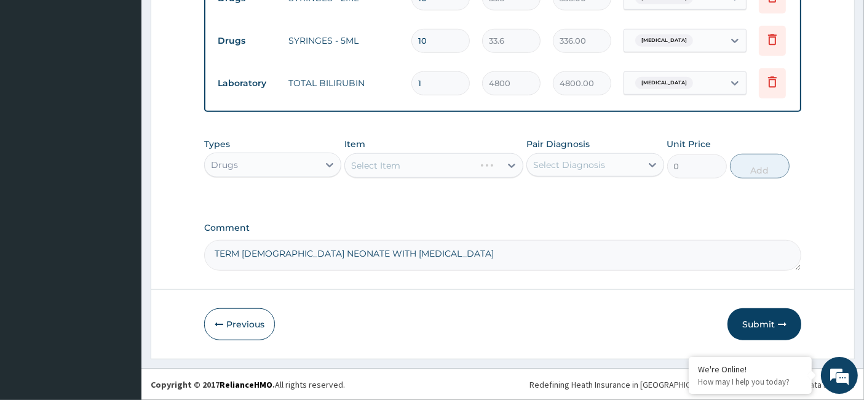
click at [372, 166] on div "Select Item" at bounding box center [433, 165] width 179 height 25
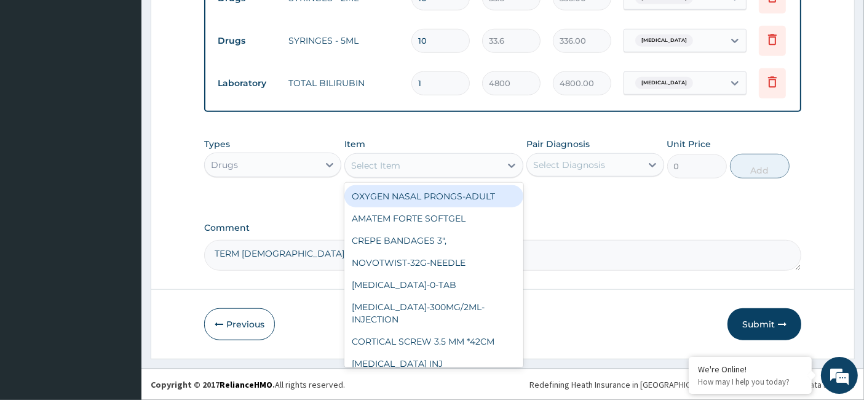
click at [412, 162] on div "Select Item" at bounding box center [423, 166] width 156 height 20
paste input "WATER FOR INJECTION"
type input "WATER FOR INJECTION"
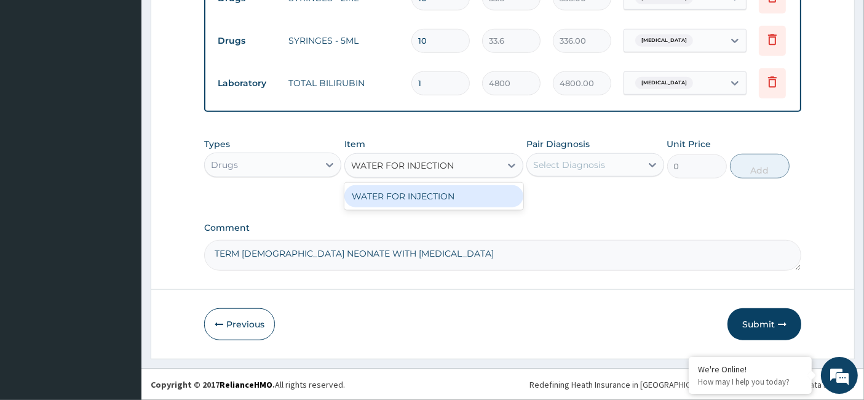
click at [425, 207] on div "WATER FOR INJECTION" at bounding box center [433, 196] width 179 height 22
type input "3750"
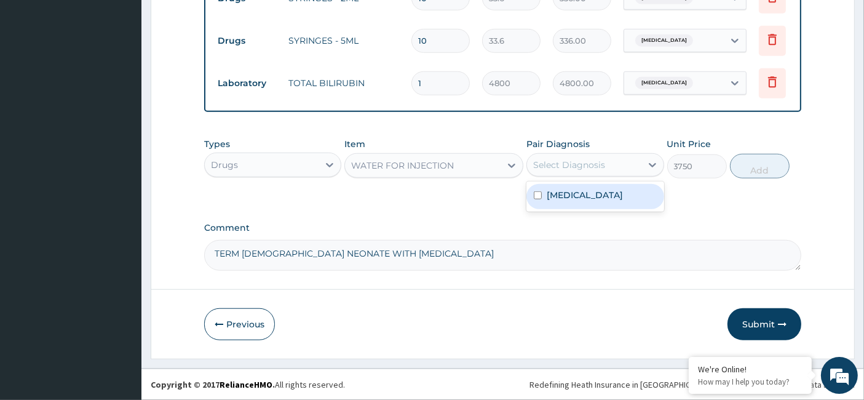
click at [559, 156] on div "Select Diagnosis" at bounding box center [584, 165] width 114 height 20
click at [556, 183] on div "Jaundice" at bounding box center [594, 196] width 137 height 30
click at [555, 195] on label "Jaundice" at bounding box center [584, 195] width 76 height 12
checkbox input "true"
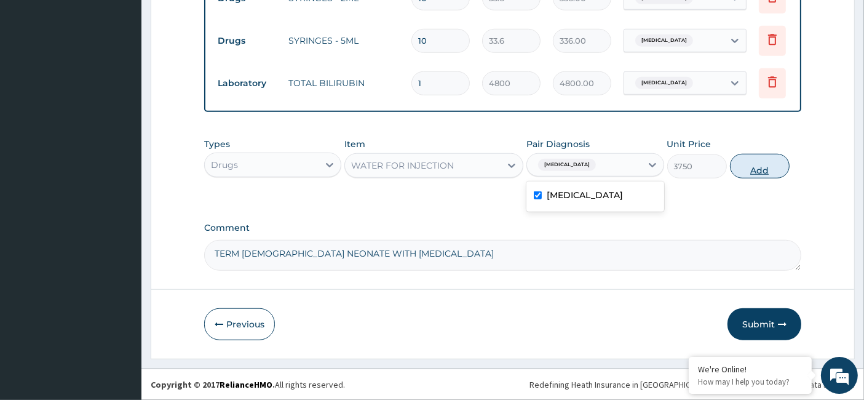
click at [736, 169] on button "Add" at bounding box center [760, 166] width 60 height 25
type input "0"
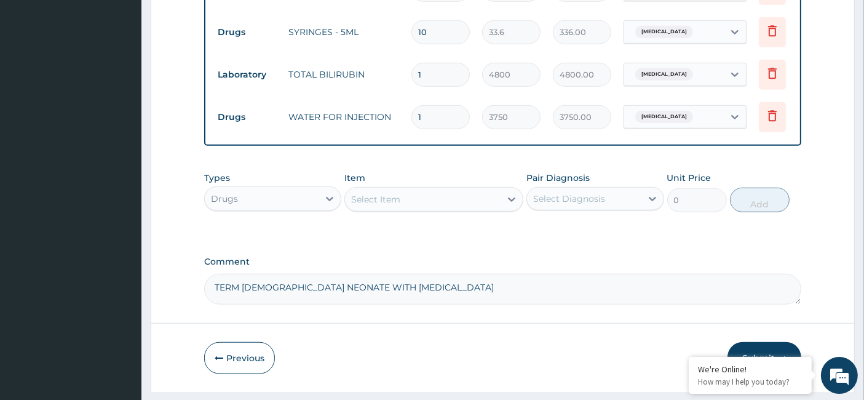
type input "10"
type input "37500.00"
type input "10"
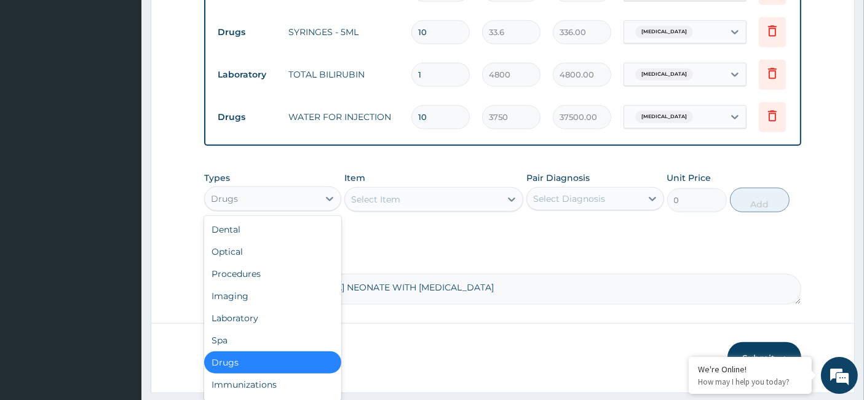
click at [280, 208] on div "Drugs" at bounding box center [262, 199] width 114 height 20
click at [275, 282] on div "Procedures" at bounding box center [272, 273] width 137 height 22
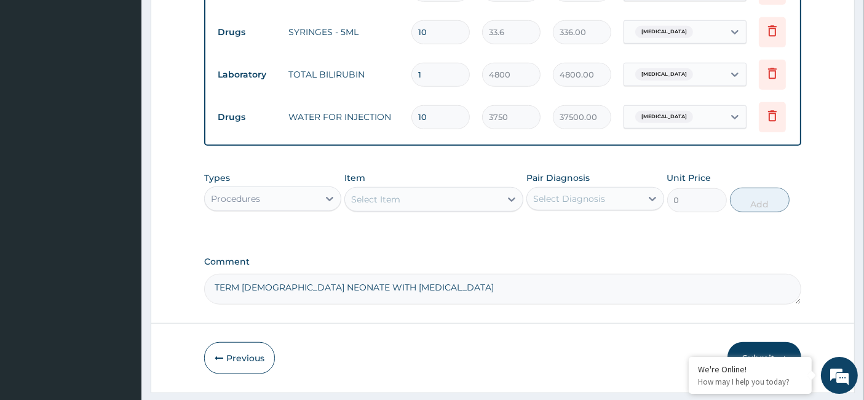
click at [395, 205] on div "Select Item" at bounding box center [375, 199] width 49 height 12
type input "photo"
click at [304, 208] on div "Procedures" at bounding box center [262, 199] width 114 height 20
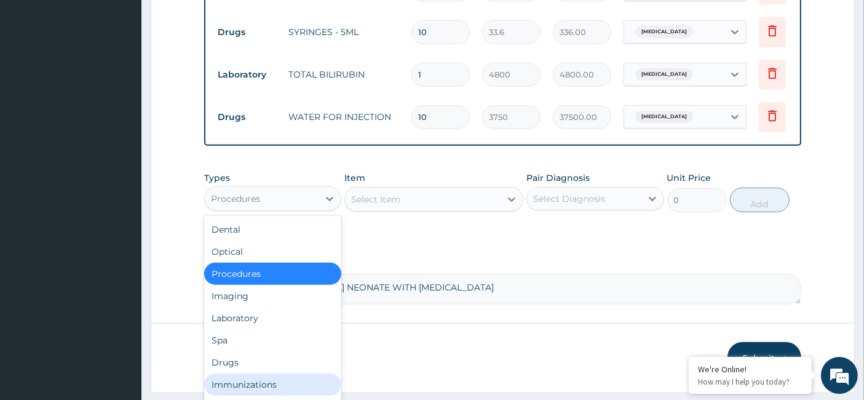
scroll to position [42, 0]
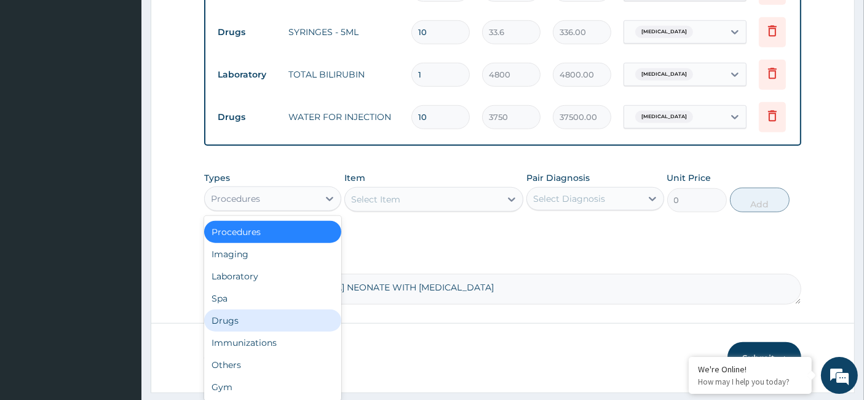
click at [253, 329] on div "Drugs" at bounding box center [272, 320] width 137 height 22
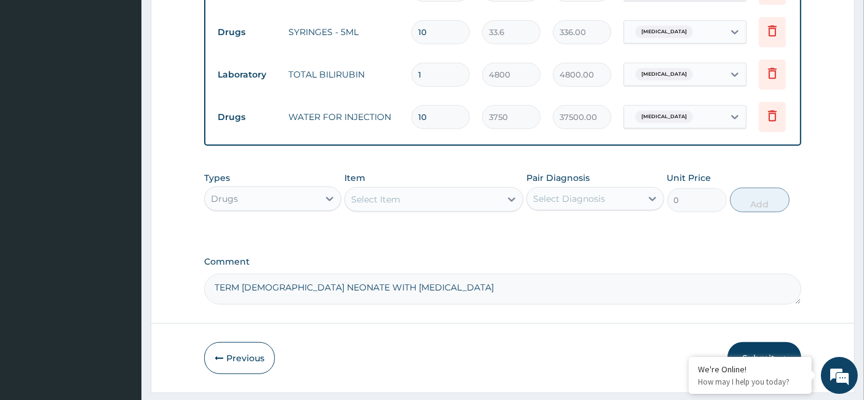
click at [380, 203] on div "Select Item" at bounding box center [375, 199] width 49 height 12
type input "photo"
click at [256, 208] on div "Drugs" at bounding box center [262, 199] width 114 height 20
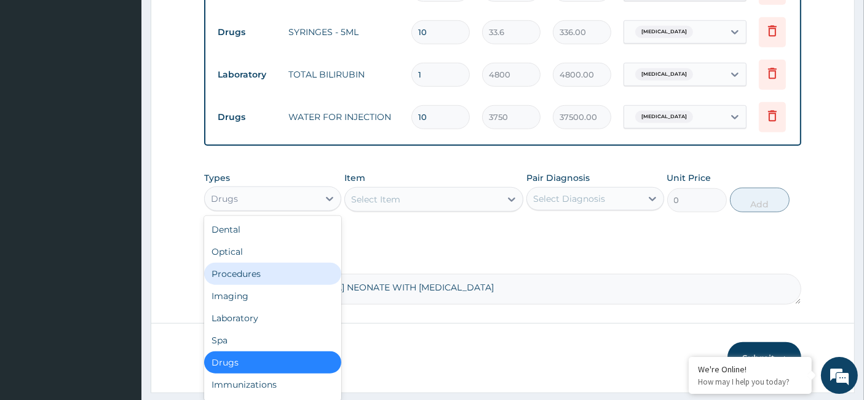
click at [247, 283] on div "Procedures" at bounding box center [272, 273] width 137 height 22
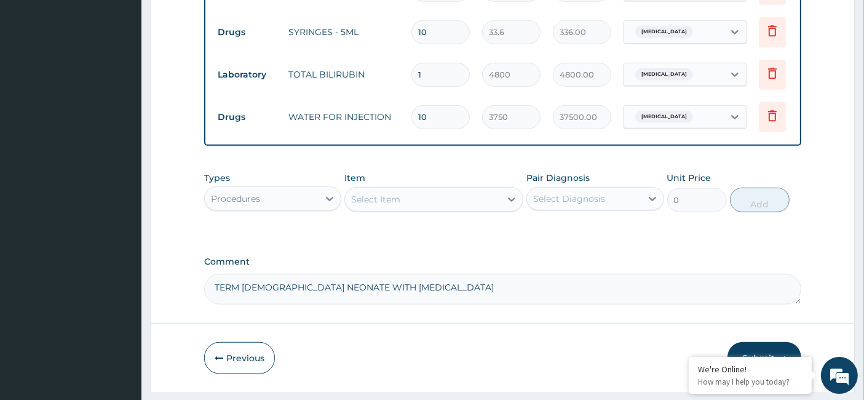
click at [376, 205] on div "Select Item" at bounding box center [375, 199] width 49 height 12
type input "pho"
click at [583, 234] on div "Types Procedures Item Select Item Pair Diagnosis Select Diagnosis Unit Price 0 …" at bounding box center [502, 200] width 597 height 71
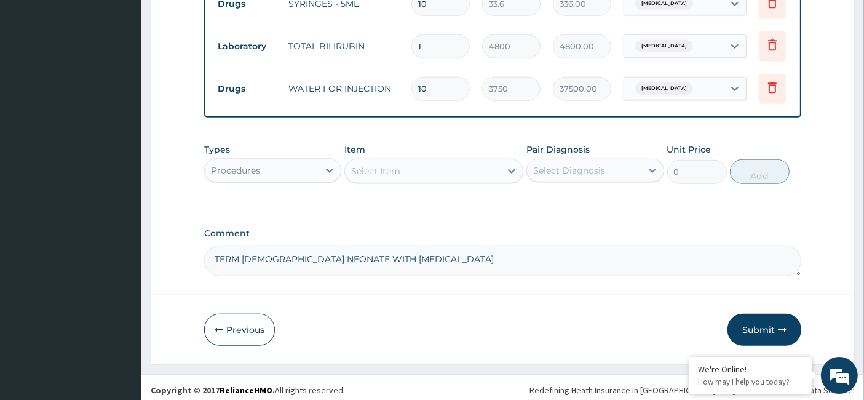
scroll to position [1080, 0]
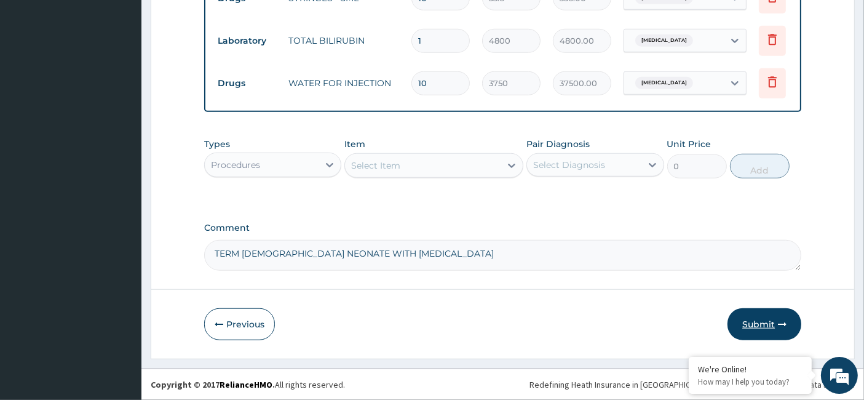
click at [753, 324] on button "Submit" at bounding box center [764, 324] width 74 height 32
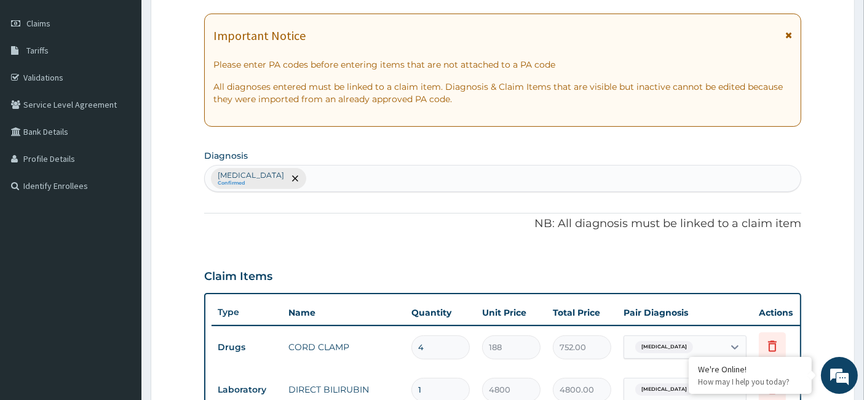
scroll to position [124, 0]
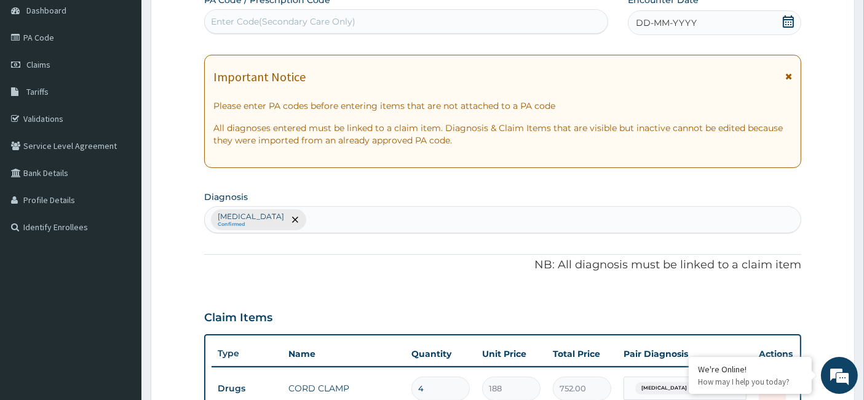
click at [794, 15] on icon at bounding box center [788, 21] width 12 height 12
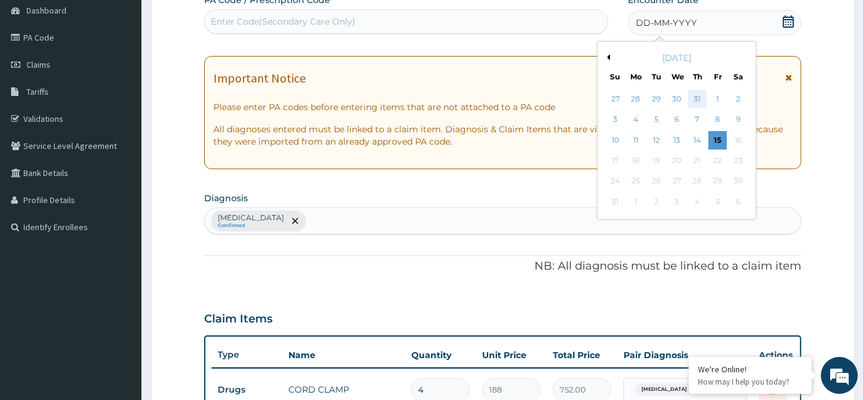
click at [699, 100] on div "31" at bounding box center [697, 99] width 18 height 18
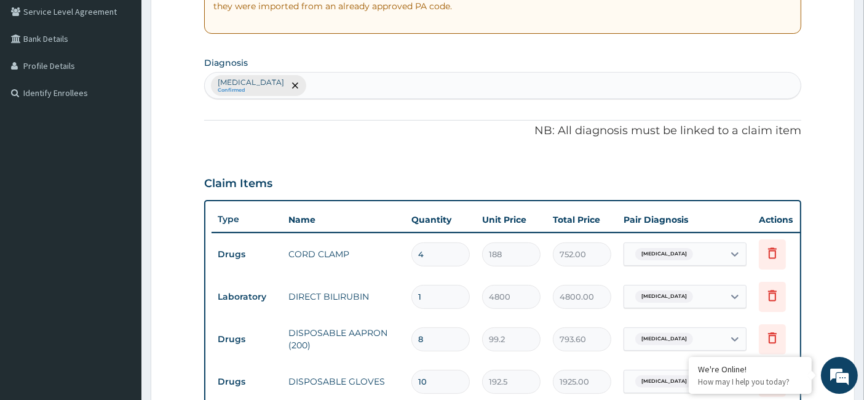
scroll to position [1080, 0]
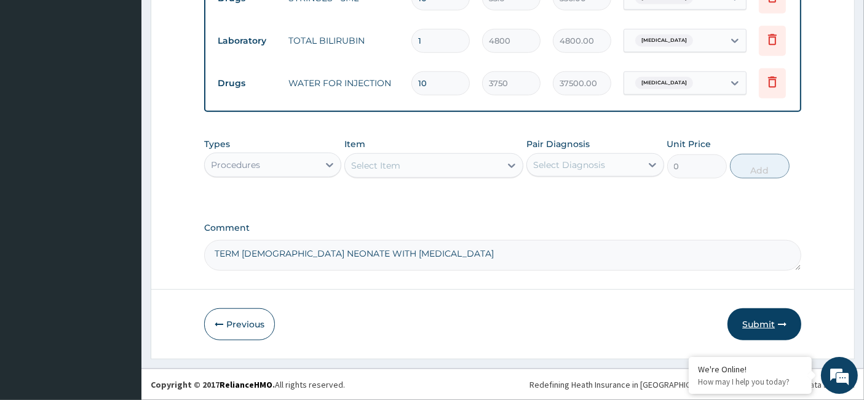
click at [768, 322] on button "Submit" at bounding box center [764, 324] width 74 height 32
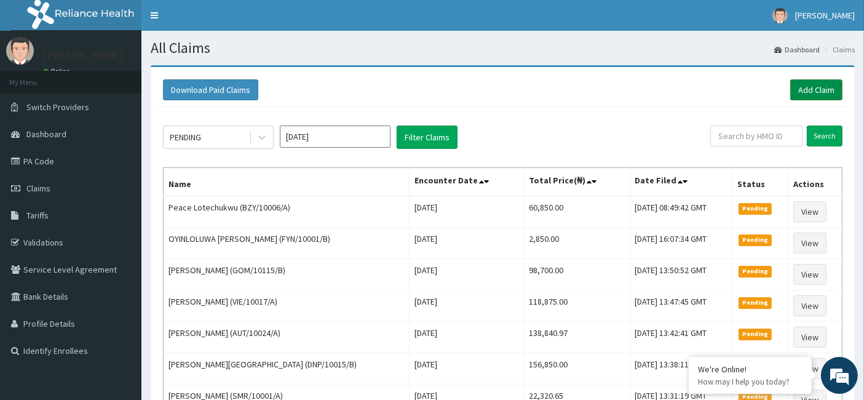
click at [806, 83] on link "Add Claim" at bounding box center [816, 89] width 52 height 21
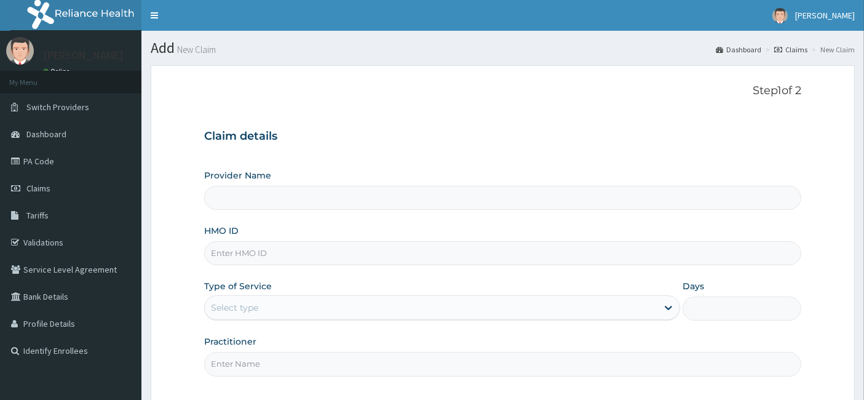
type input "[GEOGRAPHIC_DATA]"
type input "SHL/10058/C"
click at [239, 305] on div "Select type" at bounding box center [234, 307] width 47 height 12
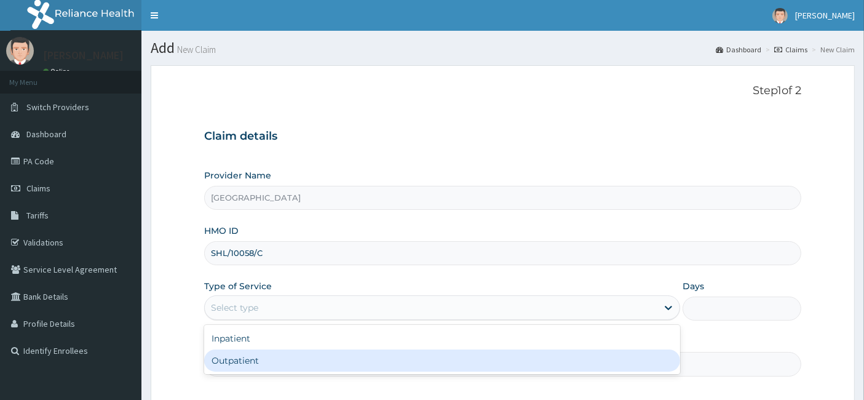
click at [237, 342] on div "Inpatient" at bounding box center [442, 338] width 476 height 22
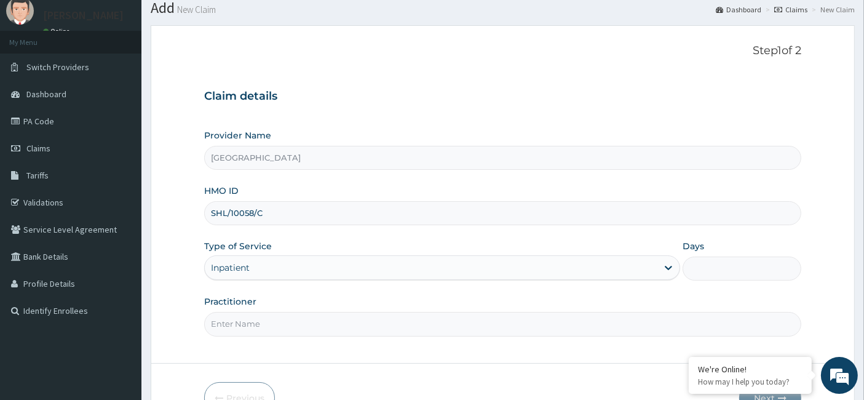
scroll to position [68, 0]
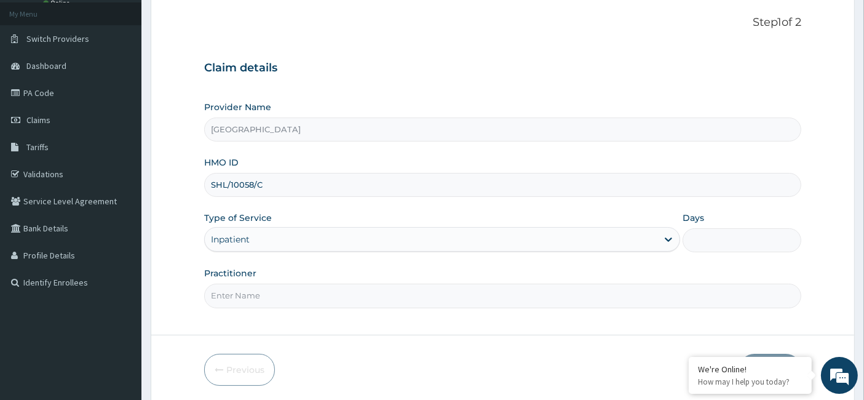
drag, startPoint x: 270, startPoint y: 296, endPoint x: 251, endPoint y: 293, distance: 18.6
click at [270, 296] on input "Practitioner" at bounding box center [502, 295] width 597 height 24
paste input "[PERSON_NAME]"
type input "[PERSON_NAME]"
paste input "[PERSON_NAME]"
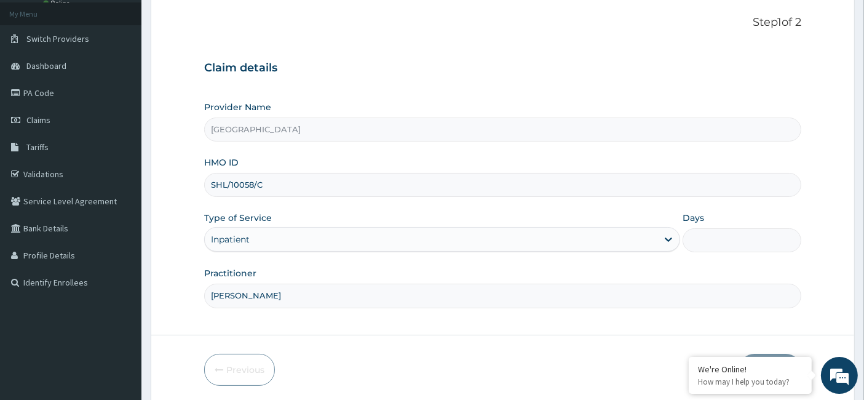
type input "[PERSON_NAME]"
drag, startPoint x: 720, startPoint y: 241, endPoint x: 101, endPoint y: 101, distance: 634.7
click at [720, 241] on input "Days" at bounding box center [741, 240] width 119 height 24
type input "7"
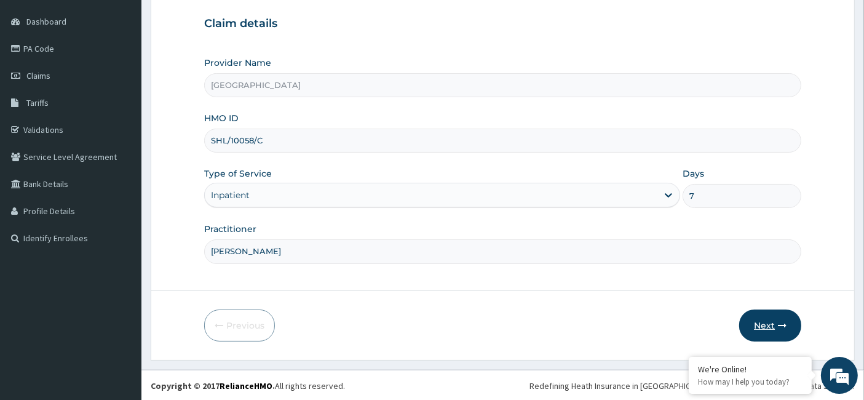
click at [771, 326] on button "Next" at bounding box center [770, 325] width 62 height 32
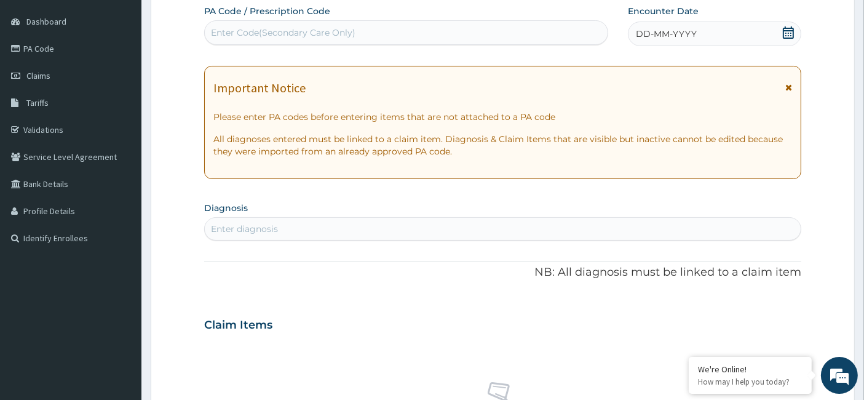
click at [790, 31] on icon at bounding box center [788, 32] width 12 height 12
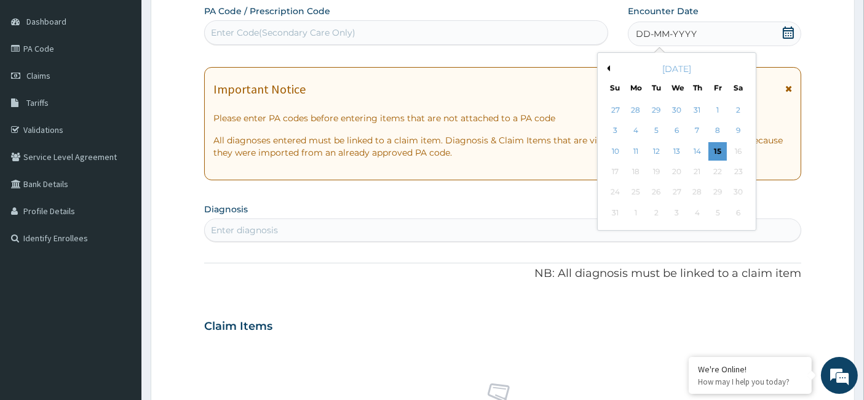
click at [607, 69] on button "Previous Month" at bounding box center [607, 68] width 6 height 6
click at [655, 170] on div "22" at bounding box center [656, 171] width 18 height 18
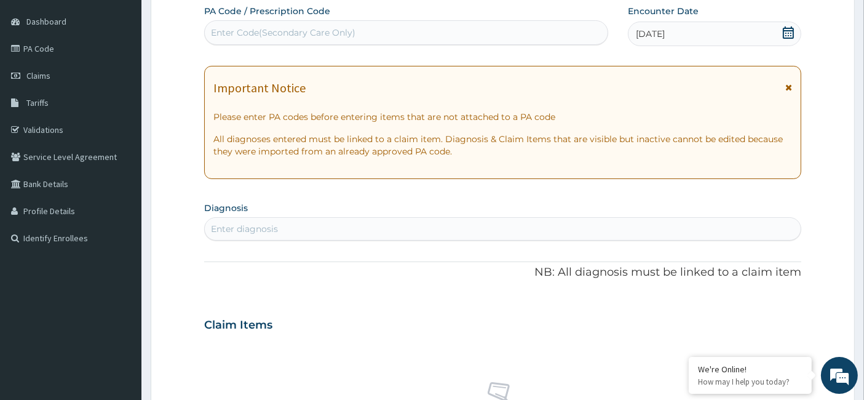
click at [296, 37] on div "Enter Code(Secondary Care Only)" at bounding box center [283, 32] width 144 height 12
paste input "PA/C8C2B3"
type input "PA/C8C2B3"
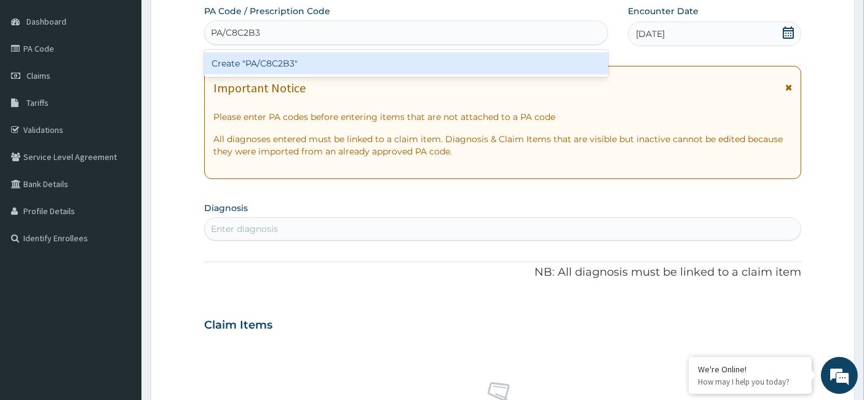
click at [221, 66] on div "Create "PA/C8C2B3"" at bounding box center [406, 63] width 404 height 22
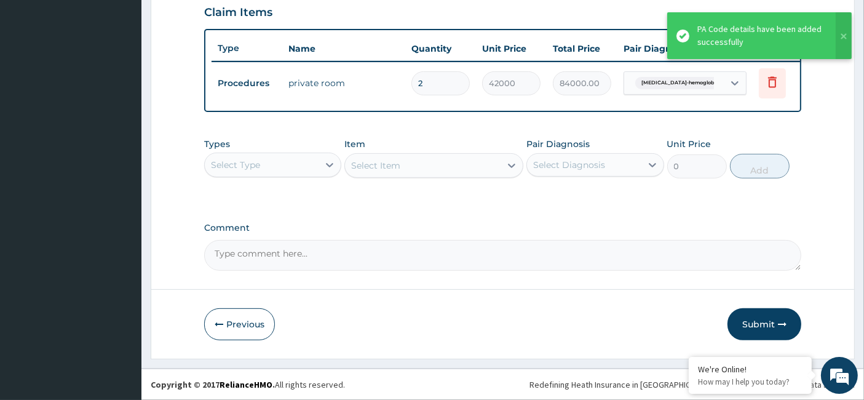
scroll to position [435, 0]
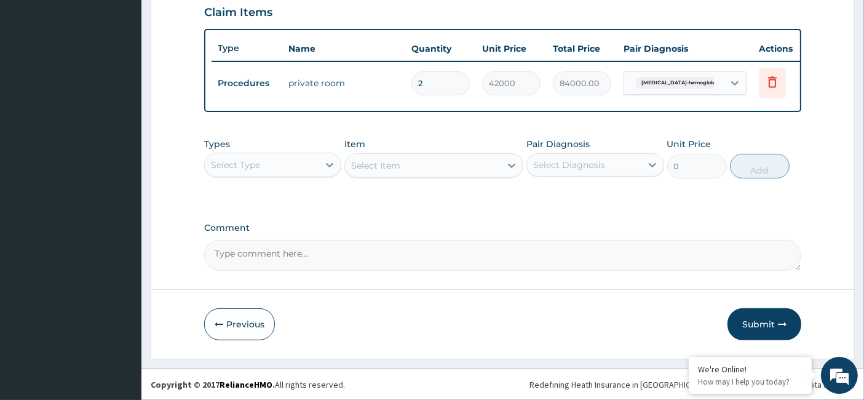
click at [257, 165] on div "Select Type" at bounding box center [235, 165] width 49 height 12
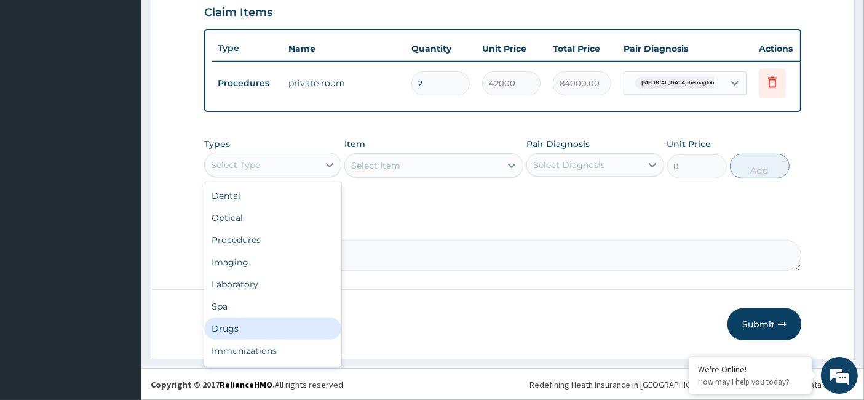
click at [237, 328] on div "Drugs" at bounding box center [272, 328] width 137 height 22
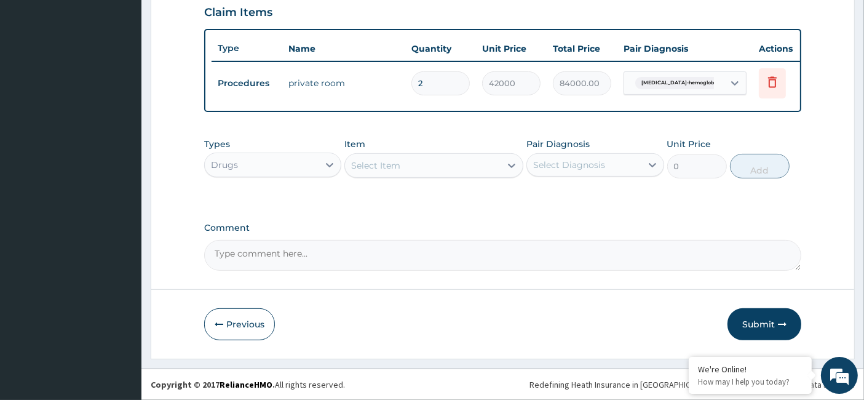
click at [396, 164] on div "Select Item" at bounding box center [375, 165] width 49 height 12
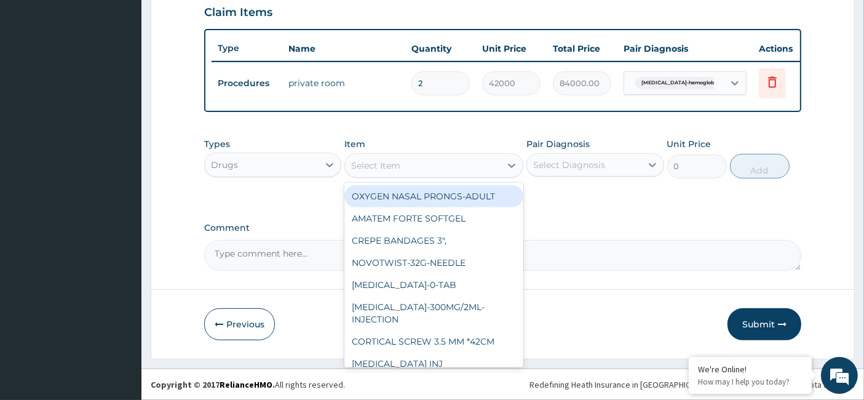
paste input "5% [MEDICAL_DATA] Water (Bioflex)-500ml-Fluid"
type input "5% [MEDICAL_DATA] Water (Bioflex)-500ml-Fluid"
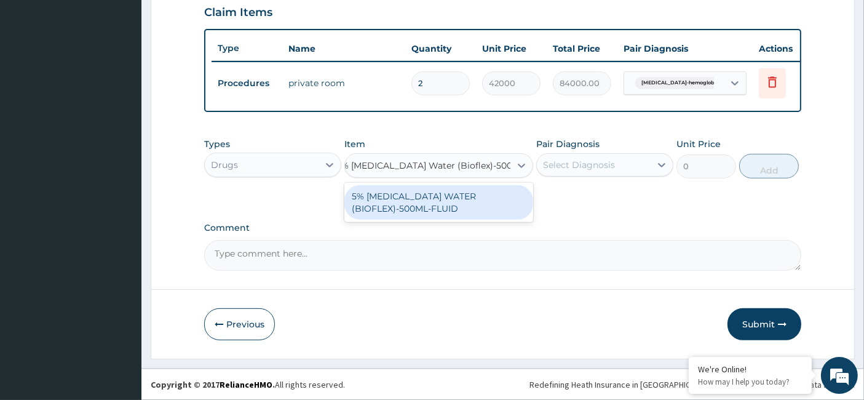
click at [395, 208] on div "5% [MEDICAL_DATA] WATER (BIOFLEX)-500ML-FLUID" at bounding box center [438, 202] width 189 height 34
type input "1305"
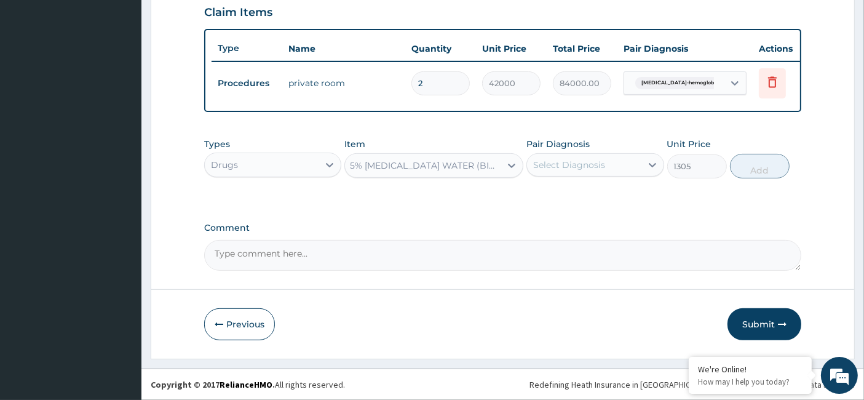
click at [572, 157] on div "Select Diagnosis" at bounding box center [584, 165] width 114 height 20
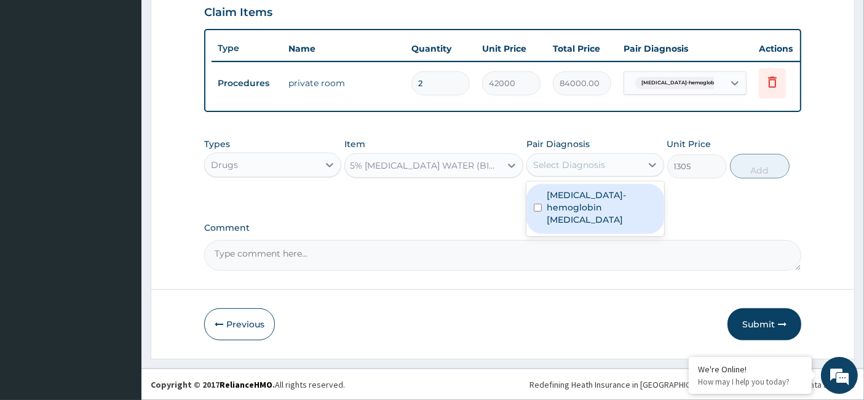
click at [570, 205] on label "[MEDICAL_DATA]-hemoglobin [MEDICAL_DATA]" at bounding box center [600, 207] width 109 height 37
checkbox input "true"
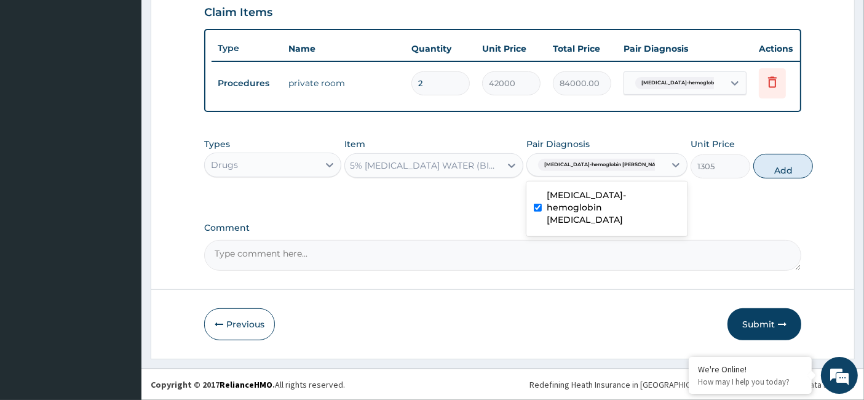
drag, startPoint x: 776, startPoint y: 171, endPoint x: 767, endPoint y: 174, distance: 9.5
click at [775, 171] on button "Add" at bounding box center [783, 166] width 60 height 25
type input "0"
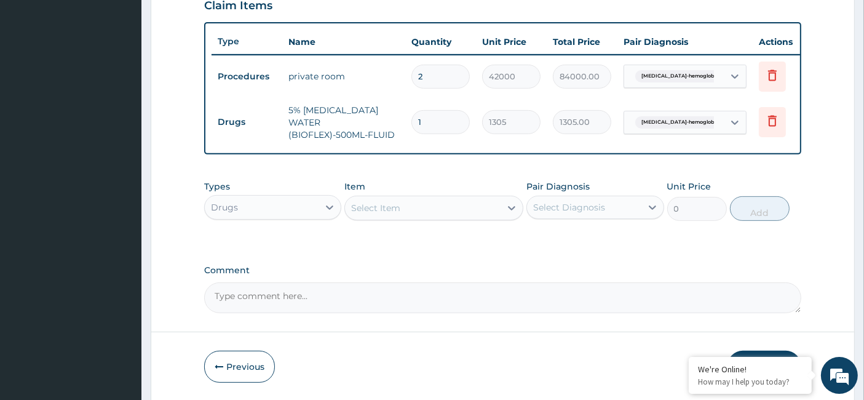
scroll to position [0, 0]
type input "11"
type input "14355.00"
type input "11"
click at [267, 199] on div "Drugs" at bounding box center [262, 207] width 114 height 20
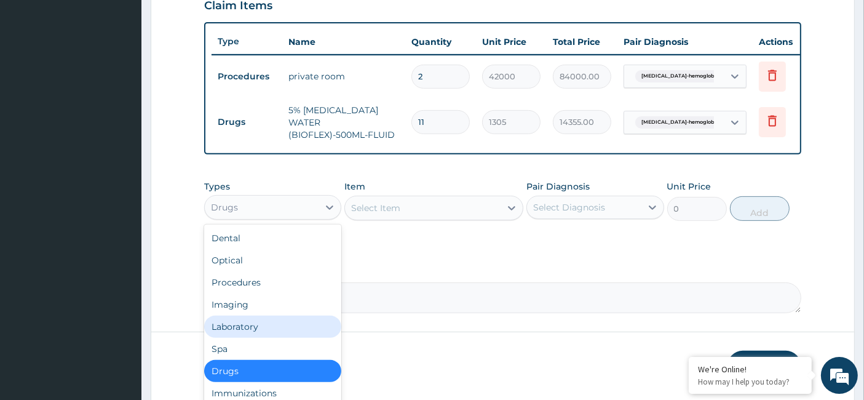
click at [262, 326] on div "Laboratory" at bounding box center [272, 326] width 137 height 22
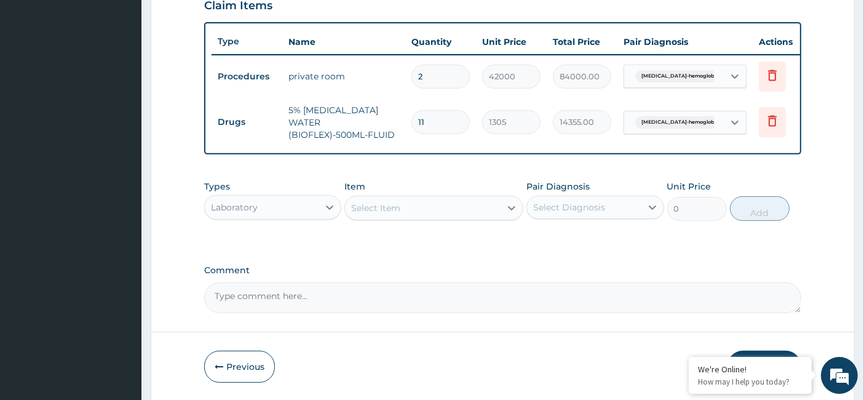
click at [384, 216] on div "Select Item" at bounding box center [423, 208] width 156 height 20
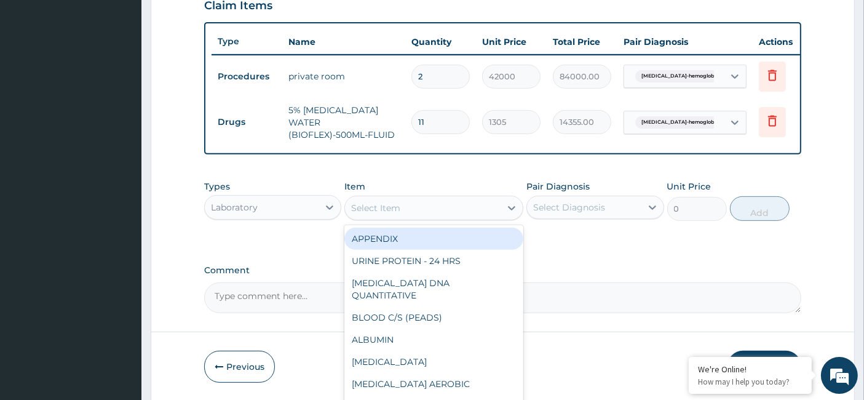
paste input "Abo Group & Rh"
type input "Abo Group & Rh"
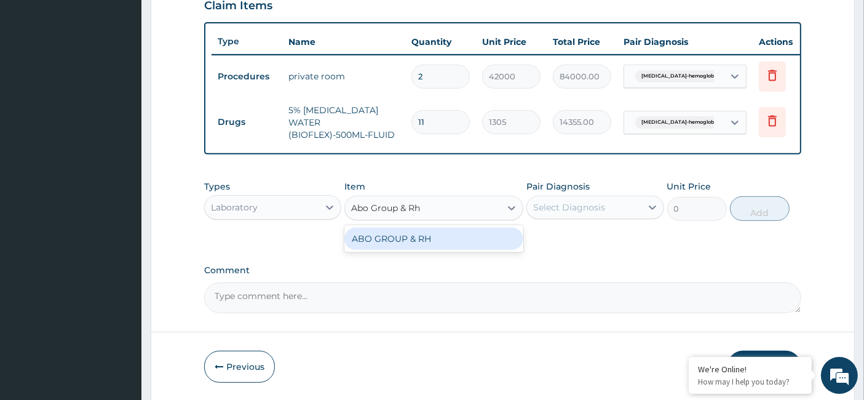
click at [410, 242] on div "ABO GROUP & RH" at bounding box center [433, 238] width 179 height 22
type input "6200"
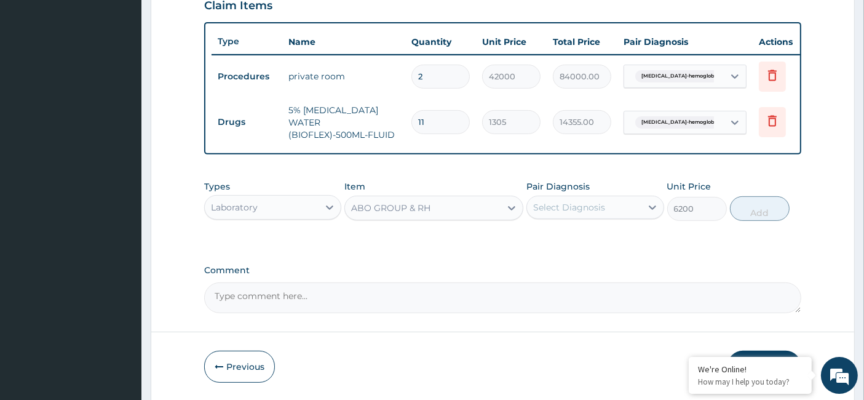
click at [584, 203] on div "Select Diagnosis" at bounding box center [569, 207] width 72 height 12
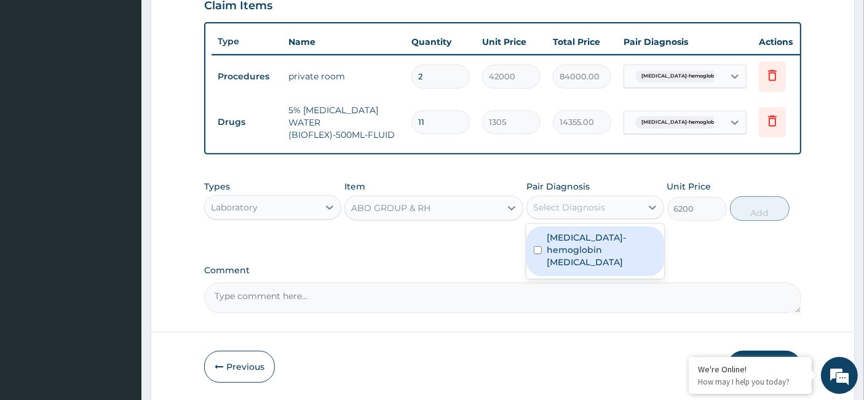
click at [561, 250] on label "[MEDICAL_DATA]-hemoglobin [MEDICAL_DATA]" at bounding box center [600, 249] width 109 height 37
checkbox input "true"
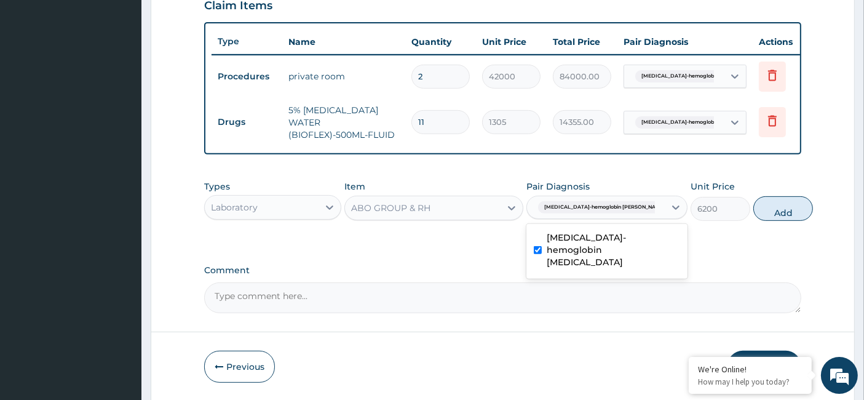
click at [774, 215] on button "Add" at bounding box center [783, 208] width 60 height 25
type input "0"
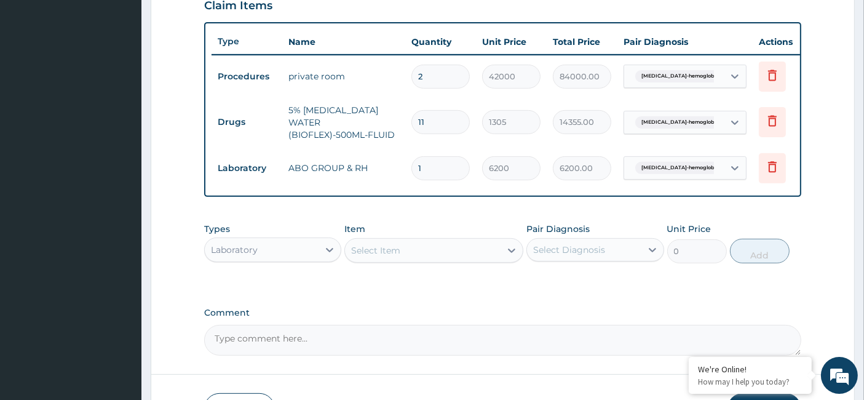
click at [251, 245] on div "Laboratory" at bounding box center [234, 249] width 47 height 12
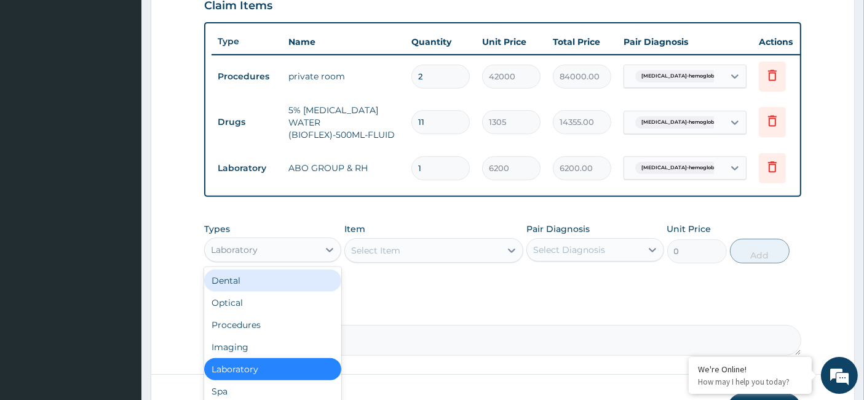
scroll to position [42, 0]
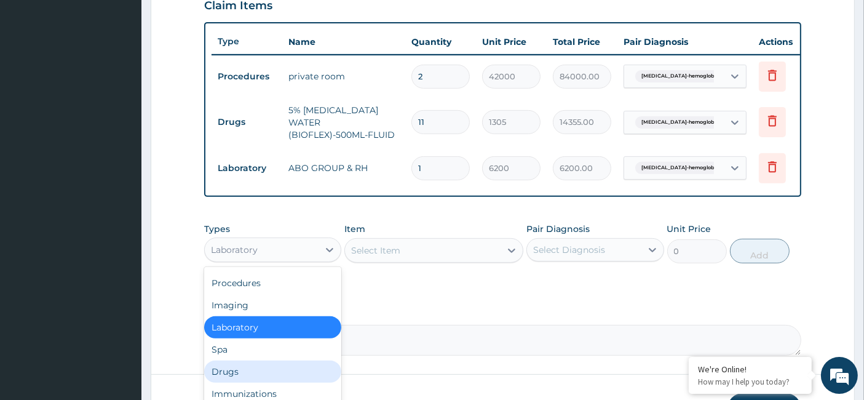
click at [243, 367] on div "Drugs" at bounding box center [272, 371] width 137 height 22
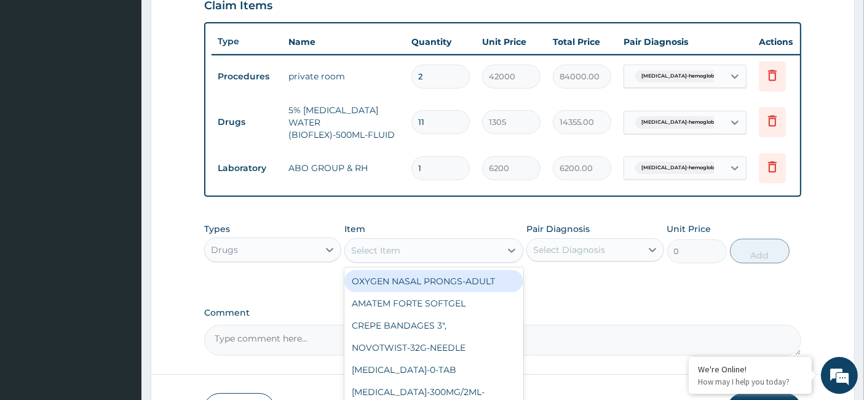
click at [411, 252] on div "Select Item" at bounding box center [423, 250] width 156 height 20
paste input "Anti [MEDICAL_DATA] Below Knee Standard"
type input "Anti [MEDICAL_DATA] Below Knee Standard"
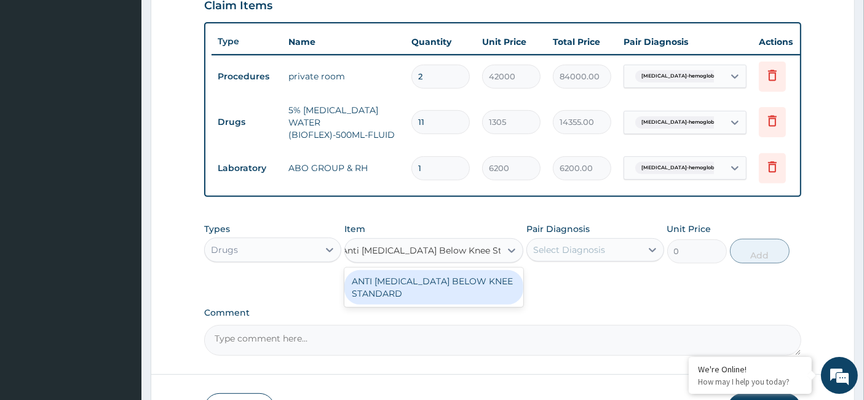
click at [427, 290] on div "ANTI [MEDICAL_DATA] BELOW KNEE STANDARD" at bounding box center [433, 287] width 179 height 34
type input "11945.94750854908"
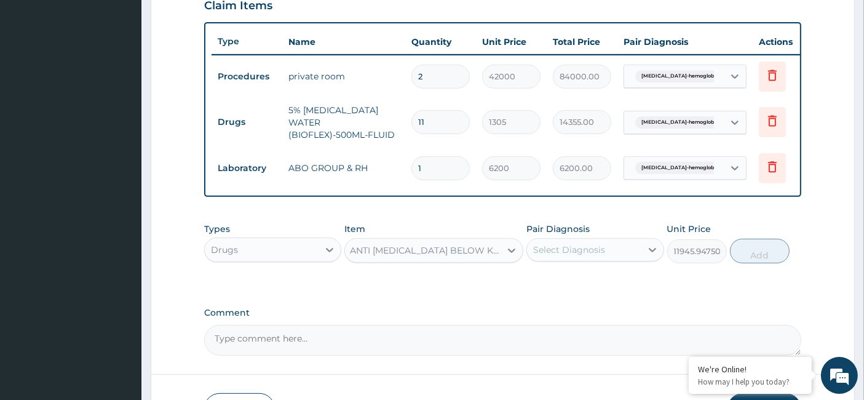
click at [580, 250] on div "Select Diagnosis" at bounding box center [569, 249] width 72 height 12
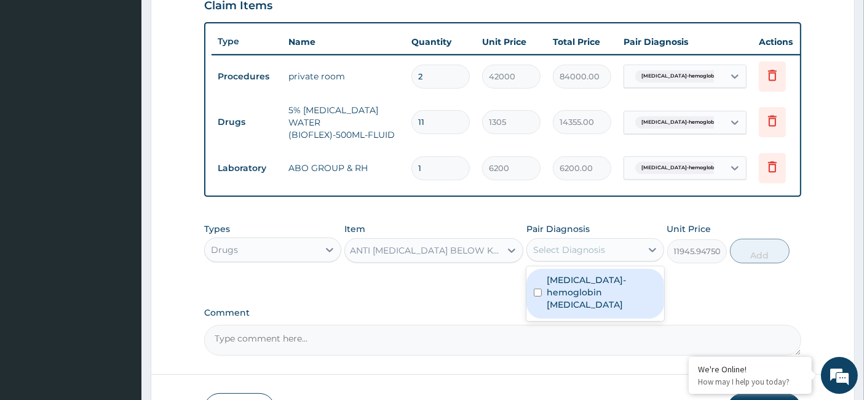
click at [564, 300] on div "[MEDICAL_DATA]-hemoglobin [MEDICAL_DATA]" at bounding box center [594, 294] width 137 height 50
checkbox input "true"
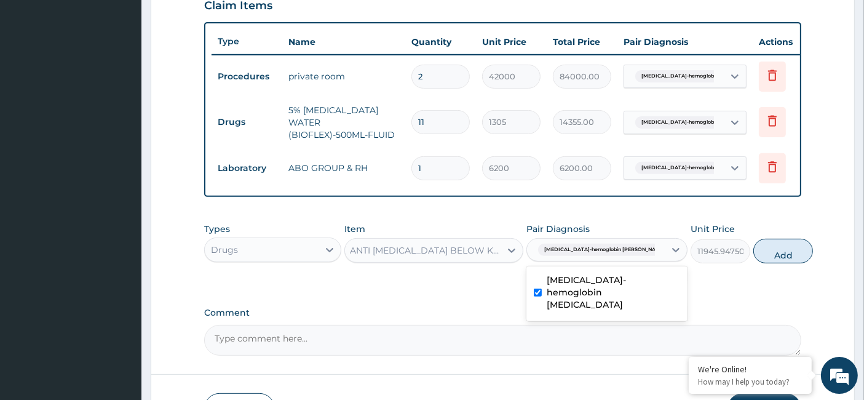
click at [753, 251] on button "Add" at bounding box center [783, 251] width 60 height 25
type input "0"
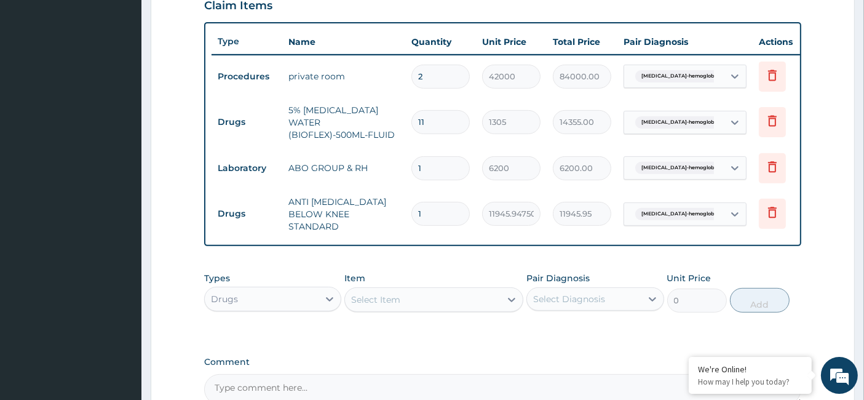
click at [398, 296] on div "Select Item" at bounding box center [375, 299] width 49 height 12
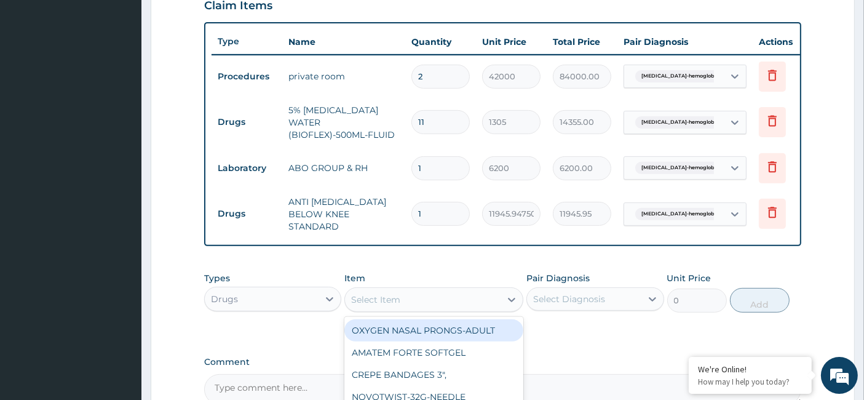
paste input "[MEDICAL_DATA]-500MG-TABLET"
type input "[MEDICAL_DATA]-500MG-TABLET"
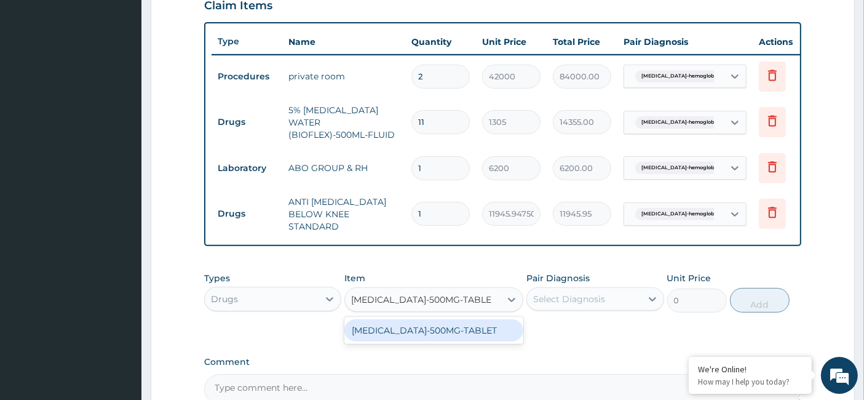
click at [427, 328] on div "[MEDICAL_DATA]-500MG-TABLET" at bounding box center [433, 330] width 179 height 22
type input "1968"
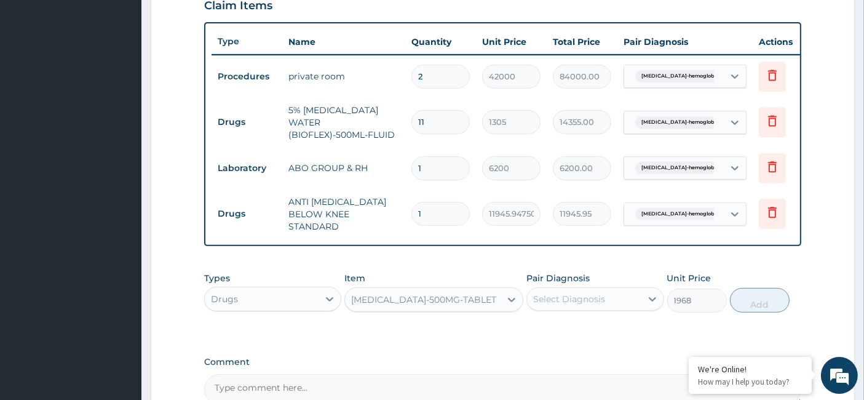
click at [560, 298] on div "Select Diagnosis" at bounding box center [569, 299] width 72 height 12
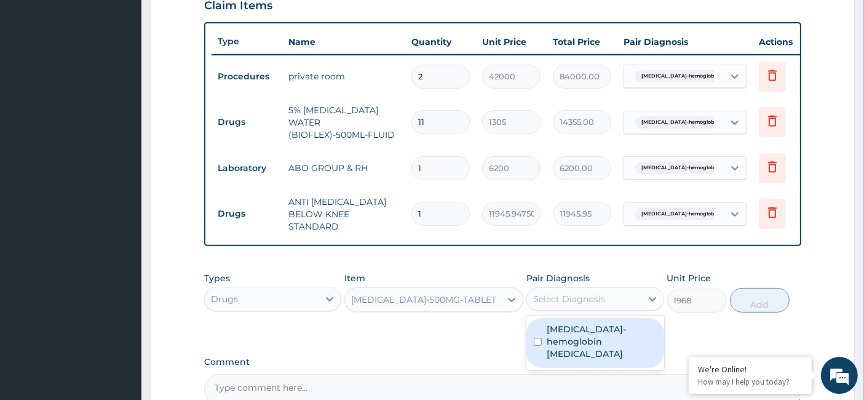
click at [551, 327] on label "[MEDICAL_DATA]-hemoglobin [MEDICAL_DATA]" at bounding box center [600, 341] width 109 height 37
checkbox input "true"
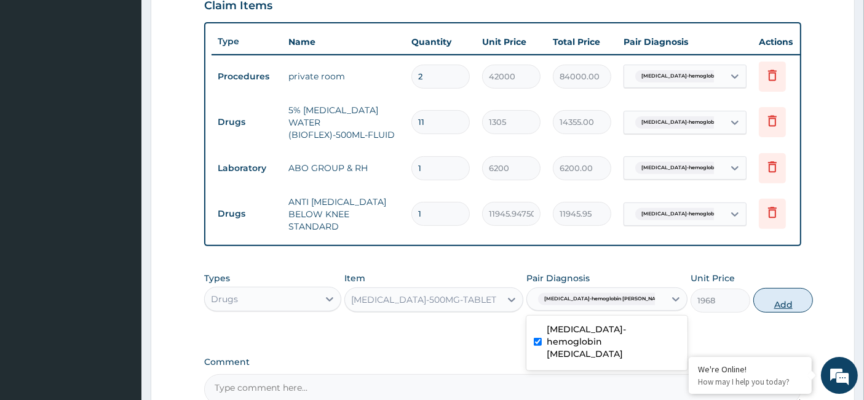
click at [761, 292] on button "Add" at bounding box center [783, 300] width 60 height 25
type input "0"
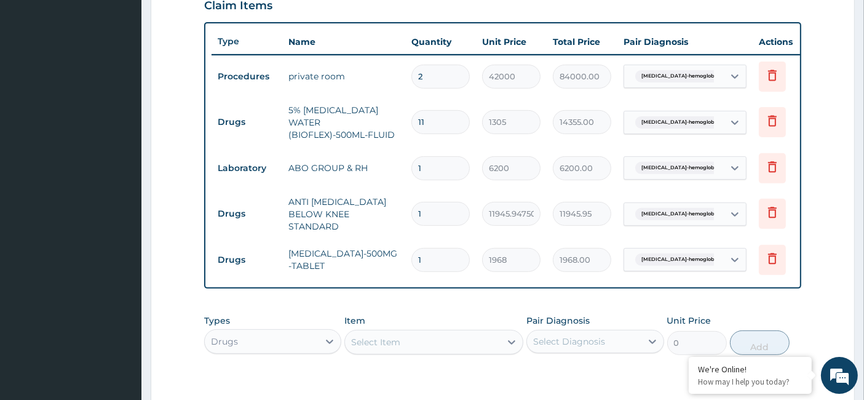
drag, startPoint x: 393, startPoint y: 248, endPoint x: 380, endPoint y: 250, distance: 13.6
click at [380, 250] on tr "Drugs [MEDICAL_DATA]-500MG-TABLET 1 1968 1968.00 [MEDICAL_DATA]-hemoglobin [PER…" at bounding box center [512, 260] width 602 height 42
type input "4"
type input "7872.00"
type input "4"
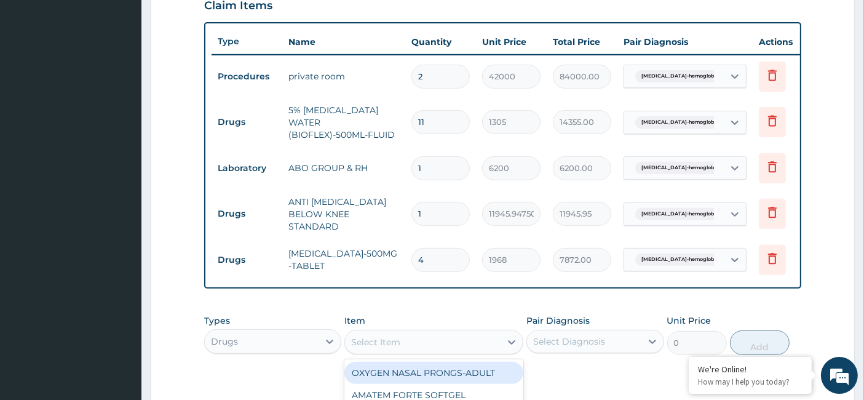
click at [374, 336] on div "Select Item" at bounding box center [375, 342] width 49 height 12
paste input "Blood giving set"
type input "Blood giving set"
click at [430, 362] on div "BLOOD GIVING SET" at bounding box center [433, 372] width 179 height 22
type input "1520"
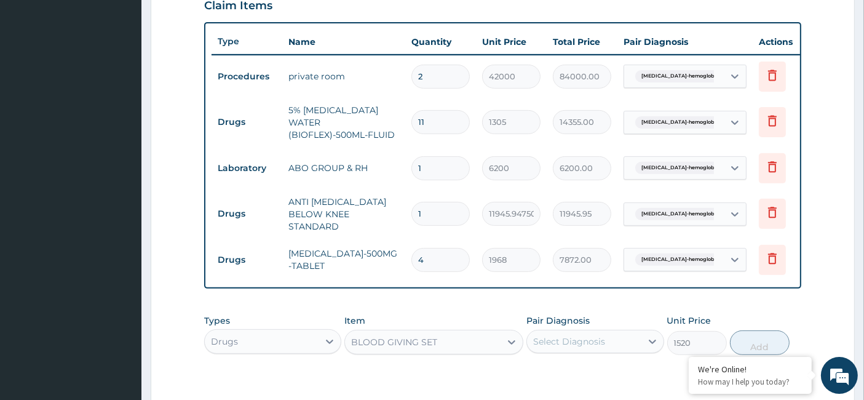
click at [572, 337] on div "Select Diagnosis" at bounding box center [569, 341] width 72 height 12
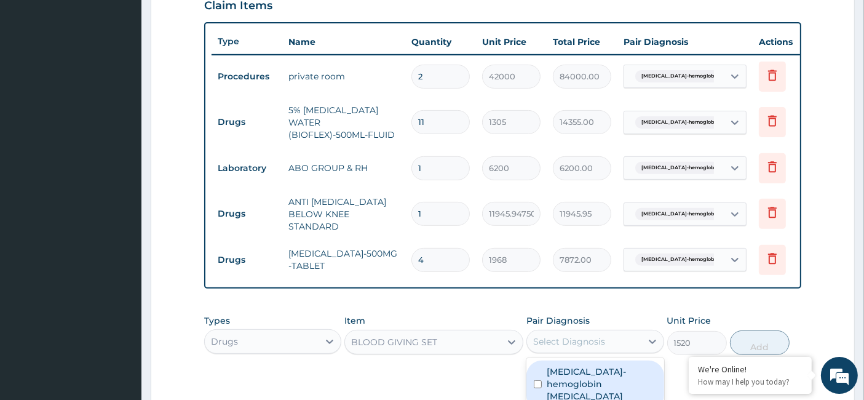
click at [556, 375] on label "[MEDICAL_DATA]-hemoglobin [MEDICAL_DATA]" at bounding box center [600, 383] width 109 height 37
checkbox input "true"
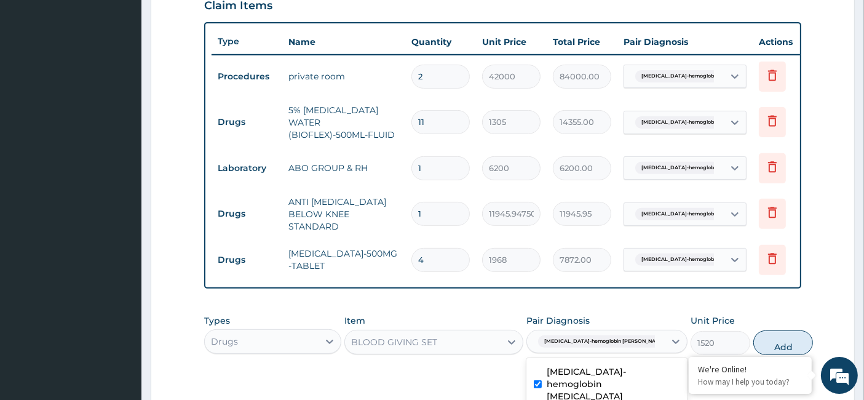
drag, startPoint x: 757, startPoint y: 338, endPoint x: 701, endPoint y: 337, distance: 55.9
click at [757, 337] on button "Add" at bounding box center [783, 342] width 60 height 25
type input "0"
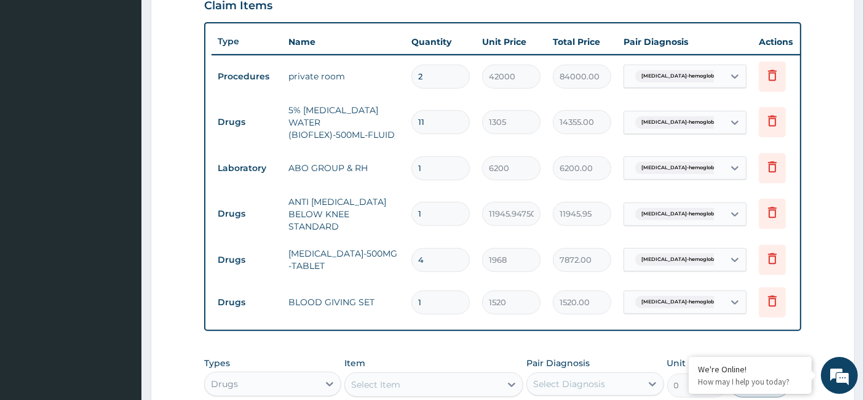
drag, startPoint x: 432, startPoint y: 292, endPoint x: 411, endPoint y: 298, distance: 21.6
click at [411, 298] on div "1" at bounding box center [440, 302] width 58 height 24
type input "3"
type input "4560.00"
type input "3"
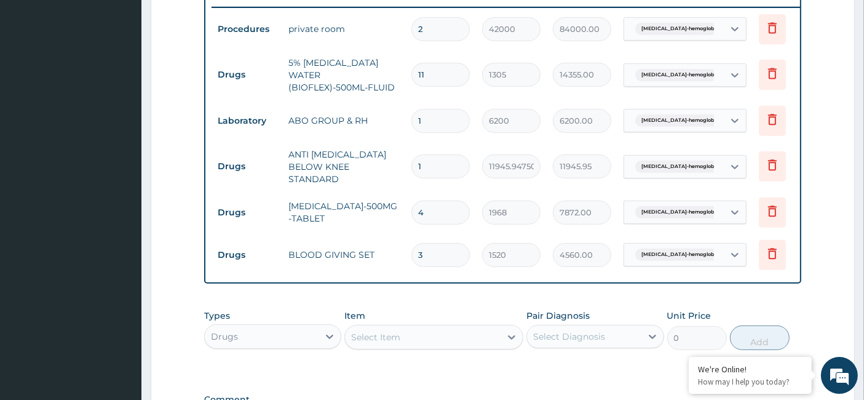
scroll to position [504, 0]
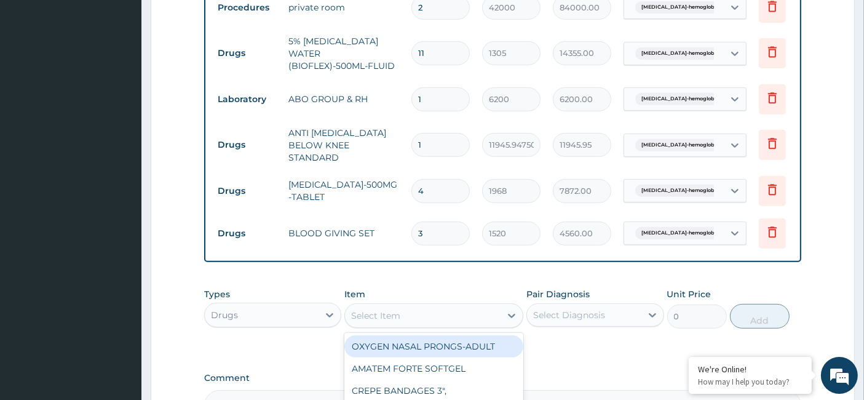
click at [381, 303] on div "Select Item" at bounding box center [433, 315] width 179 height 25
paste input "Cameral Cover"
type input "Cameral Cover"
click at [399, 341] on div "CAMERAL COVER" at bounding box center [433, 346] width 179 height 22
type input "6720"
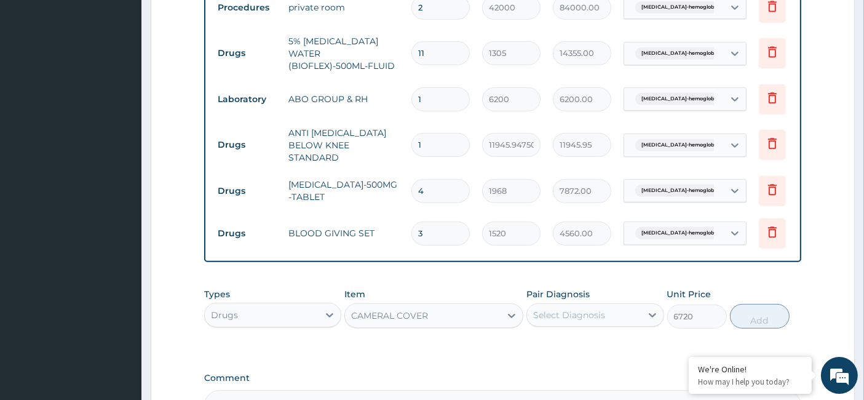
click at [601, 310] on div "Select Diagnosis" at bounding box center [569, 315] width 72 height 12
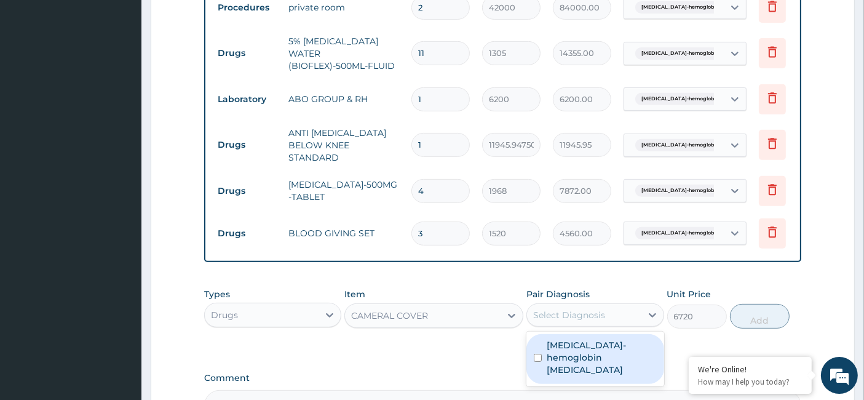
click at [551, 346] on label "[MEDICAL_DATA]-hemoglobin [MEDICAL_DATA]" at bounding box center [600, 357] width 109 height 37
checkbox input "true"
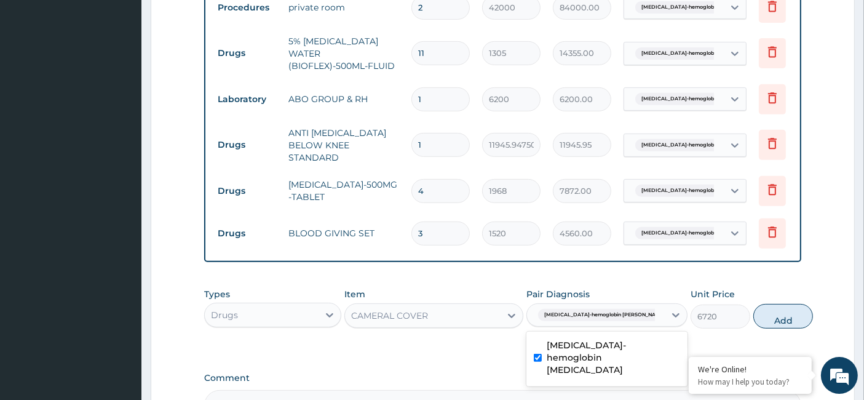
click at [756, 308] on button "Add" at bounding box center [783, 316] width 60 height 25
type input "0"
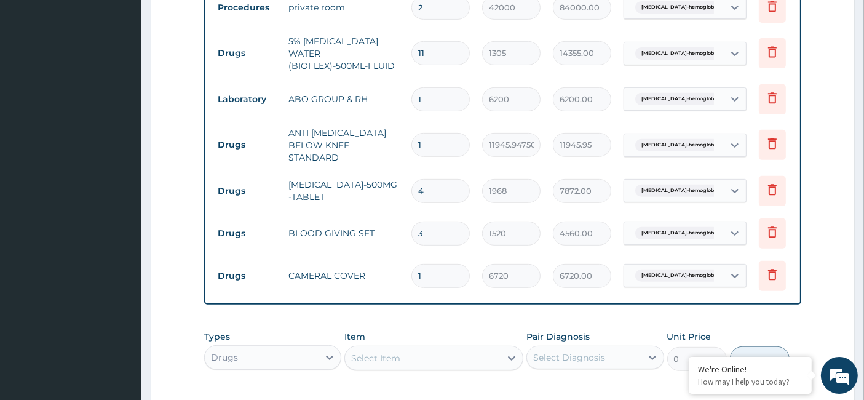
click at [392, 352] on div "Select Item" at bounding box center [375, 358] width 49 height 12
paste input "[MEDICAL_DATA] 7.5"
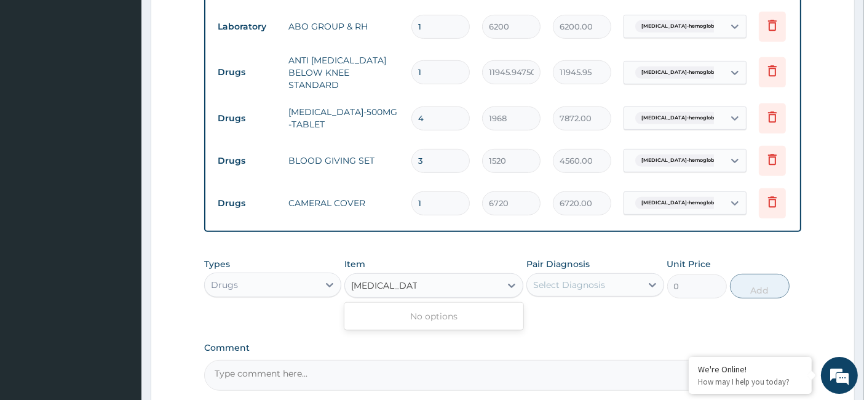
scroll to position [641, 0]
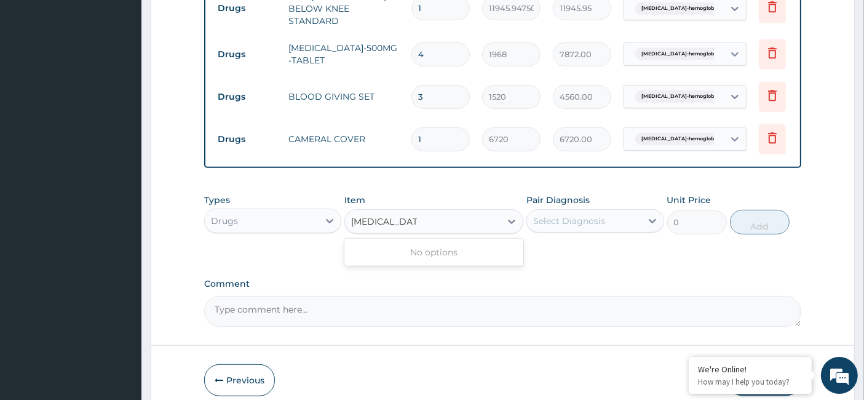
type input "[MEDICAL_DATA] 7.5"
click at [246, 211] on div "Drugs" at bounding box center [262, 221] width 114 height 20
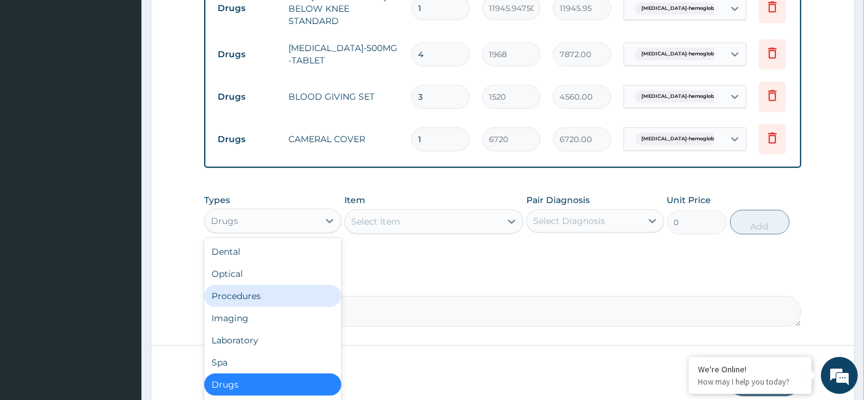
click at [259, 294] on div "Procedures" at bounding box center [272, 296] width 137 height 22
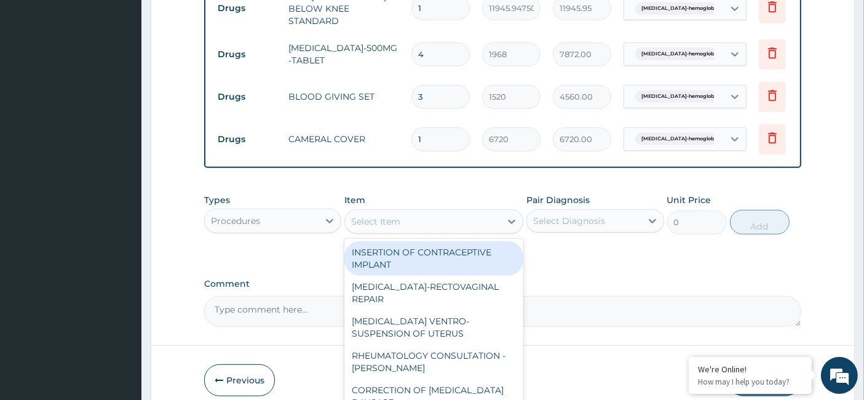
click at [395, 218] on div "Select Item" at bounding box center [375, 221] width 49 height 12
paste input "[MEDICAL_DATA] 7.5"
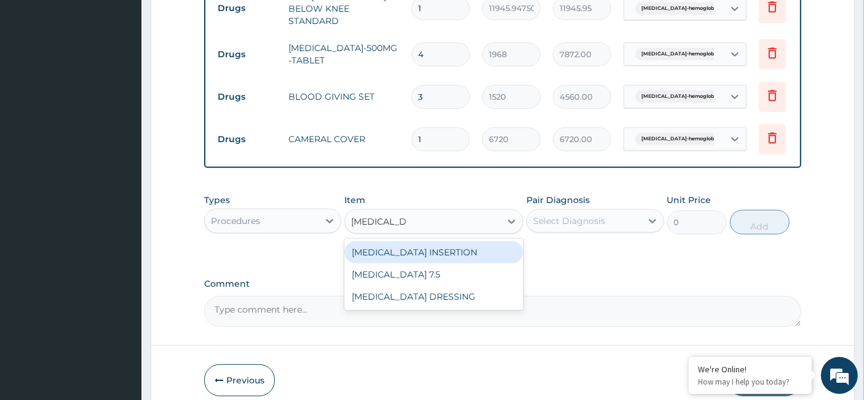
type input "[MEDICAL_DATA]"
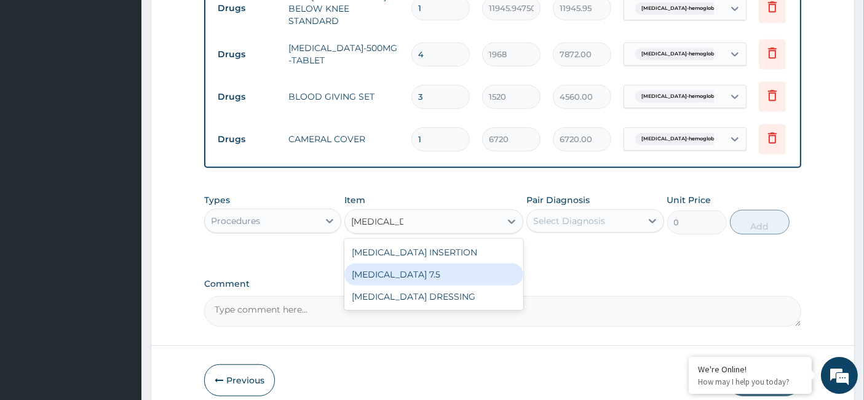
click at [414, 263] on div "[MEDICAL_DATA] 7.5" at bounding box center [433, 274] width 179 height 22
type input "48048"
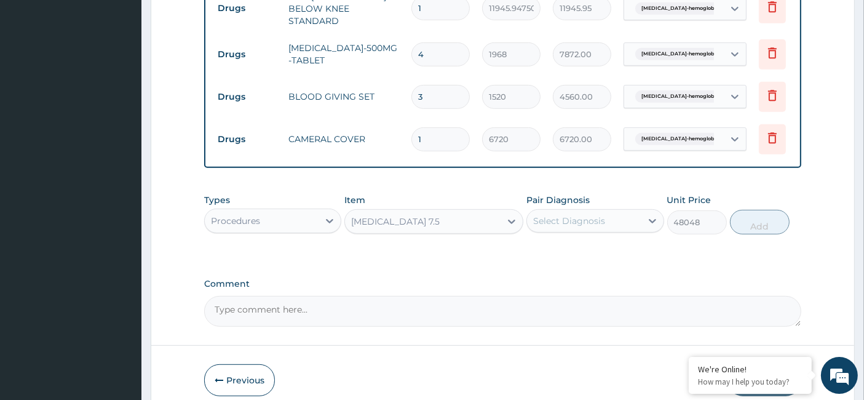
drag, startPoint x: 593, startPoint y: 203, endPoint x: 583, endPoint y: 242, distance: 39.8
click at [593, 203] on div "Pair Diagnosis Select Diagnosis" at bounding box center [594, 214] width 137 height 41
click at [571, 220] on div "Select Diagnosis" at bounding box center [569, 221] width 72 height 12
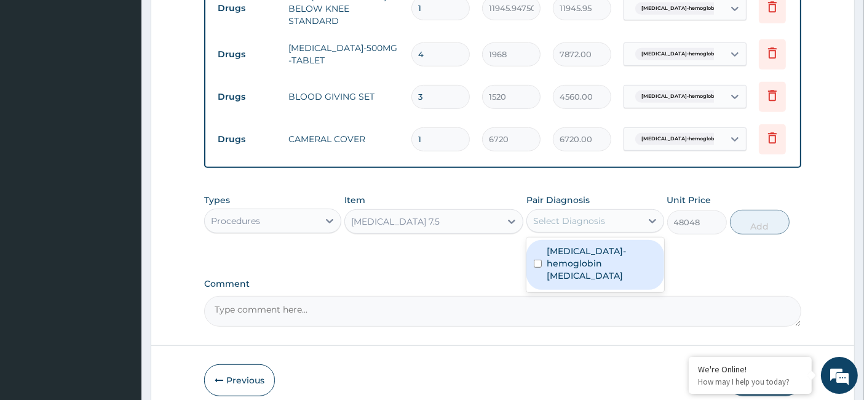
click at [560, 251] on label "[MEDICAL_DATA]-hemoglobin [MEDICAL_DATA]" at bounding box center [600, 263] width 109 height 37
checkbox input "true"
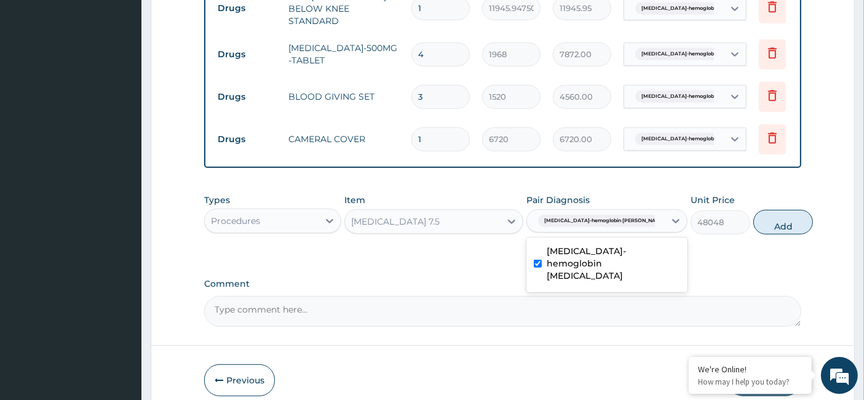
click at [763, 219] on button "Add" at bounding box center [783, 222] width 60 height 25
type input "0"
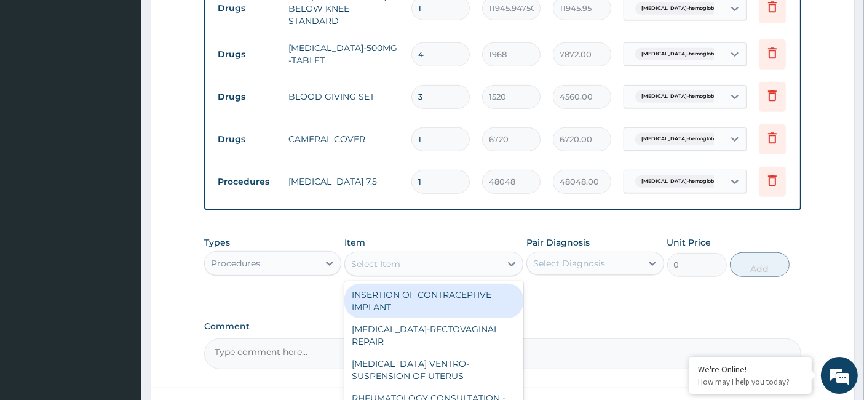
click at [395, 258] on div "Select Item" at bounding box center [375, 264] width 49 height 12
paste input "[MEDICAL_DATA] dressing"
type input "[MEDICAL_DATA] dressing"
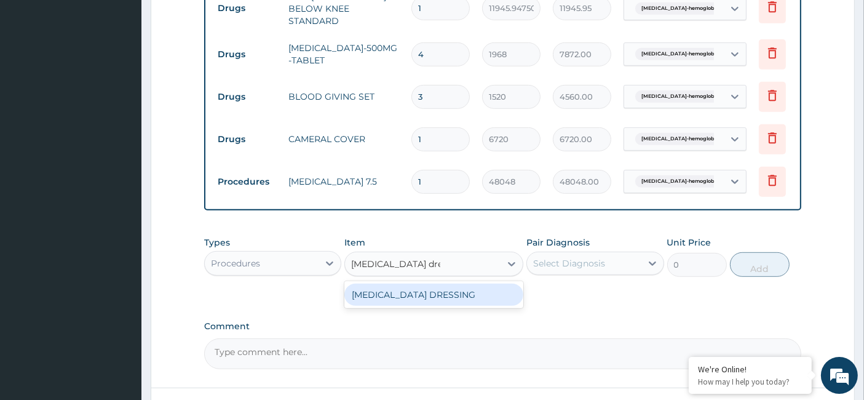
drag, startPoint x: 420, startPoint y: 289, endPoint x: 559, endPoint y: 283, distance: 139.1
click at [420, 289] on div "[MEDICAL_DATA] DRESSING" at bounding box center [433, 294] width 179 height 22
type input "4750"
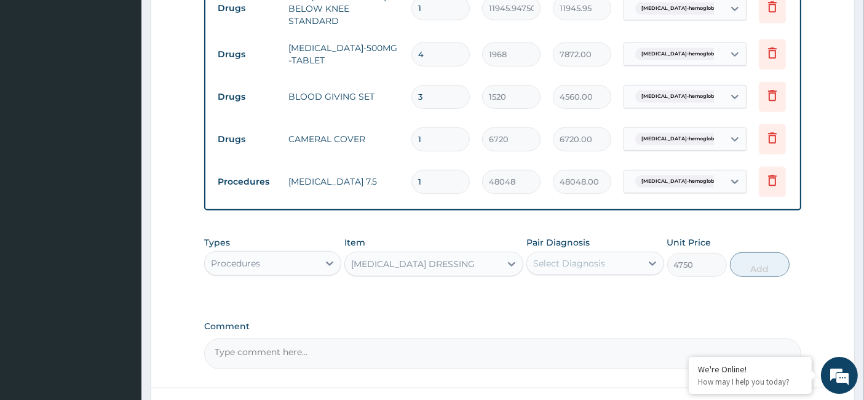
click at [581, 262] on div "Select Diagnosis" at bounding box center [569, 263] width 72 height 12
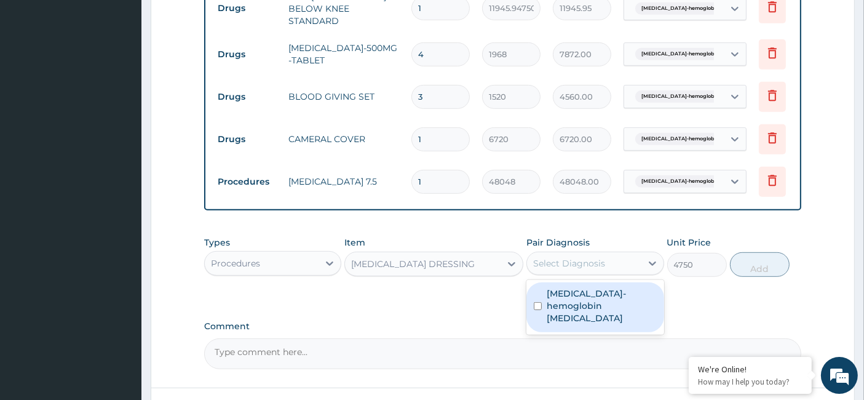
click at [562, 297] on label "[MEDICAL_DATA]-hemoglobin [MEDICAL_DATA]" at bounding box center [600, 305] width 109 height 37
checkbox input "true"
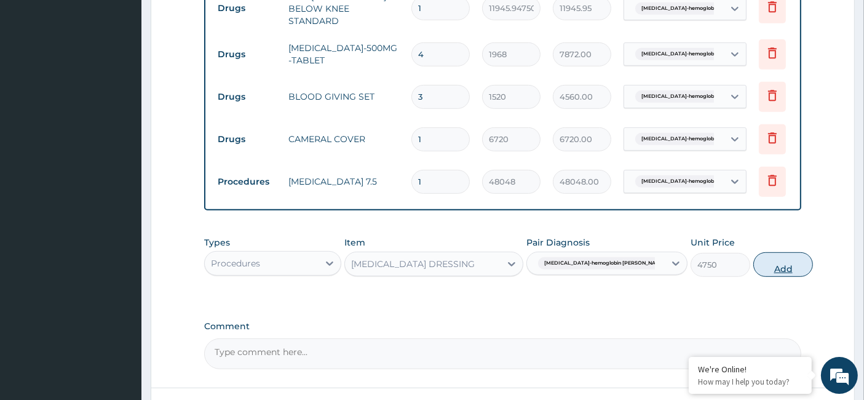
click at [753, 263] on button "Add" at bounding box center [783, 264] width 60 height 25
type input "0"
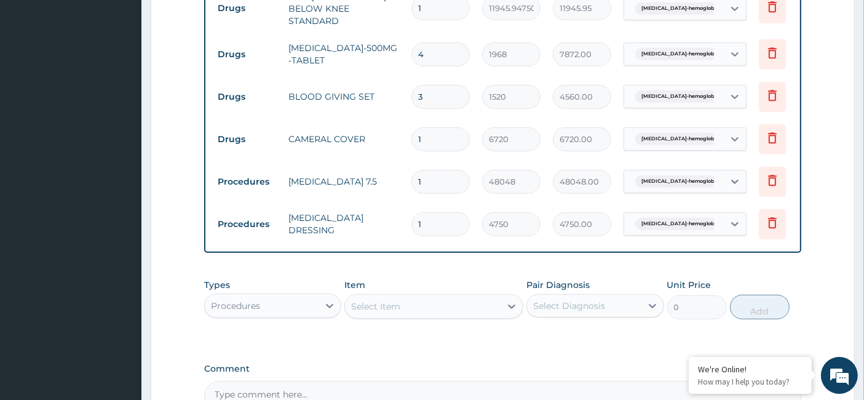
scroll to position [709, 0]
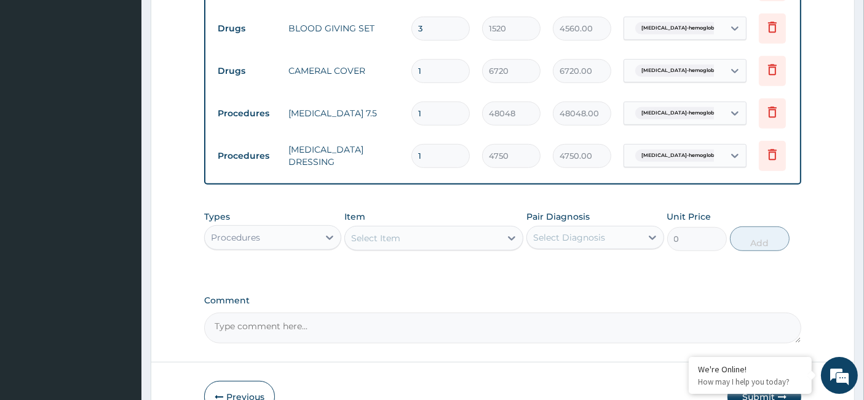
click at [277, 234] on div "Procedures" at bounding box center [262, 237] width 114 height 20
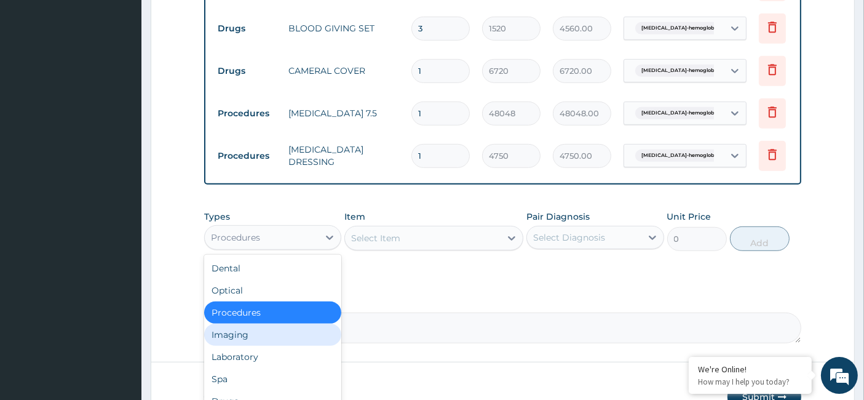
click at [269, 331] on div "Imaging" at bounding box center [272, 334] width 137 height 22
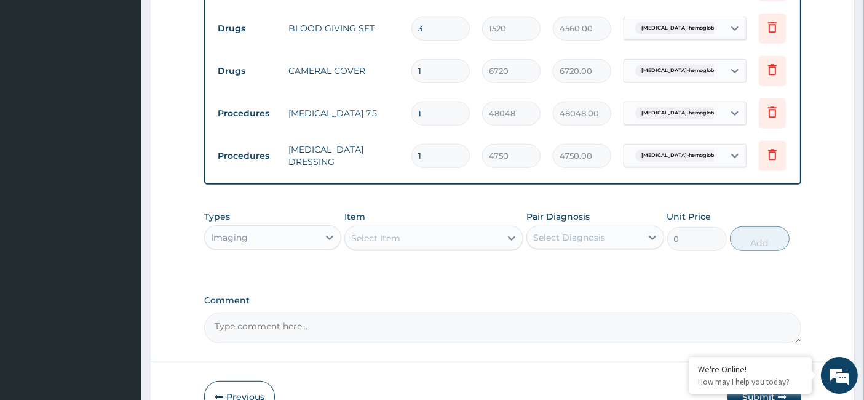
click at [412, 239] on div "Select Item" at bounding box center [423, 238] width 156 height 20
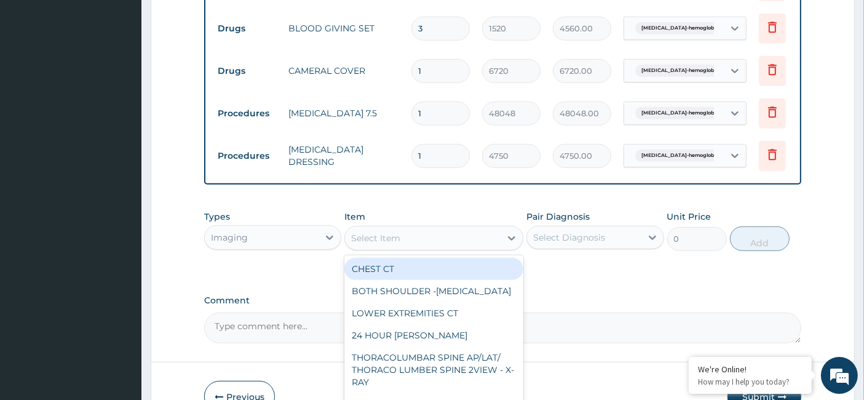
paste input "CHEST AP (SUPINE)/ Chest Xray 1 View - X-Ray"
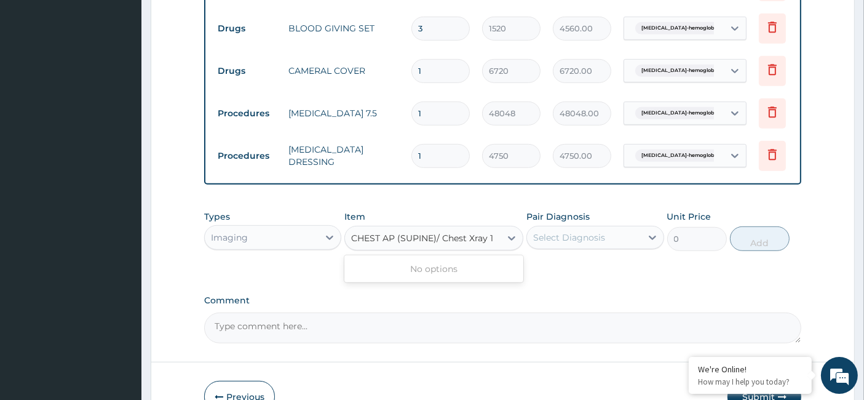
scroll to position [0, 0]
type input "CHEST"
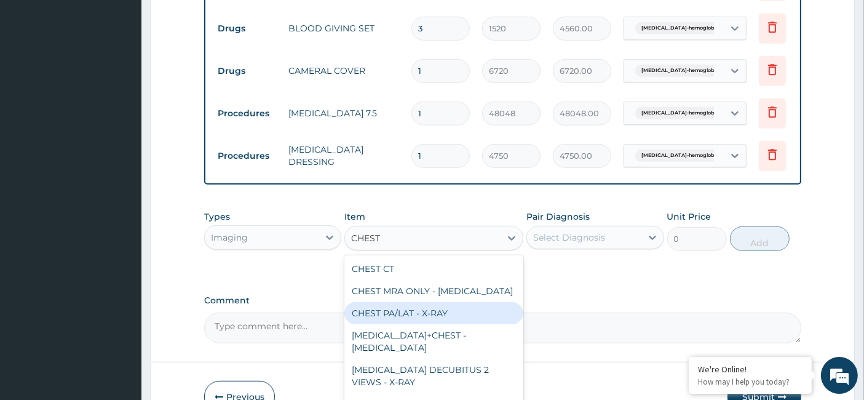
click at [444, 304] on div "CHEST PA/LAT - X-RAY" at bounding box center [433, 313] width 179 height 22
type input "11400"
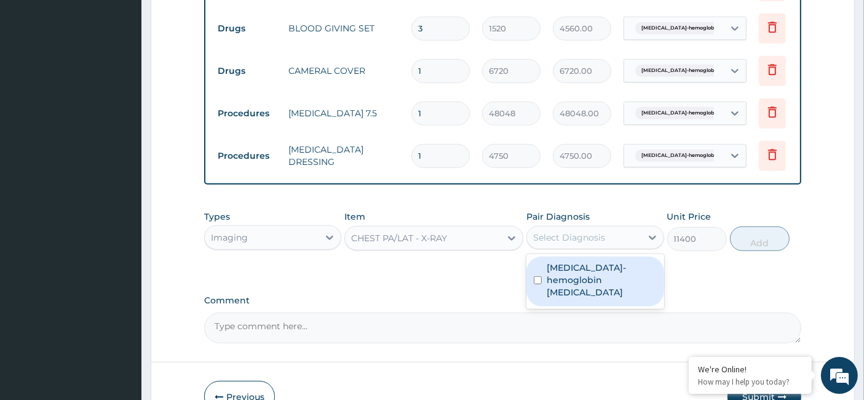
click at [559, 232] on div "Select Diagnosis" at bounding box center [569, 237] width 72 height 12
click at [560, 267] on label "[MEDICAL_DATA]-hemoglobin [MEDICAL_DATA]" at bounding box center [600, 279] width 109 height 37
checkbox input "true"
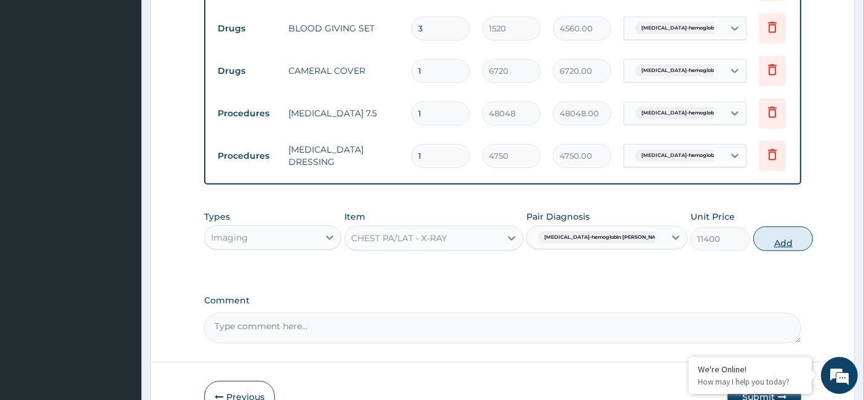
click at [772, 227] on button "Add" at bounding box center [783, 238] width 60 height 25
type input "0"
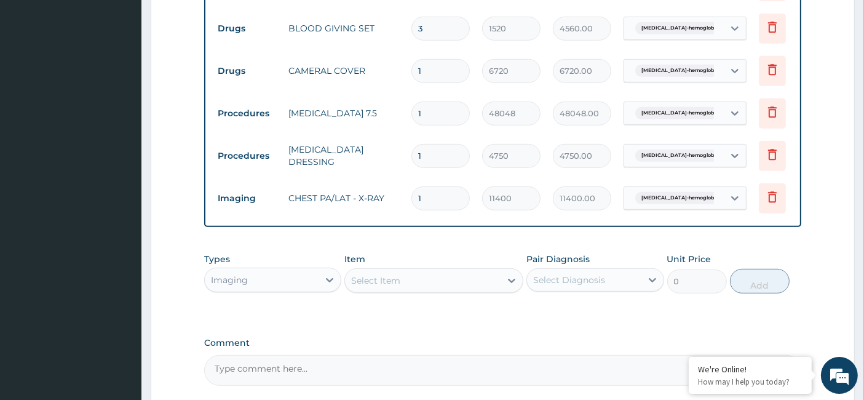
click at [291, 271] on div "Imaging" at bounding box center [262, 280] width 114 height 20
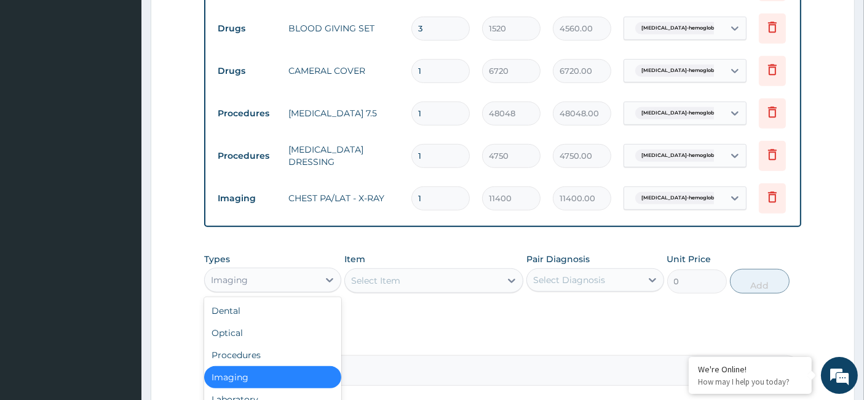
scroll to position [42, 0]
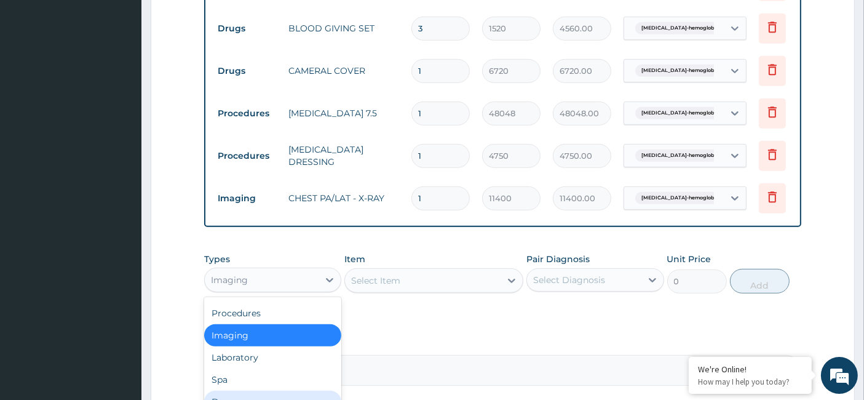
click at [232, 398] on div "Drugs" at bounding box center [272, 401] width 137 height 22
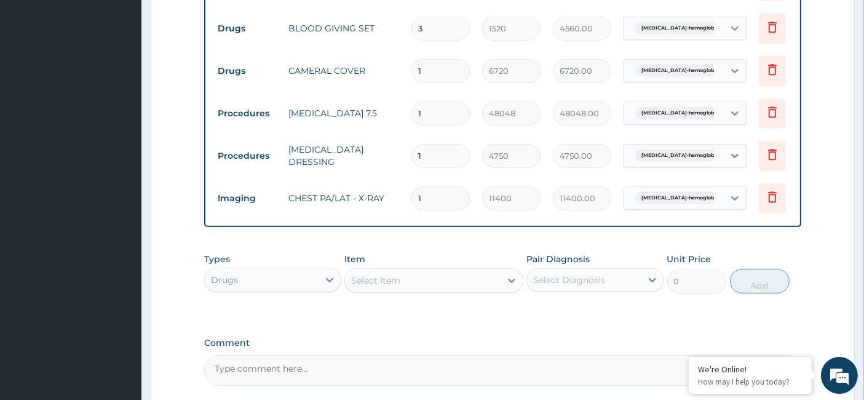
click at [395, 274] on div "Select Item" at bounding box center [375, 280] width 49 height 12
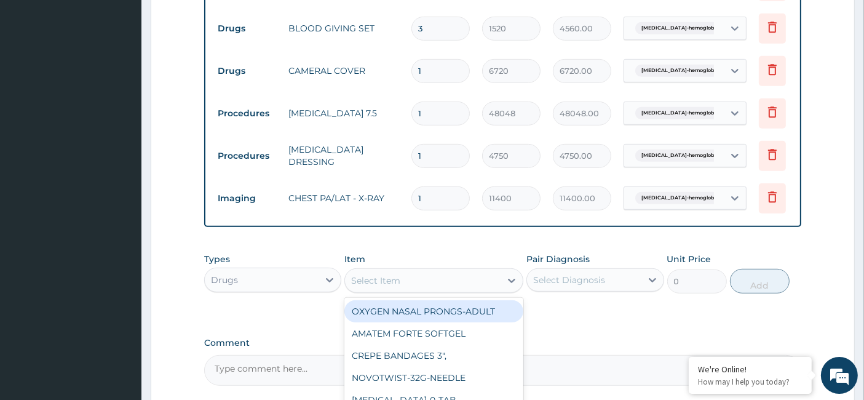
paste input "CLEXANE 40MG-4000IU-INJECTION"
type input "CLEXANE 40MG-4000IU-INJECTION"
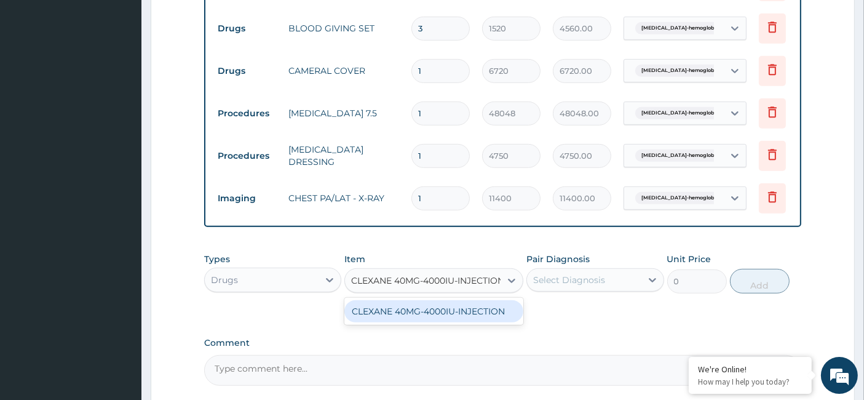
scroll to position [0, 6]
click at [422, 317] on div "CLEXANE 40MG-4000IU-INJECTION" at bounding box center [433, 311] width 179 height 27
click at [471, 301] on div "CLEXANE 40MG-4000IU-INJECTION" at bounding box center [433, 311] width 179 height 22
type input "8672.4"
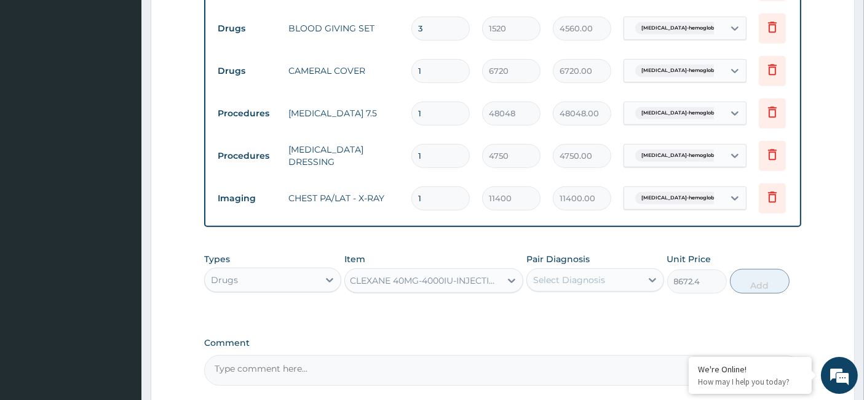
scroll to position [0, 1]
click at [579, 275] on div "Select Diagnosis" at bounding box center [569, 280] width 72 height 12
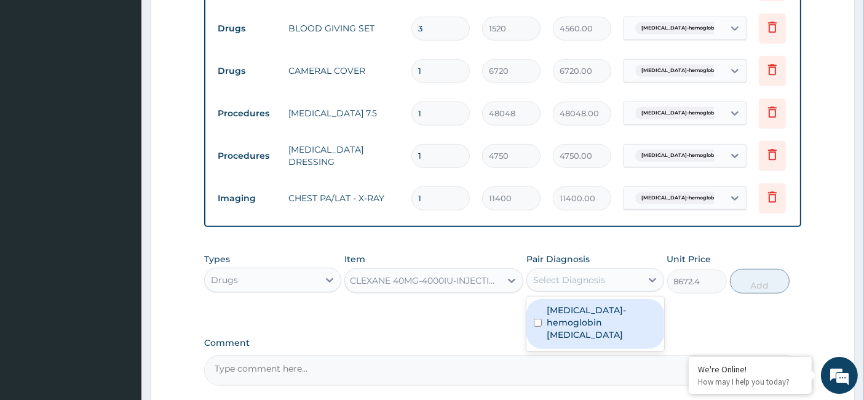
click at [555, 306] on label "[MEDICAL_DATA]-hemoglobin [MEDICAL_DATA]" at bounding box center [600, 322] width 109 height 37
checkbox input "true"
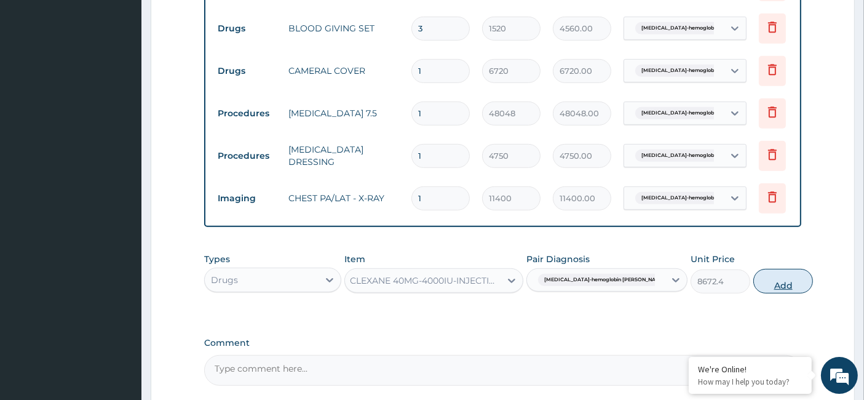
click at [753, 275] on button "Add" at bounding box center [783, 281] width 60 height 25
type input "0"
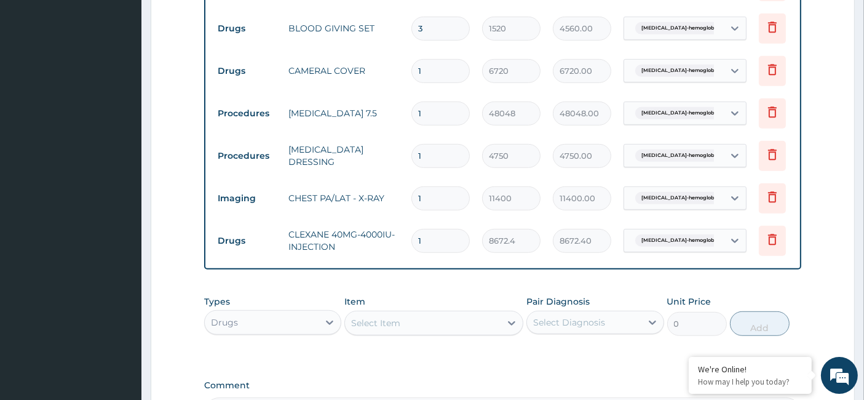
drag, startPoint x: 437, startPoint y: 224, endPoint x: 396, endPoint y: 232, distance: 41.5
click at [396, 232] on tr "Drugs CLEXANE 40MG-4000IU-INJECTION 1 8672.4 8672.40 [MEDICAL_DATA]-hemoglobin …" at bounding box center [512, 240] width 602 height 42
type input "4"
type input "34689.60"
type input "4"
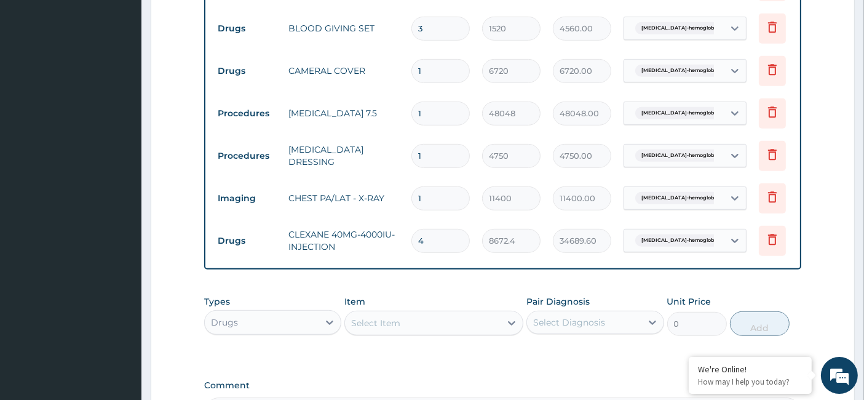
click at [265, 323] on div "Drugs" at bounding box center [262, 322] width 114 height 20
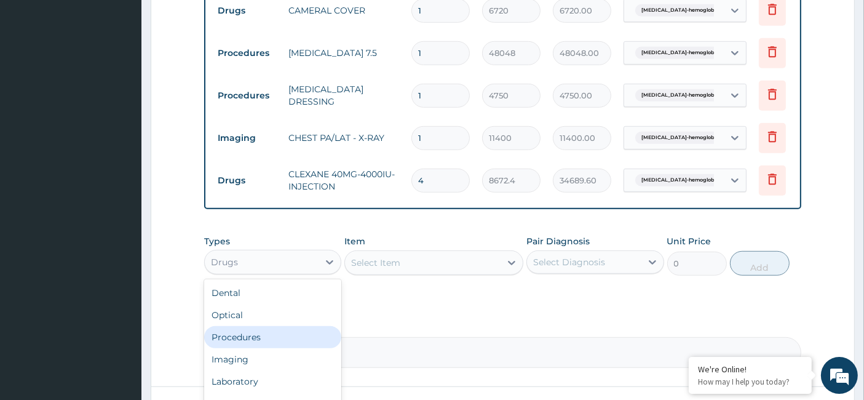
scroll to position [845, 0]
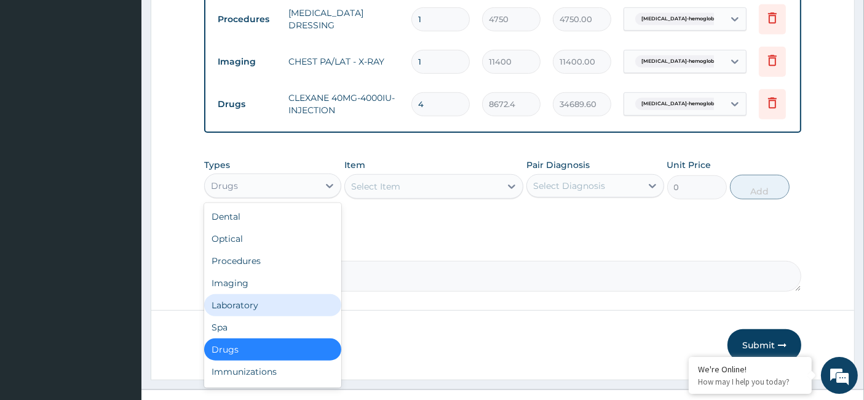
click at [278, 296] on div "Laboratory" at bounding box center [272, 305] width 137 height 22
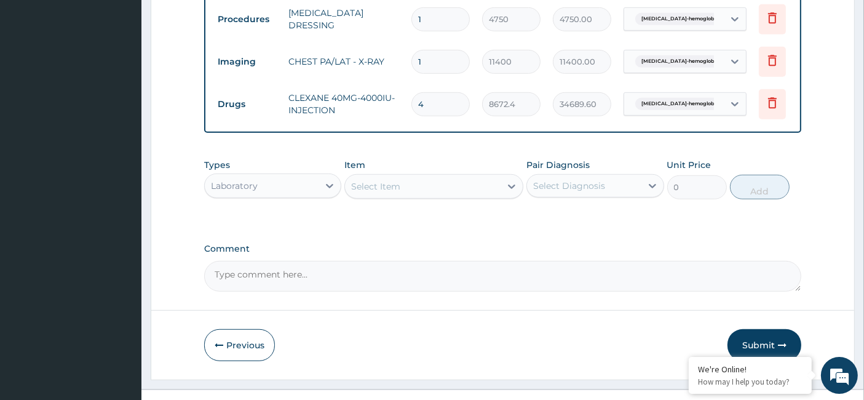
click at [435, 183] on div "Select Item" at bounding box center [423, 186] width 156 height 20
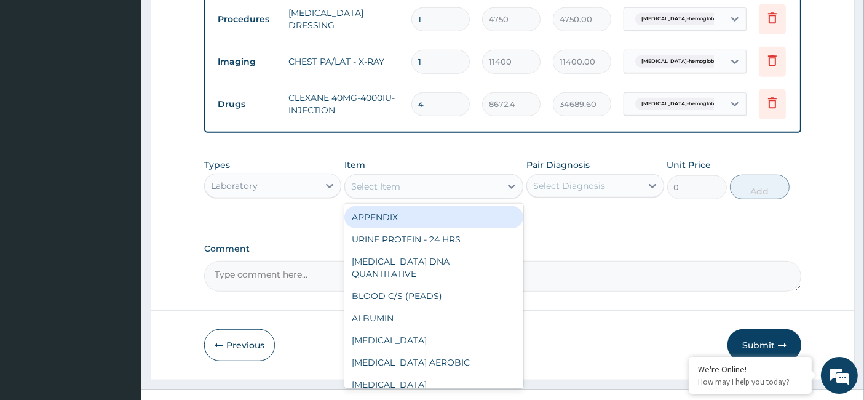
paste input "[MEDICAL_DATA])"
type input "[MEDICAL_DATA])"
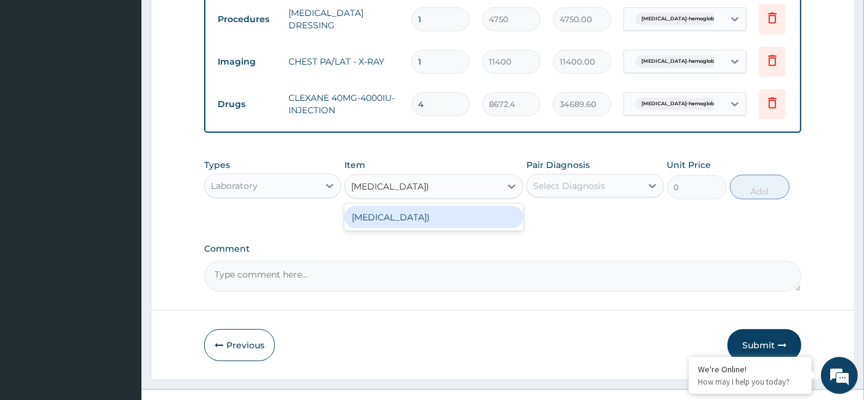
click at [467, 213] on div "[MEDICAL_DATA])" at bounding box center [433, 217] width 179 height 22
type input "11400"
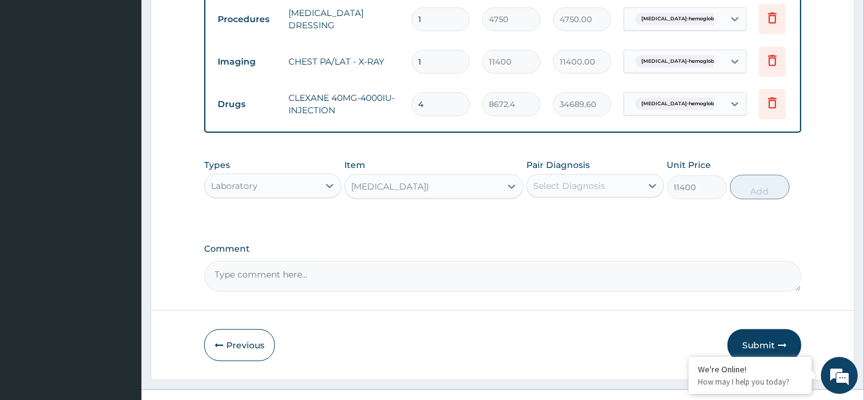
click at [558, 187] on div "Select Diagnosis" at bounding box center [584, 186] width 114 height 20
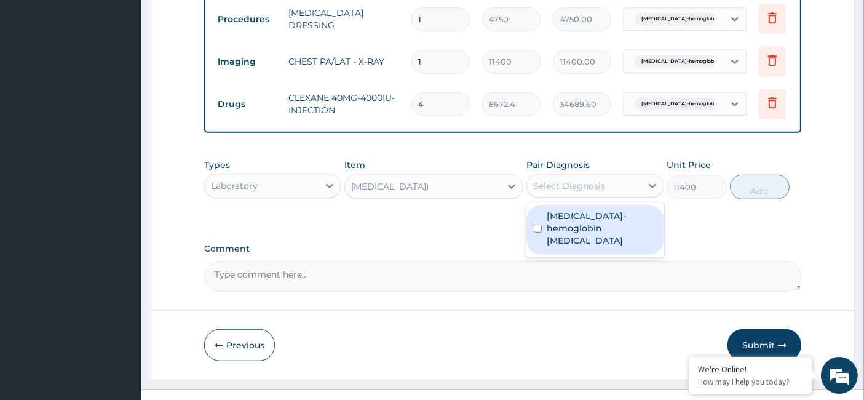
click at [548, 220] on label "[MEDICAL_DATA]-hemoglobin [MEDICAL_DATA]" at bounding box center [600, 228] width 109 height 37
checkbox input "true"
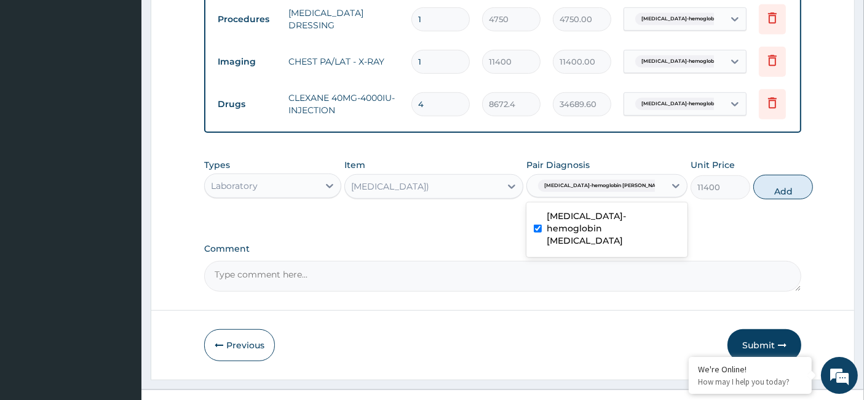
click at [773, 185] on button "Add" at bounding box center [783, 187] width 60 height 25
type input "0"
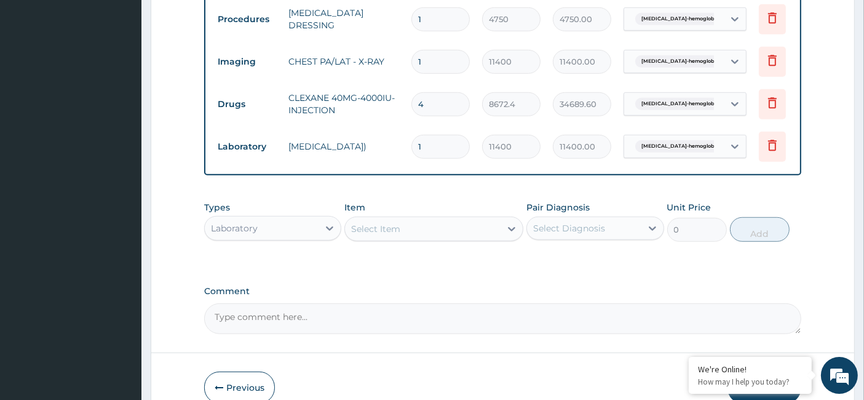
drag, startPoint x: 427, startPoint y: 133, endPoint x: 407, endPoint y: 133, distance: 19.7
click at [407, 133] on td "1" at bounding box center [440, 146] width 71 height 36
type input "2"
type input "22800.00"
type input "2"
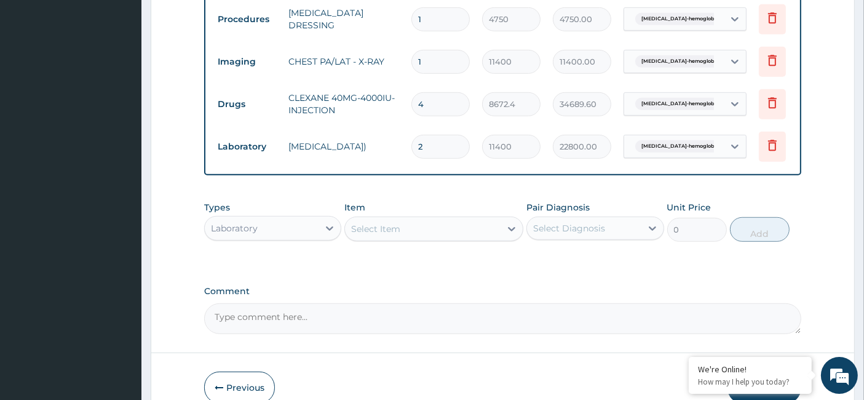
click at [347, 224] on div "Select Item" at bounding box center [423, 229] width 156 height 20
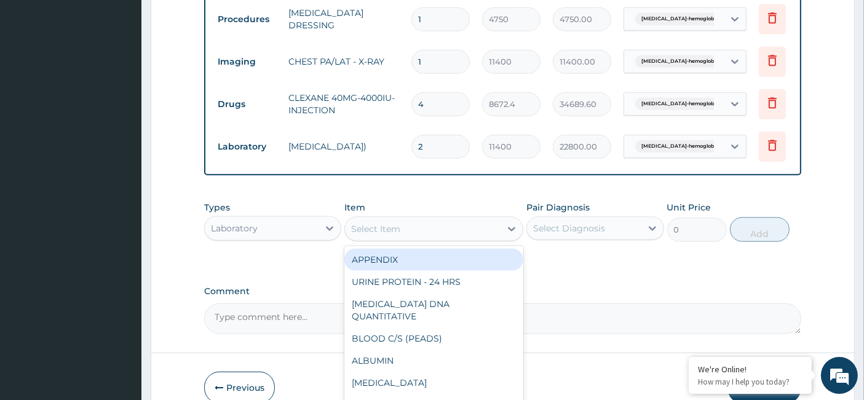
paste input "Crossmatch Blood"
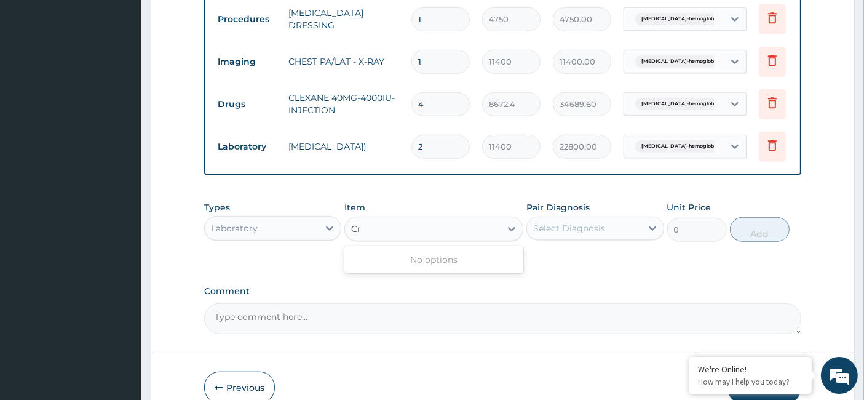
type input "C"
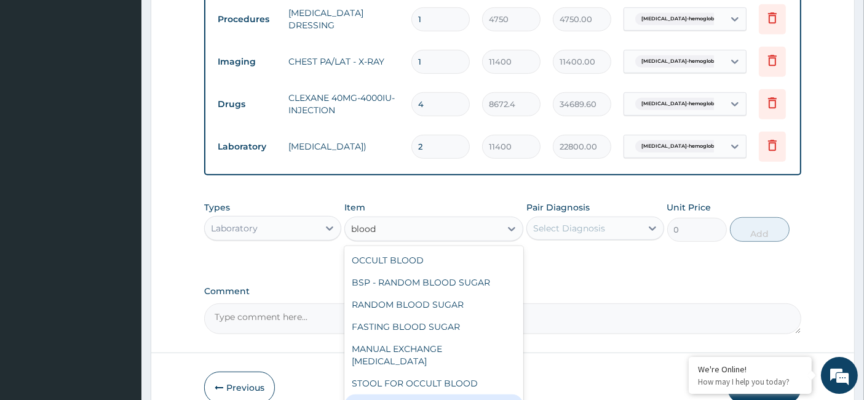
scroll to position [98, 0]
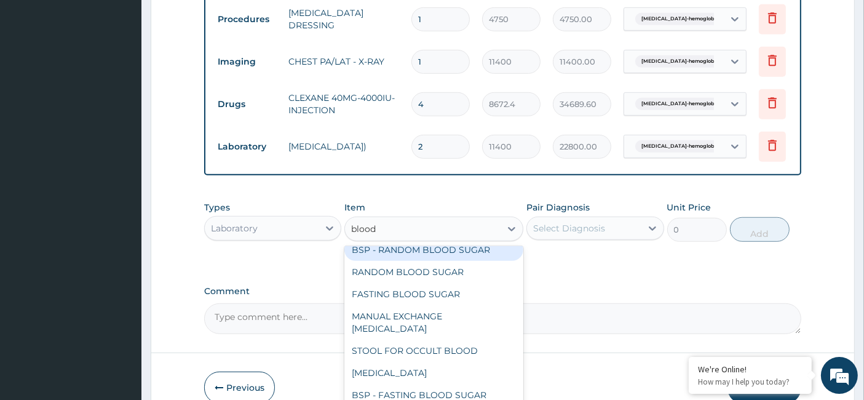
type input "blood"
click at [277, 218] on div "Laboratory" at bounding box center [262, 228] width 114 height 20
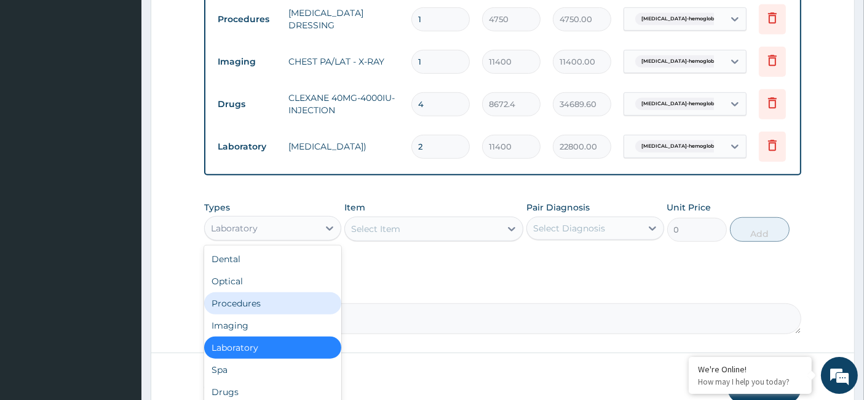
click at [251, 303] on div "Procedures" at bounding box center [272, 303] width 137 height 22
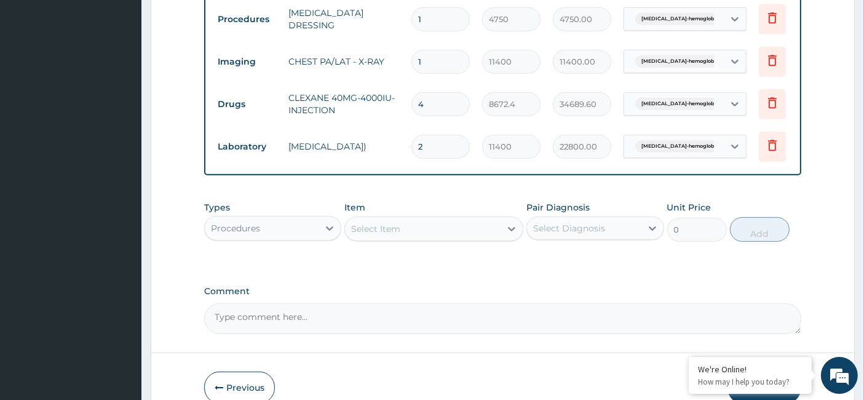
click at [379, 223] on div "Select Item" at bounding box center [375, 229] width 49 height 12
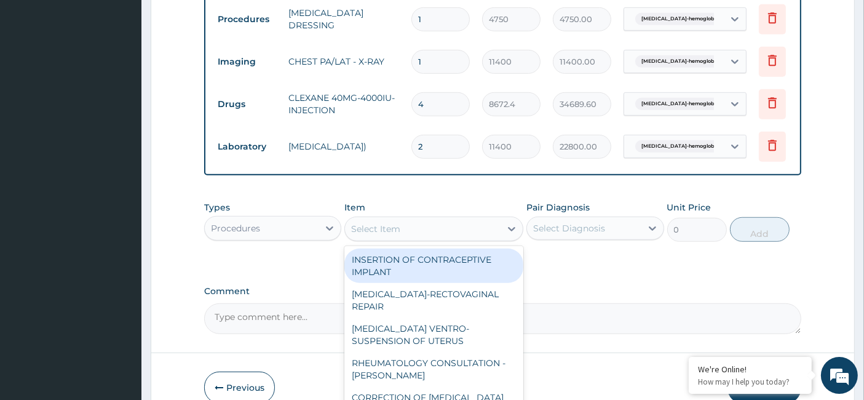
paste input "Crossmatch Blood"
type input "Crossmatch Blood"
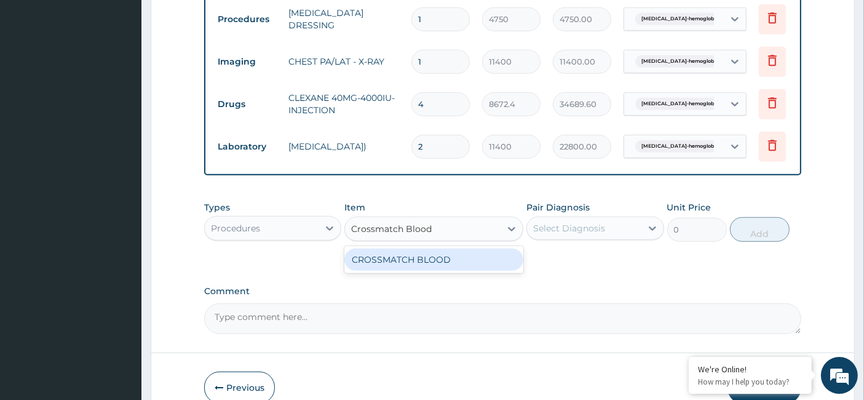
click at [432, 253] on div "CROSSMATCH BLOOD" at bounding box center [433, 259] width 179 height 22
type input "4750"
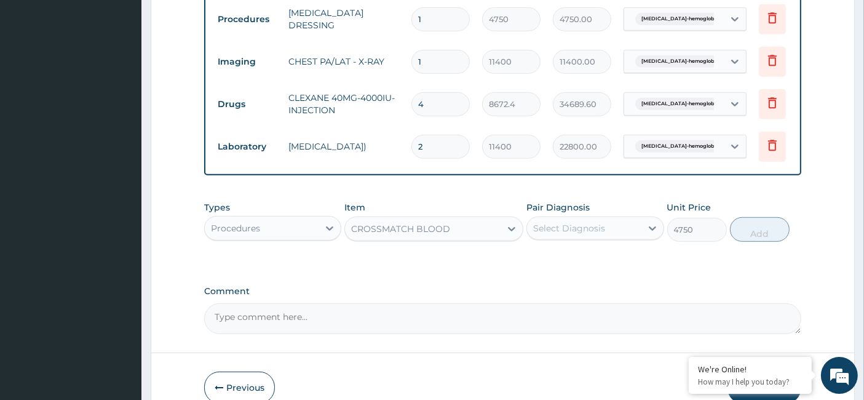
click at [589, 222] on div "Select Diagnosis" at bounding box center [569, 228] width 72 height 12
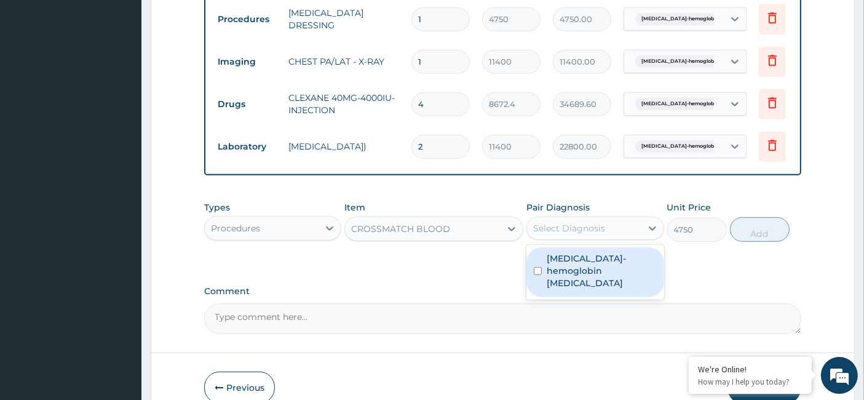
click at [549, 264] on label "[MEDICAL_DATA]-hemoglobin [MEDICAL_DATA]" at bounding box center [600, 270] width 109 height 37
checkbox input "true"
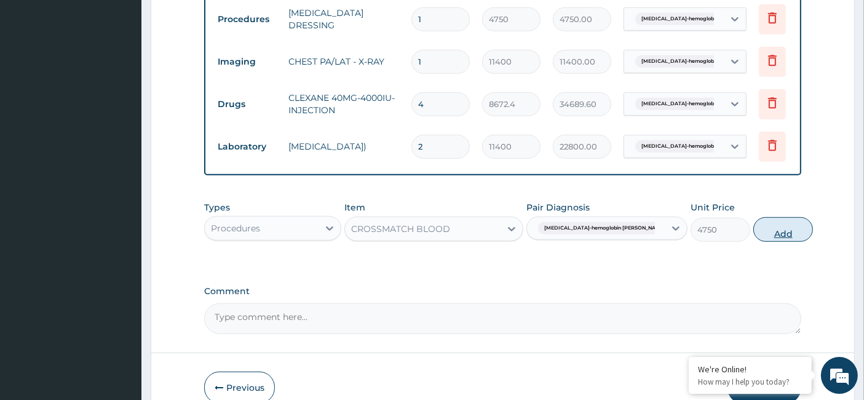
click at [753, 224] on button "Add" at bounding box center [783, 229] width 60 height 25
type input "0"
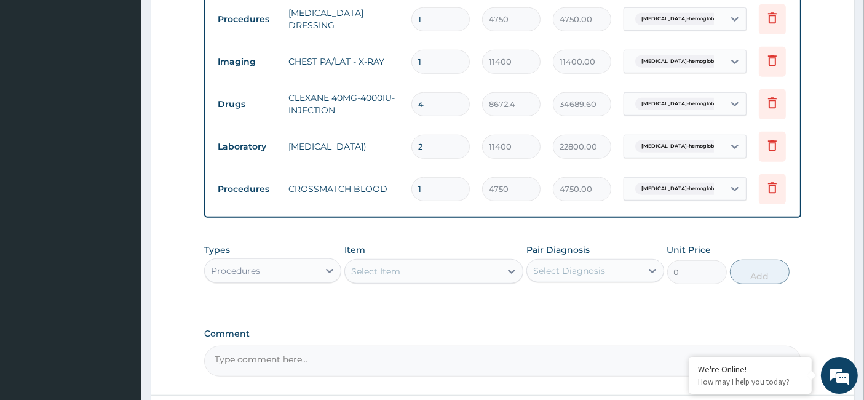
drag, startPoint x: 411, startPoint y: 176, endPoint x: 400, endPoint y: 178, distance: 11.2
click at [400, 178] on tr "Procedures CROSSMATCH BLOOD 1 4750 4750.00 [MEDICAL_DATA]-hemoglobin [PERSON_NA…" at bounding box center [512, 189] width 602 height 42
type input "3"
type input "14250.00"
type input "3"
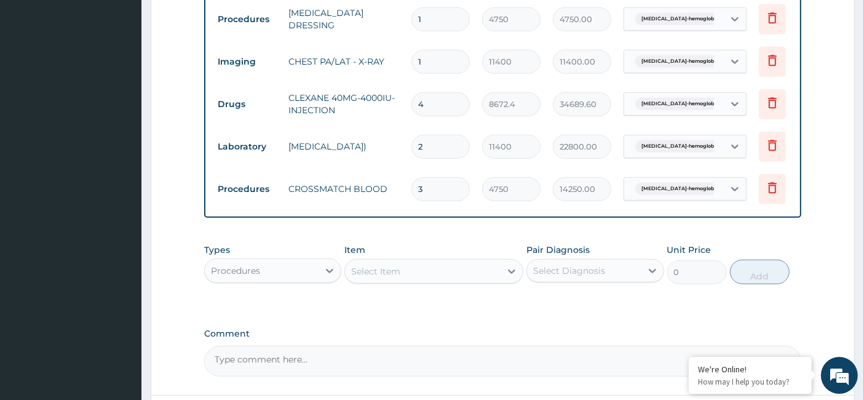
click at [301, 264] on div "Procedures" at bounding box center [262, 271] width 114 height 20
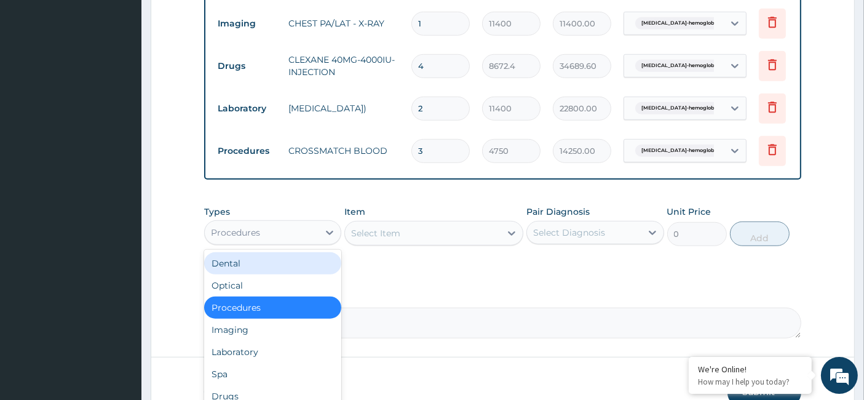
scroll to position [913, 0]
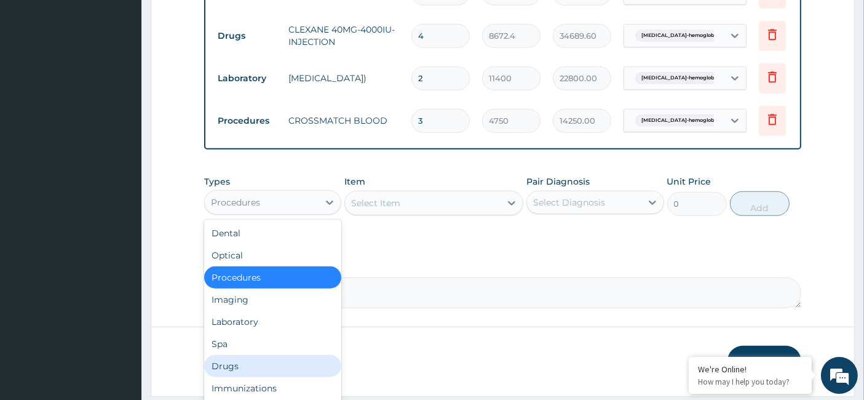
click at [235, 357] on div "Drugs" at bounding box center [272, 366] width 137 height 22
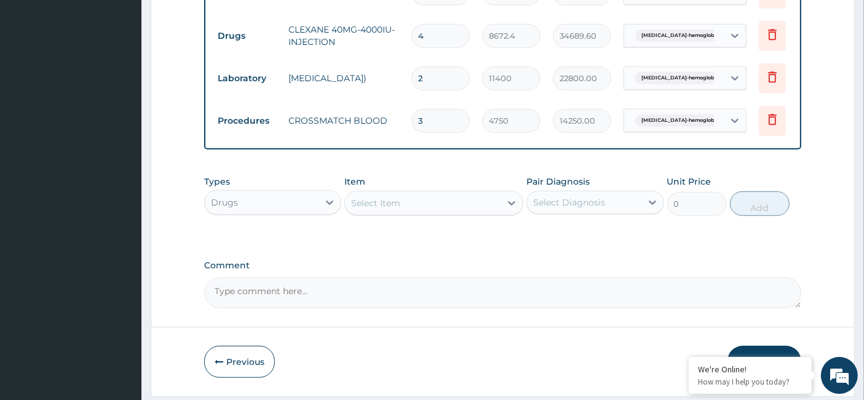
click at [381, 203] on div "Select Item" at bounding box center [375, 203] width 49 height 12
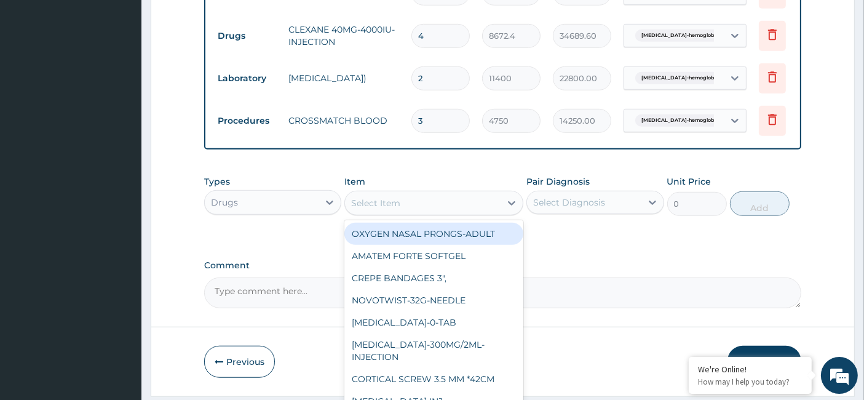
paste input "[MEDICAL_DATA]-75mg-Injection"
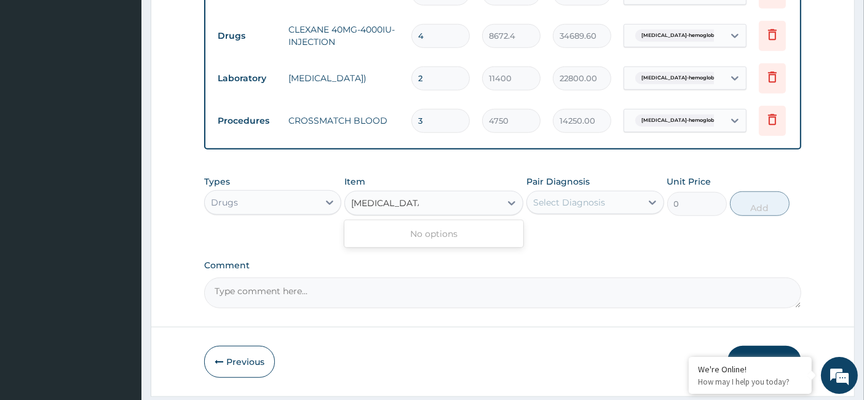
type input "[MEDICAL_DATA]"
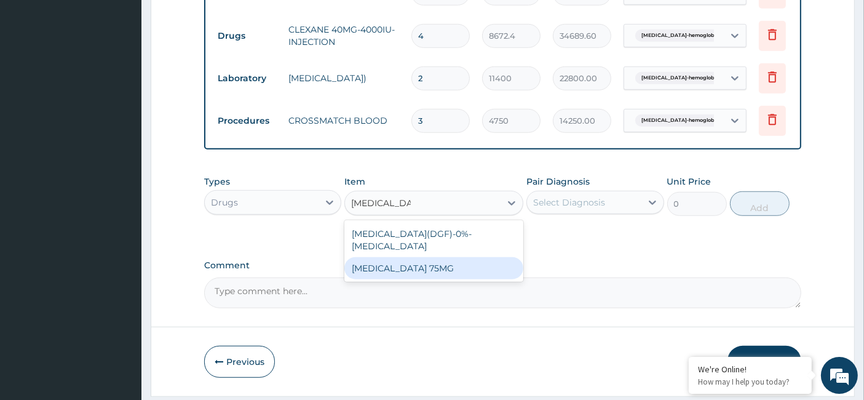
click at [395, 257] on div "[MEDICAL_DATA] 75MG" at bounding box center [433, 268] width 179 height 22
type input "200"
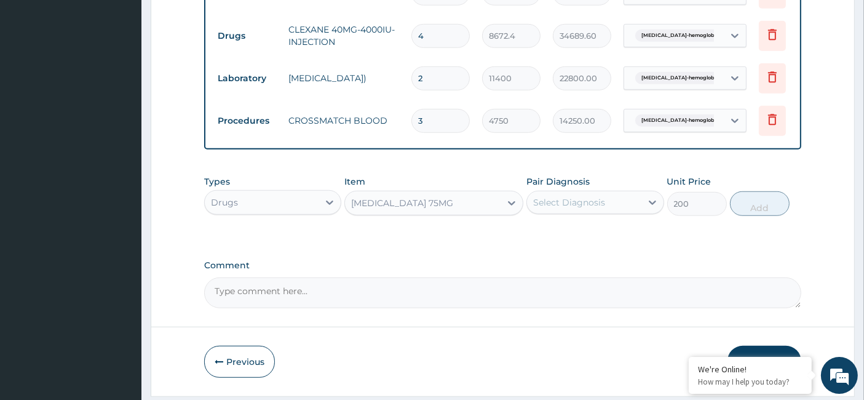
drag, startPoint x: 596, startPoint y: 196, endPoint x: 588, endPoint y: 207, distance: 13.6
click at [595, 196] on div "Select Diagnosis" at bounding box center [569, 202] width 72 height 12
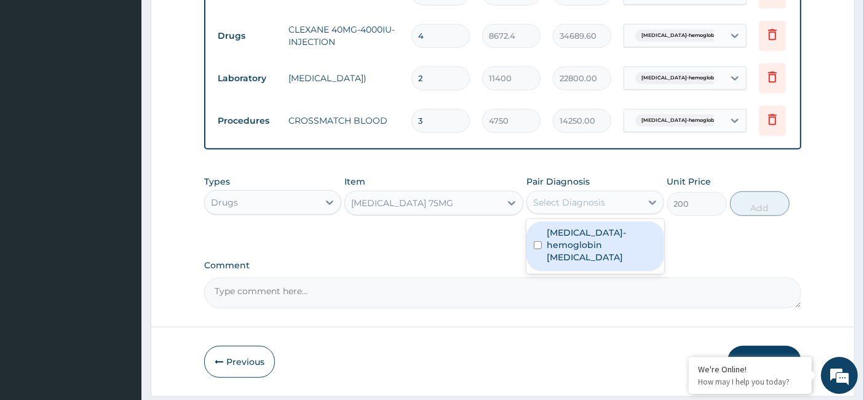
click at [550, 240] on label "[MEDICAL_DATA]-hemoglobin [MEDICAL_DATA]" at bounding box center [600, 244] width 109 height 37
checkbox input "true"
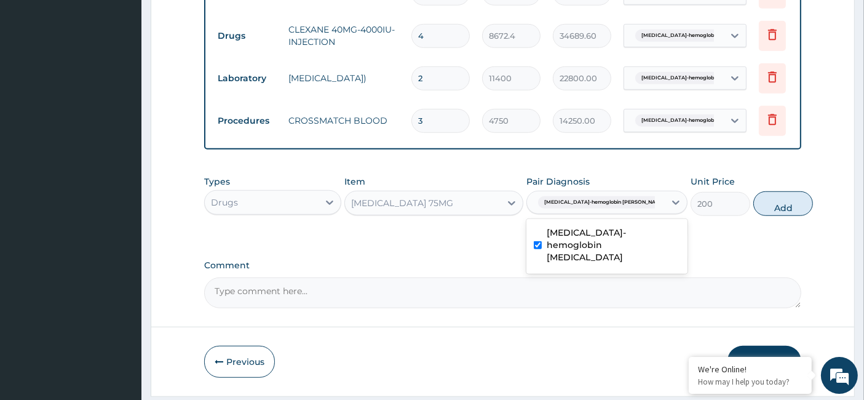
drag, startPoint x: 774, startPoint y: 196, endPoint x: 746, endPoint y: 213, distance: 32.3
click at [773, 195] on button "Add" at bounding box center [783, 203] width 60 height 25
type input "0"
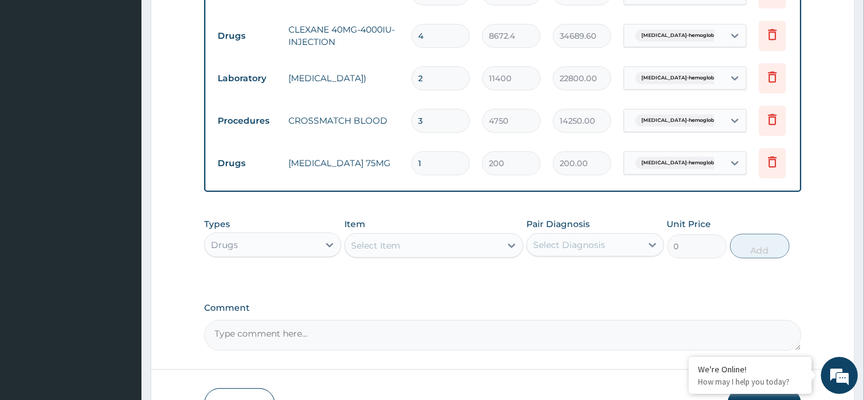
type input "10"
type input "2000.00"
type input "10"
click at [376, 240] on div "Select Item" at bounding box center [375, 245] width 49 height 12
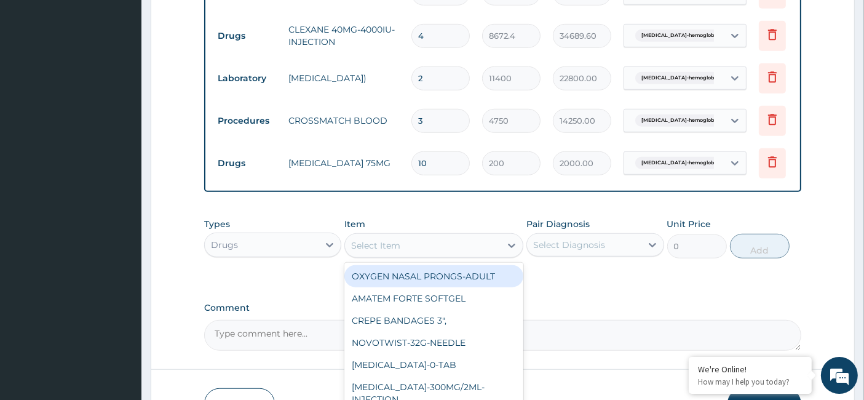
paste input "Disposable Gloves Powdered"
type input "Disposable Gloves Powdered"
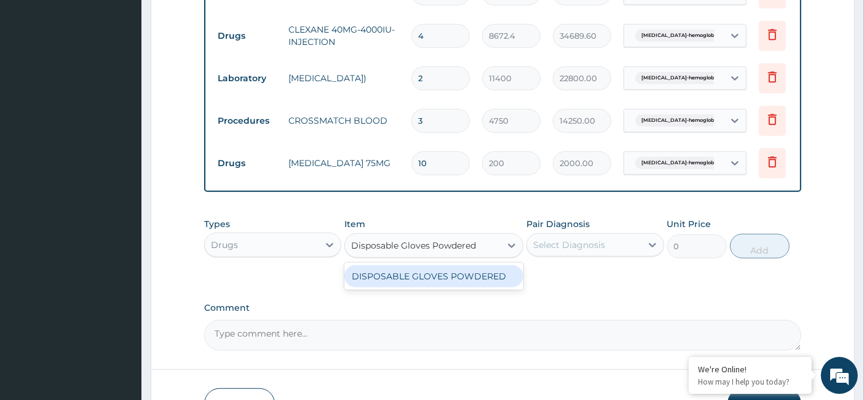
click at [438, 274] on div "DISPOSABLE GLOVES POWDERED" at bounding box center [433, 276] width 179 height 22
type input "193.8907375563294"
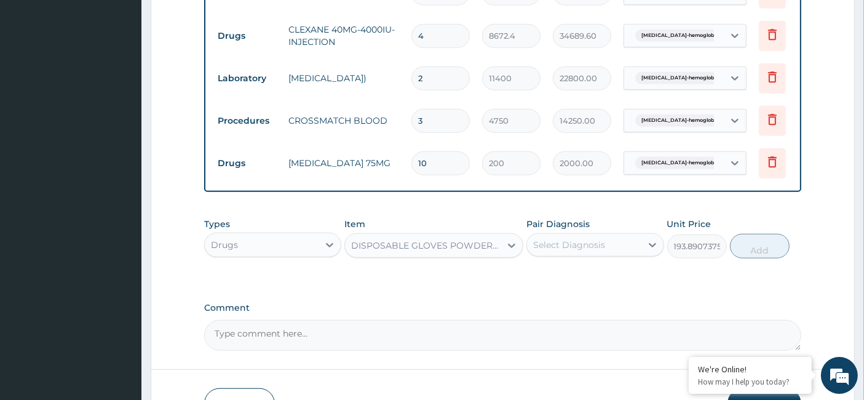
click at [554, 243] on div "Select Diagnosis" at bounding box center [569, 245] width 72 height 12
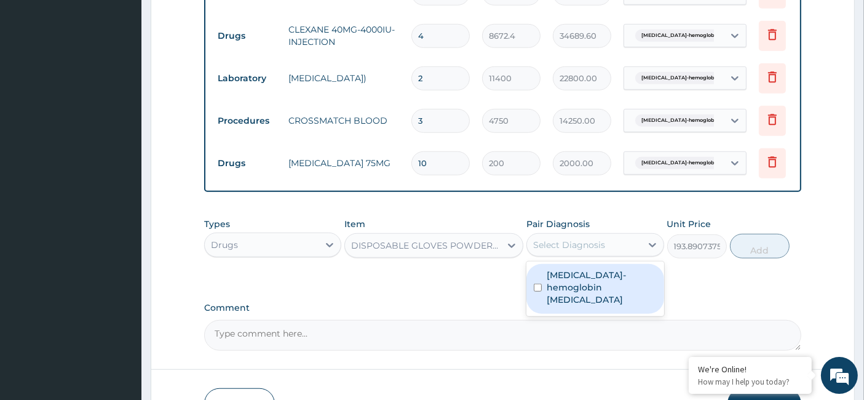
click at [546, 280] on label "[MEDICAL_DATA]-hemoglobin [MEDICAL_DATA]" at bounding box center [600, 287] width 109 height 37
checkbox input "true"
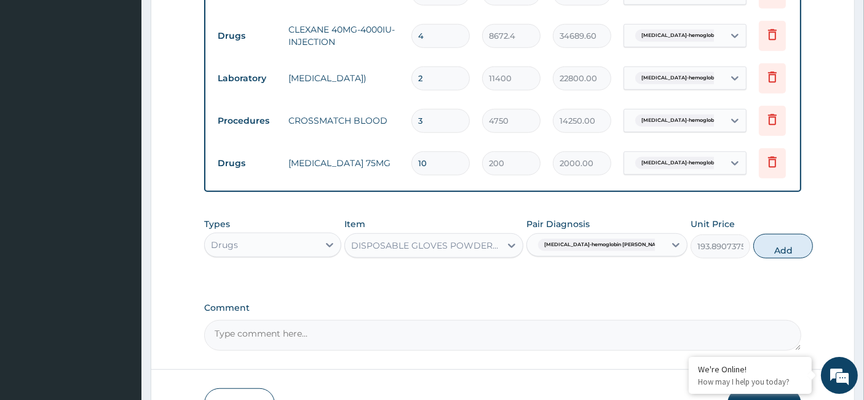
drag, startPoint x: 773, startPoint y: 246, endPoint x: 552, endPoint y: 236, distance: 220.9
click at [773, 246] on button "Add" at bounding box center [783, 246] width 60 height 25
type input "0"
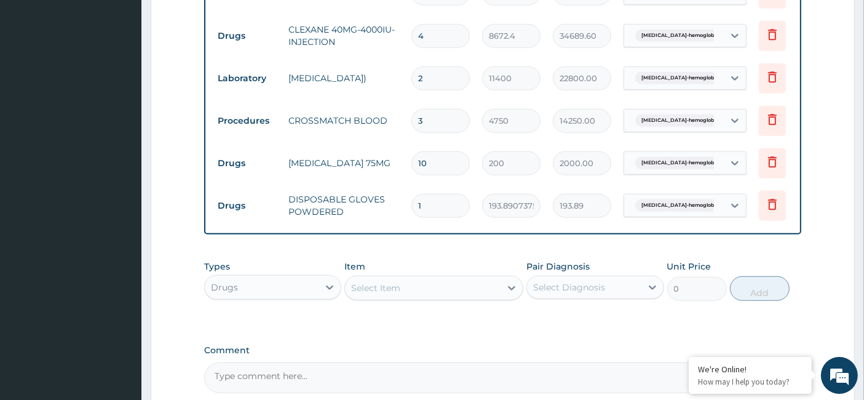
drag, startPoint x: 436, startPoint y: 199, endPoint x: 413, endPoint y: 198, distance: 22.8
click at [413, 198] on input "1" at bounding box center [440, 206] width 58 height 24
type input "2"
type input "387.78"
type input "20"
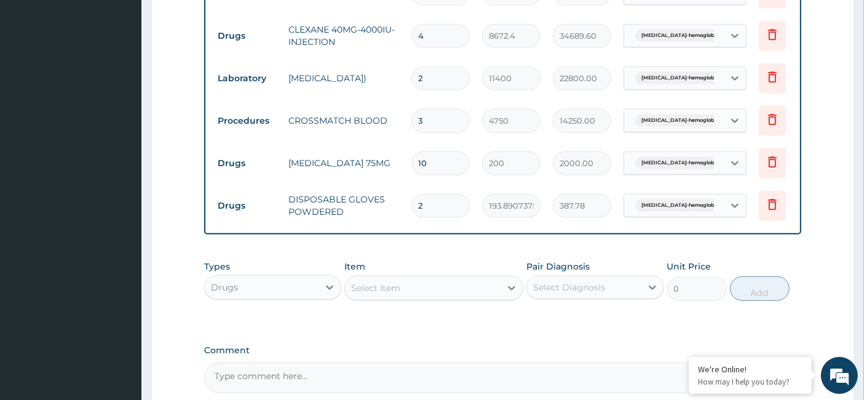
type input "3877.81"
type input "200"
type input "38778.15"
type input "200"
click at [371, 282] on div "Select Item" at bounding box center [375, 288] width 49 height 12
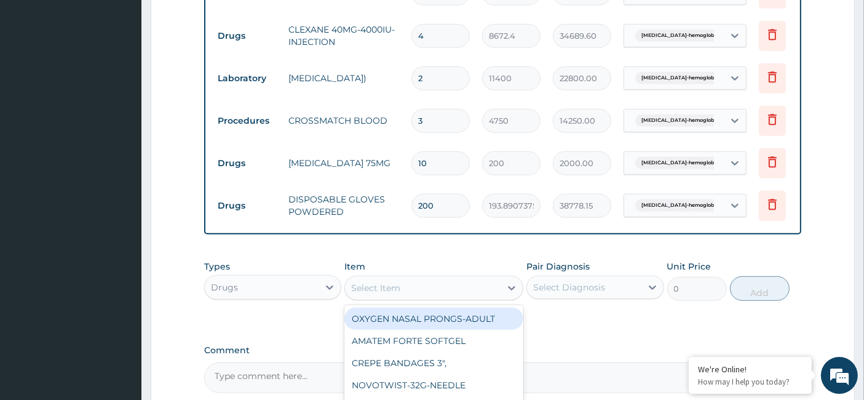
paste input "[MEDICAL_DATA]-10mg-Suppository"
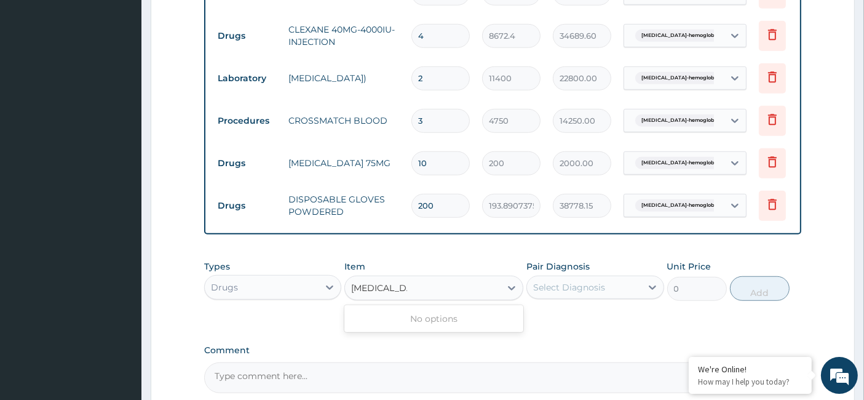
type input "[MEDICAL_DATA]"
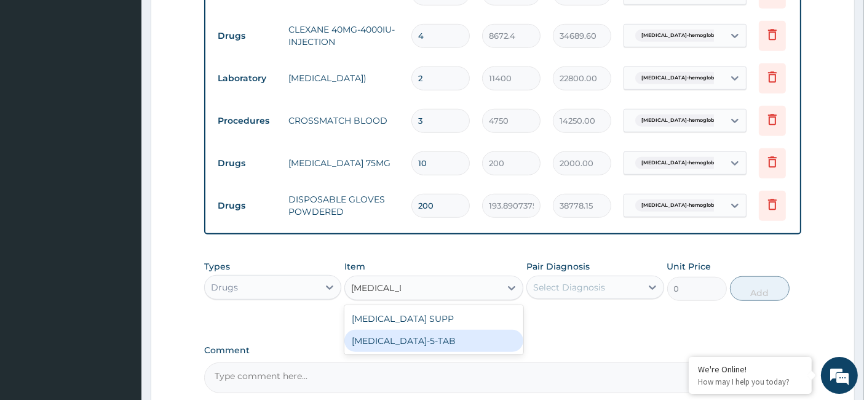
click at [409, 336] on div "[MEDICAL_DATA]-5-TAB" at bounding box center [433, 340] width 179 height 22
type input "354.33"
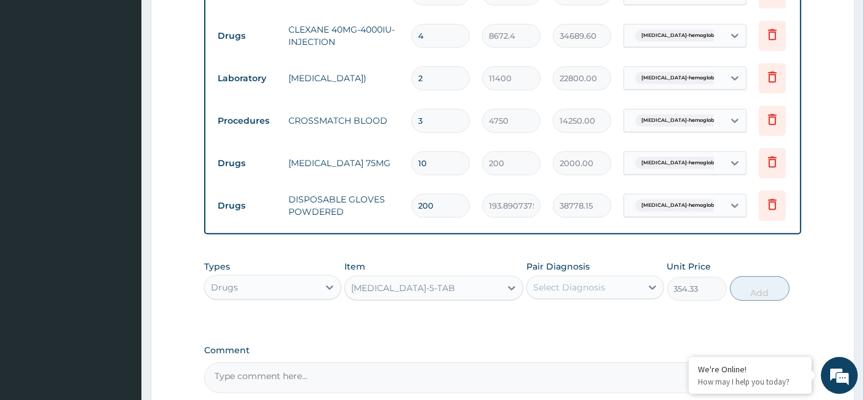
click at [606, 280] on div "Select Diagnosis" at bounding box center [584, 287] width 114 height 20
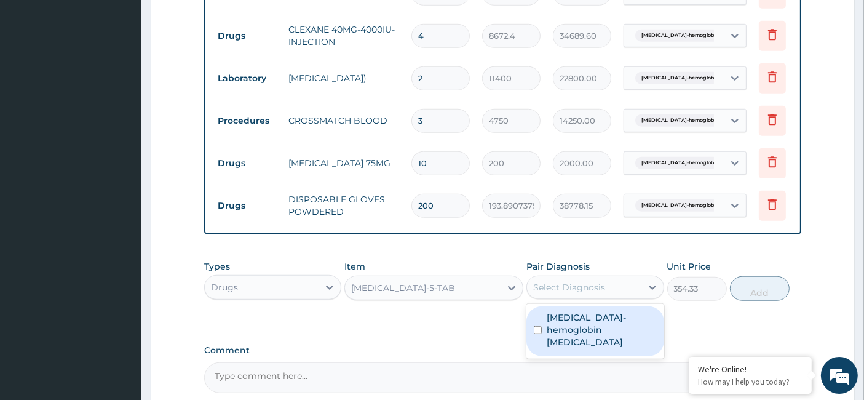
click at [555, 321] on label "[MEDICAL_DATA]-hemoglobin [MEDICAL_DATA]" at bounding box center [600, 329] width 109 height 37
checkbox input "true"
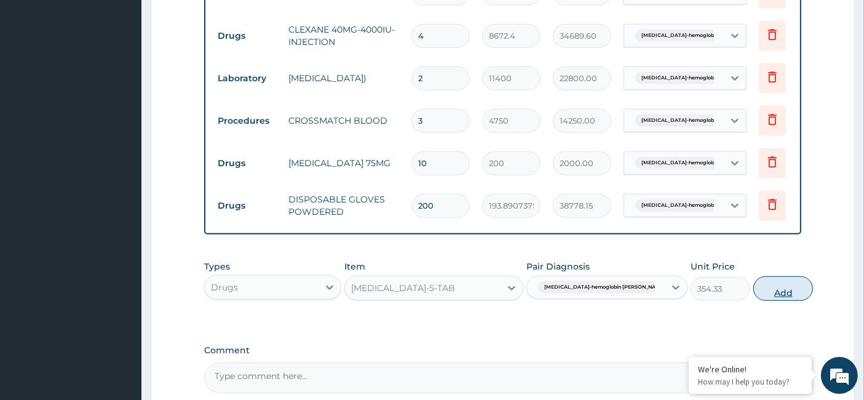
drag, startPoint x: 757, startPoint y: 285, endPoint x: 743, endPoint y: 293, distance: 15.9
click at [755, 284] on button "Add" at bounding box center [783, 288] width 60 height 25
type input "0"
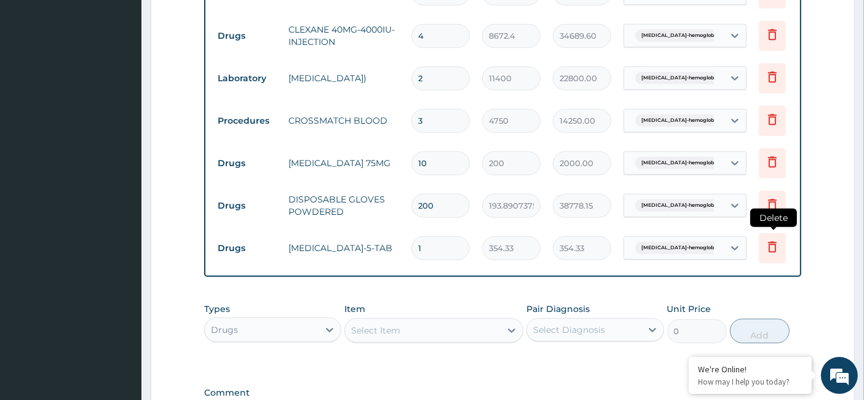
click at [771, 239] on icon at bounding box center [772, 246] width 15 height 15
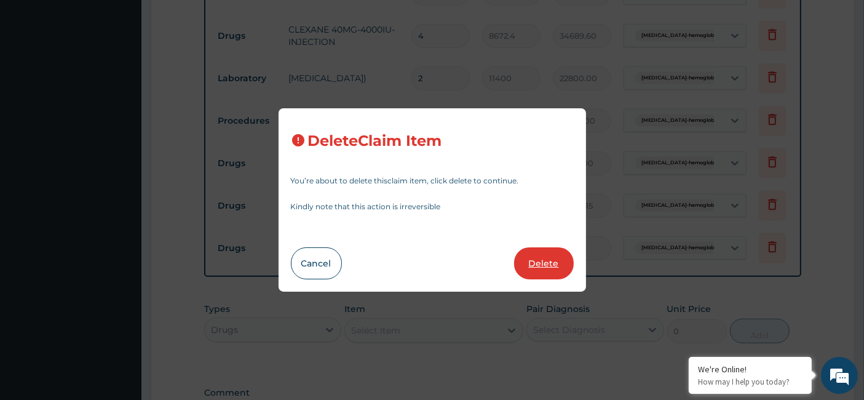
click at [544, 253] on button "Delete" at bounding box center [544, 263] width 60 height 32
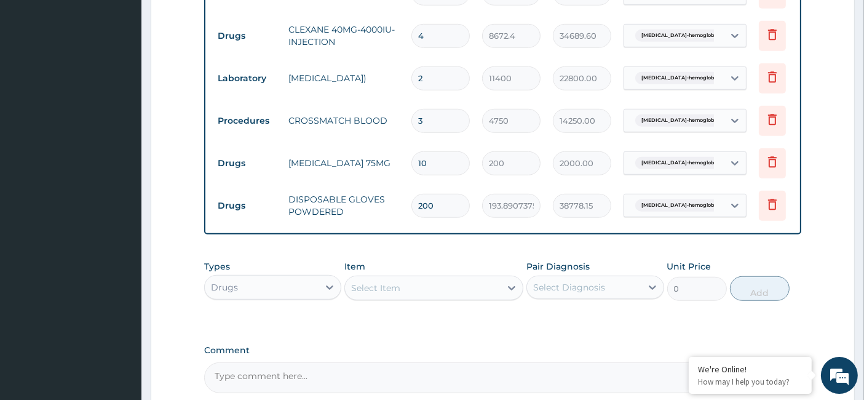
click at [402, 282] on div "Select Item" at bounding box center [423, 288] width 156 height 20
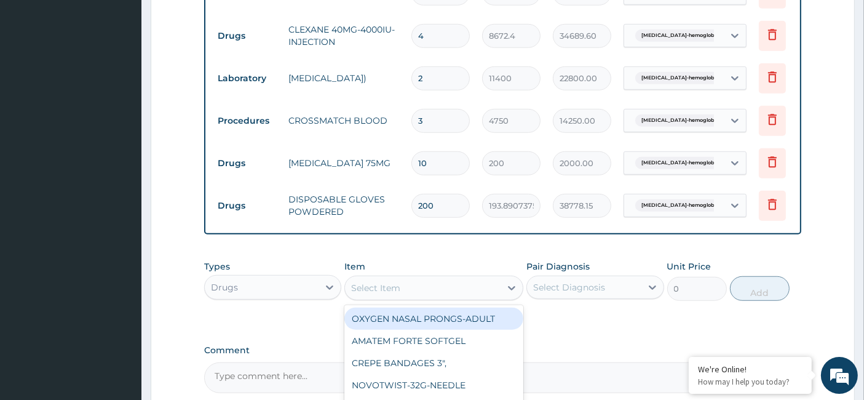
paste input "[MEDICAL_DATA]-10mg-Suppository"
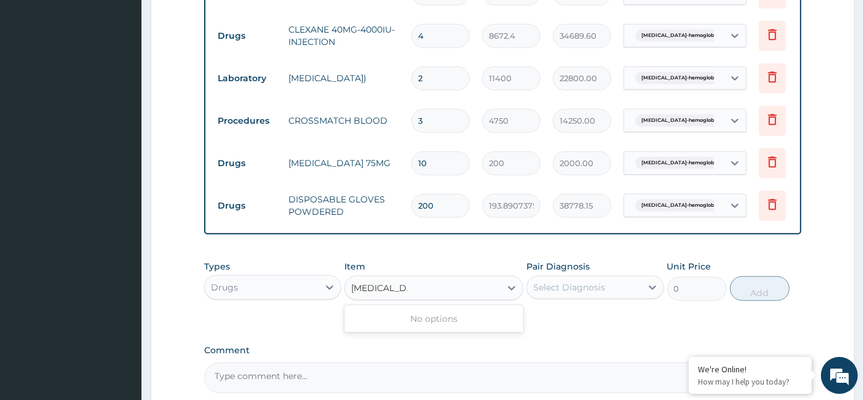
type input "[MEDICAL_DATA]"
click at [415, 312] on div "[MEDICAL_DATA] SUPP" at bounding box center [433, 318] width 179 height 22
type input "1362.674795105779"
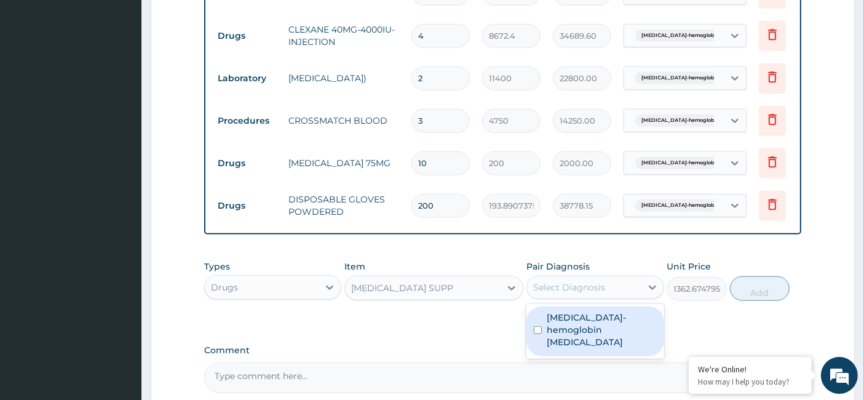
click at [575, 281] on div "Select Diagnosis" at bounding box center [569, 287] width 72 height 12
click at [561, 315] on label "[MEDICAL_DATA]-hemoglobin [MEDICAL_DATA]" at bounding box center [600, 329] width 109 height 37
checkbox input "true"
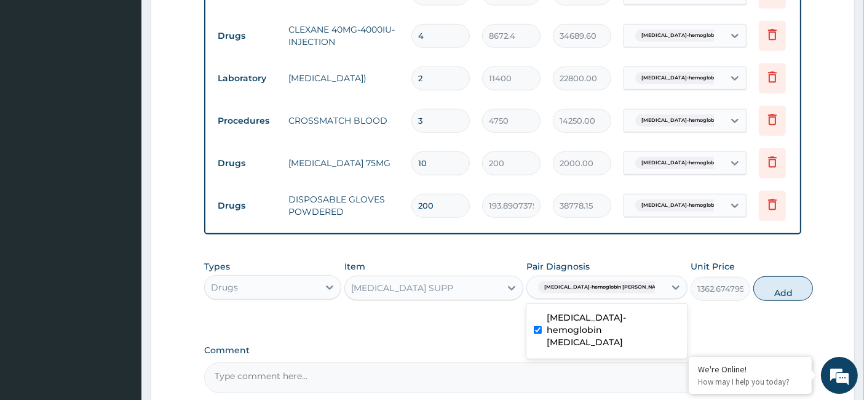
click at [753, 282] on button "Add" at bounding box center [783, 288] width 60 height 25
type input "0"
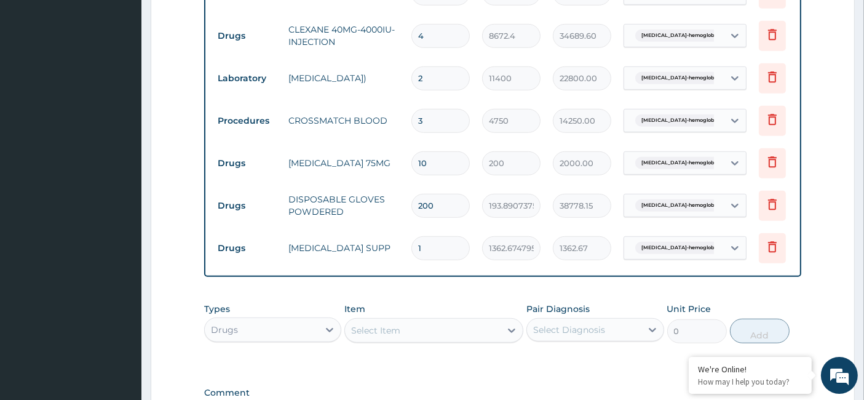
drag, startPoint x: 432, startPoint y: 228, endPoint x: 406, endPoint y: 241, distance: 28.9
click at [406, 241] on td "1" at bounding box center [440, 248] width 71 height 36
type input "2"
type input "2725.35"
type input "2"
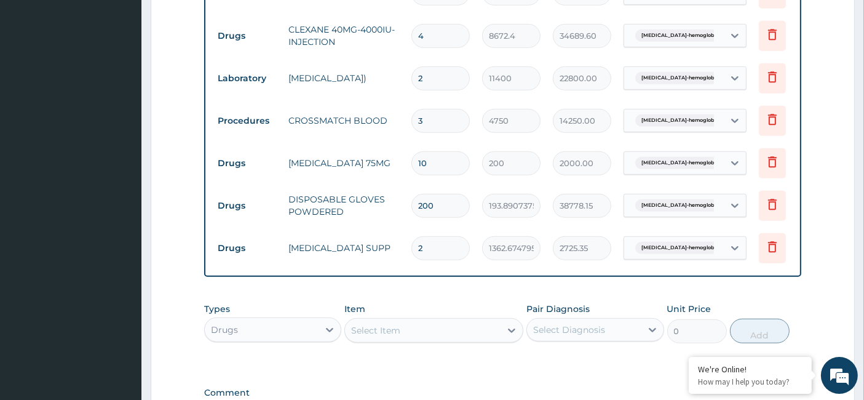
click at [390, 325] on div "Select Item" at bounding box center [375, 330] width 49 height 12
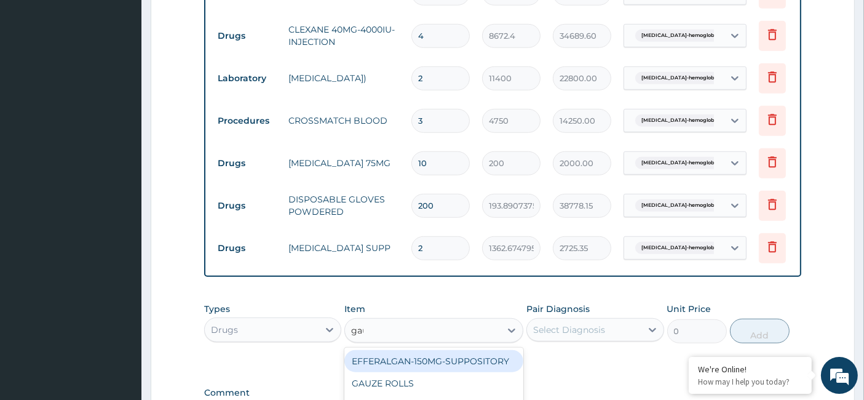
type input "gauz"
click at [432, 358] on div "GAUZE ROLLS" at bounding box center [433, 361] width 179 height 22
type input "7360"
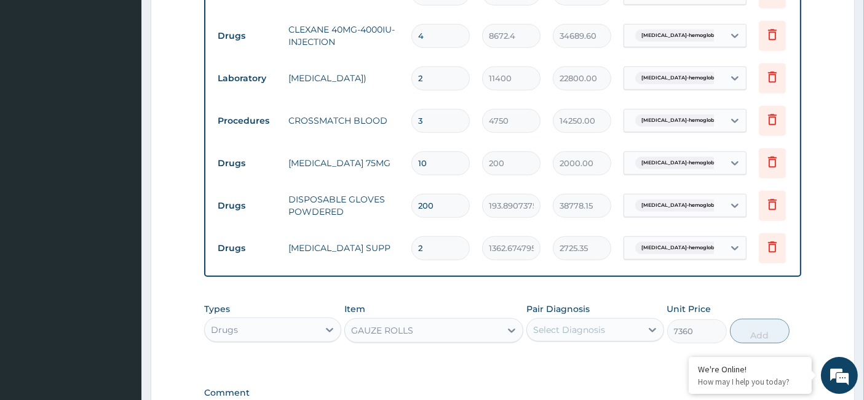
click at [609, 328] on div "Select Diagnosis" at bounding box center [584, 330] width 114 height 20
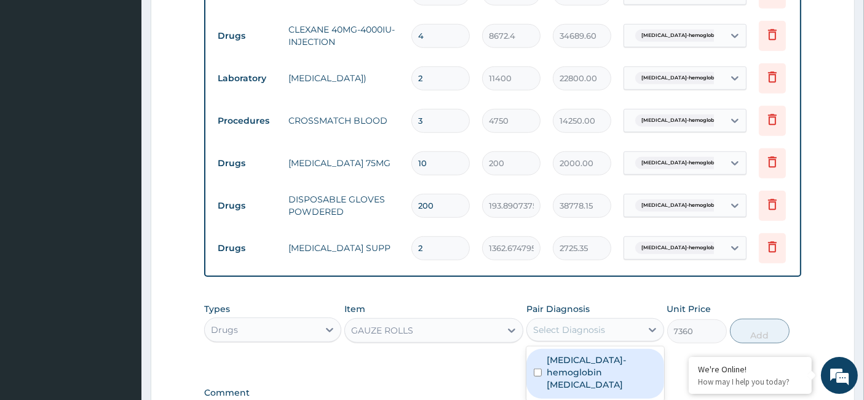
click at [547, 362] on label "[MEDICAL_DATA]-hemoglobin [MEDICAL_DATA]" at bounding box center [600, 371] width 109 height 37
checkbox input "true"
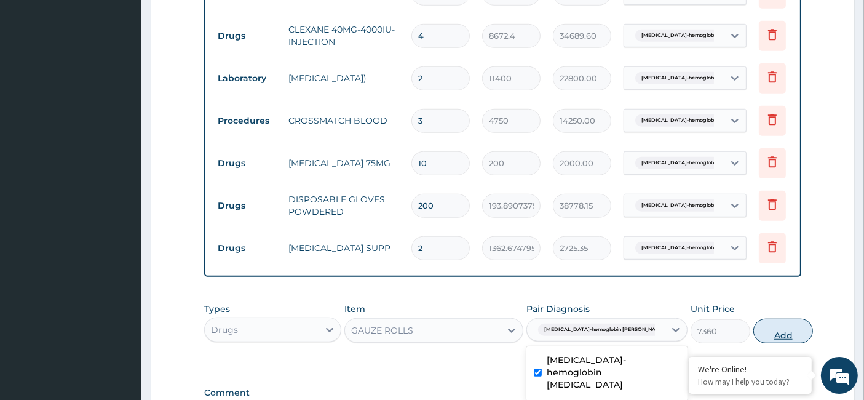
click at [768, 324] on button "Add" at bounding box center [783, 330] width 60 height 25
type input "0"
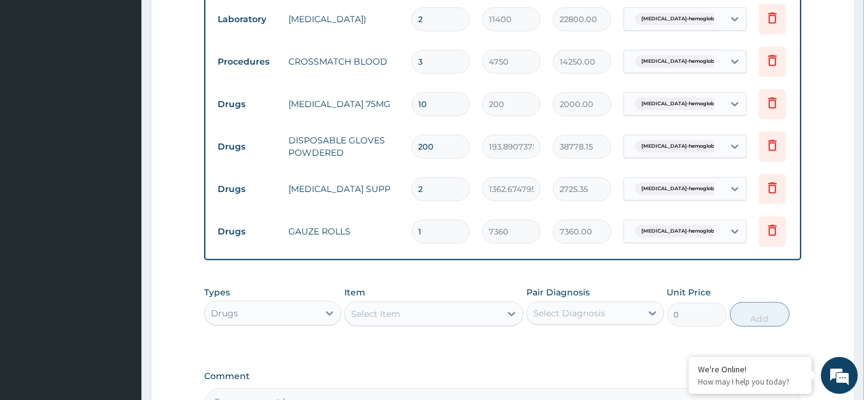
scroll to position [1050, 0]
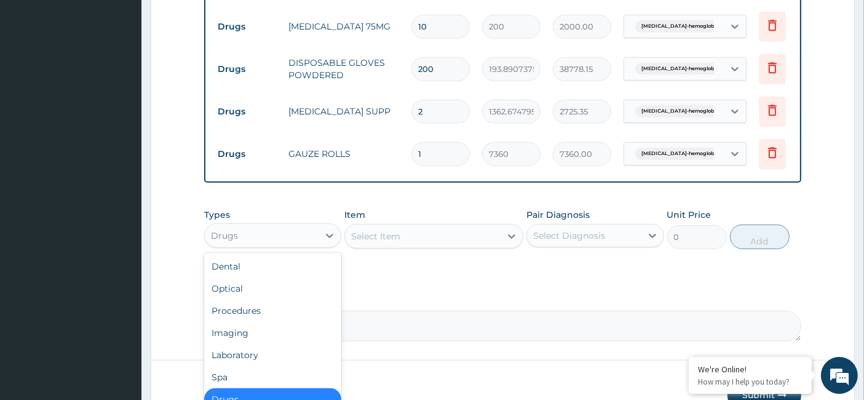
click at [297, 236] on div "Drugs" at bounding box center [262, 236] width 114 height 20
click at [309, 333] on div "Imaging" at bounding box center [272, 332] width 137 height 22
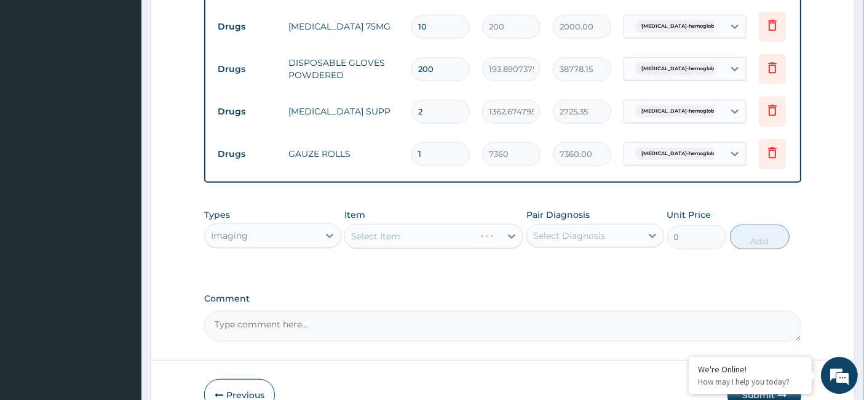
click at [288, 236] on div "Imaging" at bounding box center [262, 236] width 114 height 20
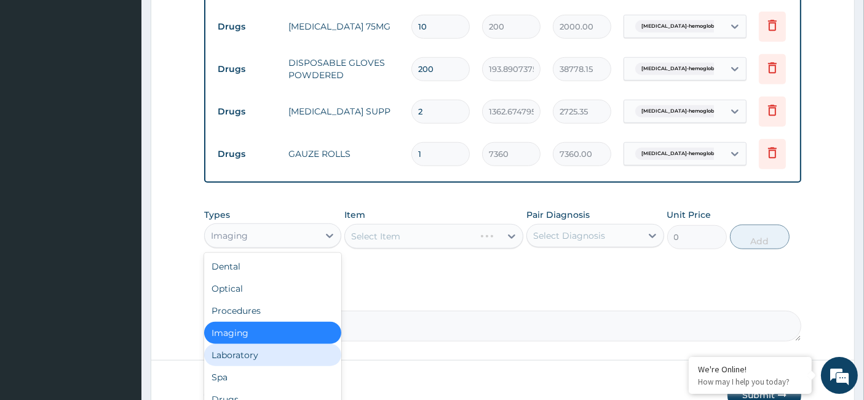
click at [272, 352] on div "Laboratory" at bounding box center [272, 355] width 137 height 22
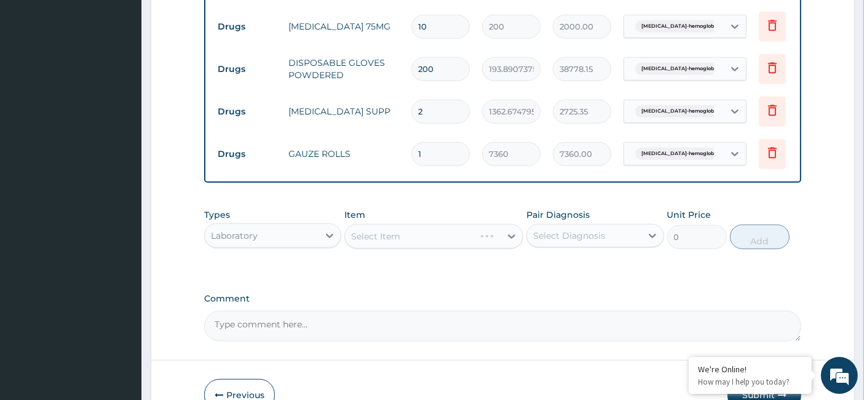
click at [400, 232] on div "Select Item" at bounding box center [433, 236] width 179 height 25
click at [267, 231] on div "Laboratory" at bounding box center [262, 236] width 114 height 20
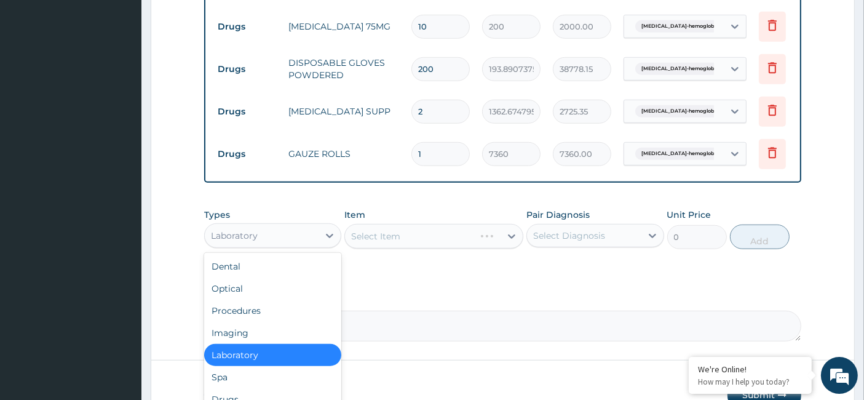
click at [397, 266] on div "Types option Laboratory, selected. option Laboratory selected, 5 of 10. 10 resu…" at bounding box center [502, 237] width 597 height 71
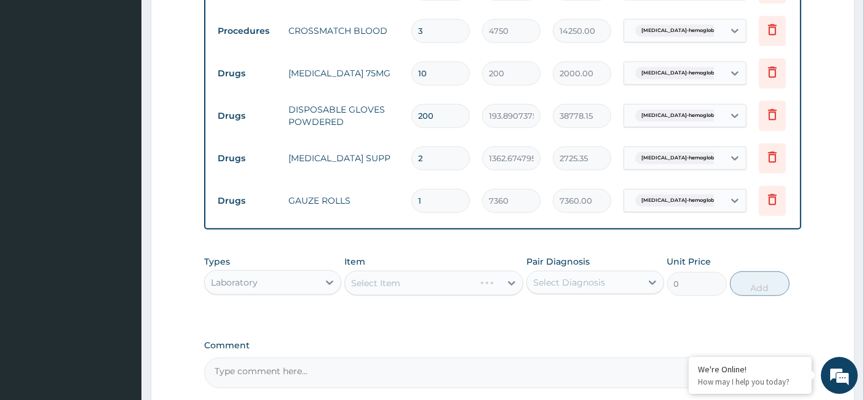
scroll to position [982, 0]
